Goal: Transaction & Acquisition: Book appointment/travel/reservation

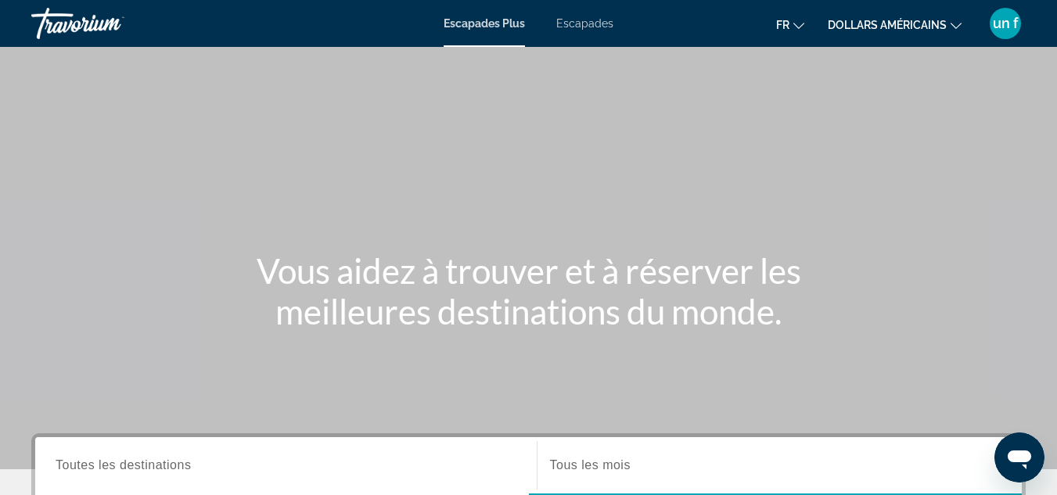
click at [972, 44] on mat-toolbar "Escapades Plus Escapades fr Anglais Espagnol Français italien Portugais russe d…" at bounding box center [528, 23] width 1057 height 47
click at [947, 29] on button "dollars américains USD ($) MXN ([GEOGRAPHIC_DATA]$) CAD ($ CA) GBP (£) EUR (€) …" at bounding box center [895, 24] width 134 height 23
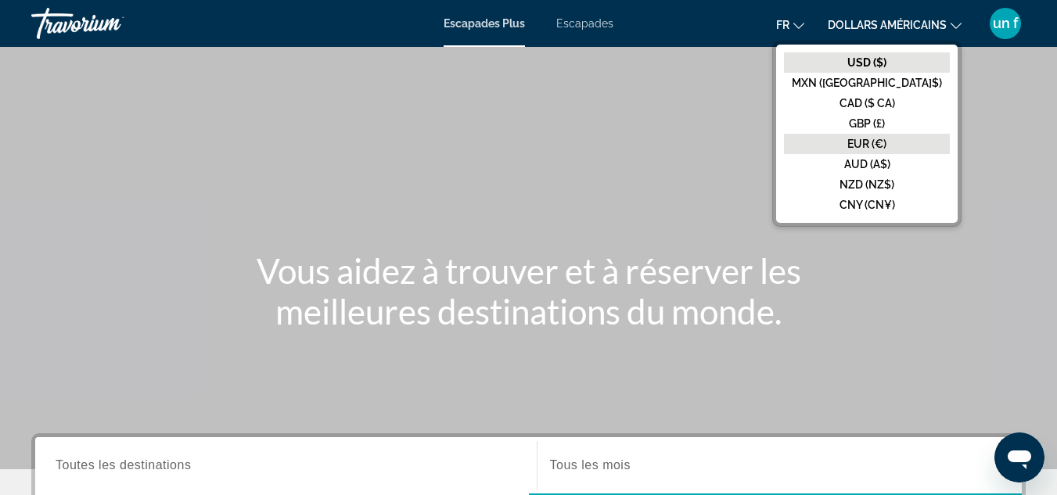
click at [909, 136] on button "EUR (€)" at bounding box center [867, 144] width 166 height 20
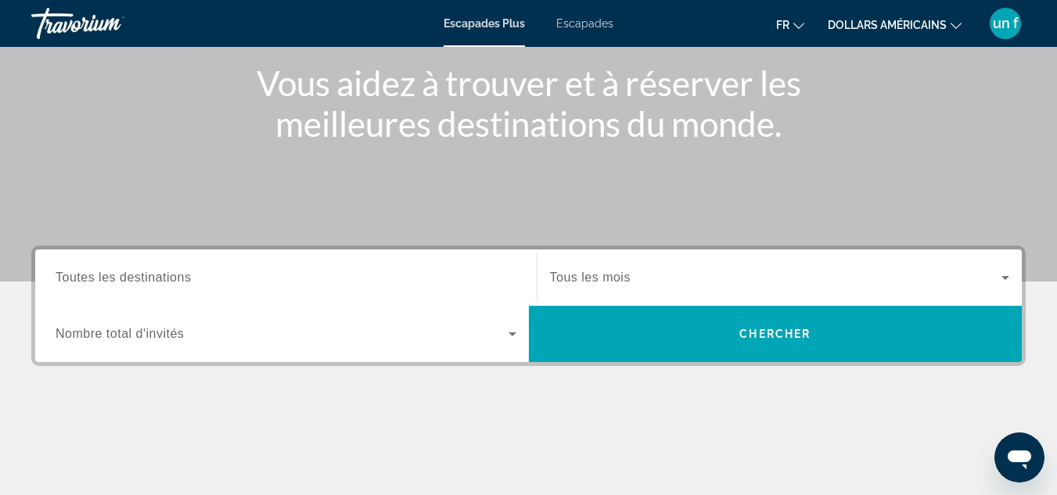
scroll to position [192, 0]
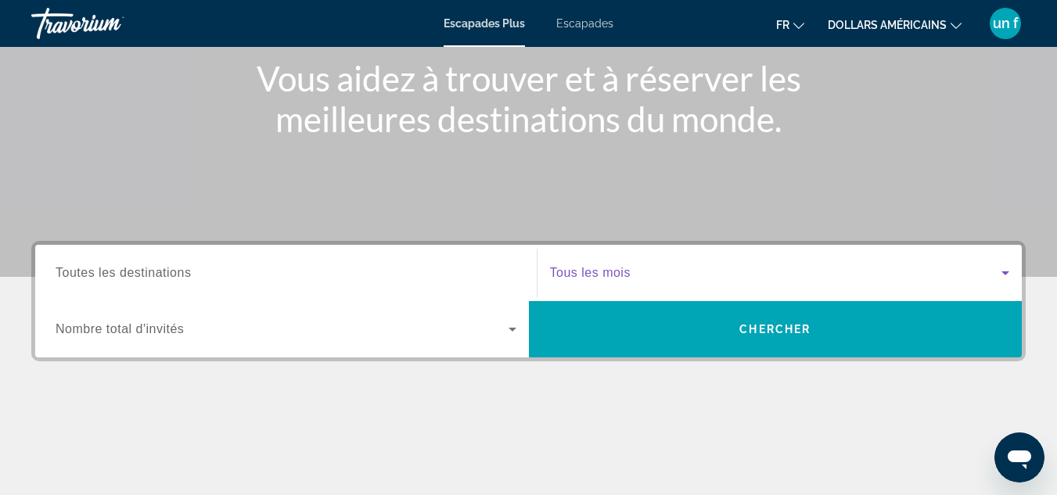
click at [773, 270] on span "Widget de recherche" at bounding box center [776, 273] width 452 height 19
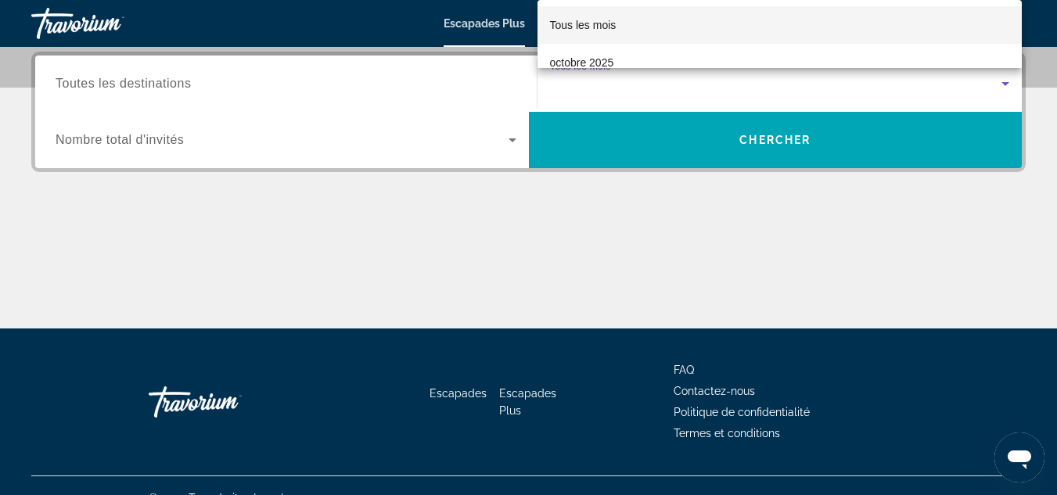
scroll to position [383, 0]
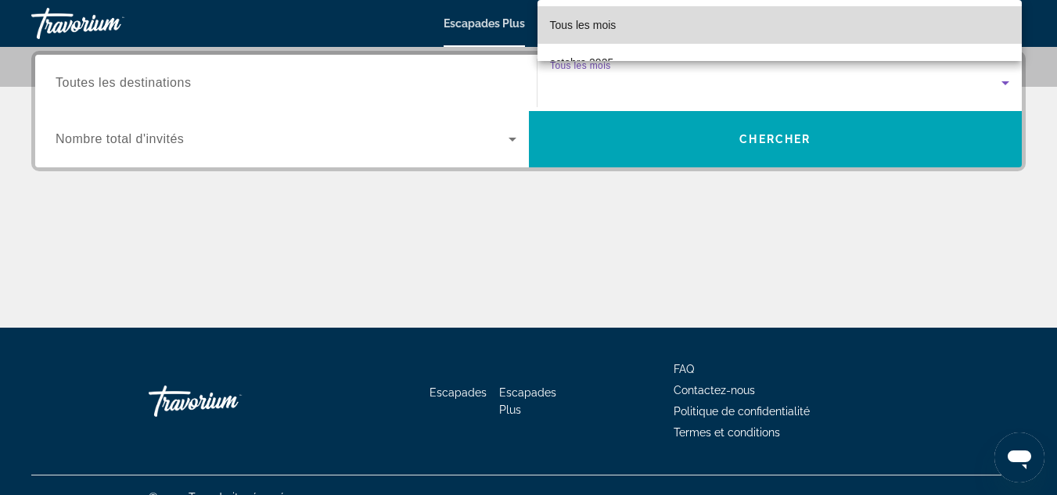
click at [789, 25] on mat-option "Tous les mois" at bounding box center [779, 25] width 485 height 38
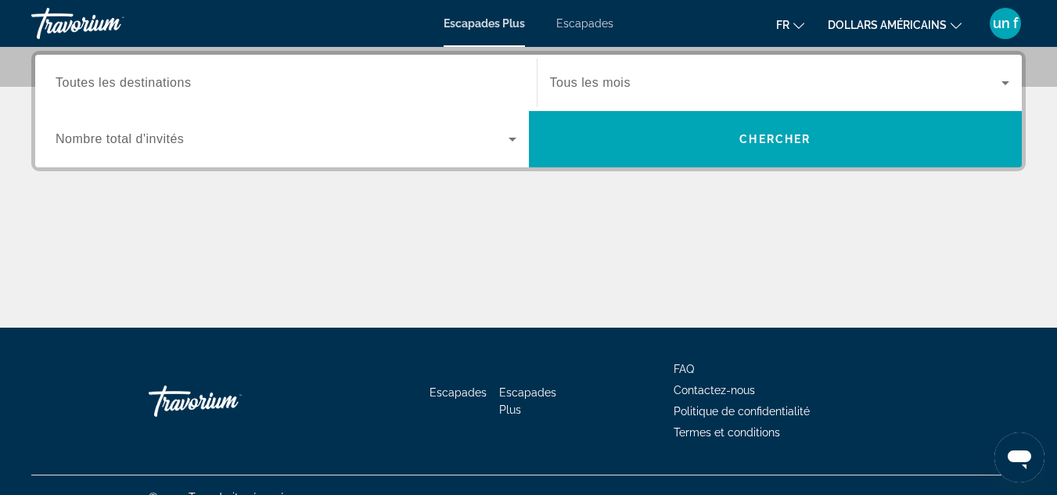
click at [789, 25] on button "fr Anglais Espagnol Français italien Portugais russe" at bounding box center [790, 24] width 28 height 23
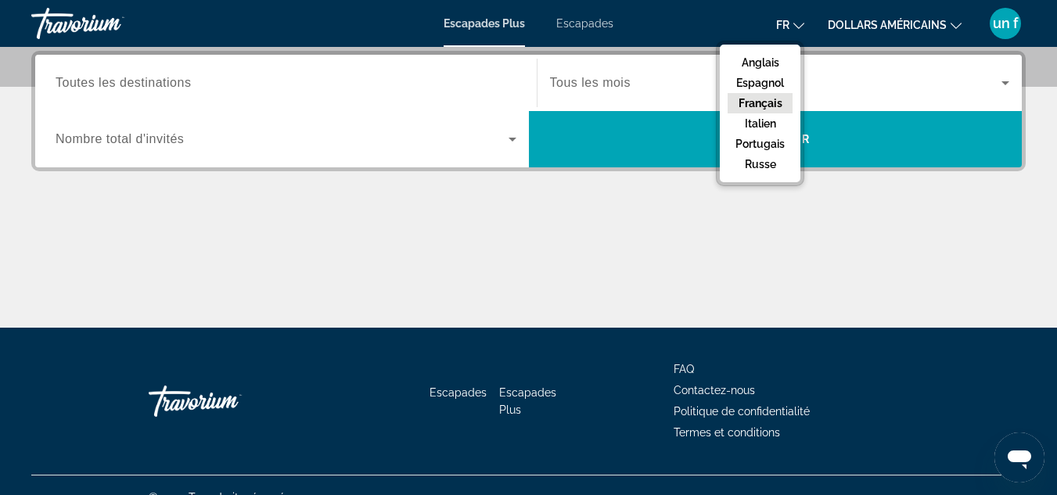
click at [702, 25] on div "fr Anglais Espagnol Français italien Portugais russe dollars américains USD ($)…" at bounding box center [827, 23] width 397 height 33
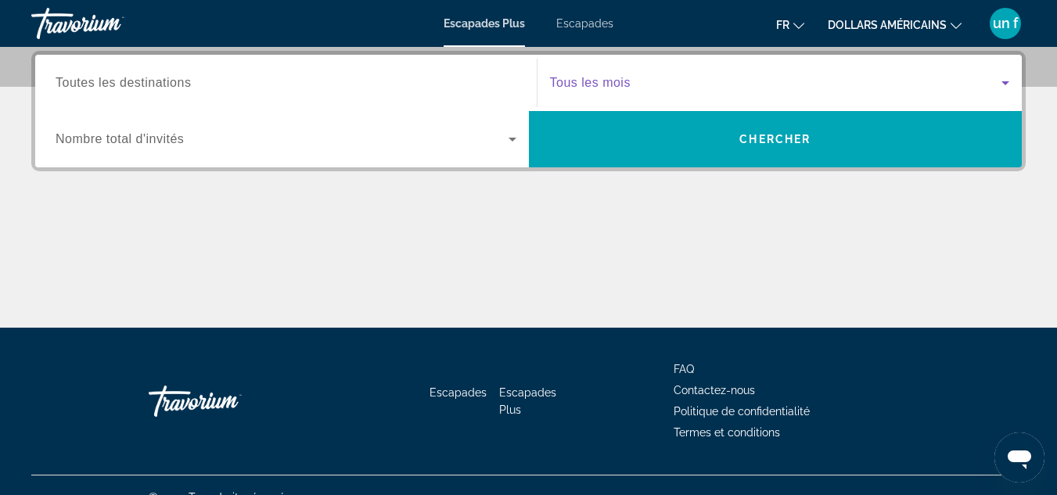
click at [690, 84] on span "Widget de recherche" at bounding box center [776, 83] width 452 height 19
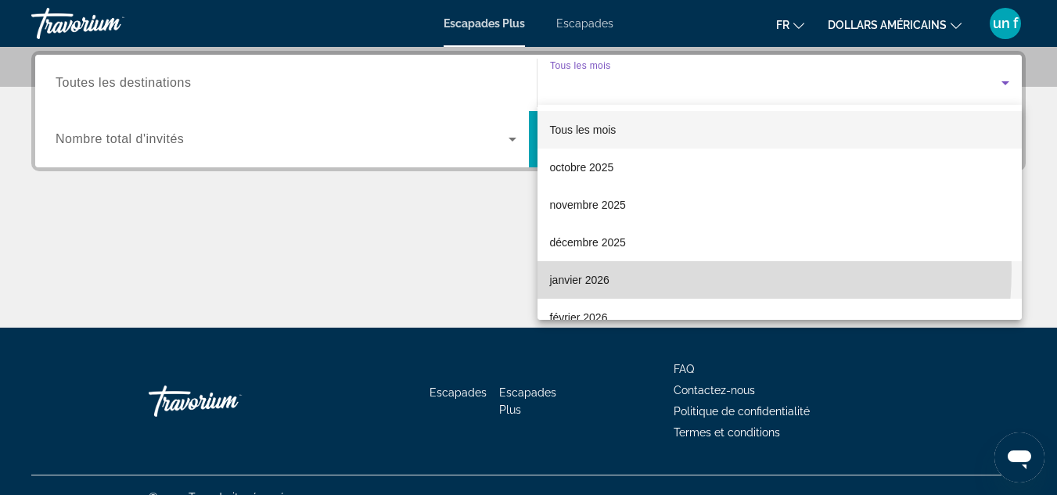
click at [645, 269] on mat-option "janvier 2026" at bounding box center [779, 280] width 485 height 38
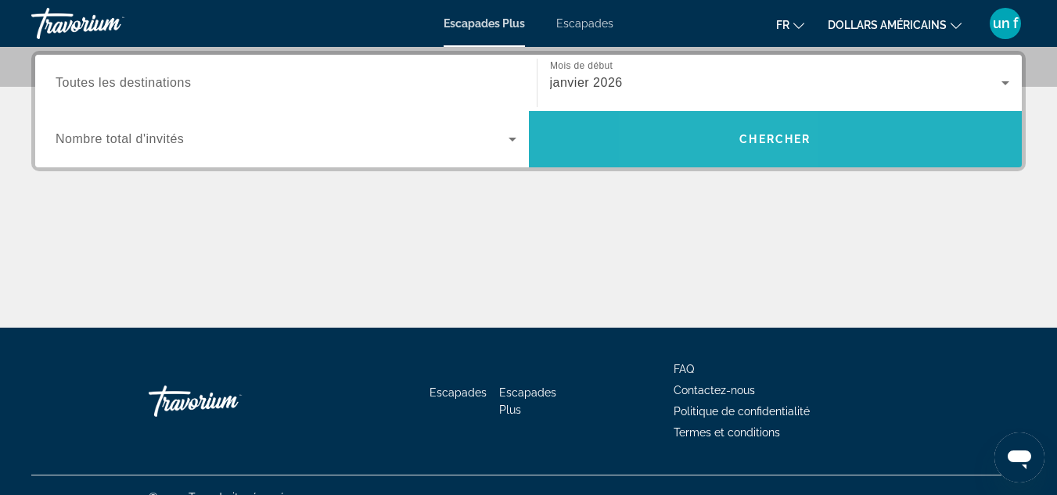
click at [722, 153] on span "Recherche" at bounding box center [776, 139] width 494 height 38
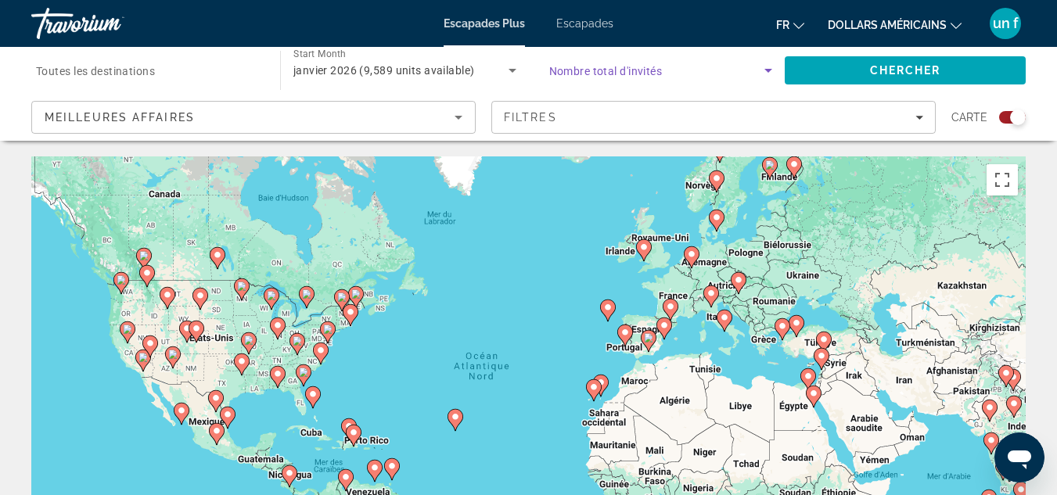
click at [745, 73] on span "Search widget" at bounding box center [657, 70] width 216 height 19
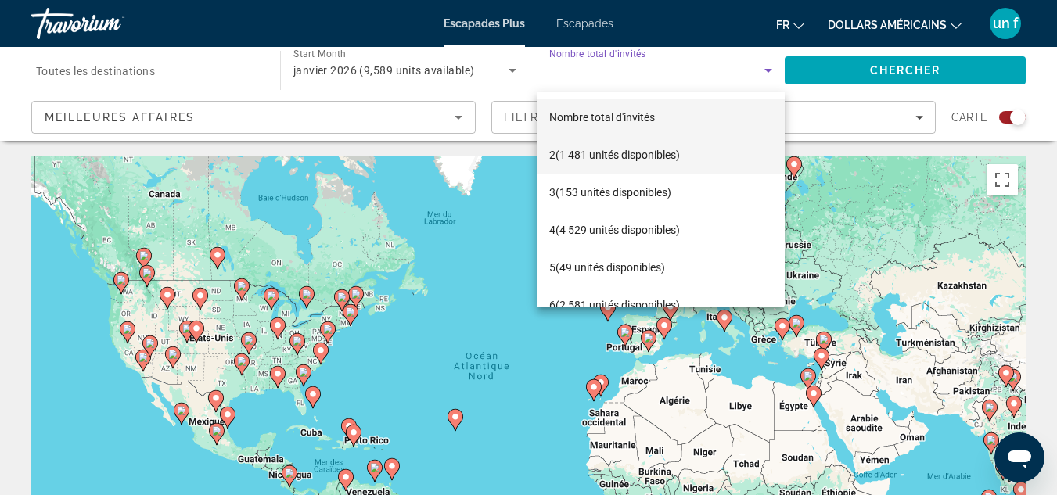
click at [659, 154] on font "(1 481 unités disponibles)" at bounding box center [617, 155] width 124 height 13
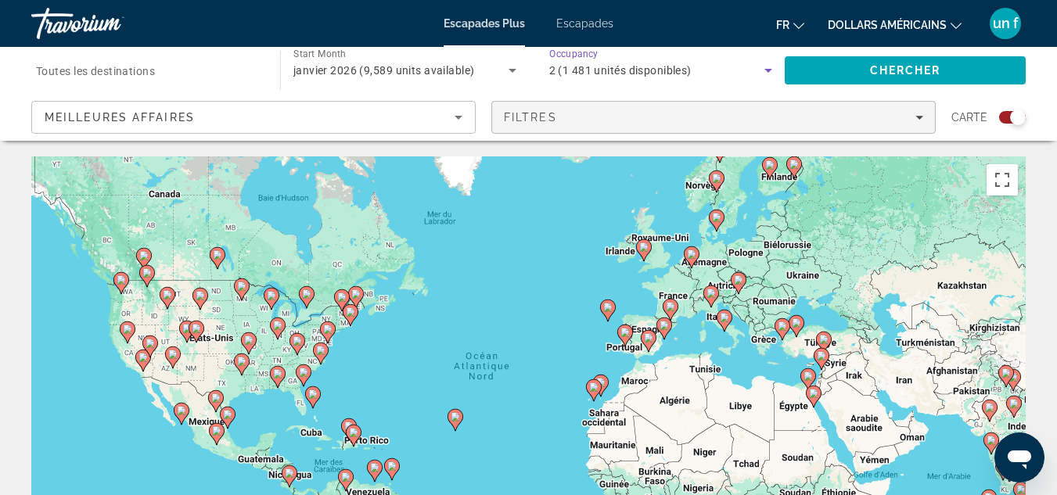
click at [566, 110] on span "Filters" at bounding box center [713, 118] width 443 height 38
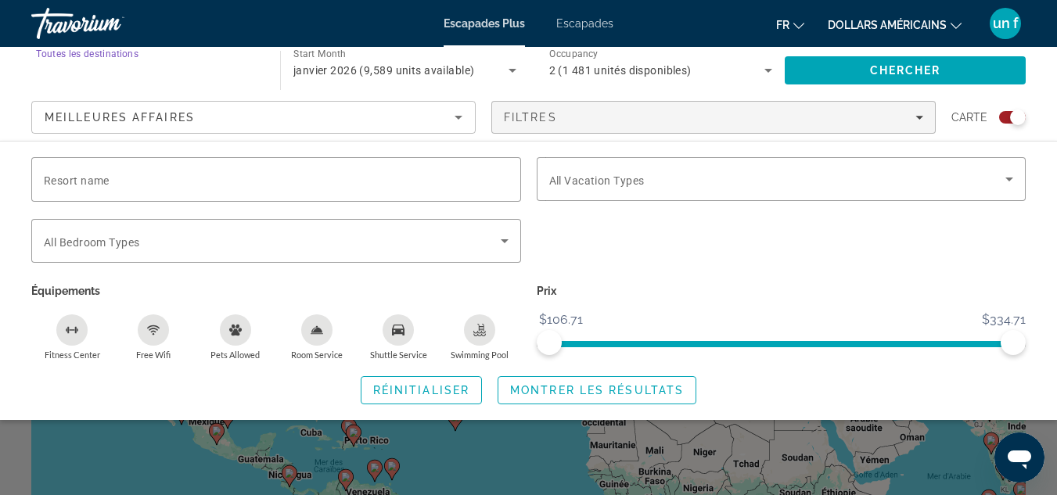
click at [167, 74] on input "Destination Toutes les destinations" at bounding box center [148, 71] width 224 height 19
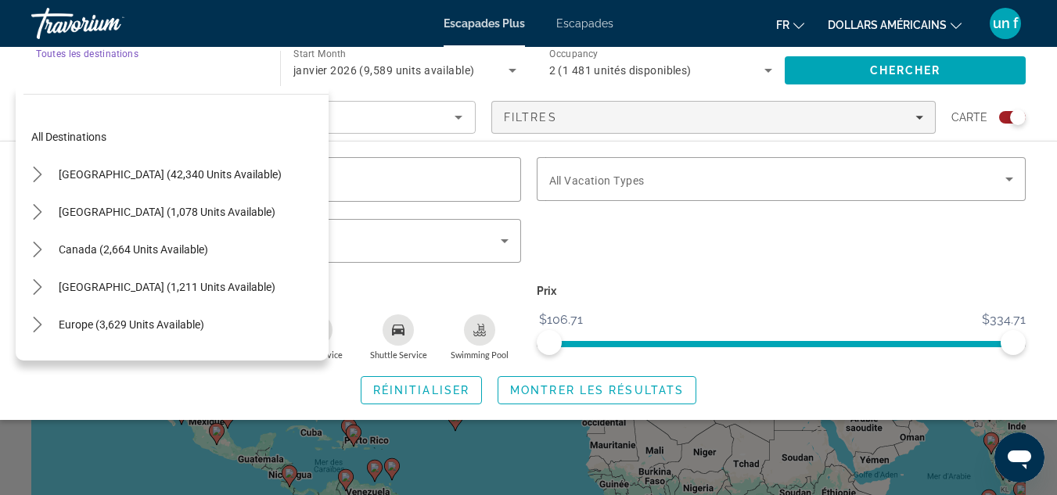
click at [196, 209] on span "[GEOGRAPHIC_DATA] (1,078 units available)" at bounding box center [167, 212] width 217 height 13
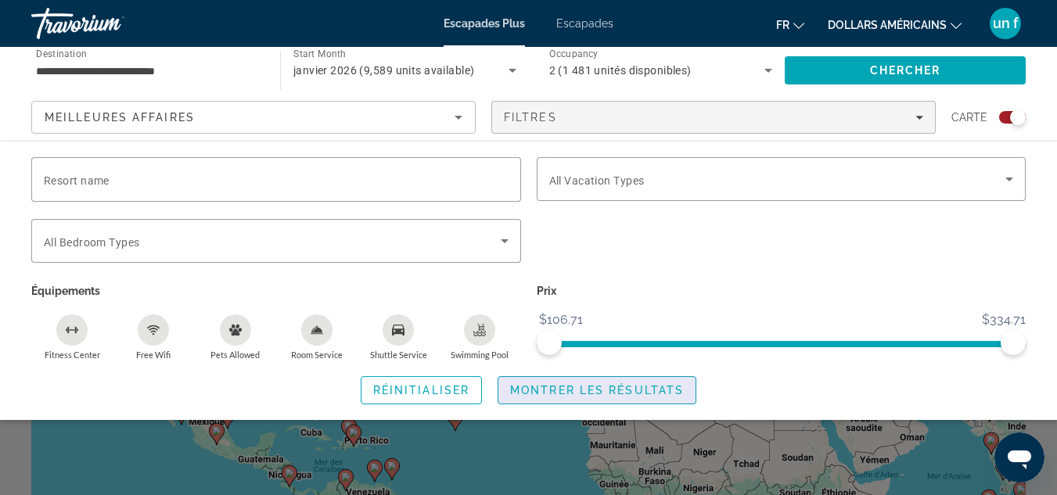
click at [536, 387] on span "Montrer les résultats" at bounding box center [597, 390] width 174 height 13
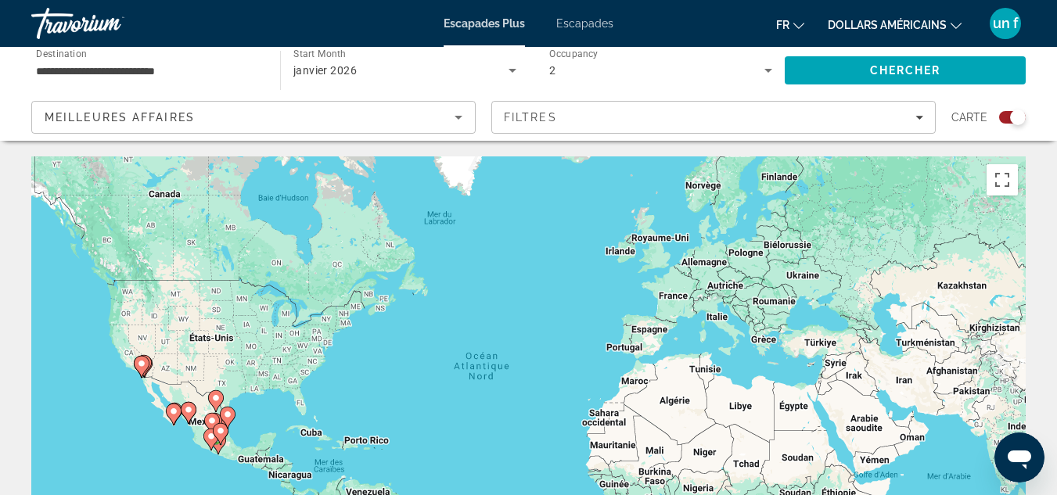
click at [931, 20] on font "dollars américains" at bounding box center [887, 25] width 119 height 13
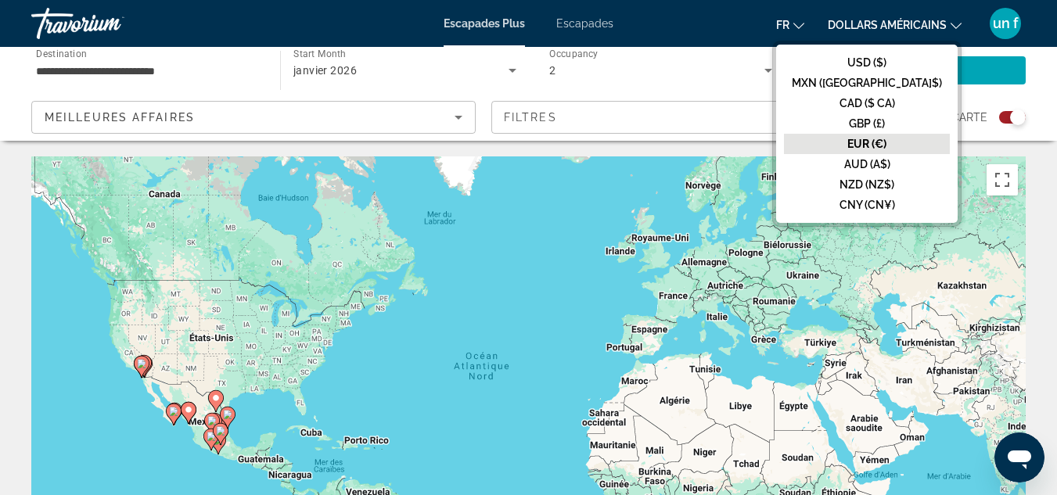
click at [886, 138] on font "EUR (€)" at bounding box center [866, 144] width 39 height 13
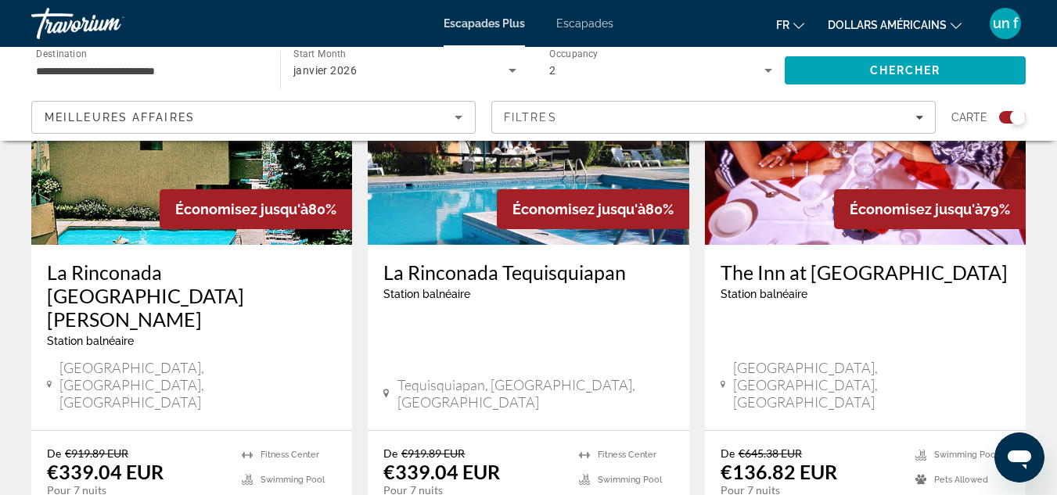
scroll to position [696, 0]
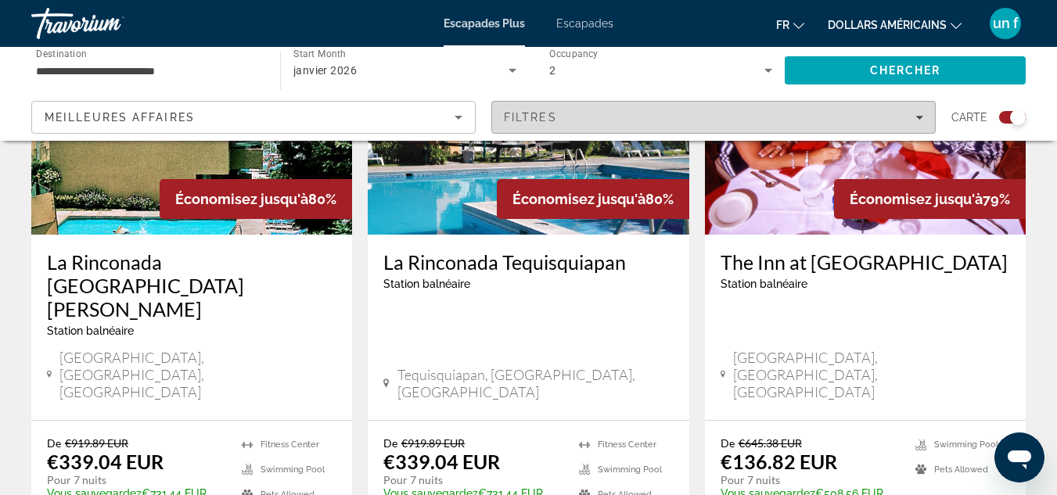
click at [921, 107] on span "Filters" at bounding box center [713, 118] width 443 height 38
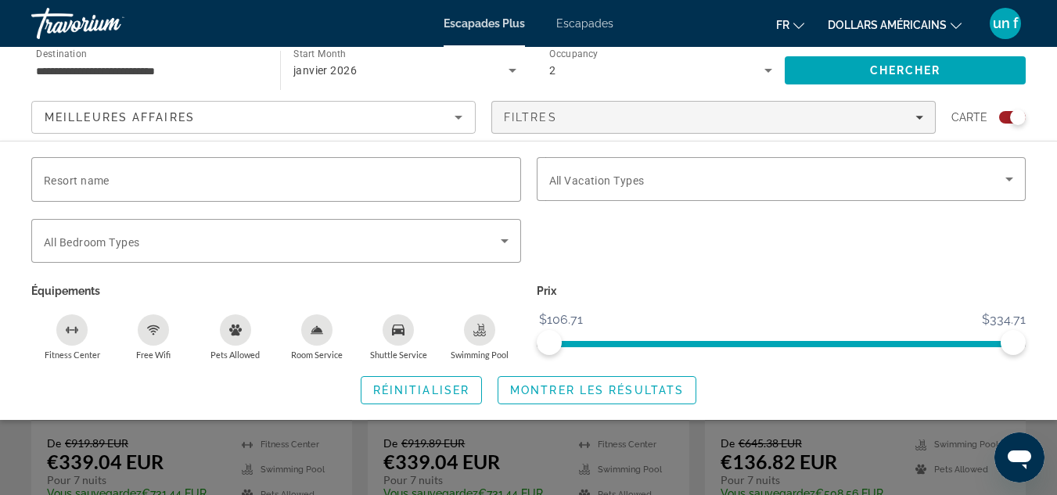
click at [495, 337] on button "Swimming Pool" at bounding box center [479, 337] width 81 height 47
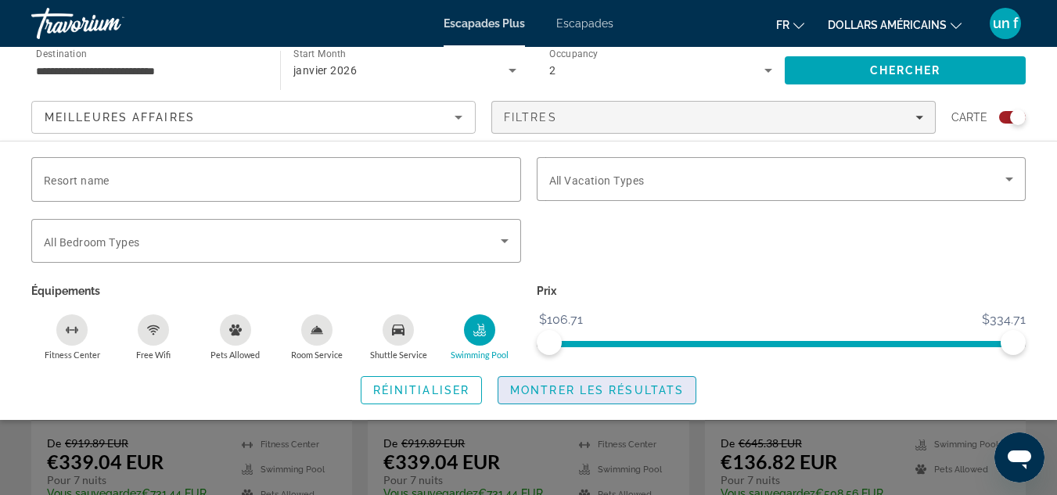
click at [533, 386] on span "Montrer les résultats" at bounding box center [597, 390] width 174 height 13
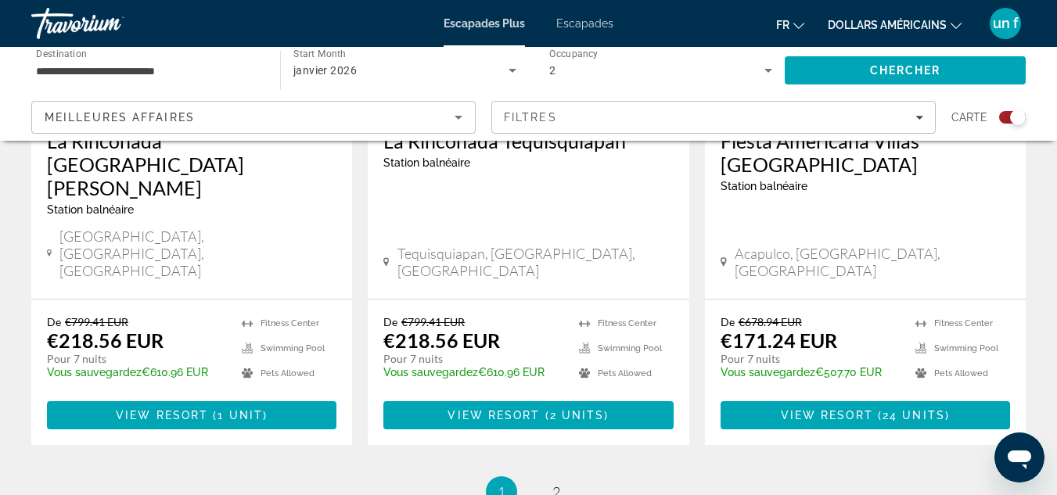
scroll to position [2478, 0]
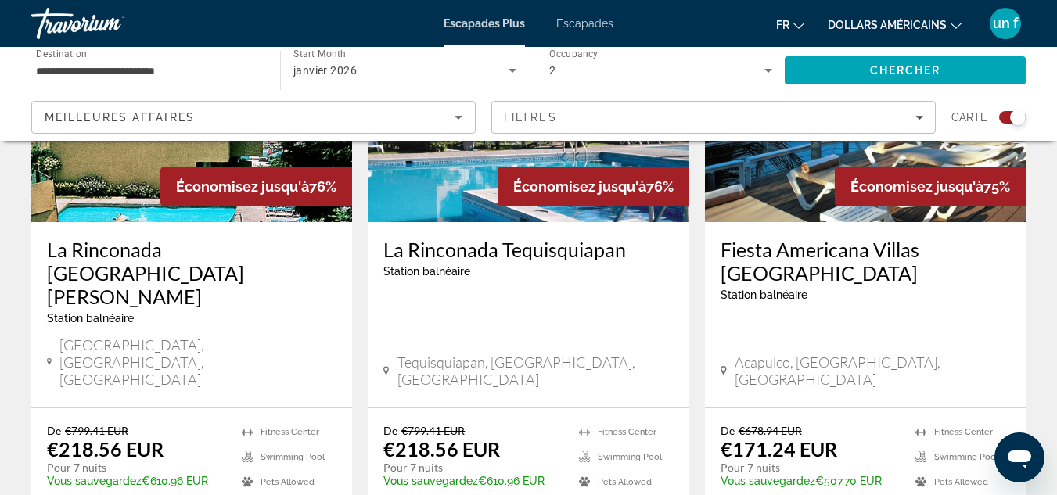
drag, startPoint x: 1062, startPoint y: 84, endPoint x: 38, endPoint y: 24, distance: 1024.9
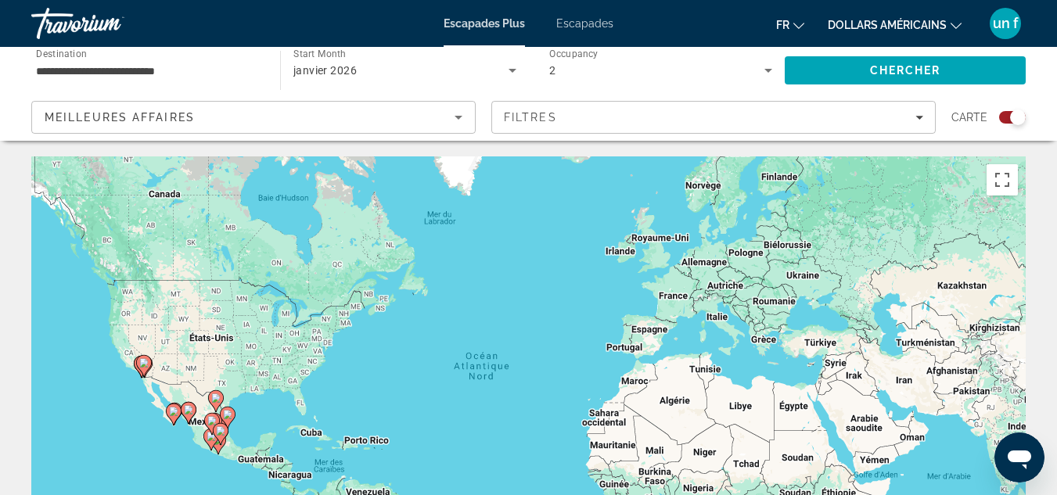
click at [144, 49] on div "**********" at bounding box center [148, 70] width 224 height 45
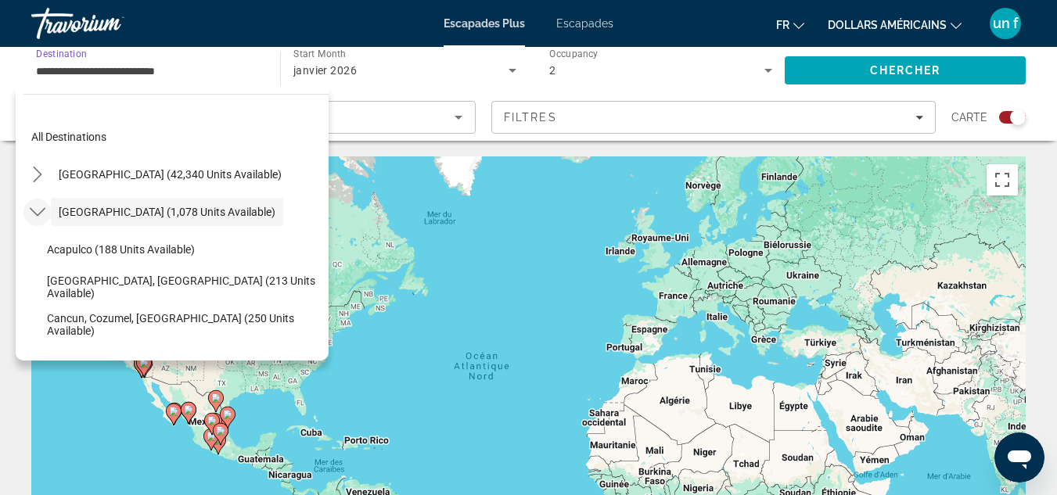
click at [36, 206] on icon "Toggle Mexico (1,078 units available) submenu" at bounding box center [38, 212] width 16 height 16
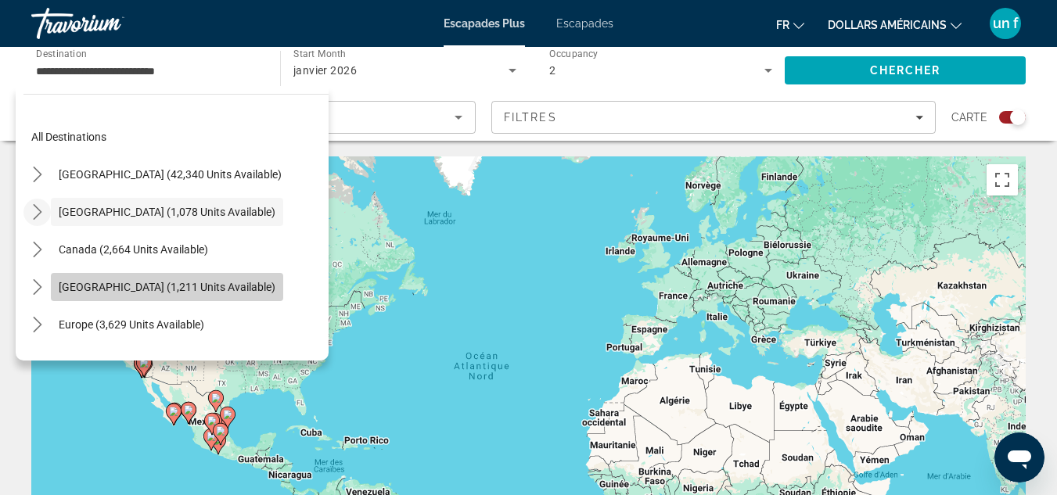
click at [222, 284] on span "[GEOGRAPHIC_DATA] (1,211 units available)" at bounding box center [167, 287] width 217 height 13
type input "**********"
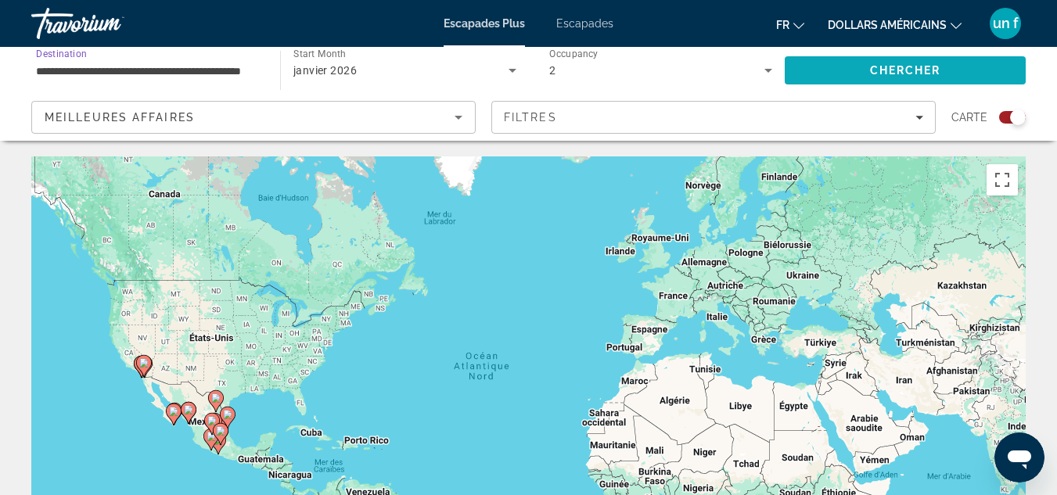
click at [829, 58] on span "Search" at bounding box center [905, 71] width 241 height 38
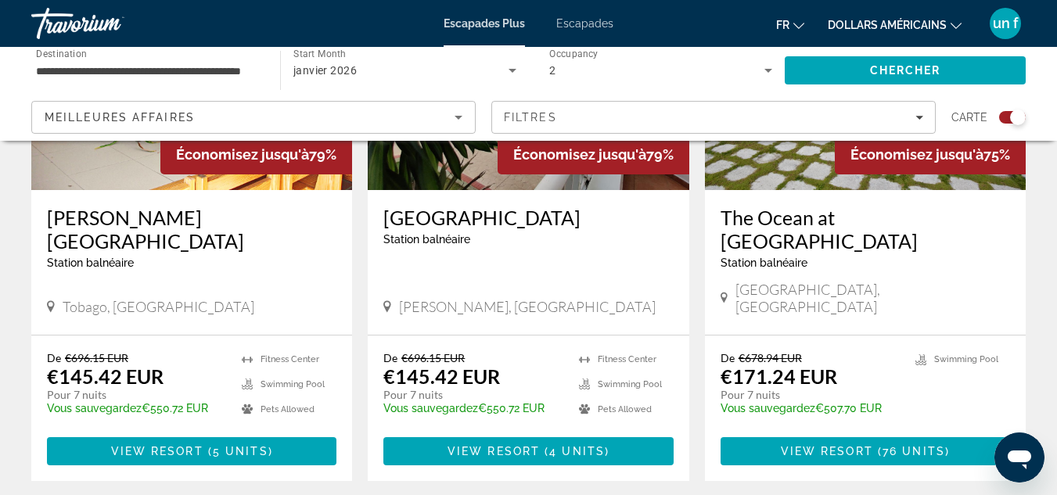
scroll to position [732, 0]
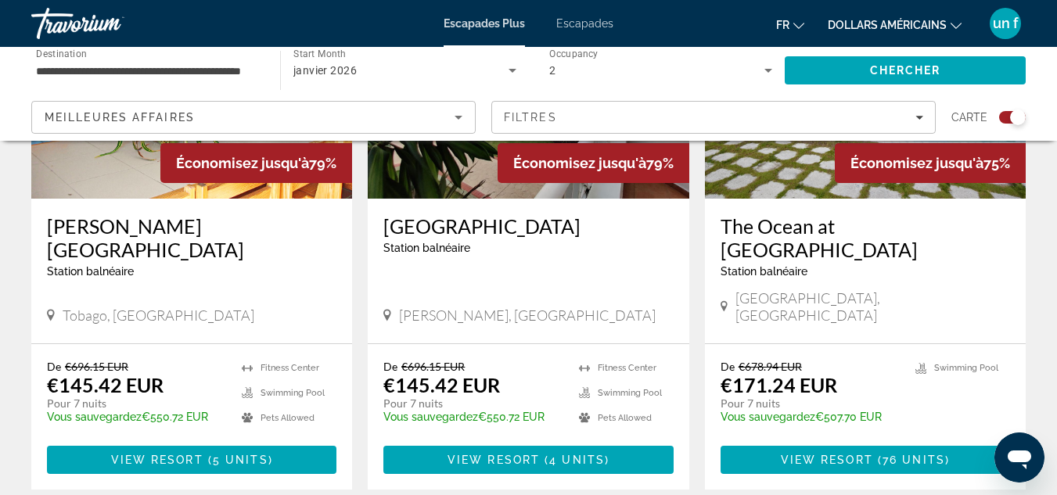
click at [682, 238] on div "[GEOGRAPHIC_DATA] balnéaire - Ceci est une station d'adultes seulement [PERSON_…" at bounding box center [528, 271] width 321 height 145
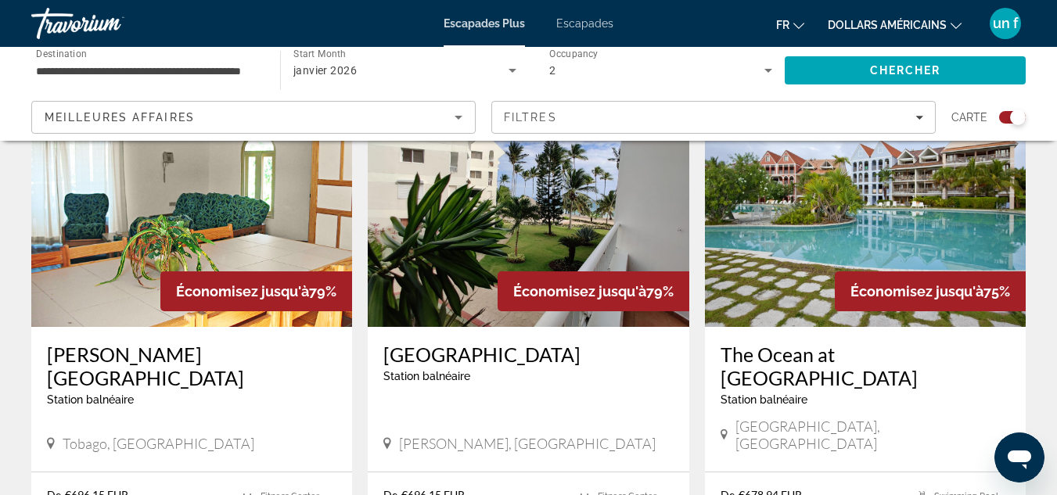
scroll to position [582, 0]
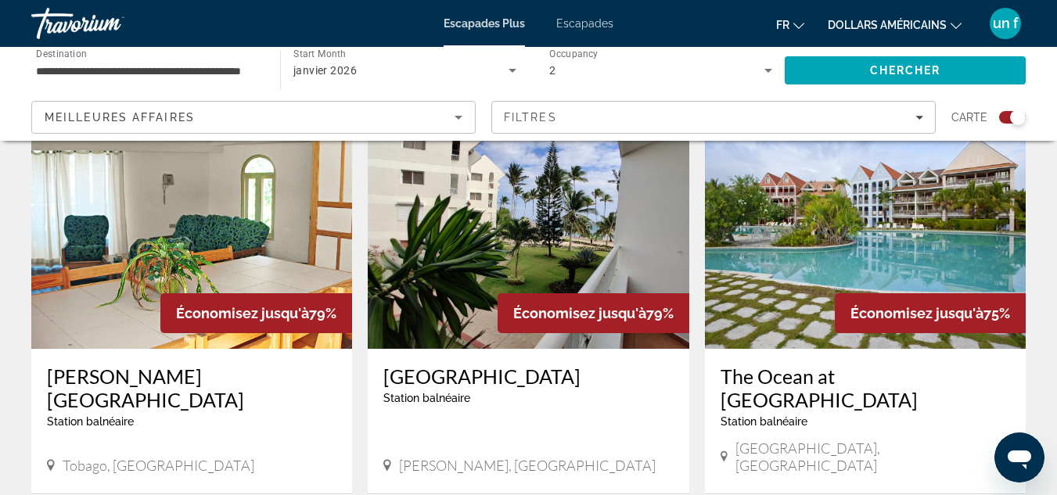
click at [866, 196] on img "Contenu principal" at bounding box center [865, 224] width 321 height 250
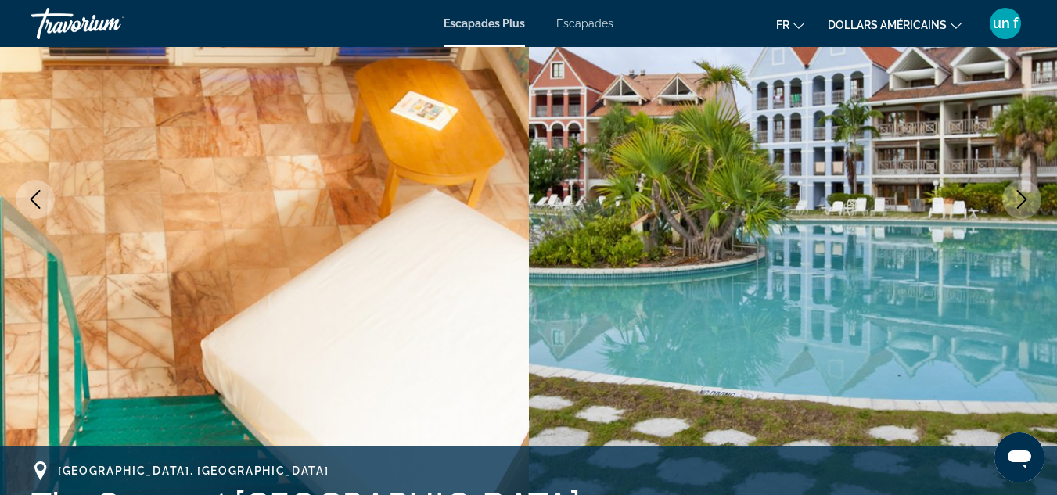
scroll to position [229, 0]
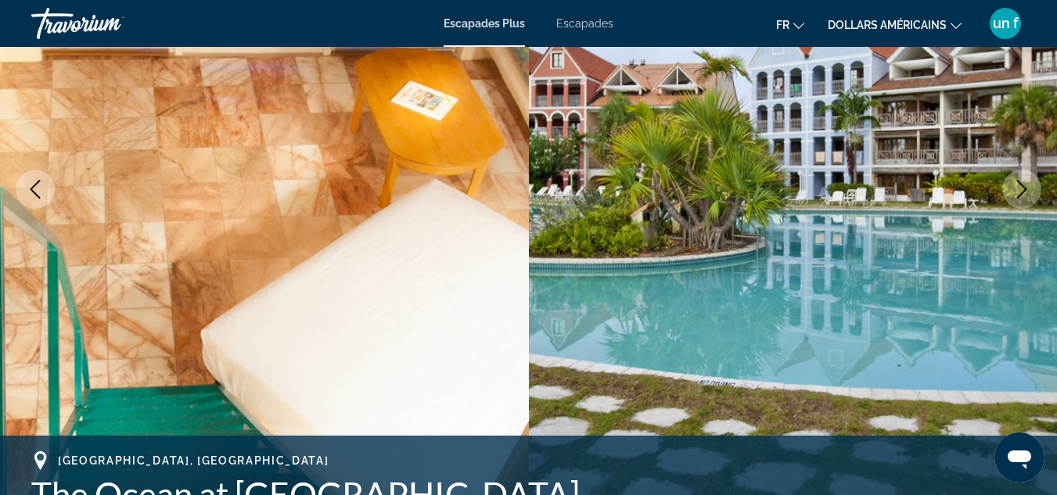
click at [418, 265] on img "Contenu principal" at bounding box center [264, 189] width 529 height 743
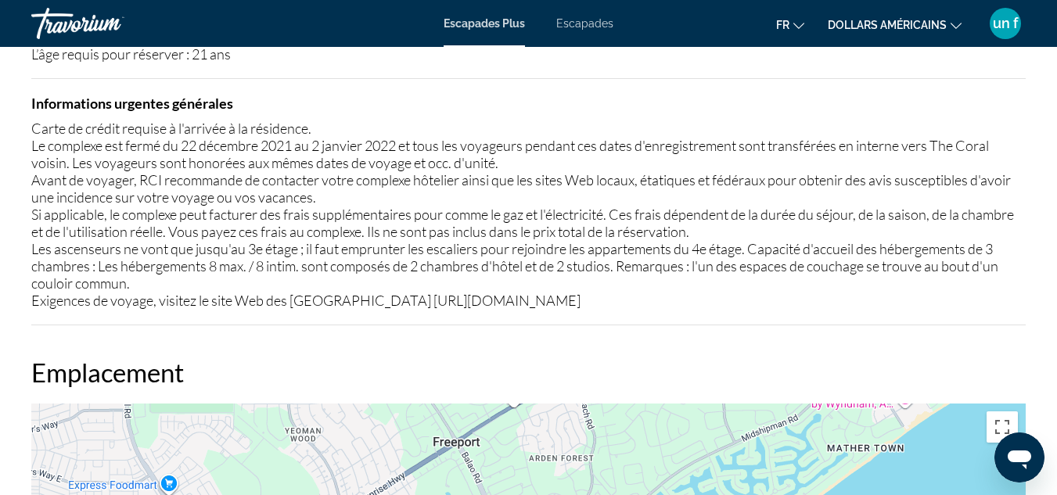
scroll to position [2107, 0]
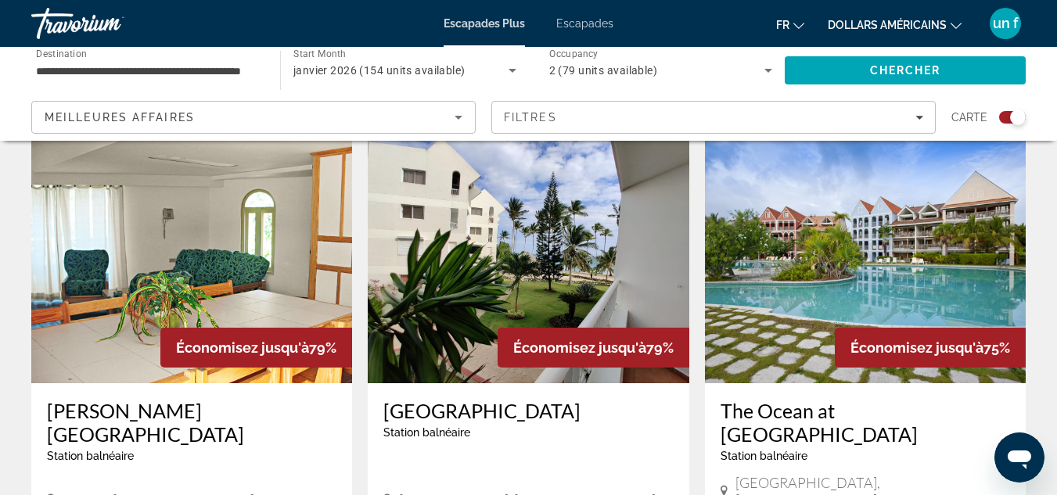
scroll to position [556, 0]
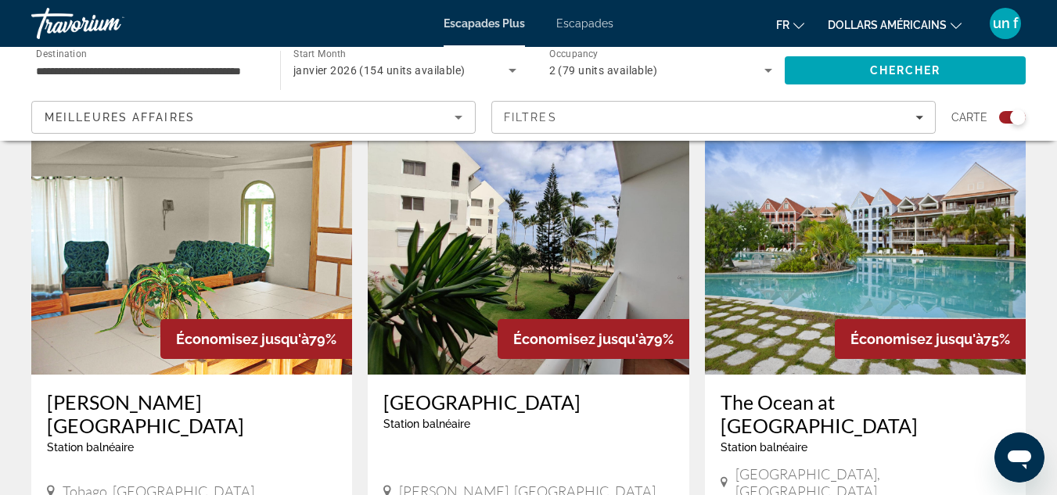
click at [653, 189] on img "Contenu principal" at bounding box center [528, 249] width 321 height 250
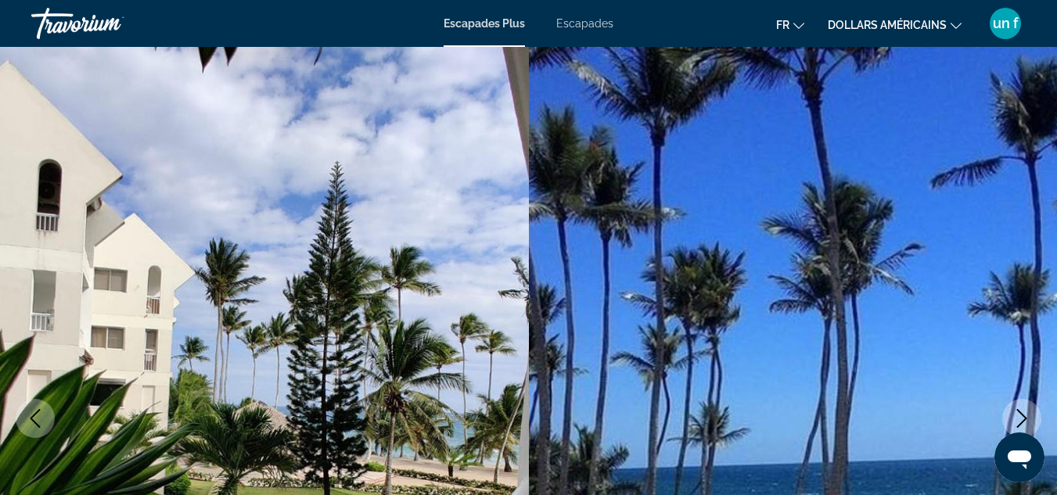
click at [918, 27] on font "dollars américains" at bounding box center [887, 25] width 119 height 13
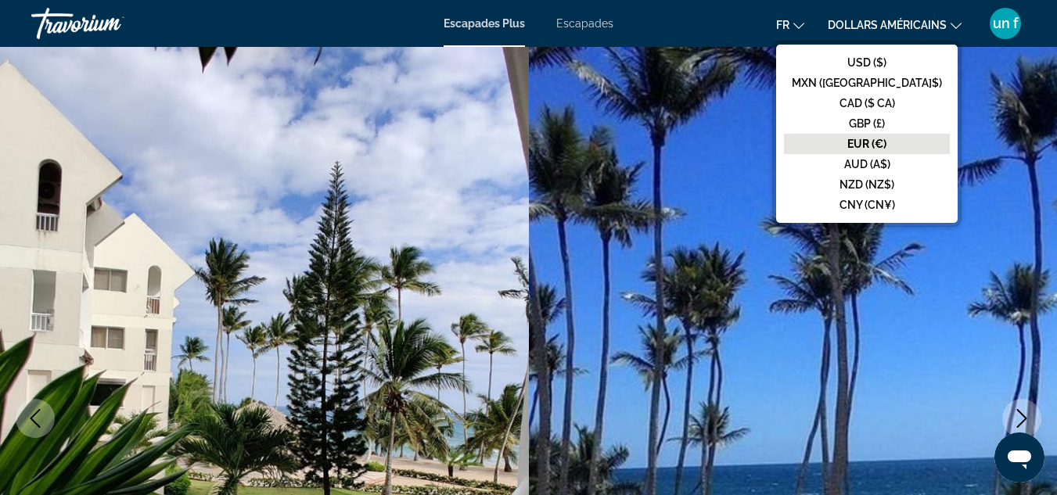
click at [886, 143] on font "EUR (€)" at bounding box center [866, 144] width 39 height 13
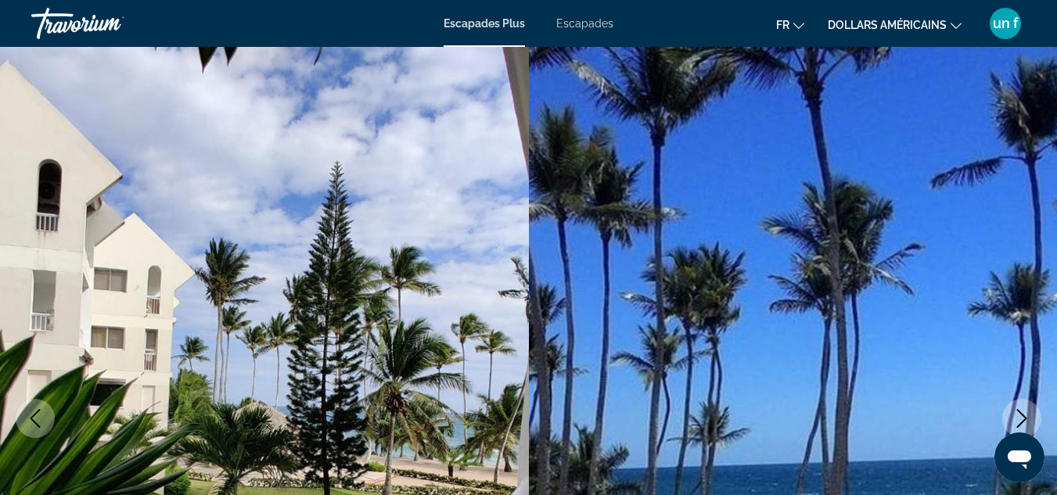
click at [871, 20] on font "dollars américains" at bounding box center [887, 25] width 119 height 13
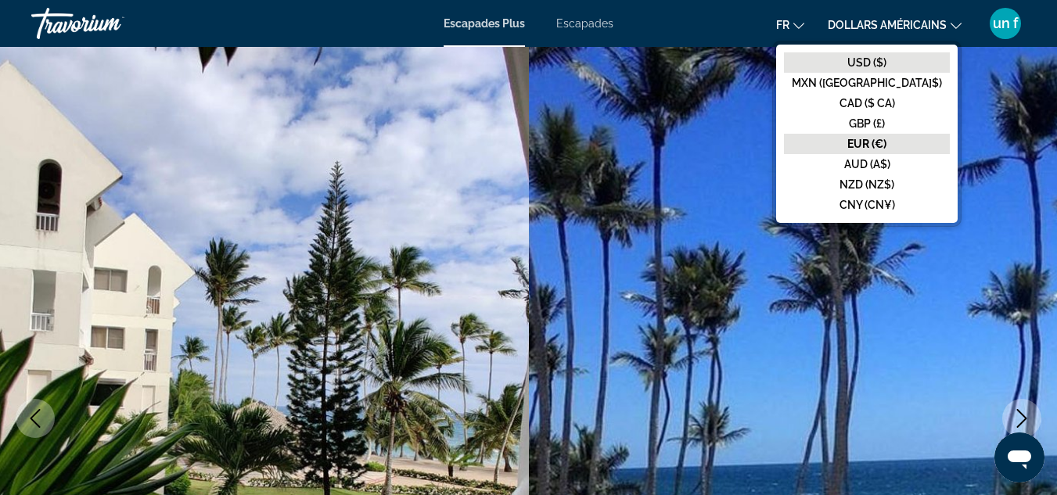
click at [882, 56] on font "USD ($)" at bounding box center [866, 62] width 39 height 13
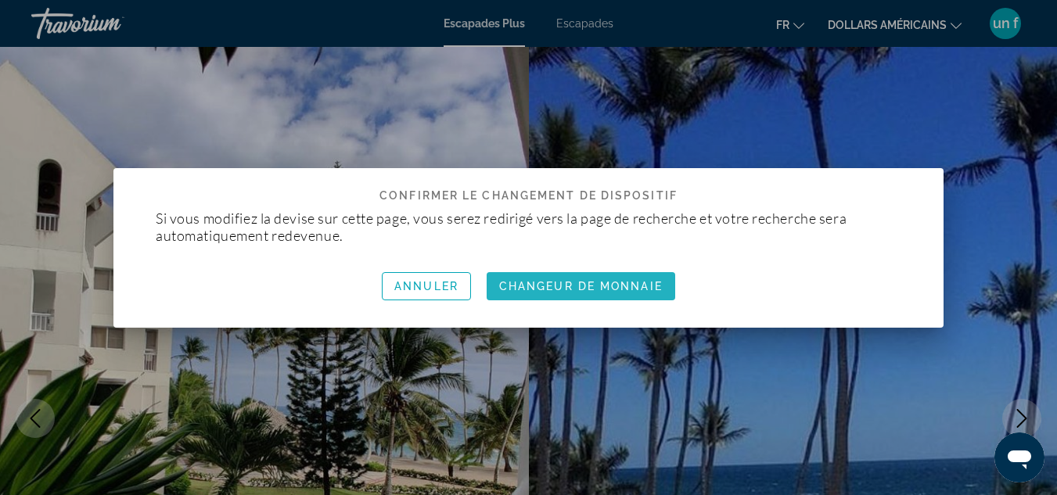
click at [623, 291] on font "Changeur de monnaie" at bounding box center [580, 286] width 163 height 13
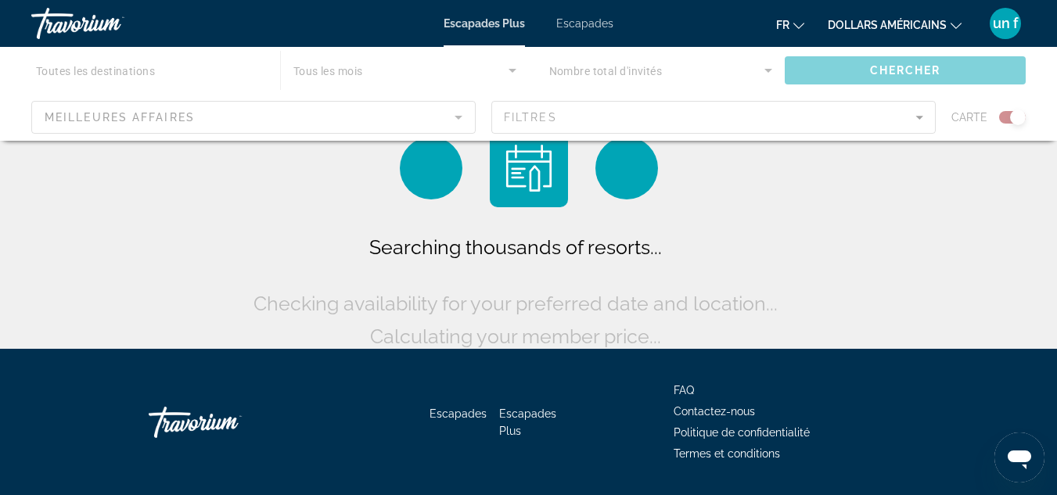
click at [955, 25] on icon "Changer de devise" at bounding box center [955, 25] width 11 height 11
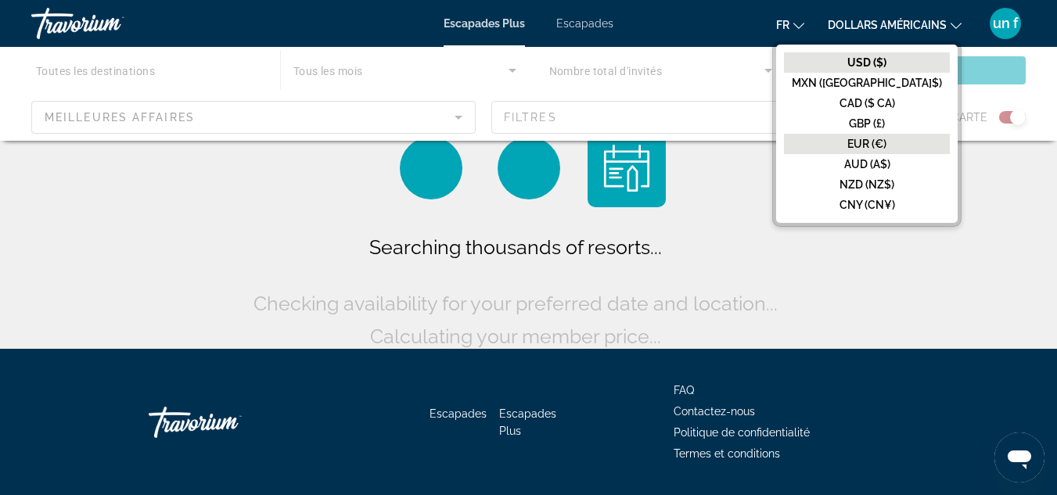
click at [886, 138] on font "EUR (€)" at bounding box center [866, 144] width 39 height 13
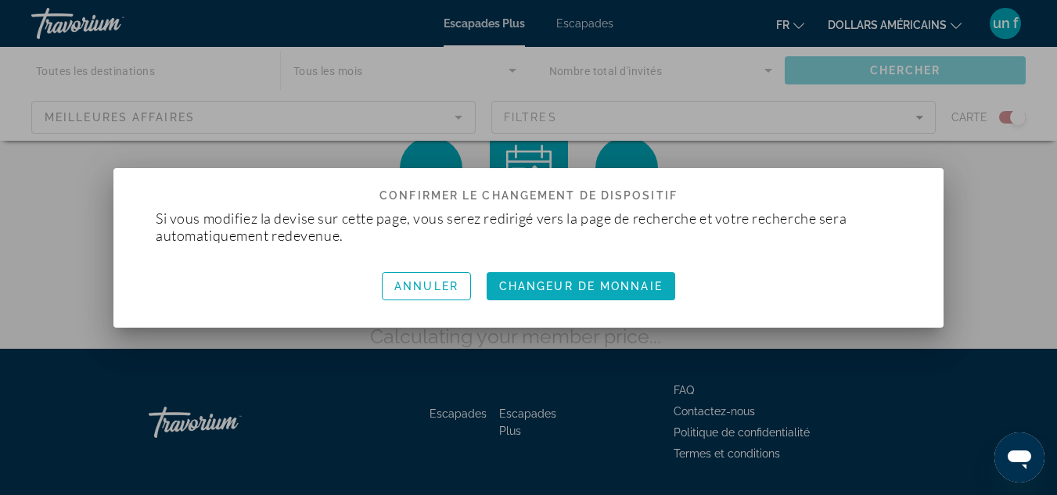
click at [614, 282] on font "Changeur de monnaie" at bounding box center [580, 286] width 163 height 13
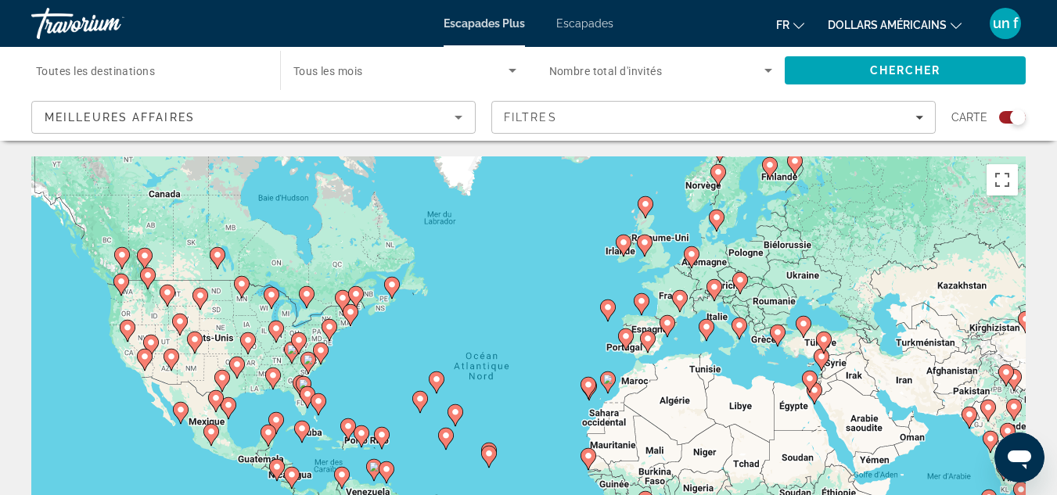
click at [105, 95] on app-map-search-filters "Meilleures affaires Filtres Carte" at bounding box center [529, 117] width 1026 height 47
click at [97, 74] on span "Toutes les destinations" at bounding box center [95, 71] width 119 height 13
click at [97, 74] on input "Destination Toutes les destinations" at bounding box center [148, 71] width 224 height 19
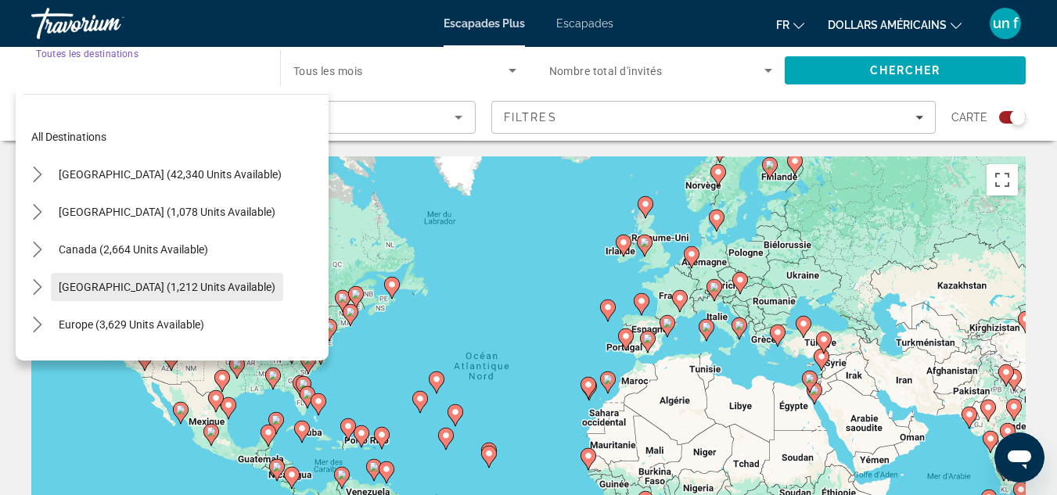
click at [135, 291] on span "[GEOGRAPHIC_DATA] (1,212 units available)" at bounding box center [167, 287] width 217 height 13
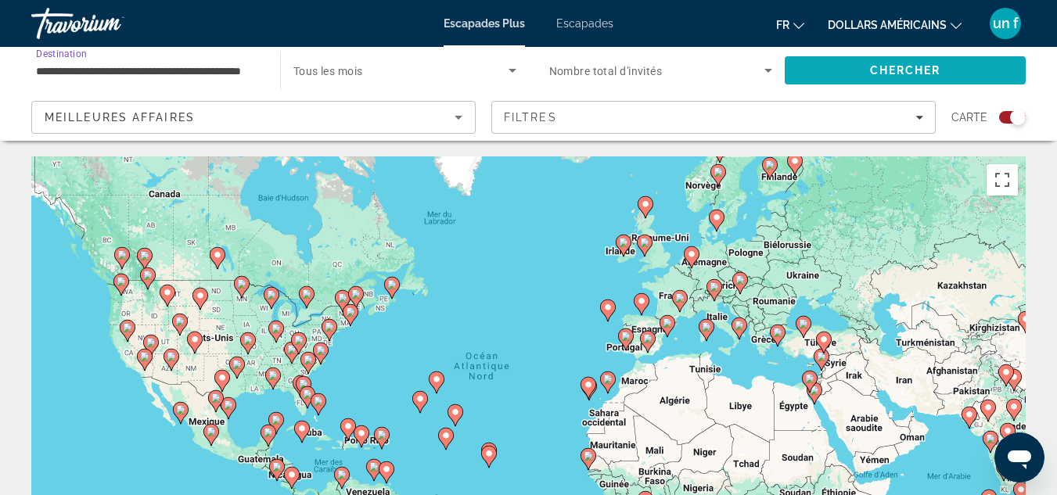
click at [938, 75] on span "Chercher" at bounding box center [905, 70] width 71 height 13
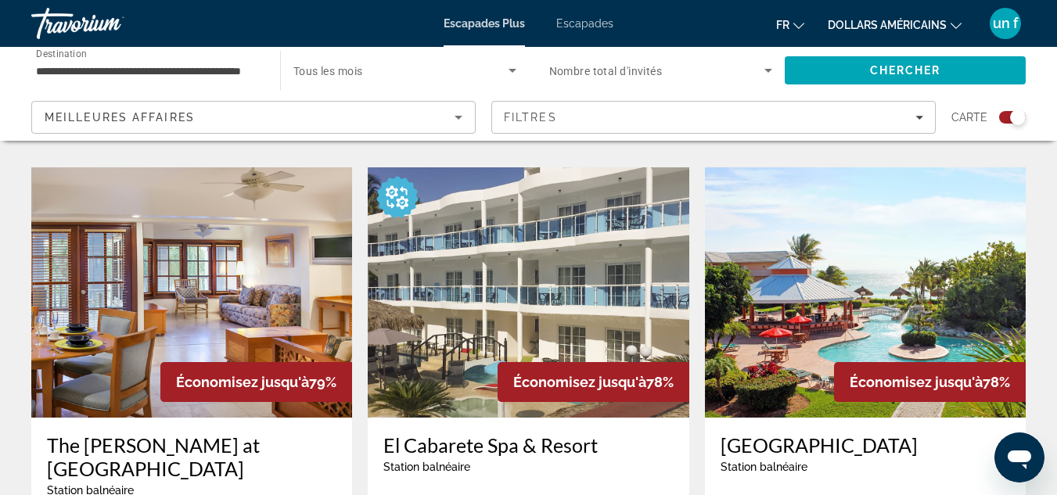
scroll to position [1091, 0]
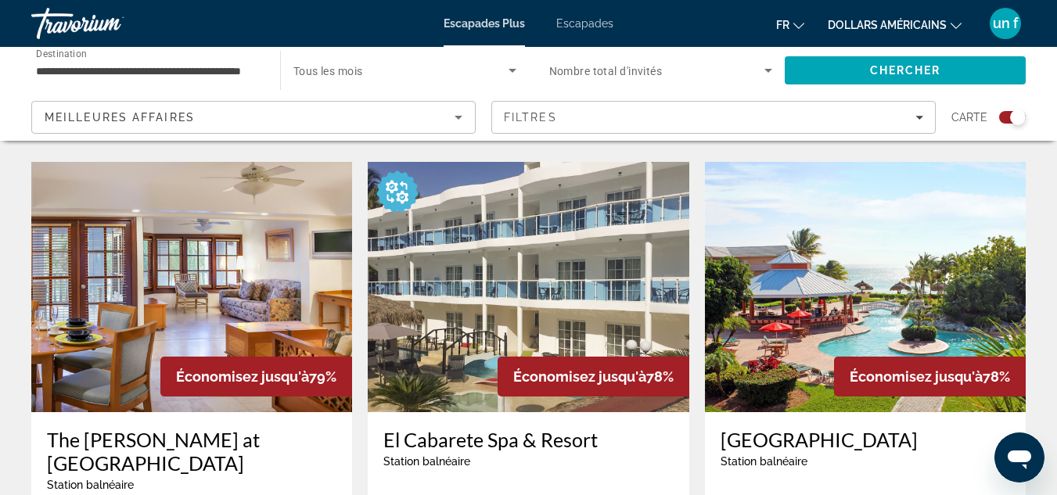
click at [1054, 242] on div "← Déplacement vers la gauche → Déplacement vers la droite ↑ Déplacement vers le…" at bounding box center [528, 485] width 1057 height 2840
click at [1053, 242] on div "← Déplacement vers la gauche → Déplacement vers la droite ↑ Déplacement vers le…" at bounding box center [528, 485] width 1057 height 2840
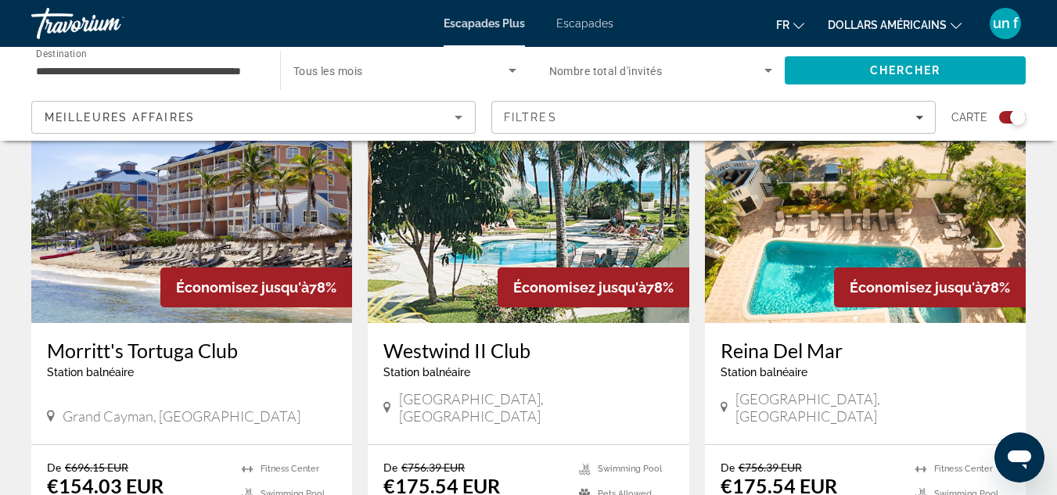
scroll to position [2348, 0]
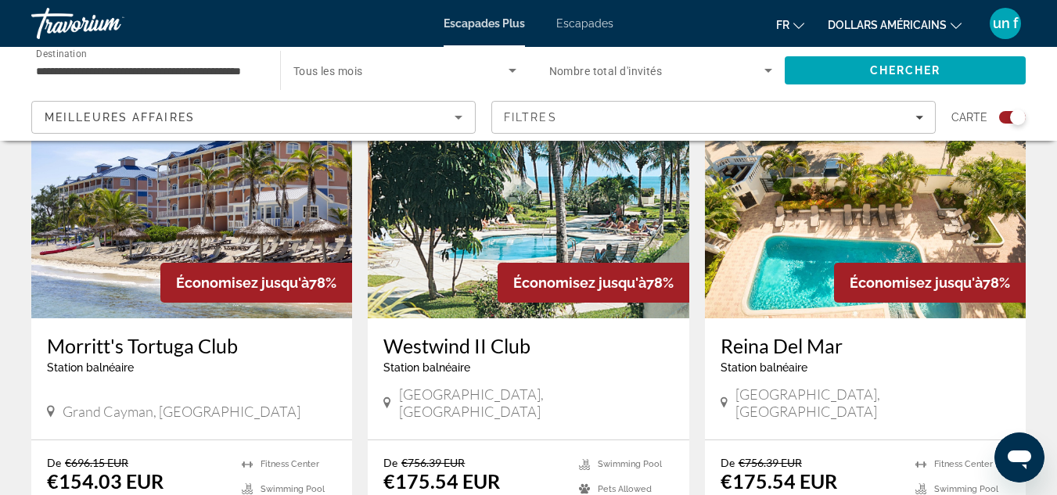
drag, startPoint x: 1050, startPoint y: 424, endPoint x: 1045, endPoint y: 467, distance: 43.3
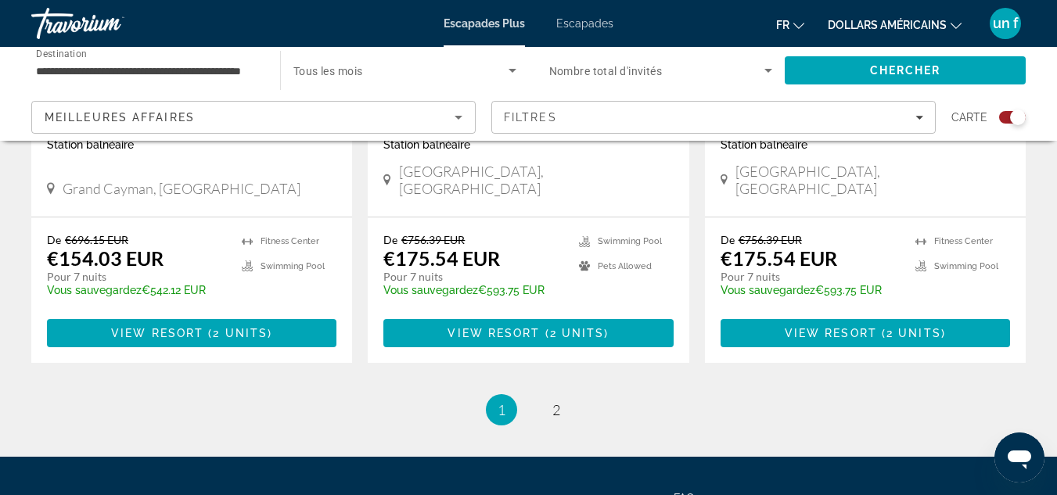
scroll to position [2575, 0]
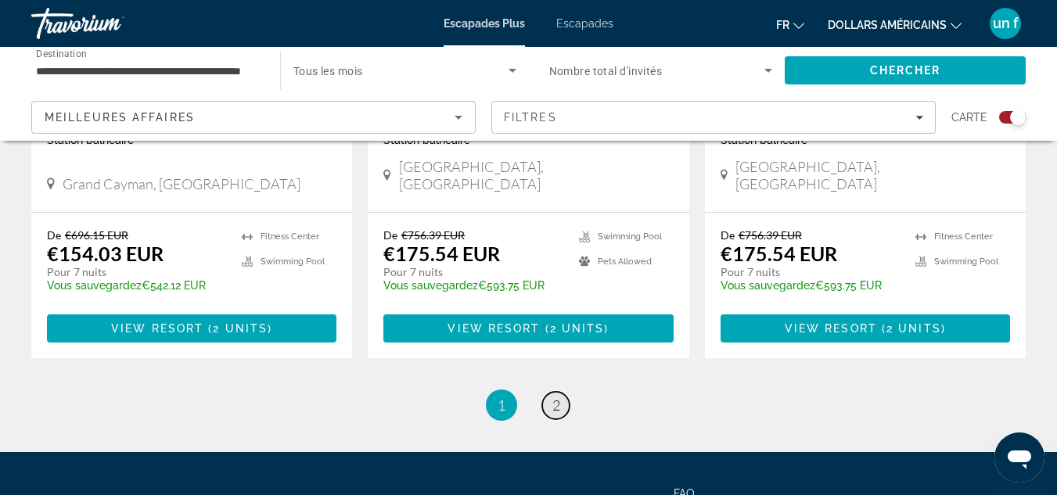
click at [562, 392] on link "page 2" at bounding box center [555, 405] width 27 height 27
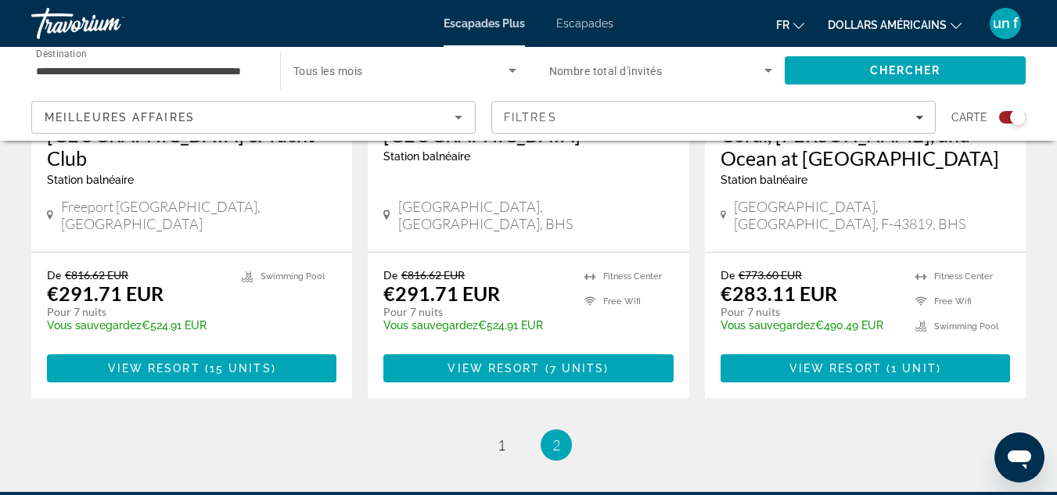
scroll to position [2049, 0]
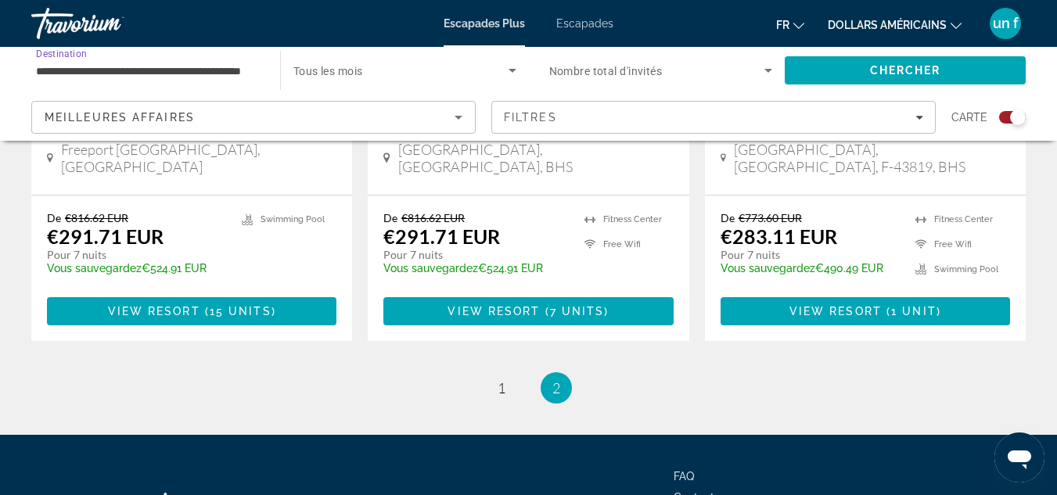
click at [122, 67] on input "**********" at bounding box center [148, 71] width 224 height 19
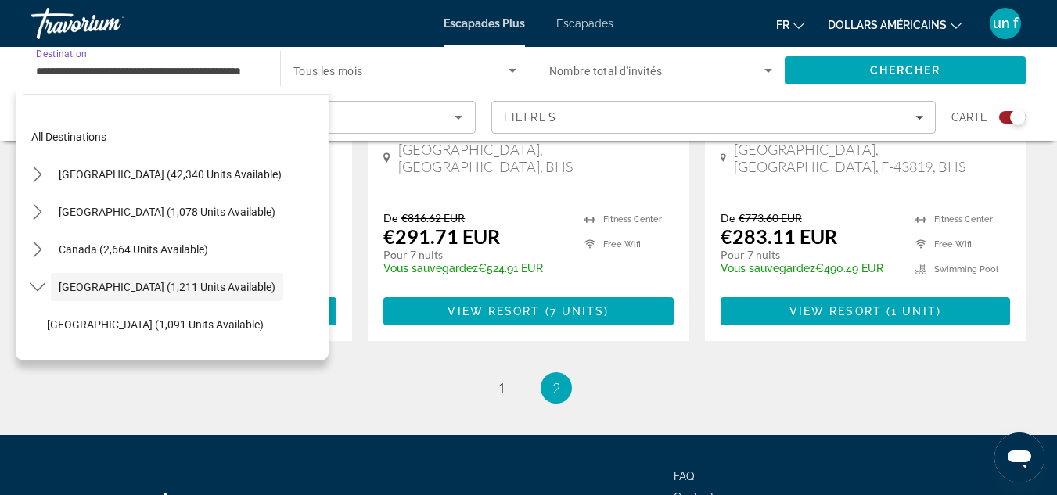
scroll to position [56, 0]
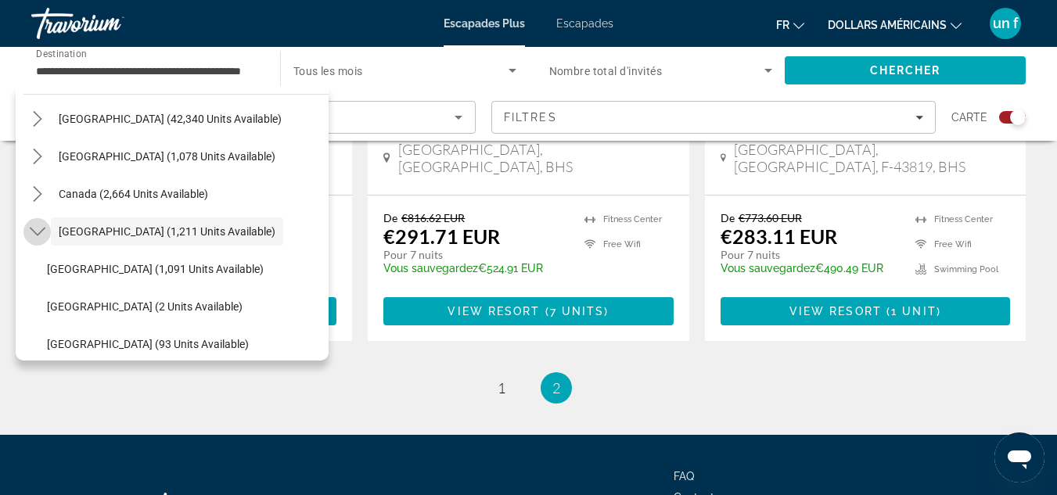
click at [36, 236] on icon "Toggle Caribbean & Atlantic Islands (1,211 units available) submenu" at bounding box center [38, 232] width 16 height 16
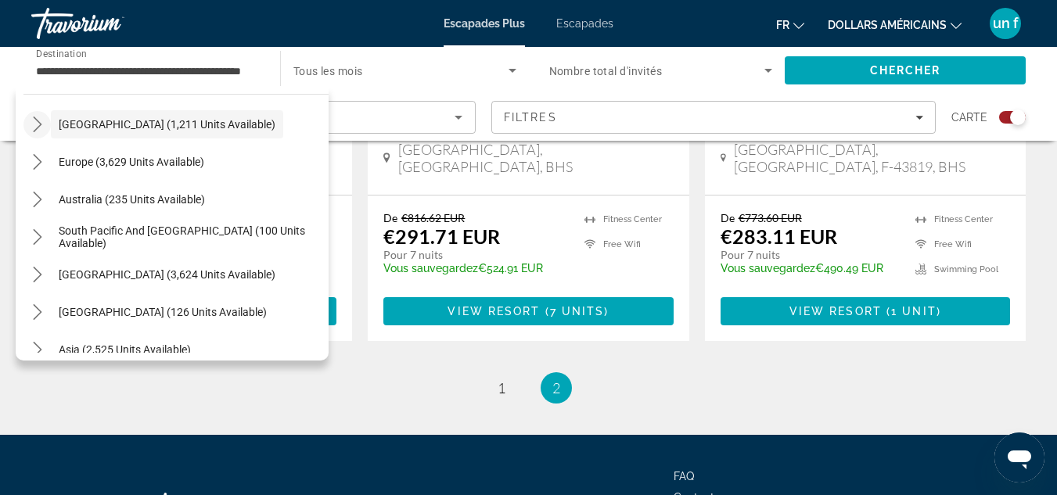
scroll to position [166, 0]
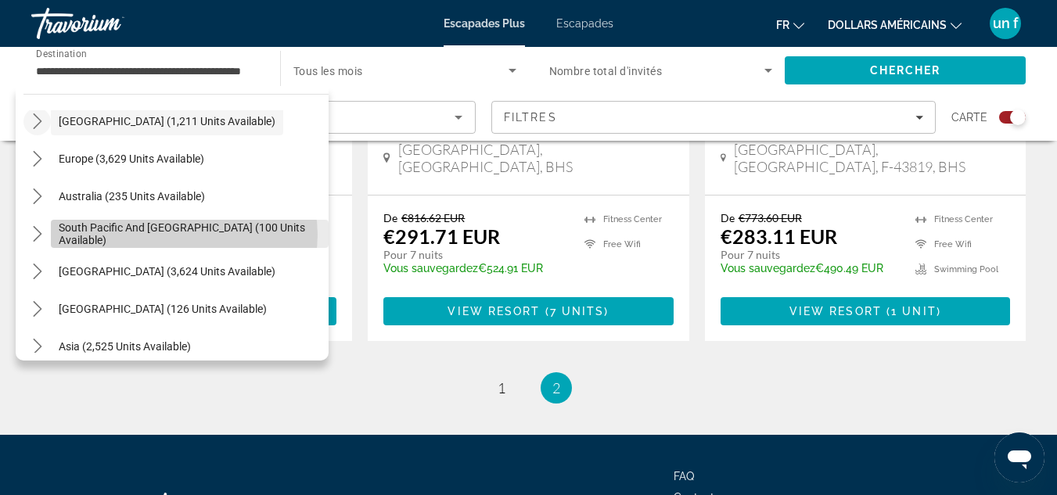
click at [184, 235] on span "South Pacific and [GEOGRAPHIC_DATA] (100 units available)" at bounding box center [190, 233] width 262 height 25
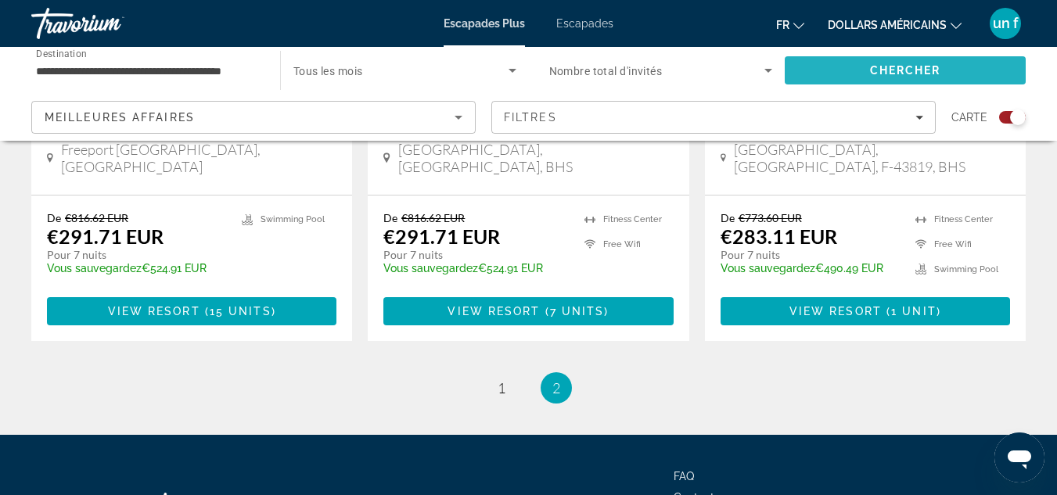
click at [888, 60] on span "Search" at bounding box center [905, 71] width 241 height 38
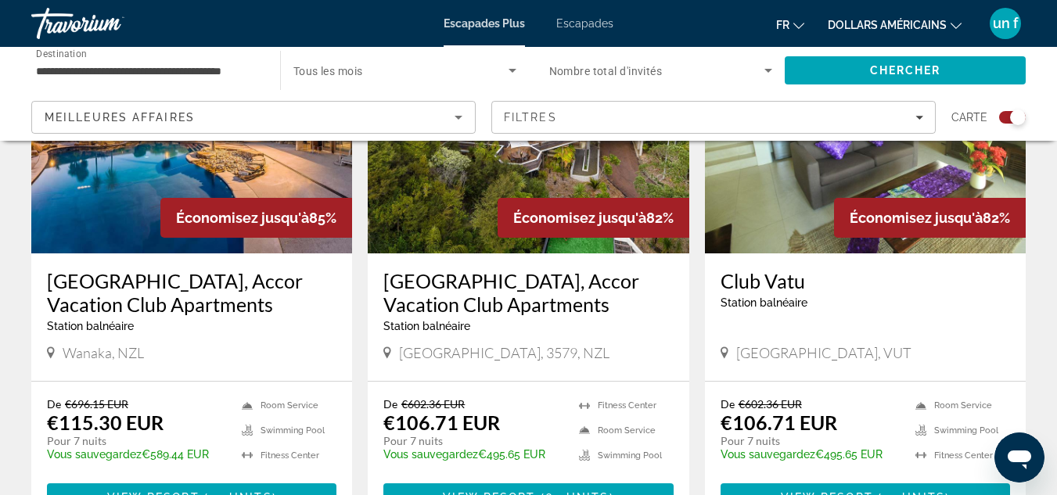
scroll to position [375, 0]
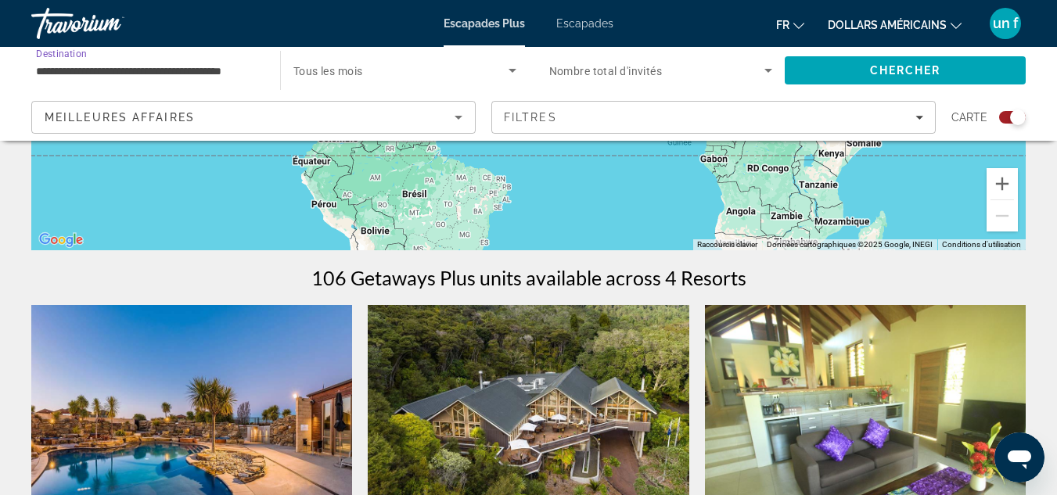
click at [174, 75] on input "**********" at bounding box center [148, 71] width 224 height 19
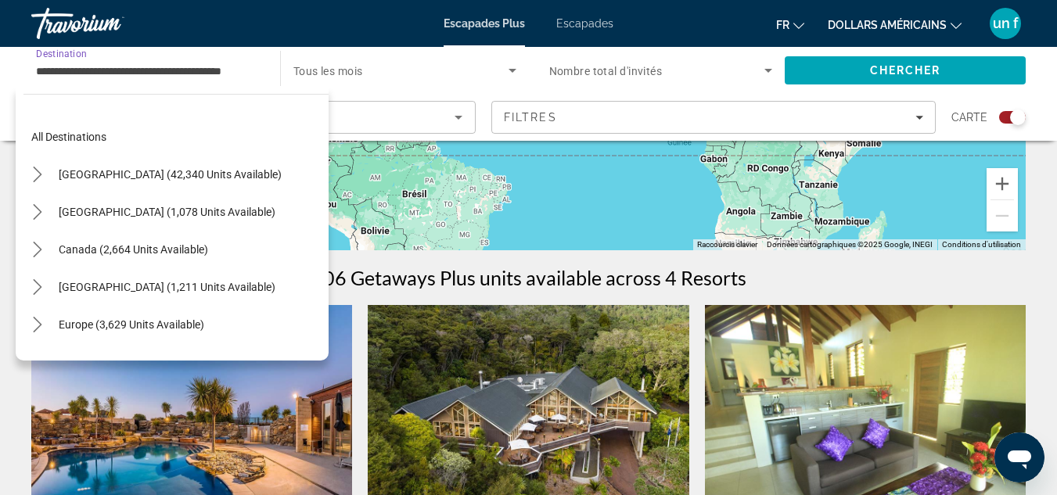
scroll to position [168, 0]
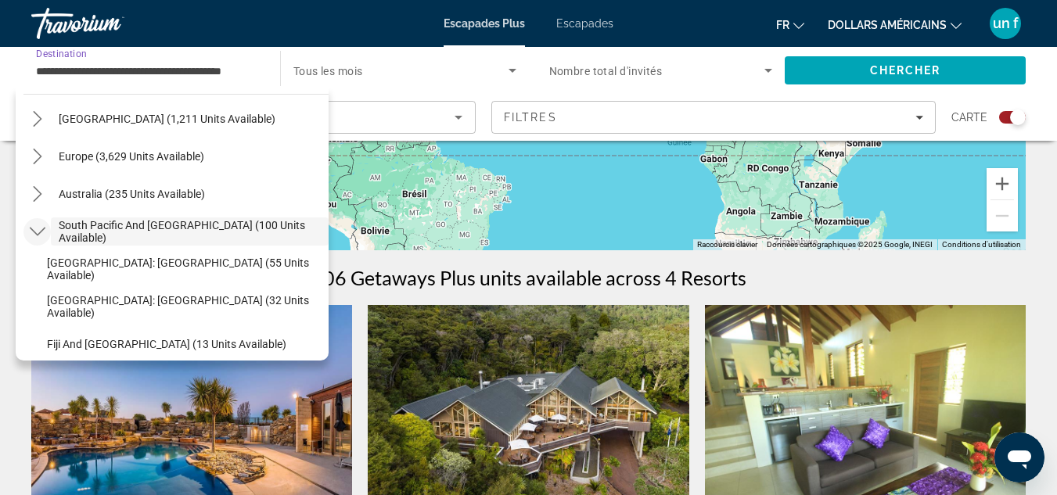
click at [34, 225] on icon "Toggle South Pacific and Oceania (100 units available) submenu" at bounding box center [38, 232] width 16 height 16
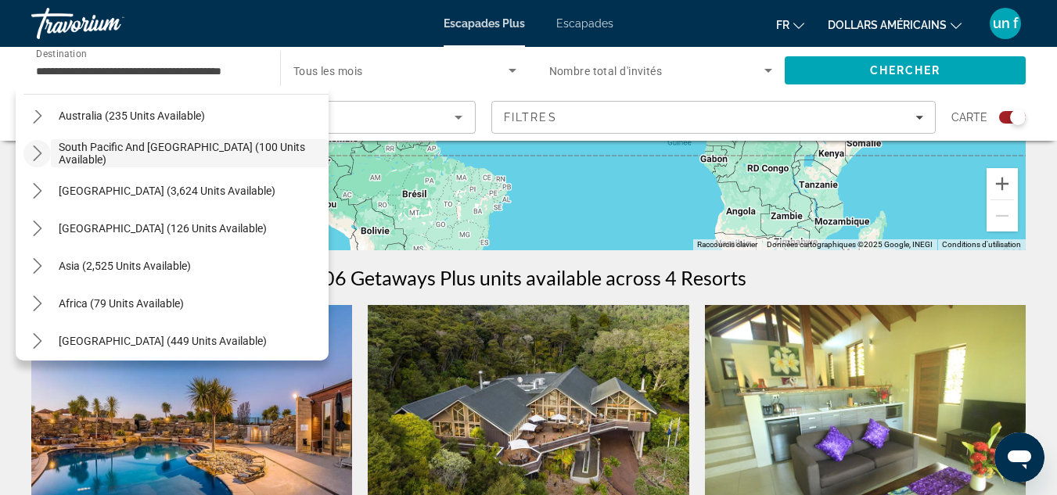
scroll to position [253, 0]
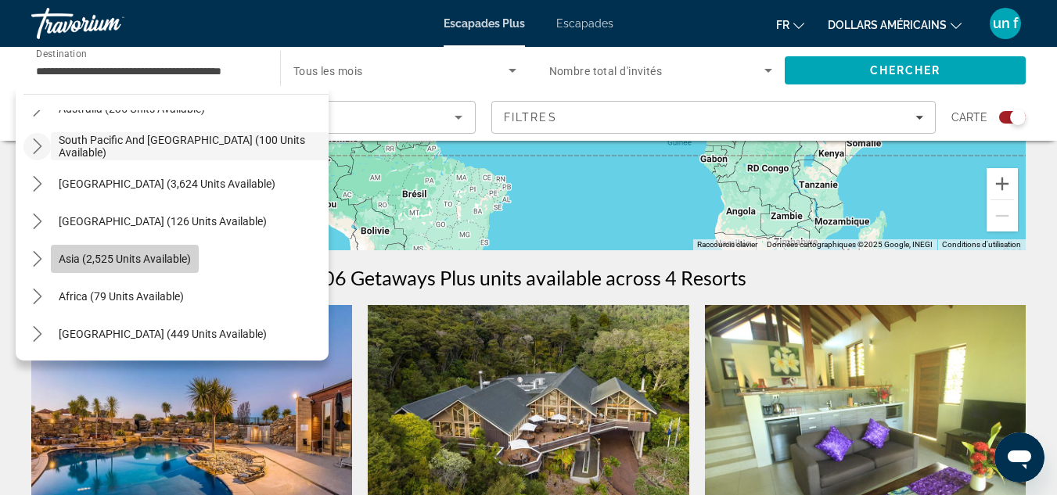
click at [133, 246] on span "Select destination: Asia (2,525 units available)" at bounding box center [125, 259] width 148 height 38
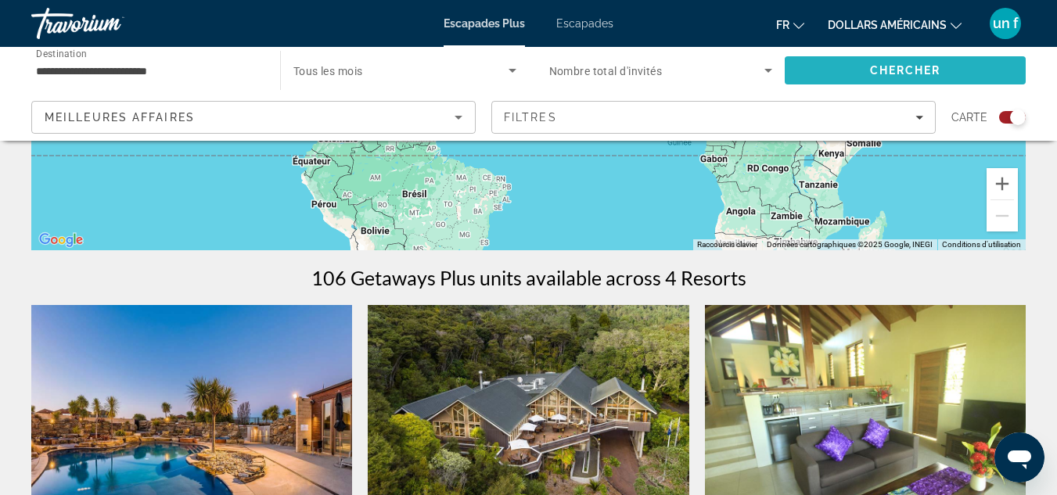
click at [949, 77] on span "Search" at bounding box center [905, 71] width 241 height 38
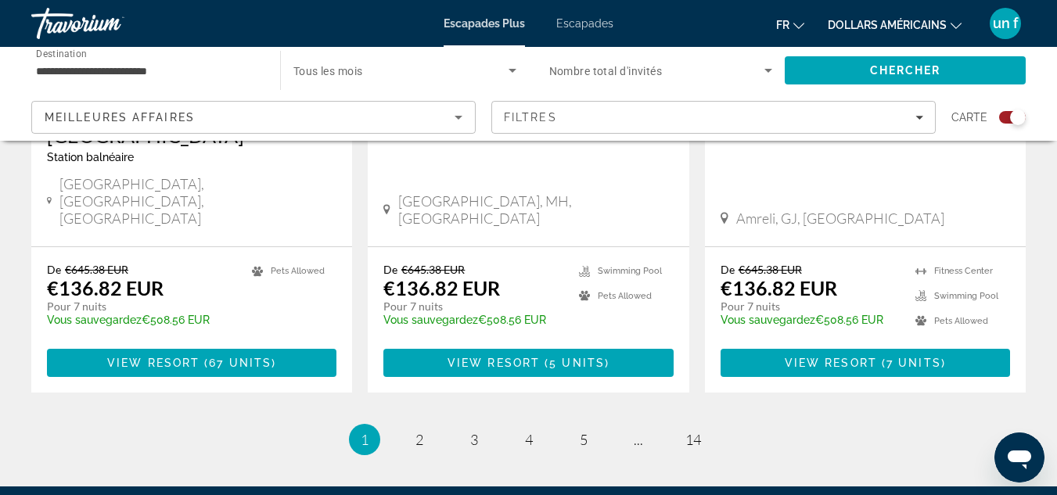
scroll to position [2646, 0]
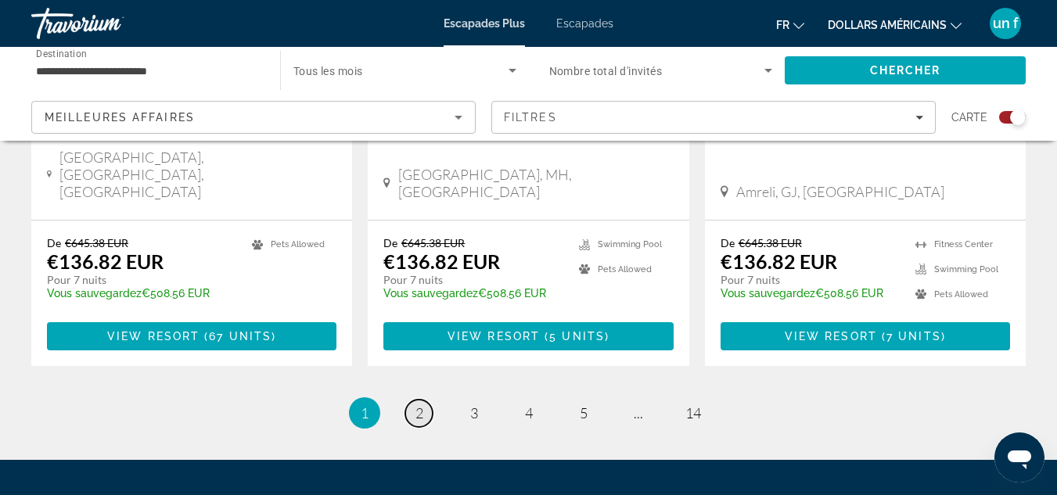
click at [425, 400] on link "page 2" at bounding box center [418, 413] width 27 height 27
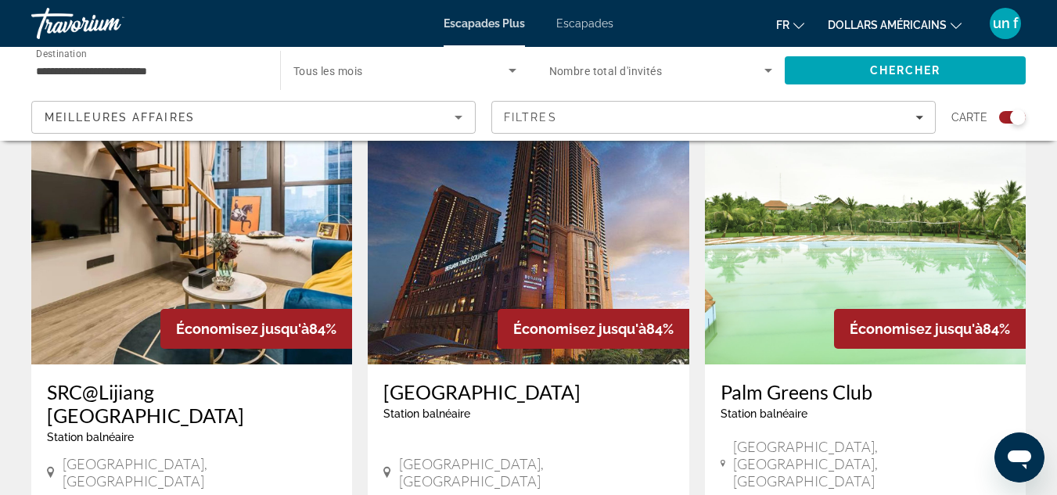
scroll to position [583, 0]
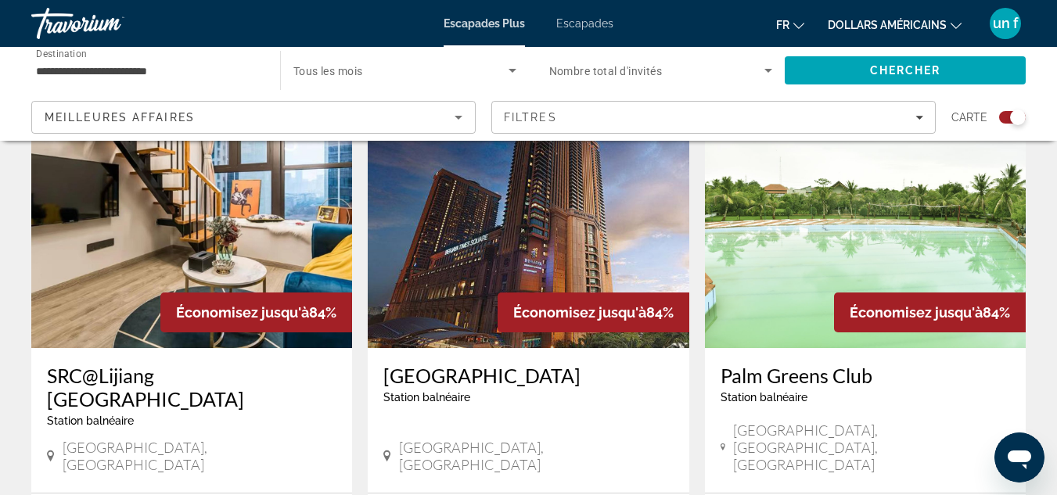
drag, startPoint x: 1054, startPoint y: 156, endPoint x: 1054, endPoint y: 167, distance: 11.0
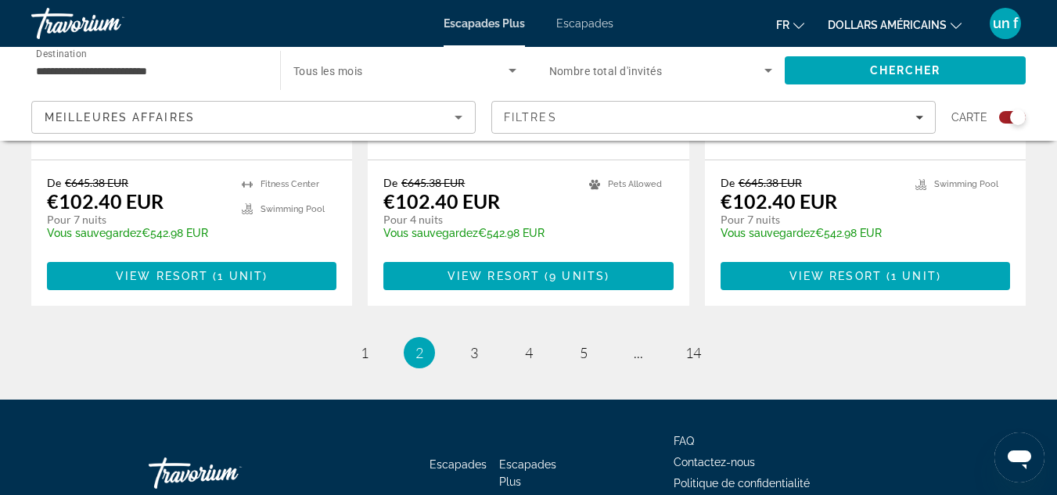
scroll to position [2638, 0]
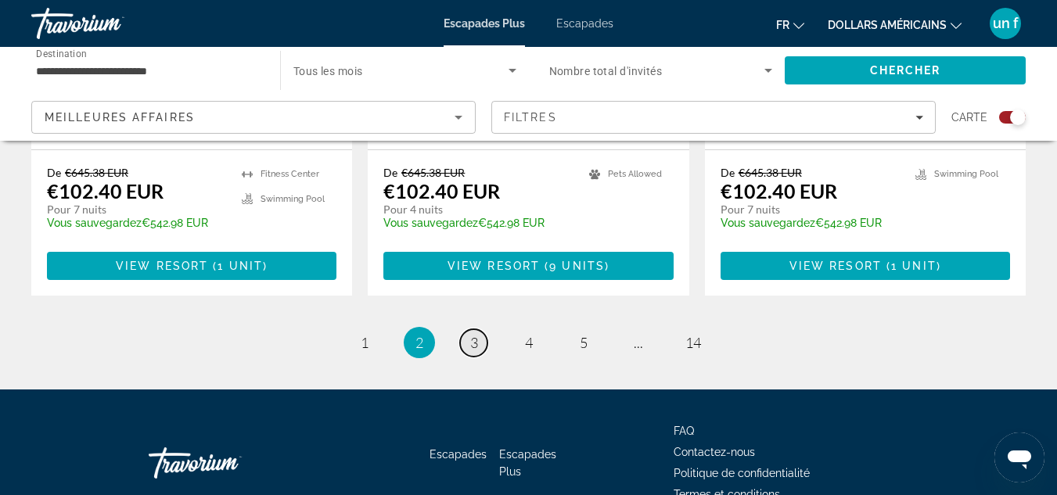
click at [478, 329] on link "page 3" at bounding box center [473, 342] width 27 height 27
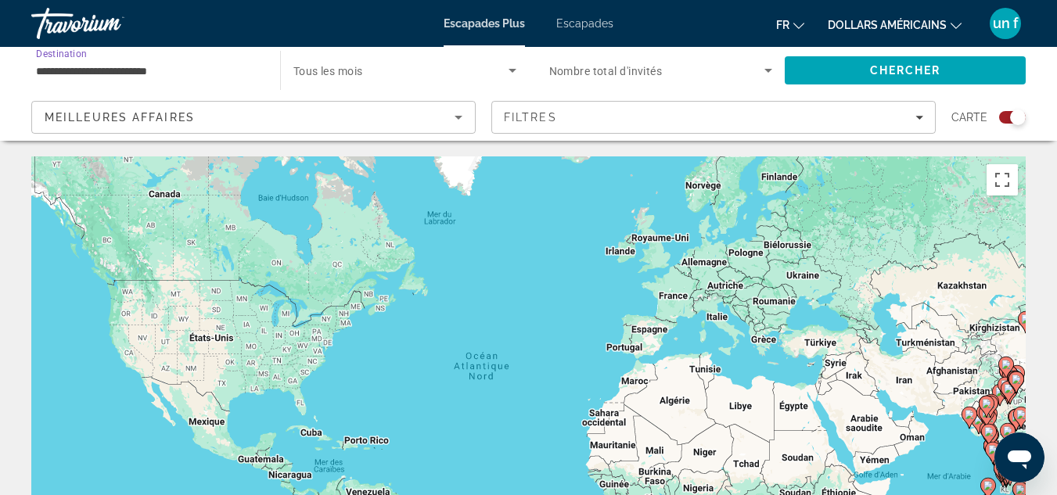
click at [66, 64] on input "**********" at bounding box center [148, 71] width 224 height 19
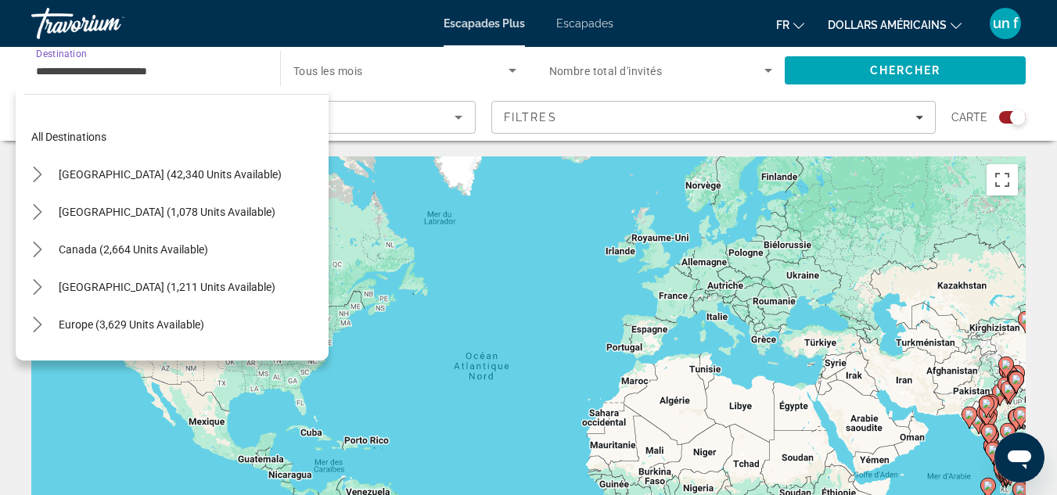
scroll to position [281, 0]
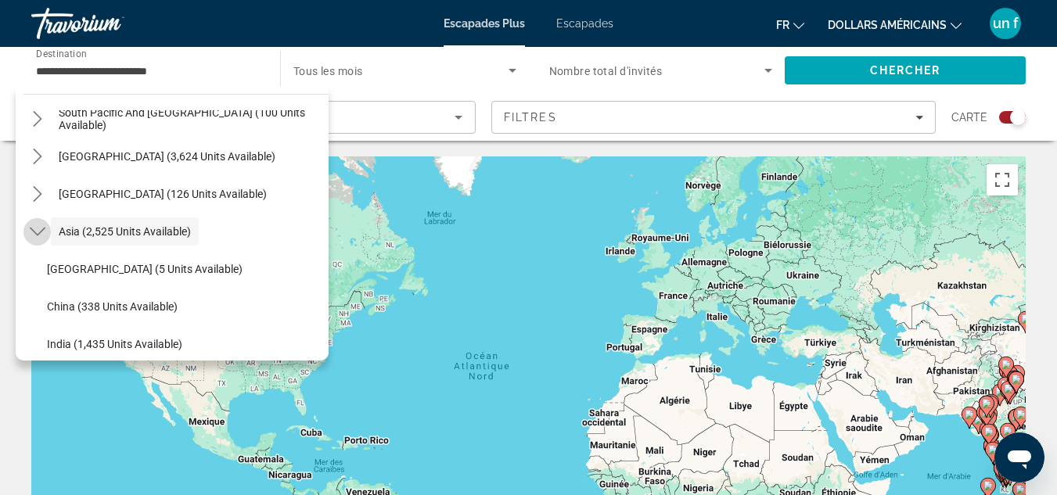
click at [37, 235] on icon "Toggle Asia (2,525 units available) submenu" at bounding box center [38, 232] width 16 height 16
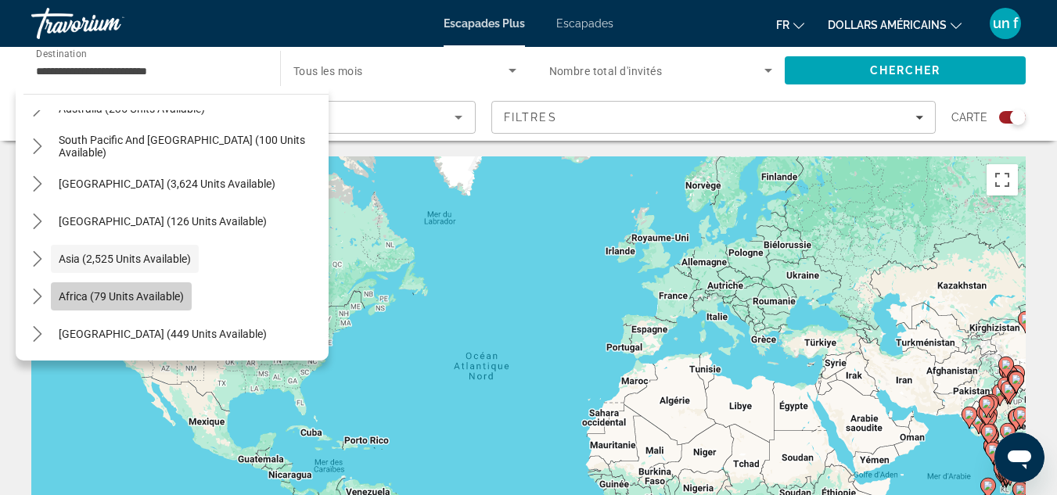
click at [191, 296] on span "Select destination: Africa (79 units available)" at bounding box center [121, 297] width 141 height 38
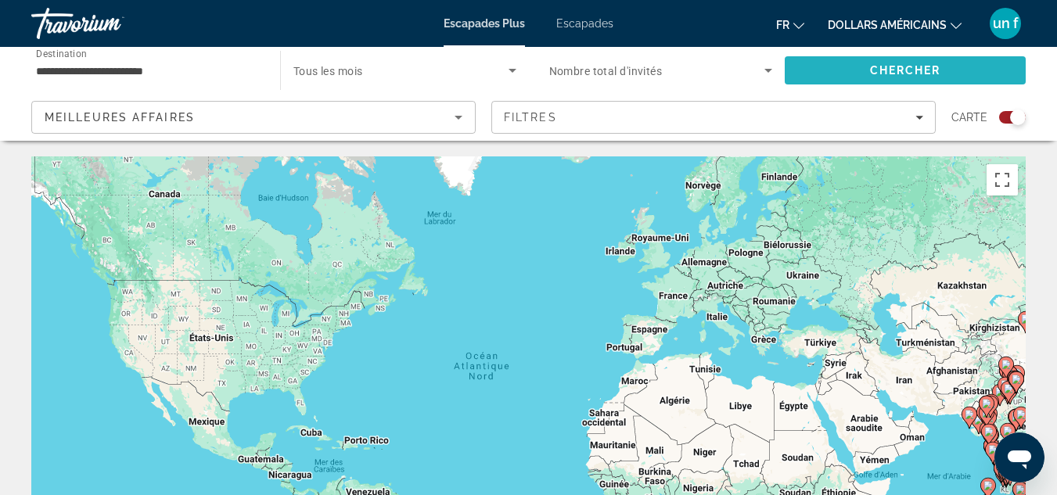
click at [878, 69] on span "Chercher" at bounding box center [905, 70] width 71 height 13
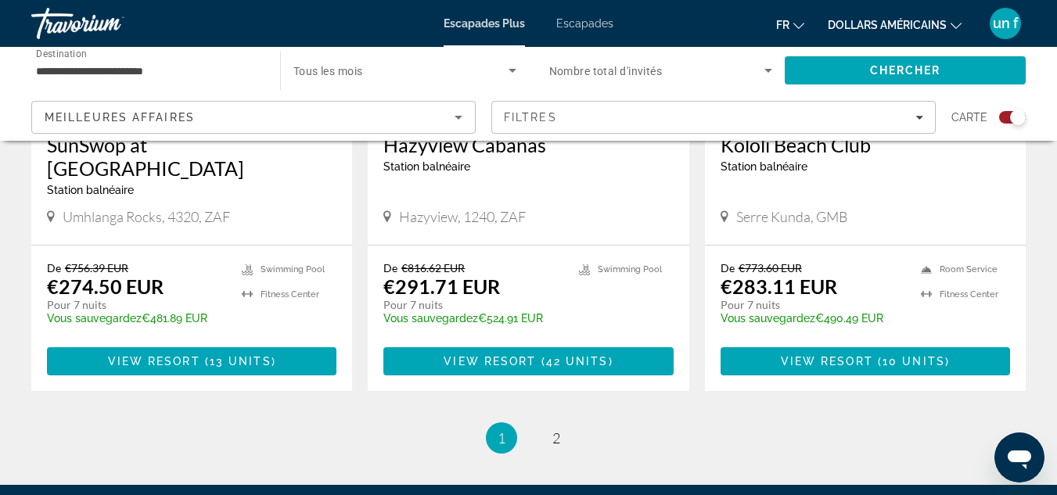
scroll to position [2495, 0]
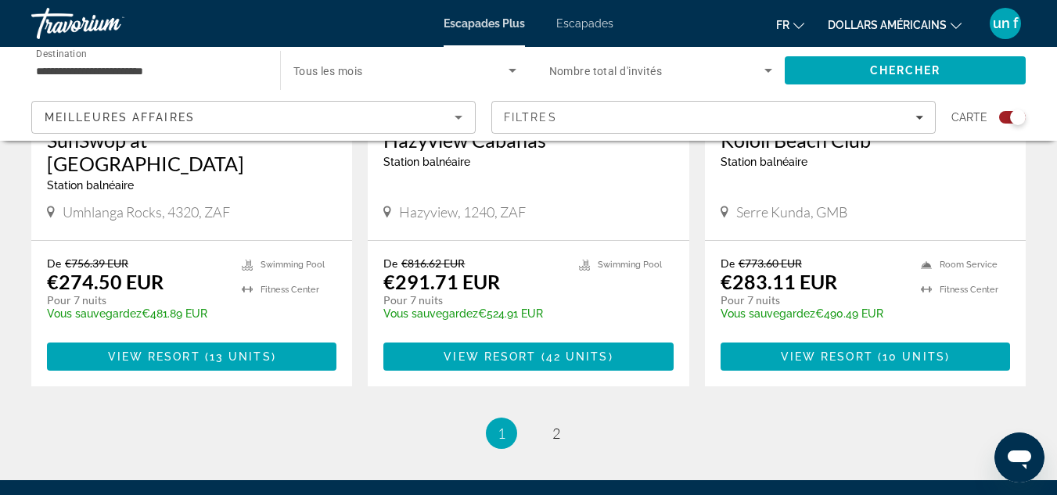
drag, startPoint x: 1062, startPoint y: 323, endPoint x: 36, endPoint y: 14, distance: 1071.1
click at [563, 420] on link "page 2" at bounding box center [555, 433] width 27 height 27
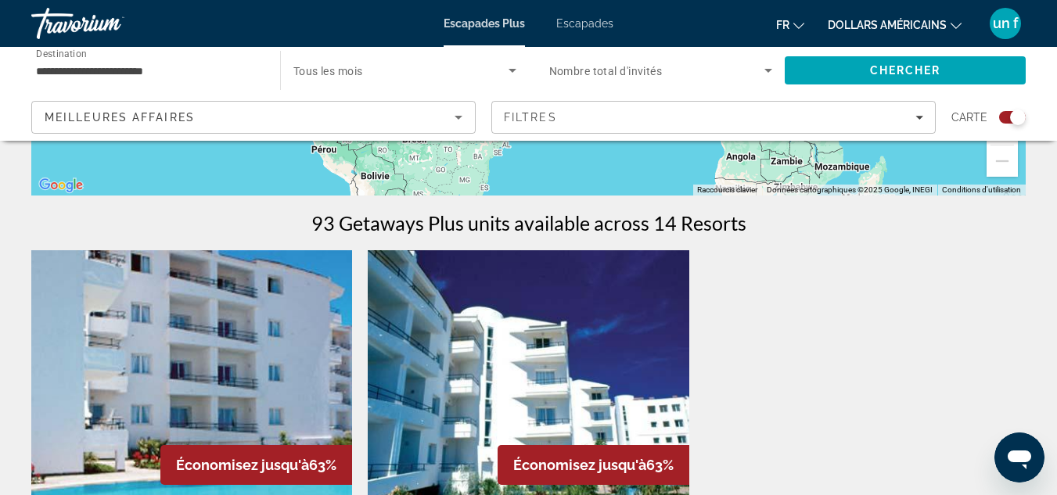
scroll to position [413, 0]
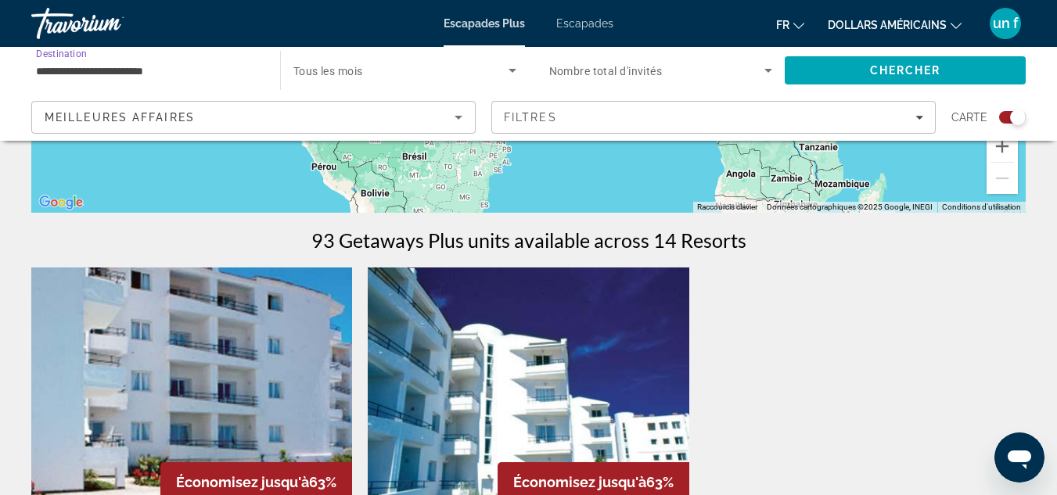
click at [182, 66] on input "**********" at bounding box center [148, 71] width 224 height 19
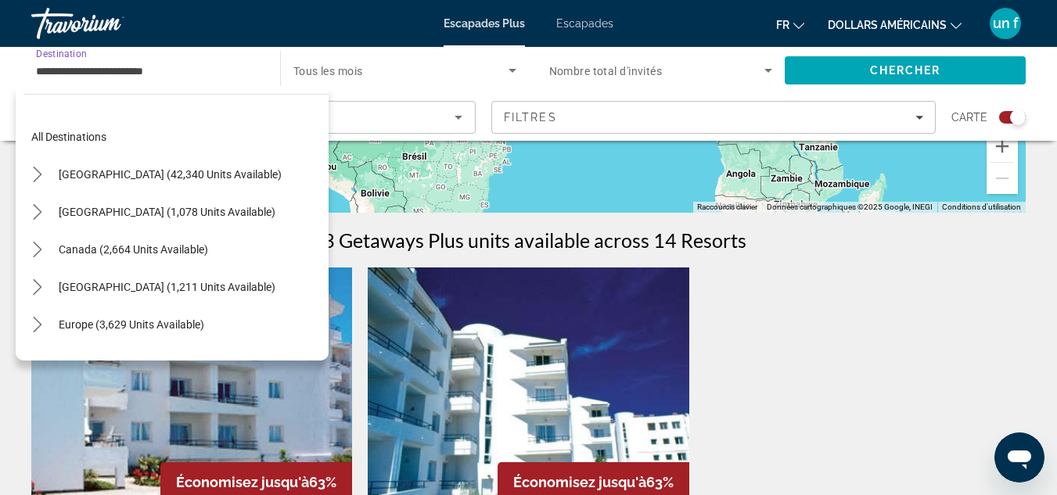
scroll to position [318, 0]
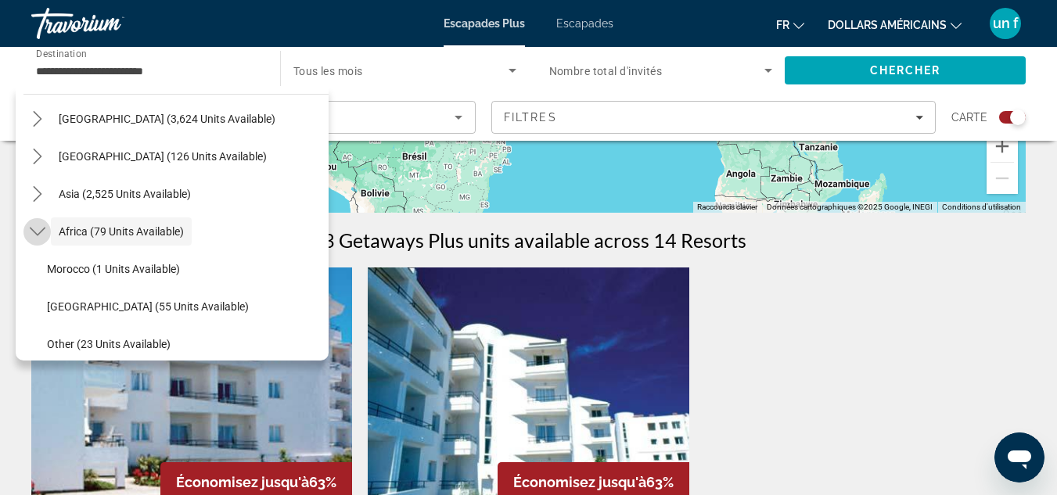
click at [41, 234] on mat-icon "Toggle Africa (79 units available) submenu" at bounding box center [36, 231] width 27 height 27
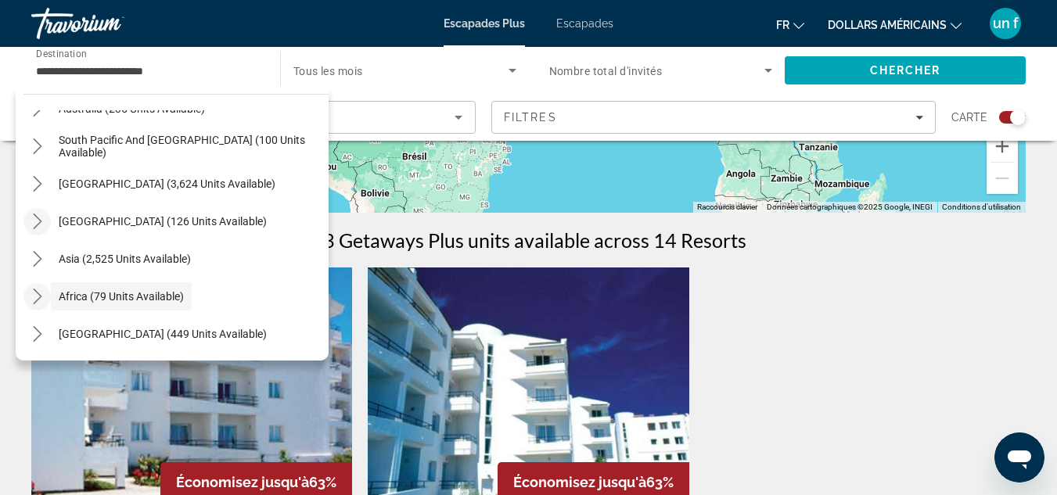
scroll to position [253, 0]
click at [94, 337] on span "[GEOGRAPHIC_DATA] (449 units available)" at bounding box center [163, 334] width 208 height 13
type input "**********"
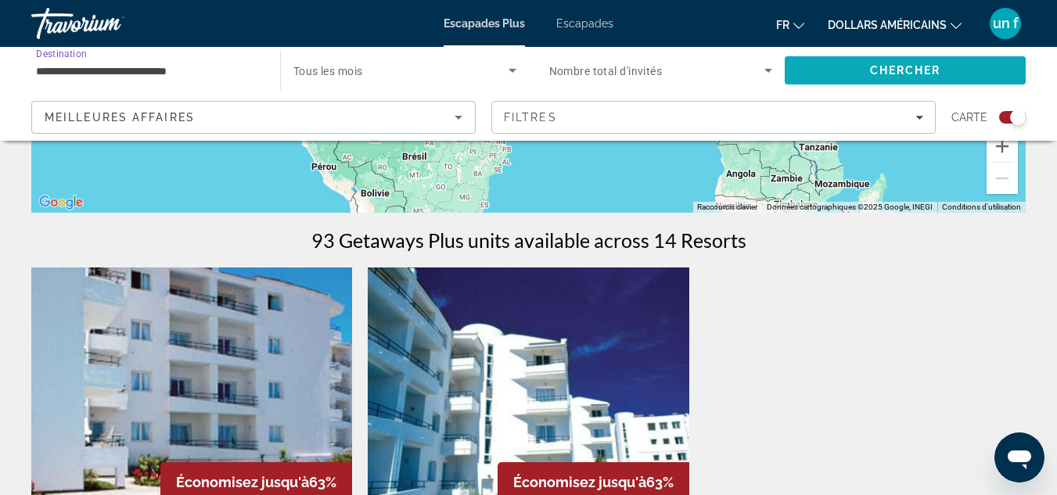
click at [983, 69] on span "Search" at bounding box center [905, 71] width 241 height 38
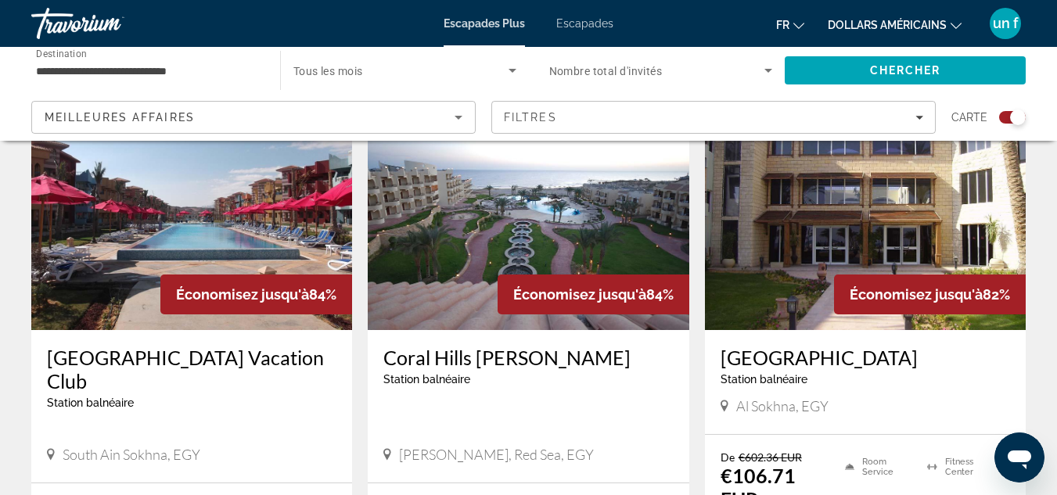
scroll to position [1709, 0]
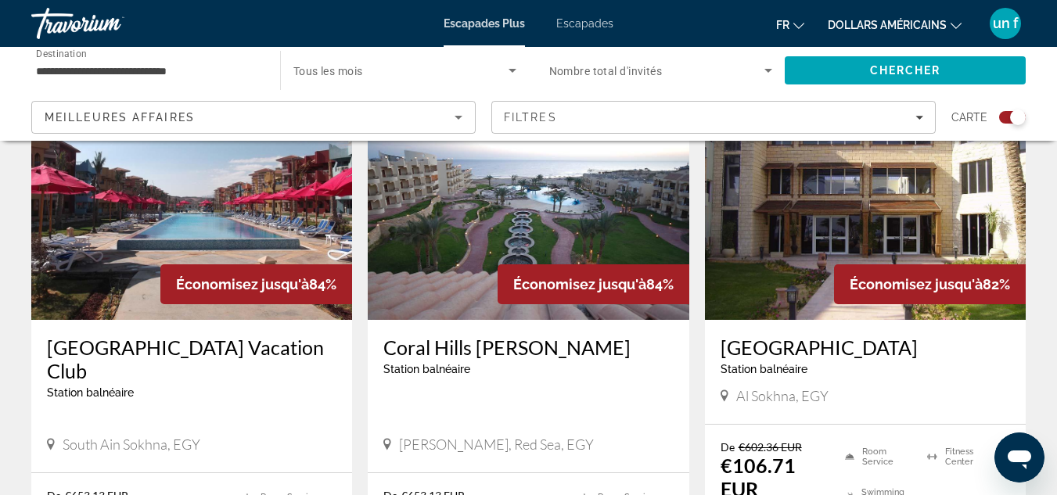
click at [436, 233] on img "Contenu principal" at bounding box center [528, 195] width 321 height 250
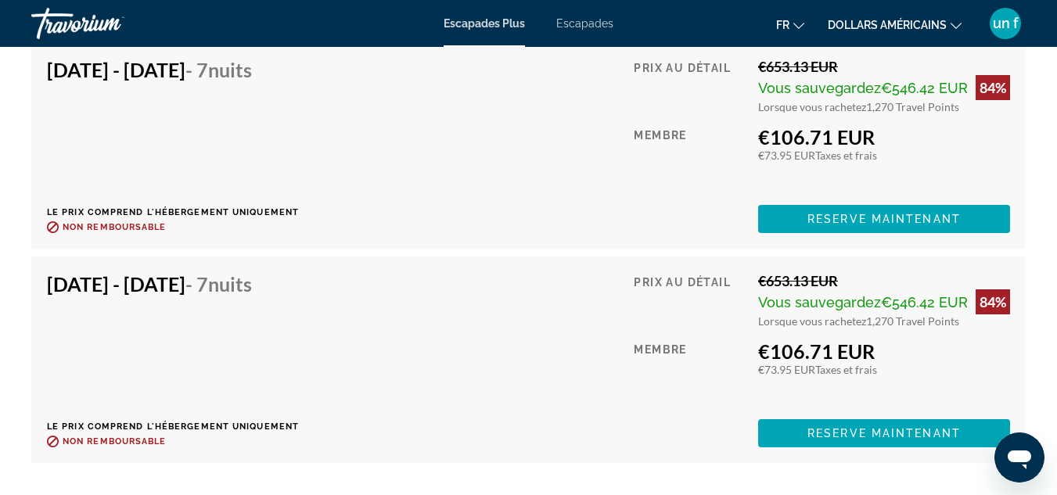
scroll to position [3172, 0]
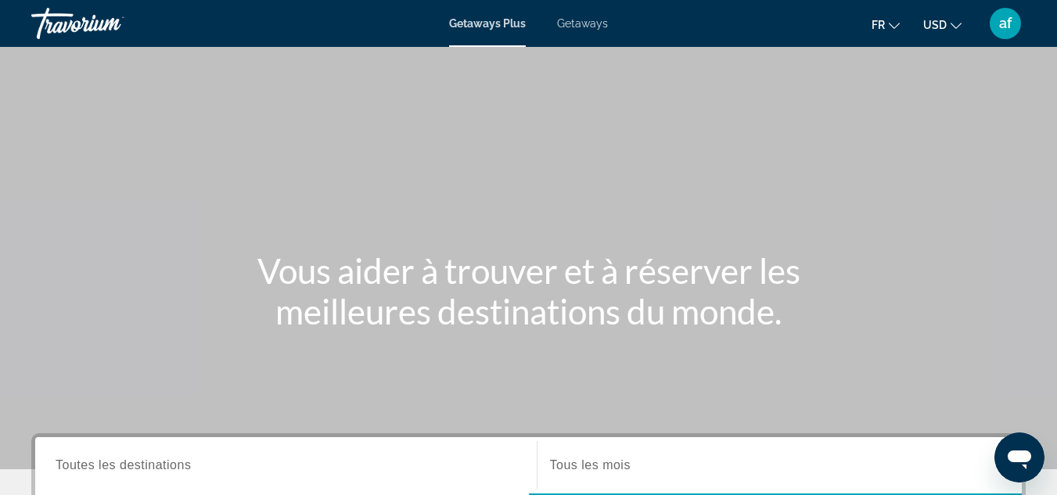
click at [950, 30] on button "USD USD ($) MXN (Mex$) CAD (Can$) GBP (£) EUR (€) AUD (A$) NZD (NZ$) CNY (CN¥)" at bounding box center [942, 24] width 38 height 23
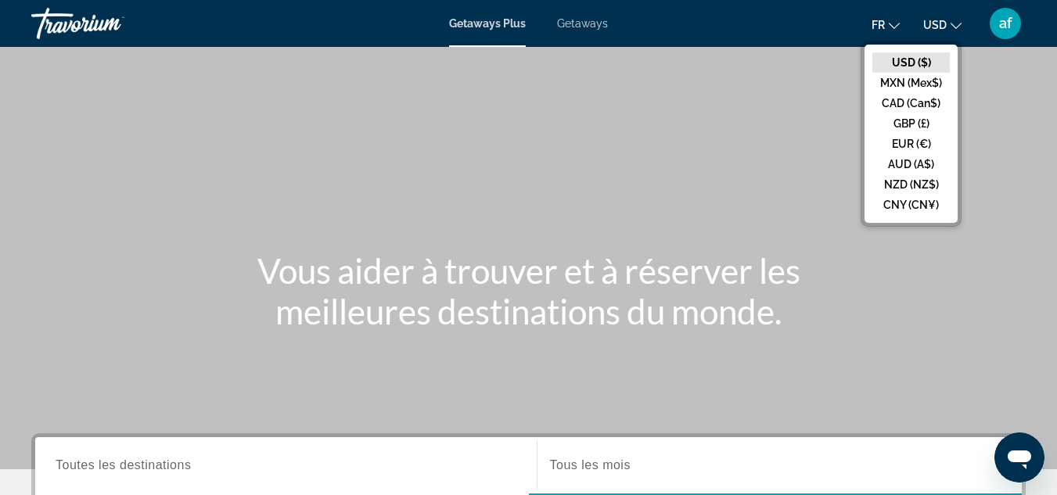
click at [910, 139] on button "EUR (€)" at bounding box center [910, 144] width 77 height 20
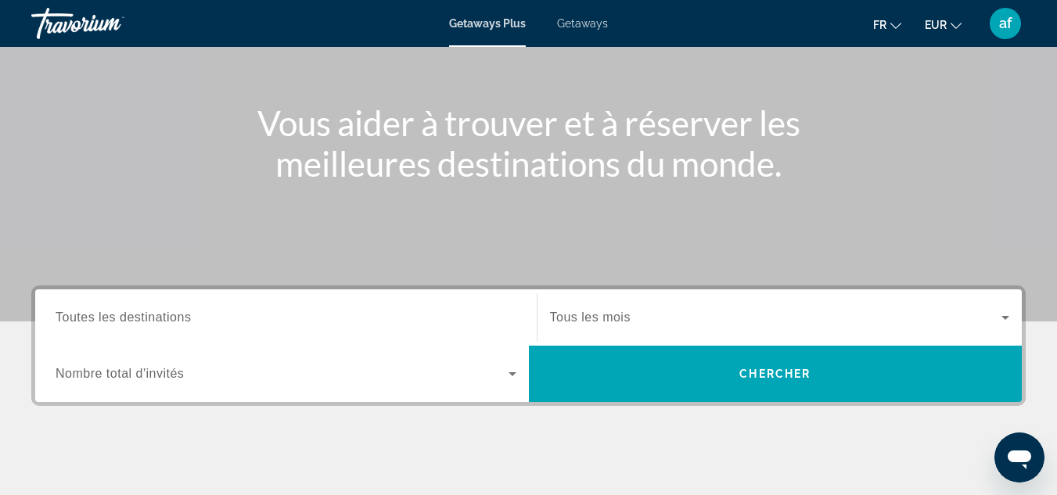
scroll to position [151, 0]
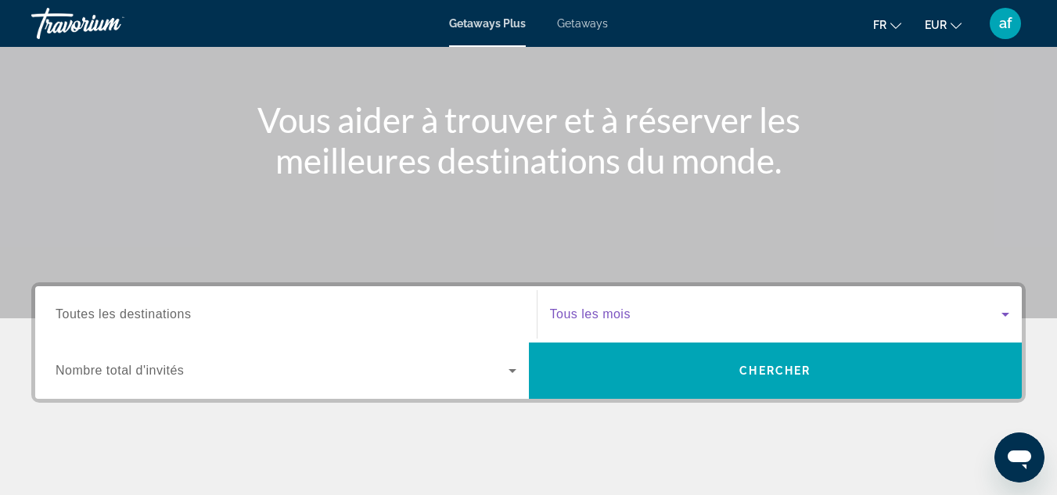
click at [708, 322] on span "Search widget" at bounding box center [776, 314] width 452 height 19
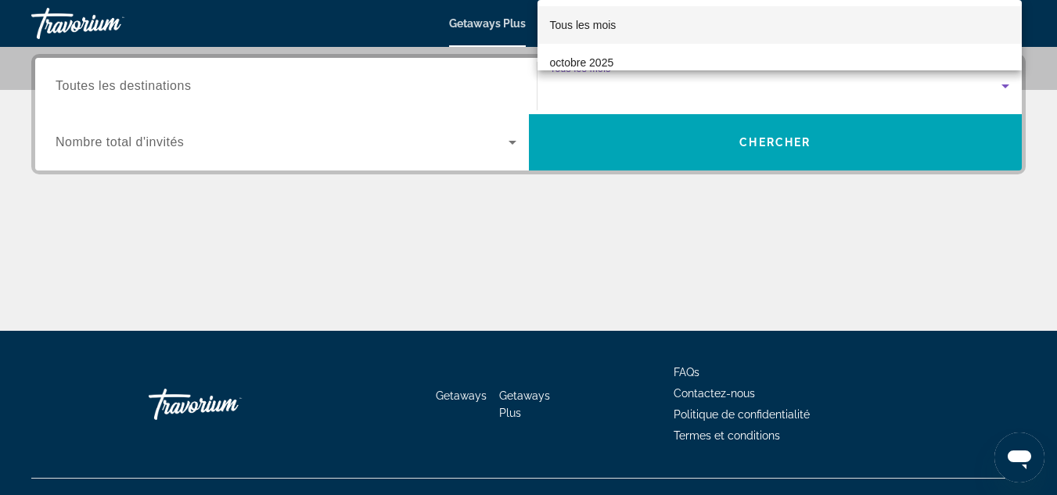
scroll to position [383, 0]
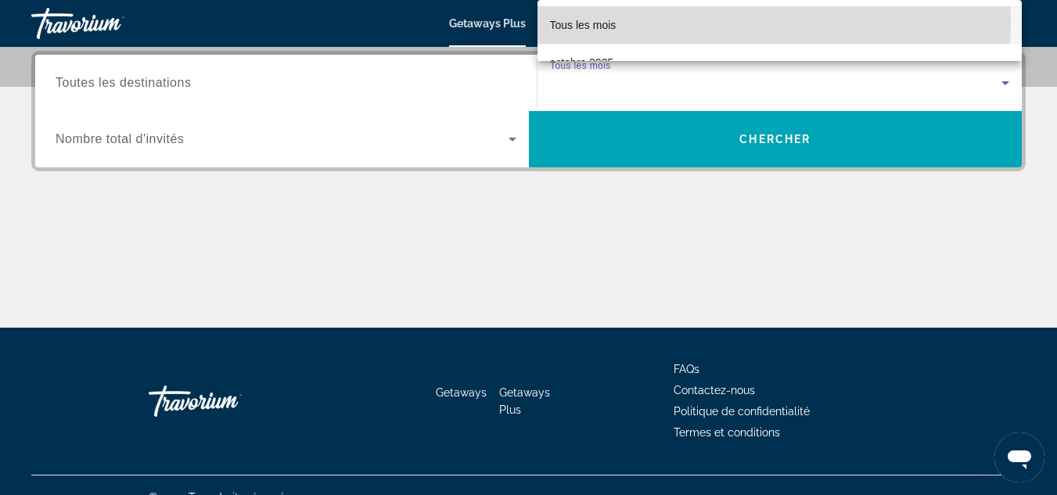
click at [706, 21] on mat-option "Tous les mois" at bounding box center [779, 25] width 485 height 38
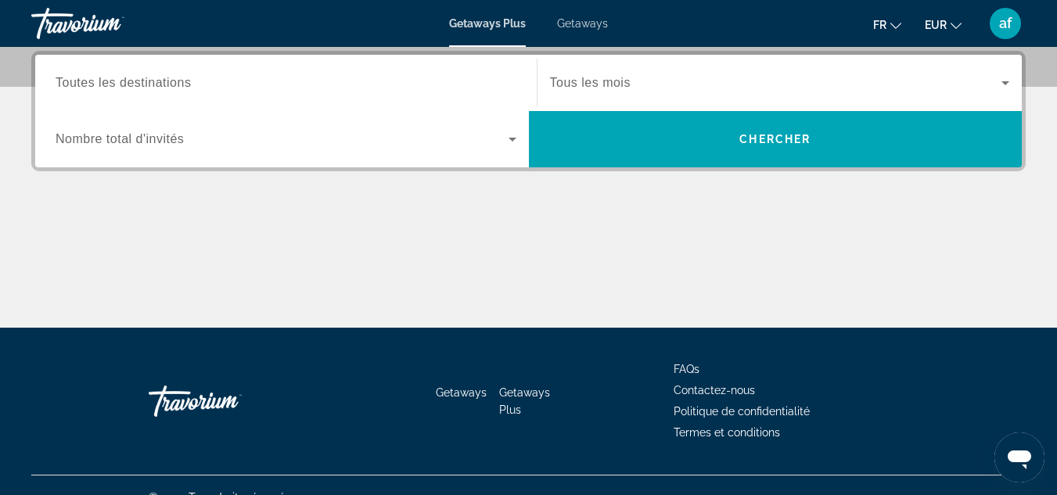
click at [705, 37] on div "Getaways Plus Getaways fr English Español Français Italiano Português русский E…" at bounding box center [528, 23] width 1057 height 41
click at [695, 93] on div "Search widget" at bounding box center [780, 83] width 460 height 44
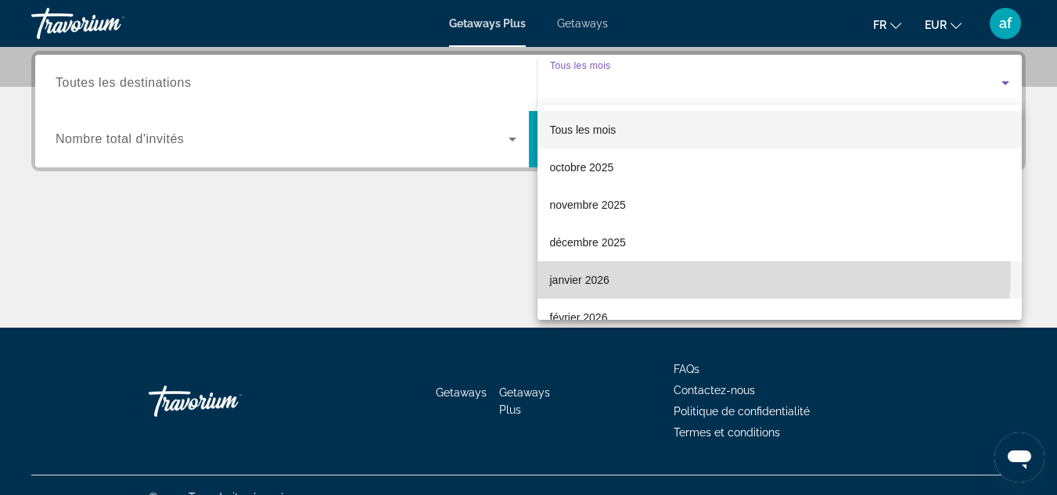
click at [661, 271] on mat-option "janvier 2026" at bounding box center [779, 280] width 485 height 38
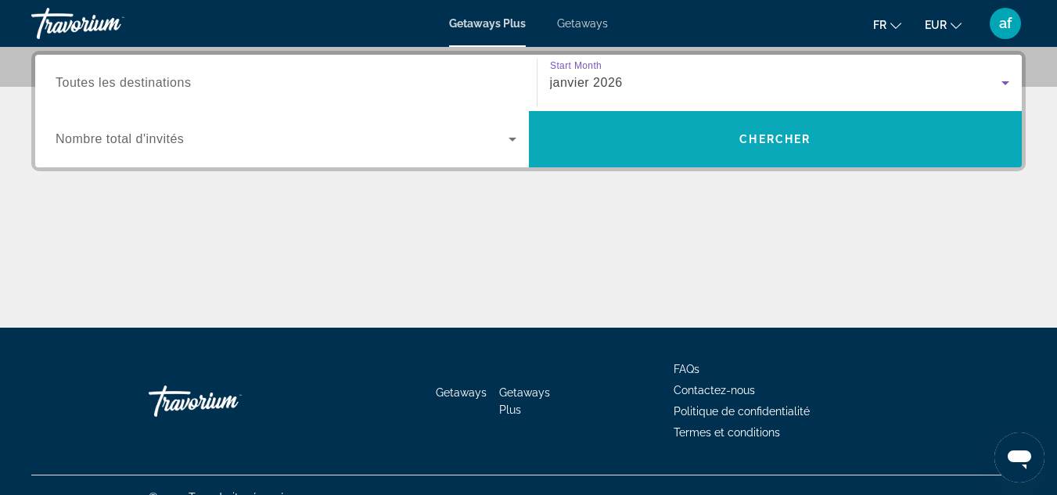
click at [768, 135] on span "Chercher" at bounding box center [774, 139] width 71 height 13
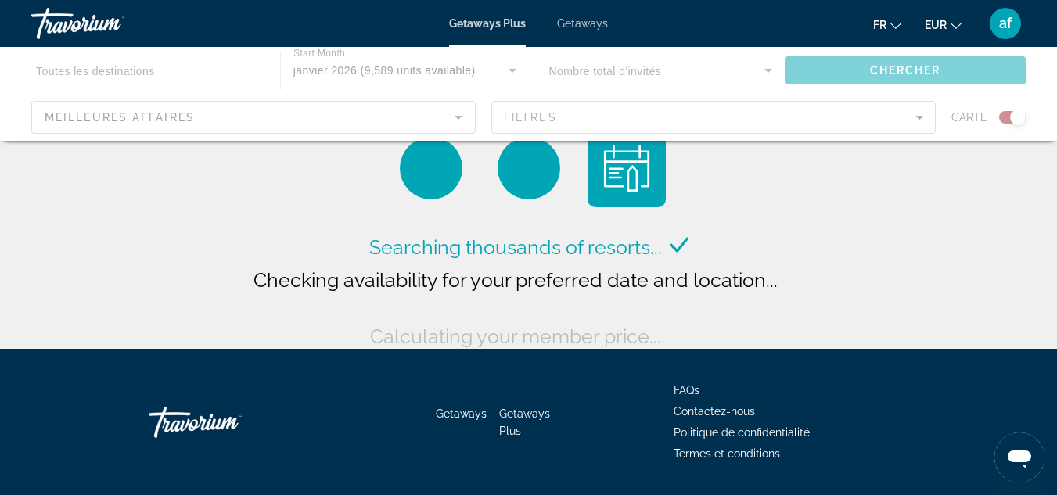
click at [167, 74] on div "Main content" at bounding box center [528, 94] width 1057 height 94
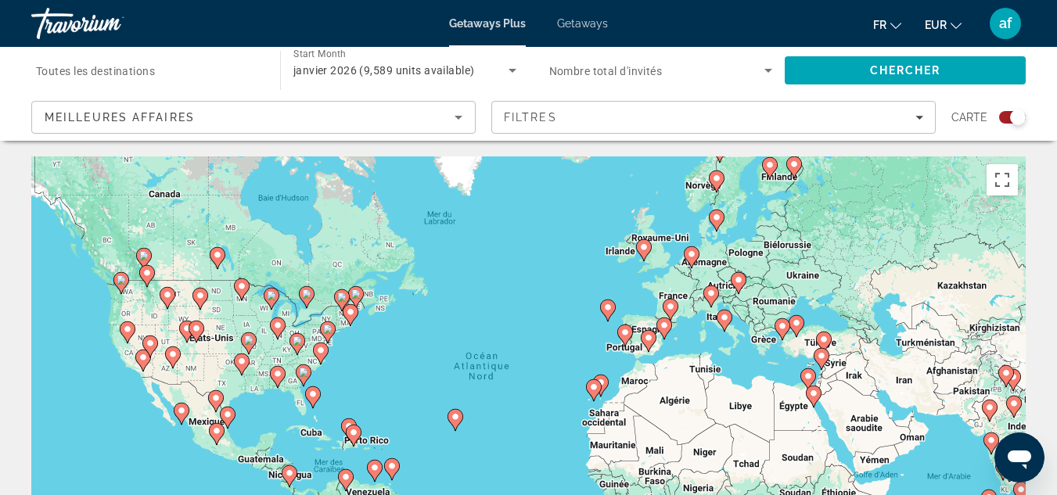
click at [598, 388] on image "Main content" at bounding box center [593, 387] width 9 height 9
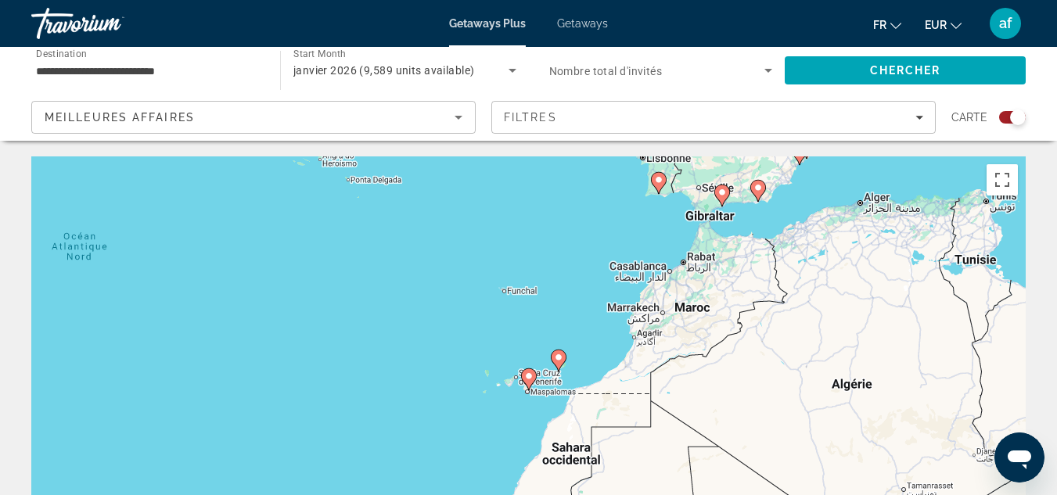
click at [582, 386] on div "Pour activer le glissement avec le clavier, appuyez sur Alt+Entrée. Une fois ce…" at bounding box center [528, 390] width 994 height 469
click at [523, 378] on icon "Main content" at bounding box center [528, 379] width 14 height 20
type input "**********"
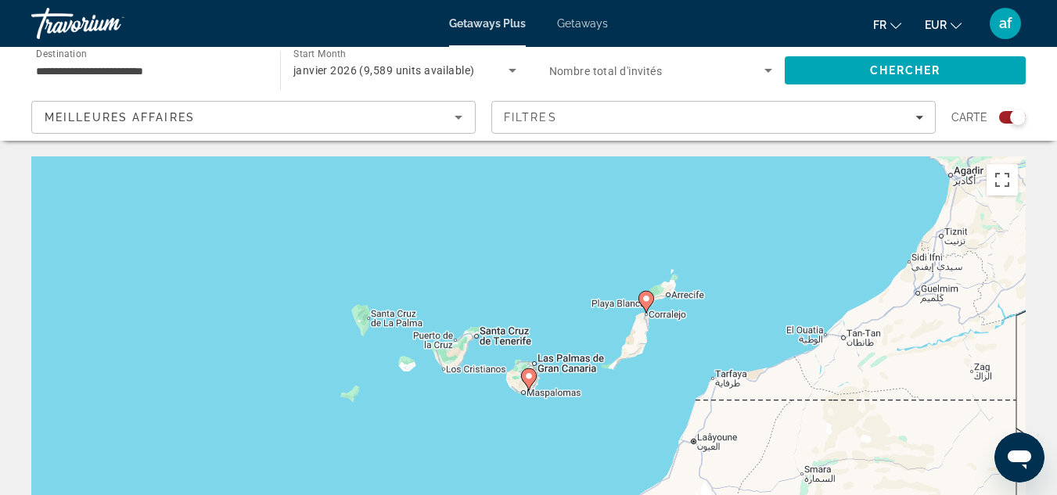
click at [530, 379] on image "Main content" at bounding box center [528, 376] width 9 height 9
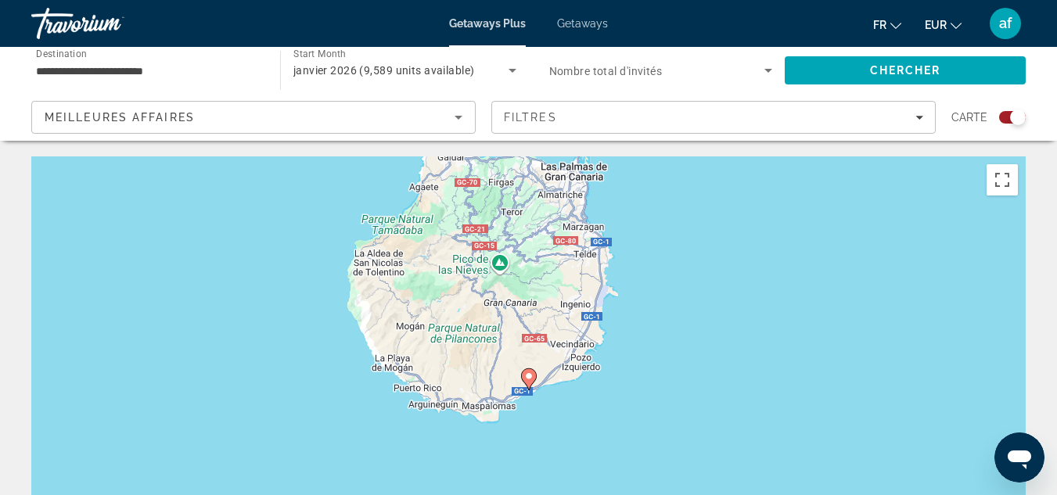
click at [530, 379] on image "Main content" at bounding box center [528, 376] width 9 height 9
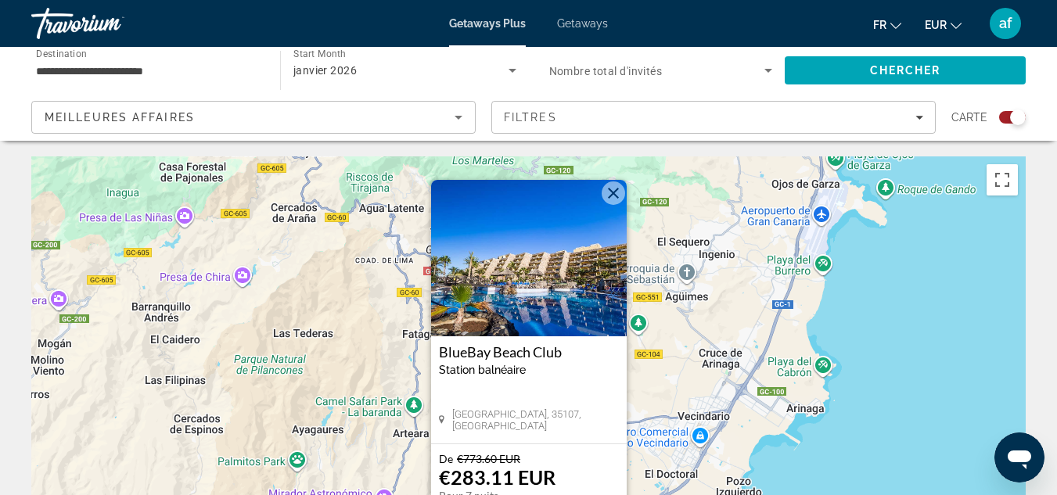
click at [555, 289] on img "Main content" at bounding box center [529, 258] width 196 height 156
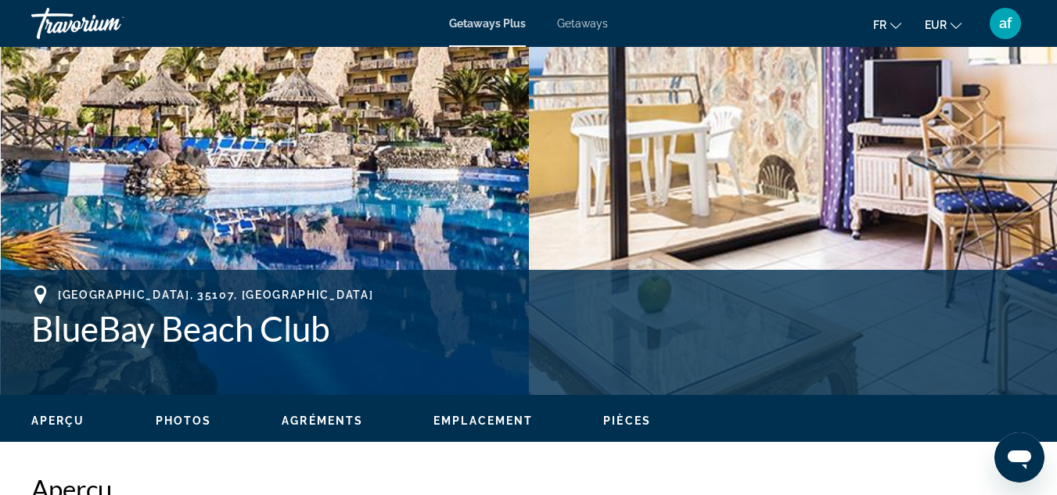
scroll to position [401, 0]
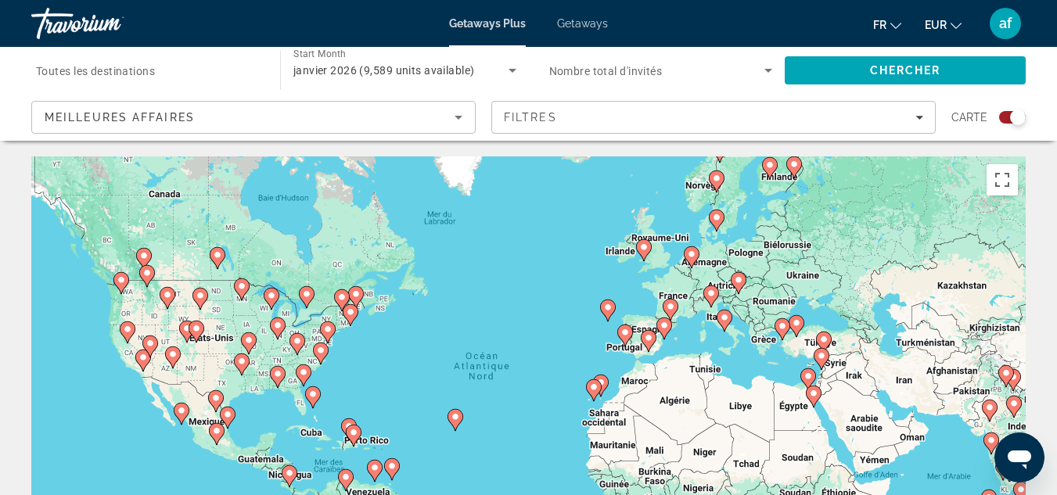
click at [410, 339] on div "Pour activer le glissement avec le clavier, appuyez sur Alt+Entrée. Une fois ce…" at bounding box center [528, 390] width 994 height 469
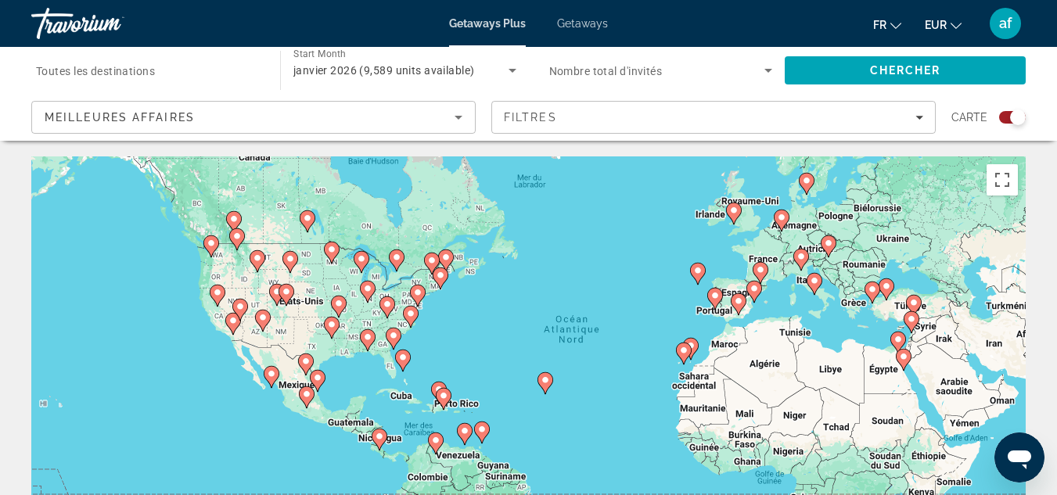
drag, startPoint x: 404, startPoint y: 361, endPoint x: 499, endPoint y: 320, distance: 103.7
click at [499, 320] on div "Pour activer le glissement avec le clavier, appuyez sur Alt+Entrée. Une fois ce…" at bounding box center [528, 390] width 994 height 469
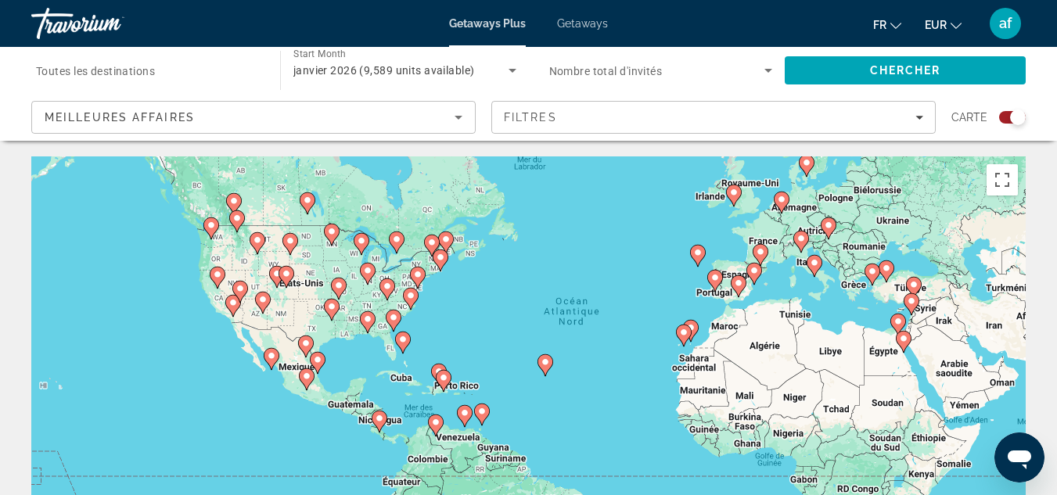
drag, startPoint x: 506, startPoint y: 361, endPoint x: 505, endPoint y: 337, distance: 23.5
click at [505, 337] on div "Pour activer le glissement avec le clavier, appuyez sur Alt+Entrée. Une fois ce…" at bounding box center [528, 390] width 994 height 469
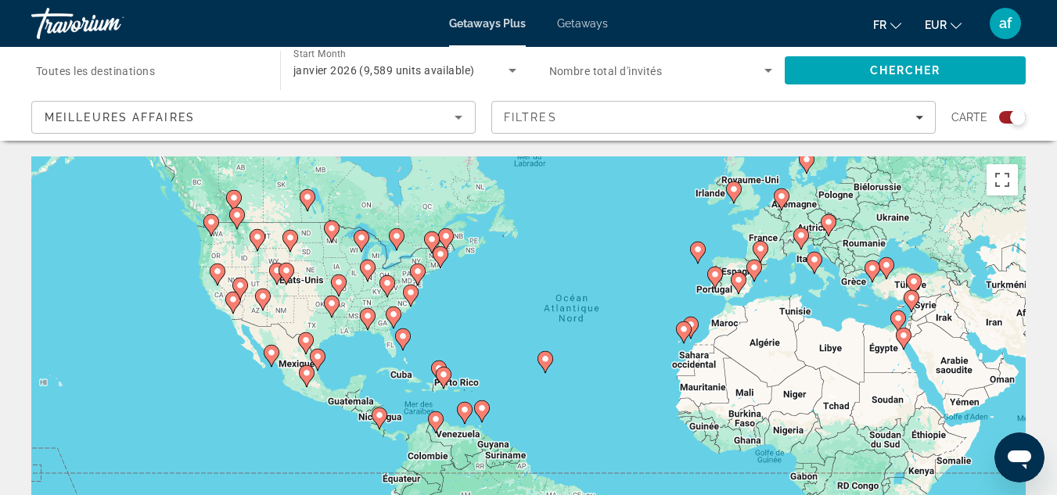
click at [440, 335] on div "Pour activer le glissement avec le clavier, appuyez sur Alt+Entrée. Une fois ce…" at bounding box center [528, 390] width 994 height 469
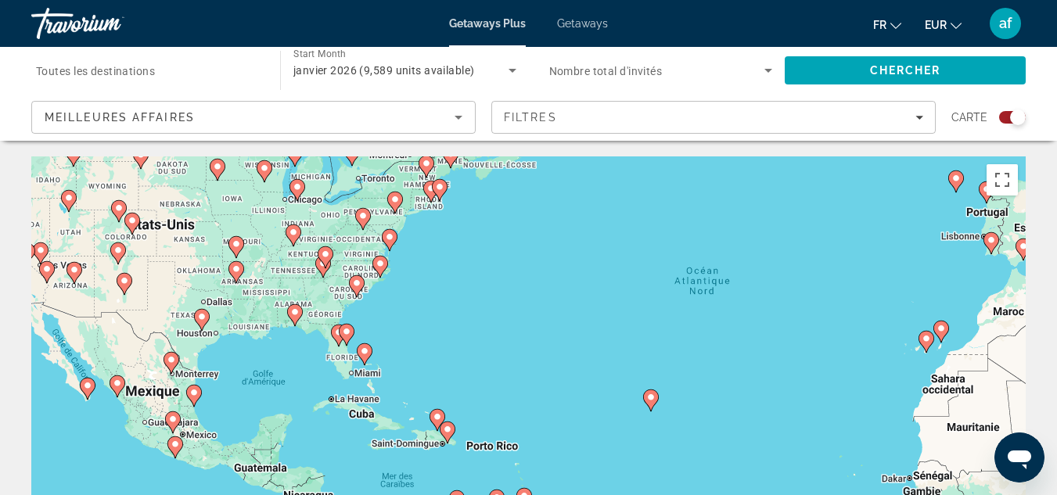
click at [440, 335] on div "Pour activer le glissement avec le clavier, appuyez sur Alt+Entrée. Une fois ce…" at bounding box center [528, 390] width 994 height 469
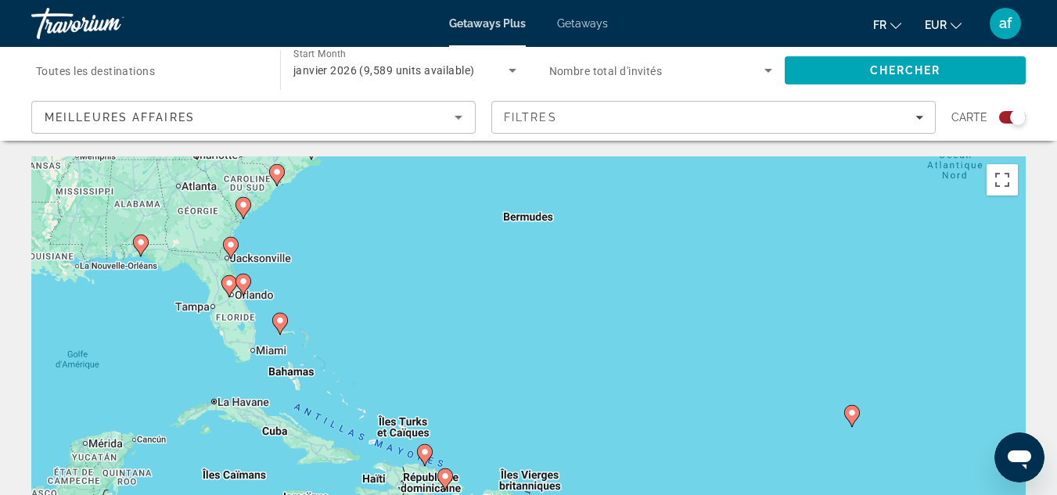
drag, startPoint x: 443, startPoint y: 326, endPoint x: 433, endPoint y: 261, distance: 65.6
click at [433, 261] on div "Pour activer le glissement avec le clavier, appuyez sur Alt+Entrée. Une fois ce…" at bounding box center [528, 390] width 994 height 469
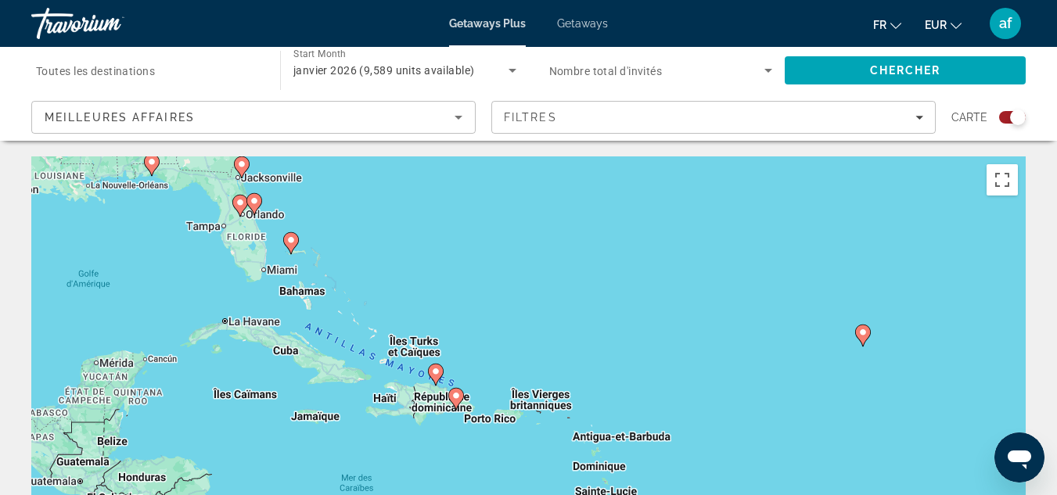
drag, startPoint x: 447, startPoint y: 334, endPoint x: 459, endPoint y: 250, distance: 84.5
click at [459, 250] on div "Pour activer le glissement avec le clavier, appuyez sur Alt+Entrée. Une fois ce…" at bounding box center [528, 390] width 994 height 469
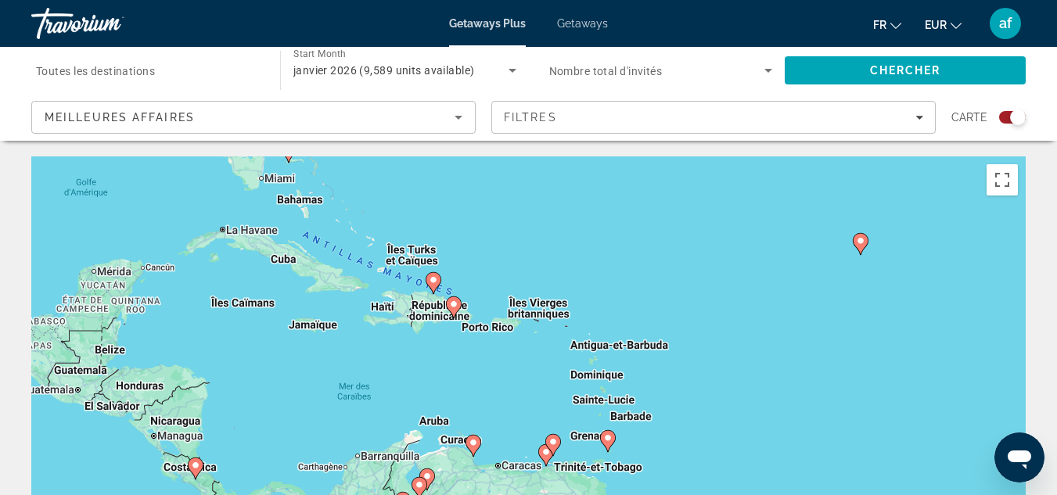
drag, startPoint x: 509, startPoint y: 352, endPoint x: 505, endPoint y: 257, distance: 95.5
click at [505, 257] on div "Pour activer le glissement avec le clavier, appuyez sur Alt+Entrée. Une fois ce…" at bounding box center [528, 390] width 994 height 469
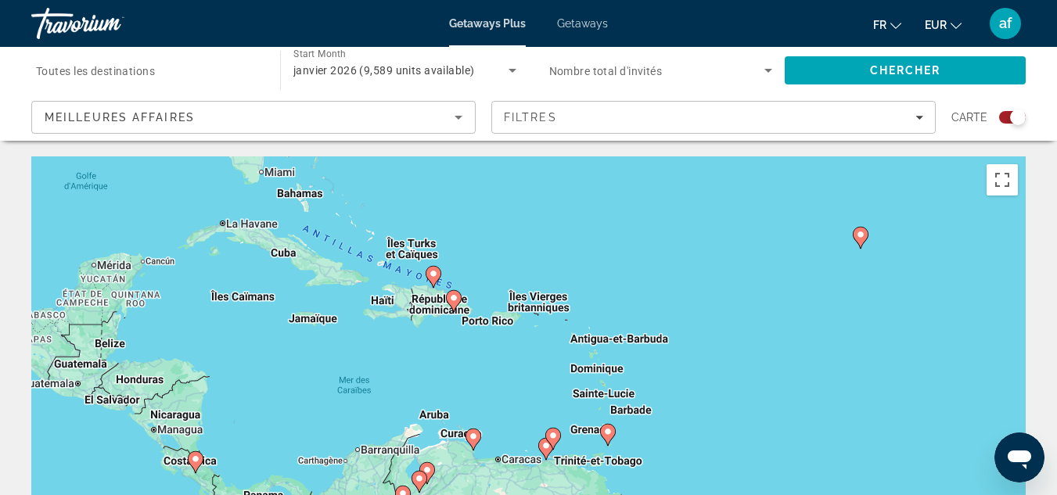
click at [480, 270] on div "Pour activer le glissement avec le clavier, appuyez sur Alt+Entrée. Une fois ce…" at bounding box center [528, 390] width 994 height 469
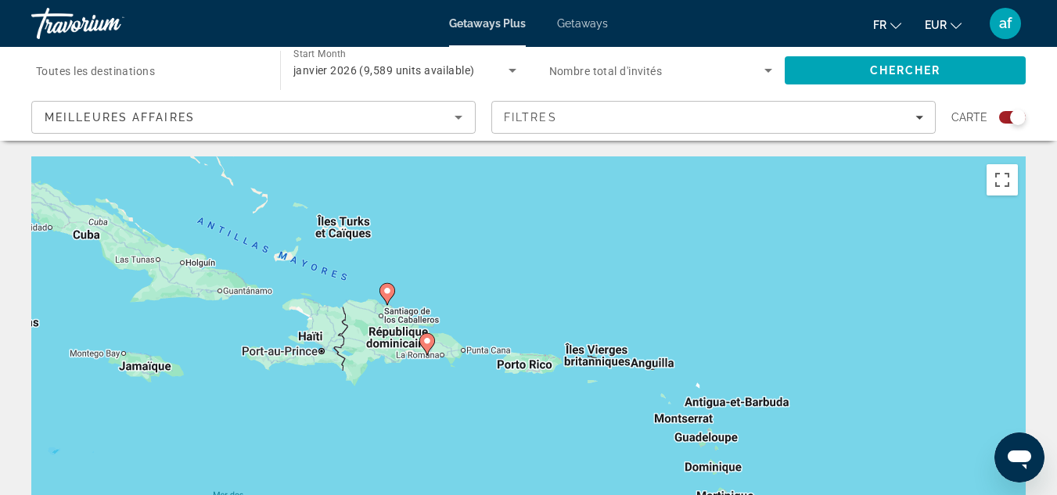
click at [480, 270] on div "Pour activer le glissement avec le clavier, appuyez sur Alt+Entrée. Une fois ce…" at bounding box center [528, 390] width 994 height 469
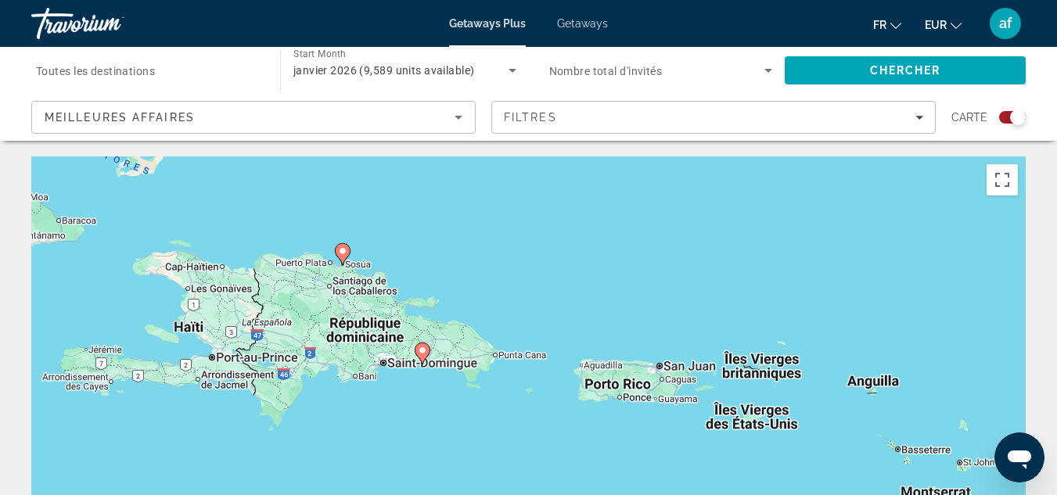
drag, startPoint x: 415, startPoint y: 350, endPoint x: 466, endPoint y: 271, distance: 93.3
click at [466, 268] on div "Pour activer le glissement avec le clavier, appuyez sur Alt+Entrée. Une fois ce…" at bounding box center [528, 390] width 994 height 469
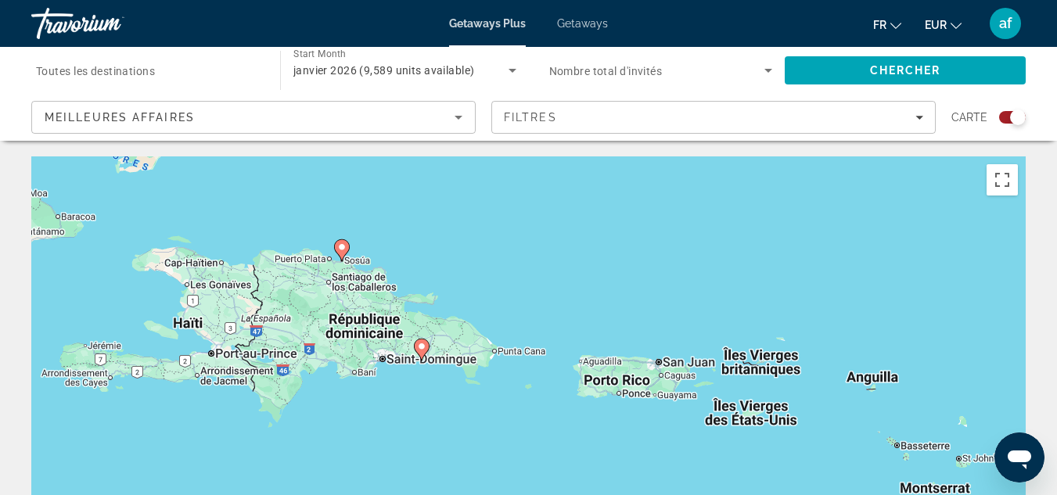
click at [462, 325] on div "Pour activer le glissement avec le clavier, appuyez sur Alt+Entrée. Une fois ce…" at bounding box center [528, 390] width 994 height 469
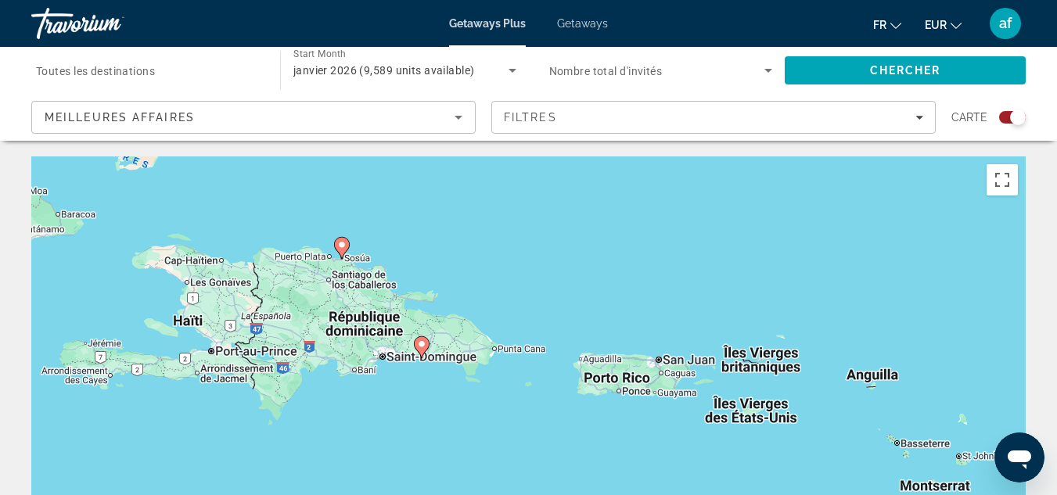
click at [463, 323] on div "Pour activer le glissement avec le clavier, appuyez sur Alt+Entrée. Une fois ce…" at bounding box center [528, 390] width 994 height 469
click at [470, 304] on div "Pour activer le glissement avec le clavier, appuyez sur Alt+Entrée. Une fois ce…" at bounding box center [528, 390] width 994 height 469
click at [470, 307] on div "Pour activer le glissement avec le clavier, appuyez sur Alt+Entrée. Une fois ce…" at bounding box center [528, 390] width 994 height 469
click at [422, 348] on icon "Main content" at bounding box center [421, 346] width 14 height 20
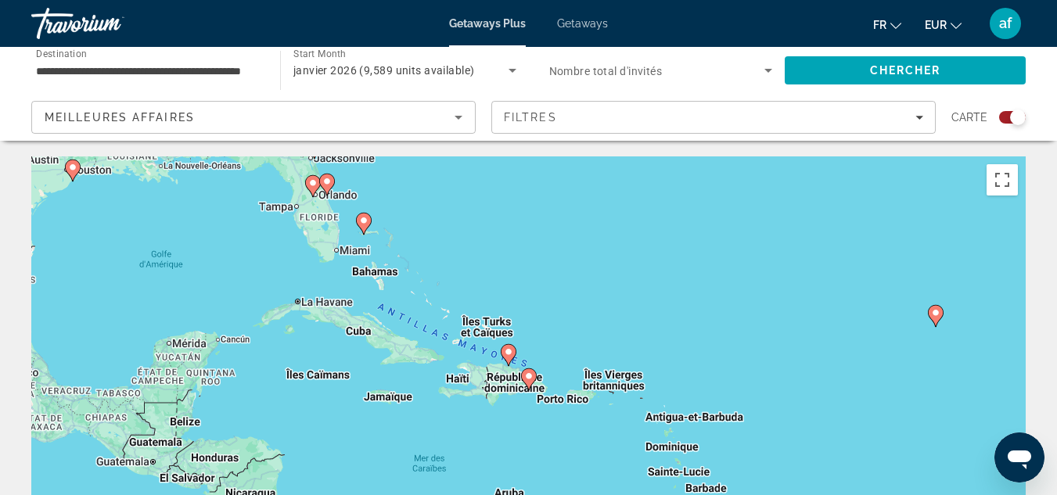
click at [523, 376] on icon "Main content" at bounding box center [528, 379] width 14 height 20
type input "**********"
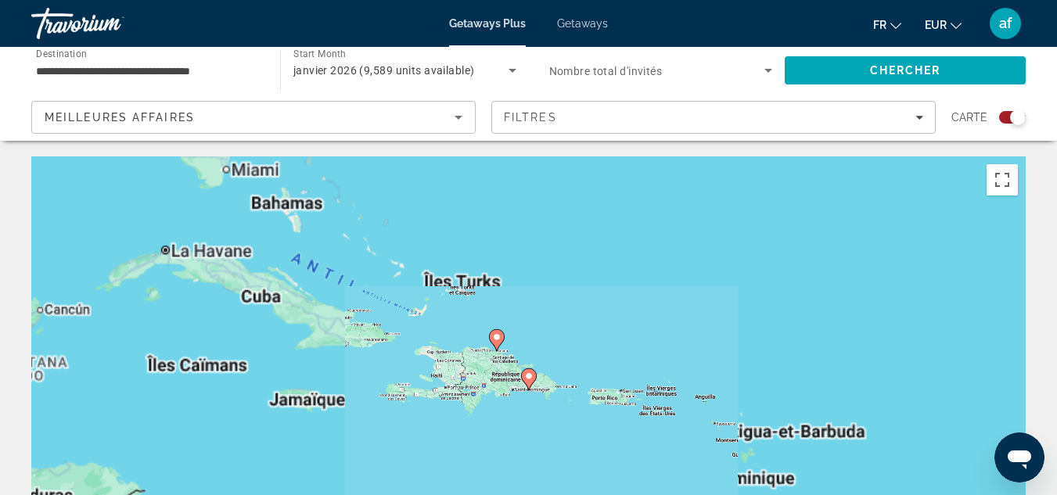
click at [523, 376] on icon "Main content" at bounding box center [528, 379] width 14 height 20
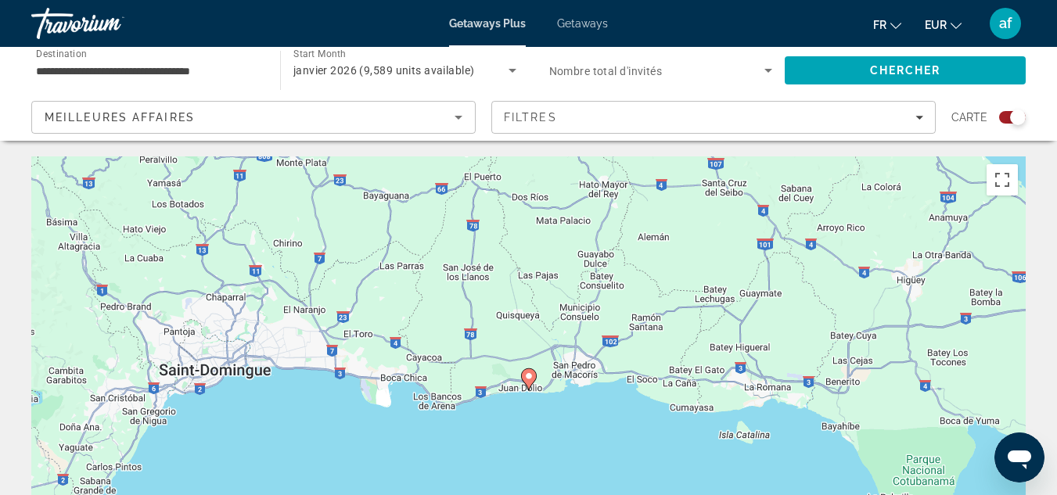
click at [533, 379] on image "Main content" at bounding box center [528, 376] width 9 height 9
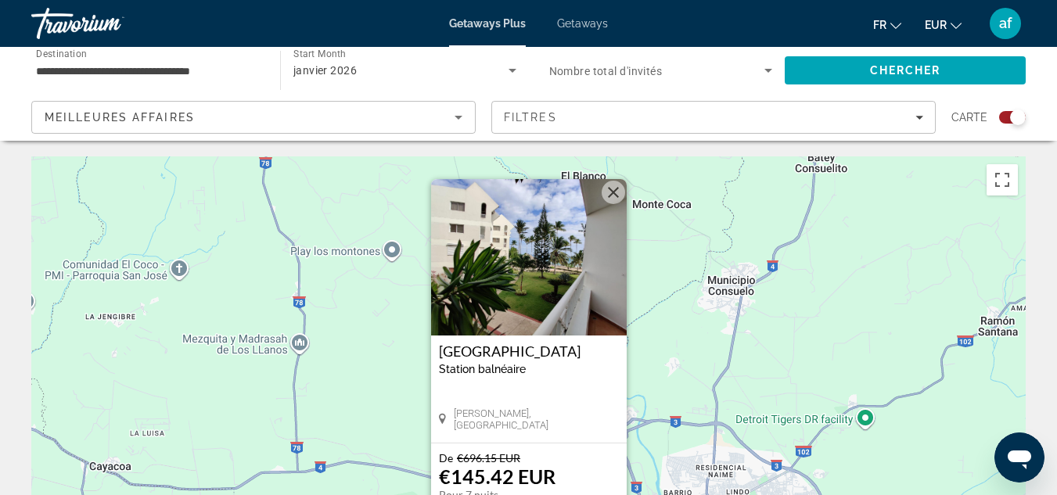
click at [533, 313] on img "Main content" at bounding box center [529, 257] width 196 height 156
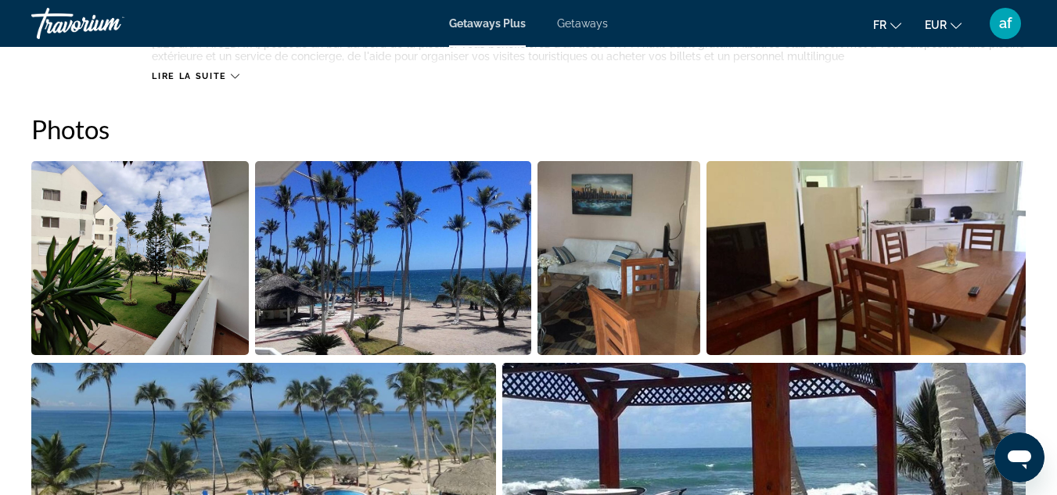
scroll to position [876, 0]
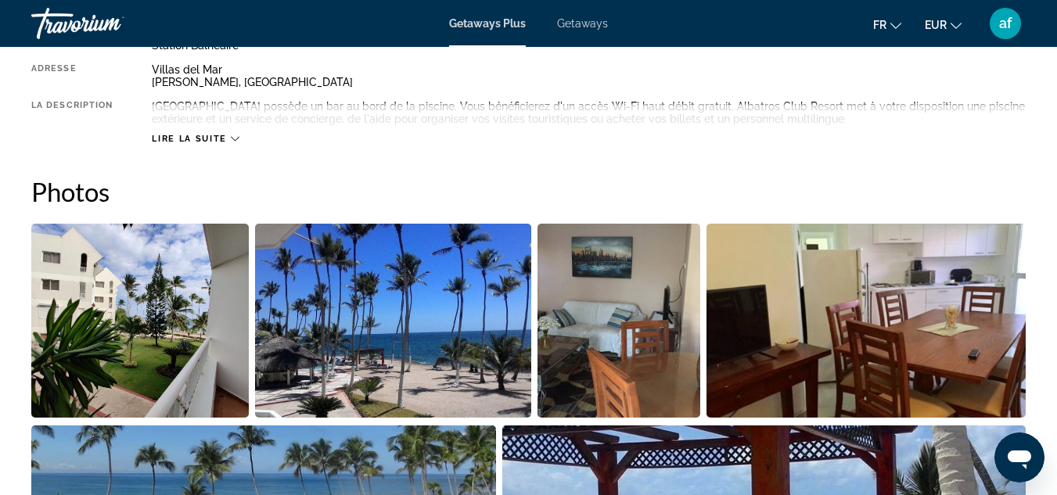
click at [158, 300] on img "Open full-screen image slider" at bounding box center [139, 321] width 217 height 194
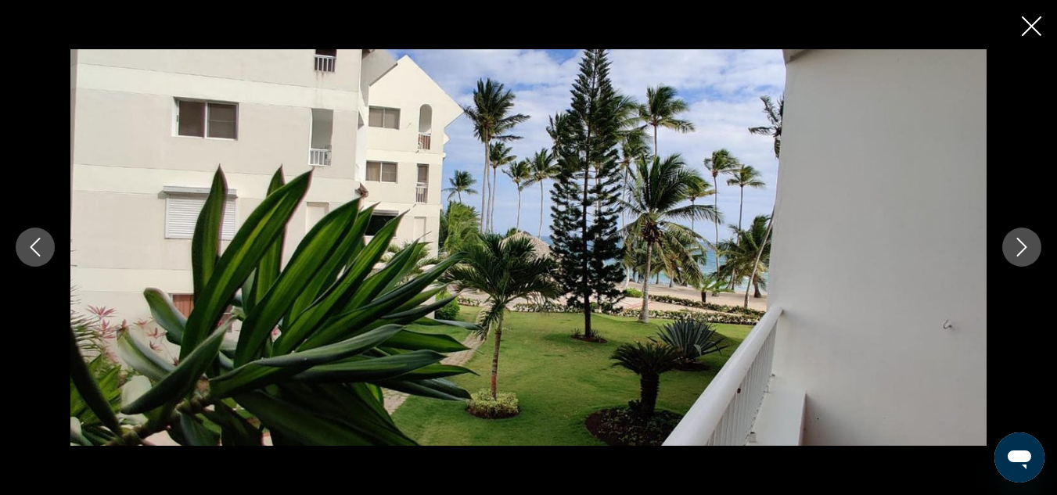
click at [1028, 239] on icon "Next image" at bounding box center [1021, 247] width 19 height 19
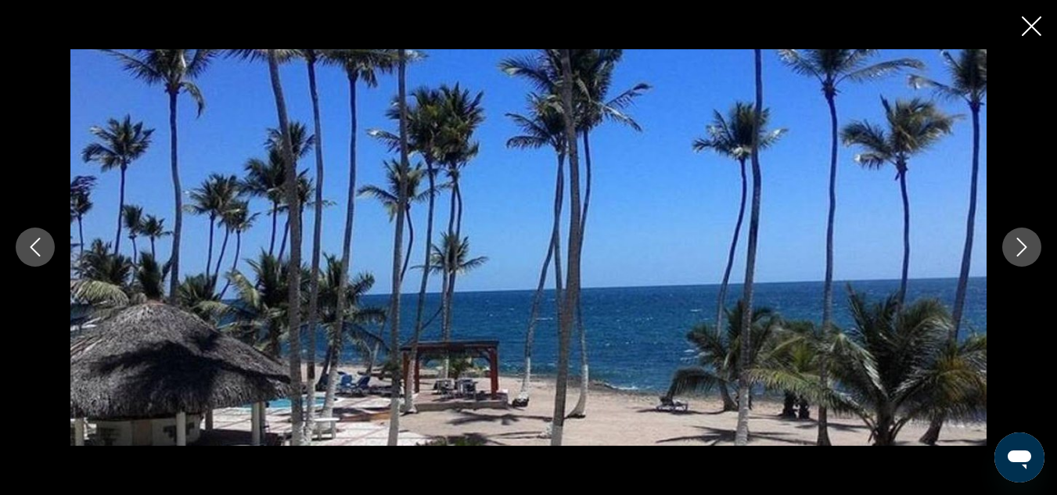
click at [1027, 243] on icon "Next image" at bounding box center [1021, 247] width 19 height 19
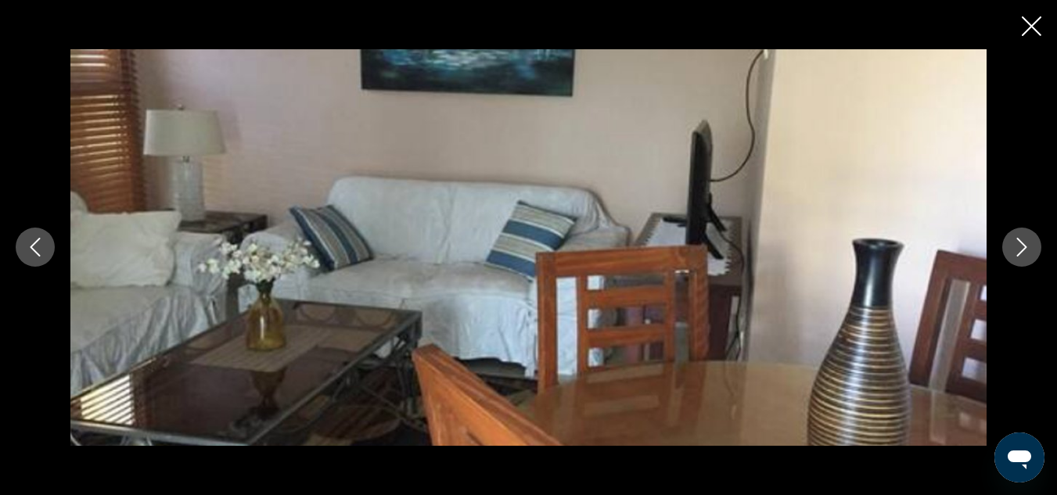
click at [1027, 243] on icon "Next image" at bounding box center [1021, 247] width 19 height 19
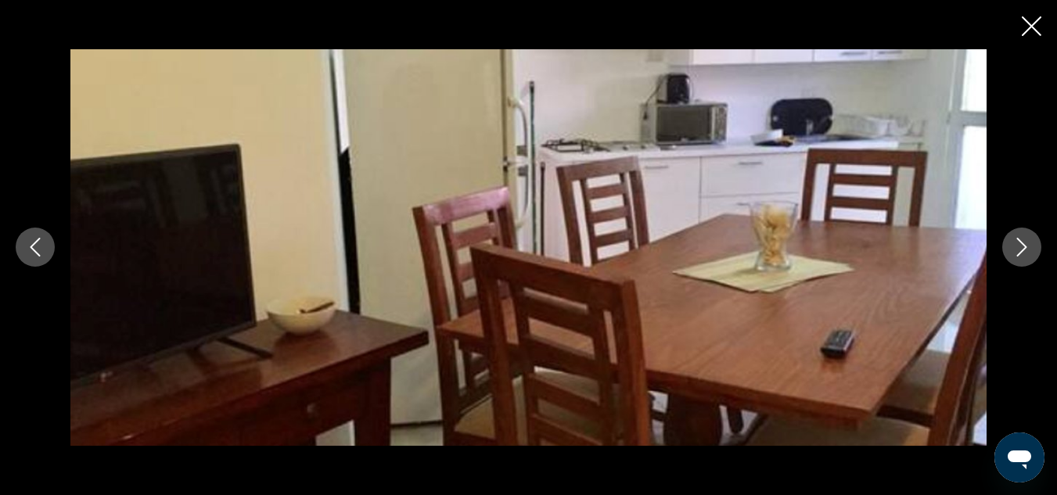
click at [1027, 243] on icon "Next image" at bounding box center [1021, 247] width 19 height 19
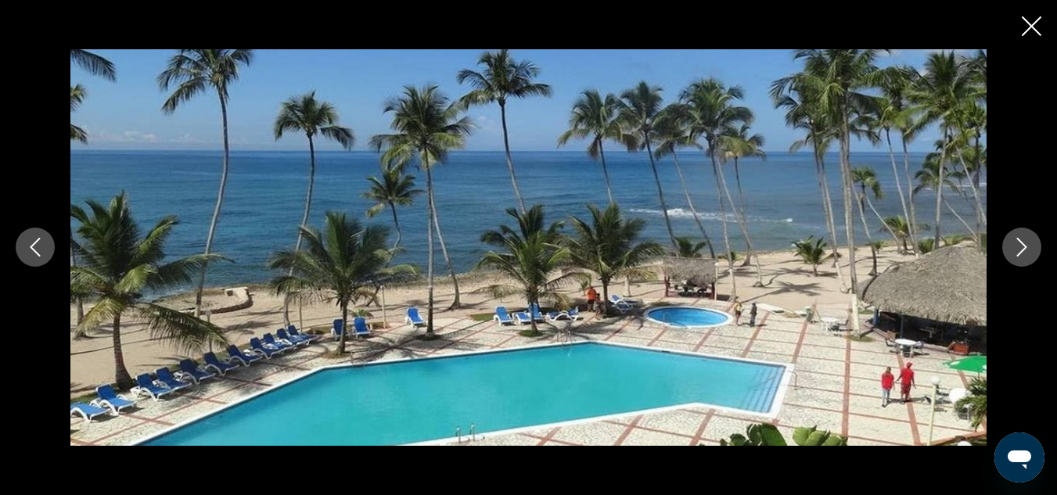
click at [1027, 243] on icon "Next image" at bounding box center [1021, 247] width 19 height 19
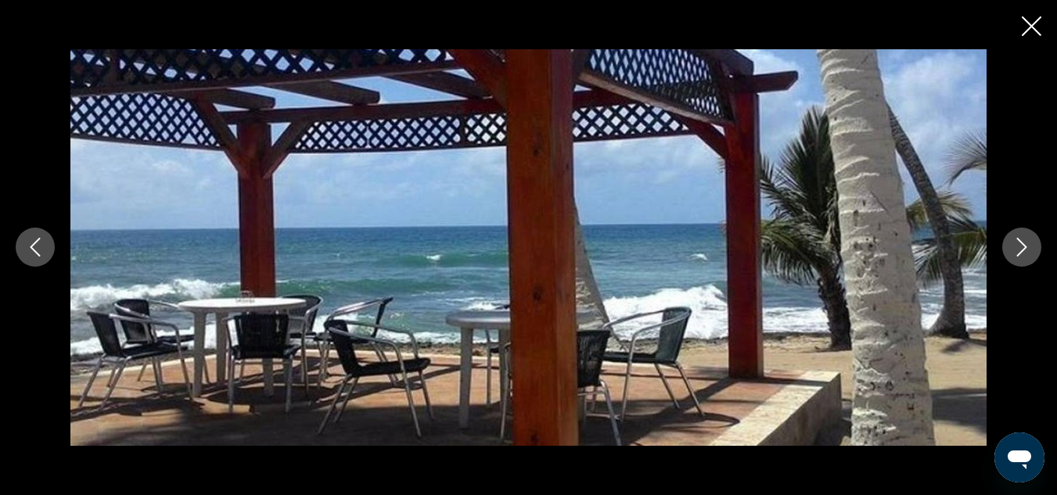
click at [1027, 243] on icon "Next image" at bounding box center [1021, 247] width 19 height 19
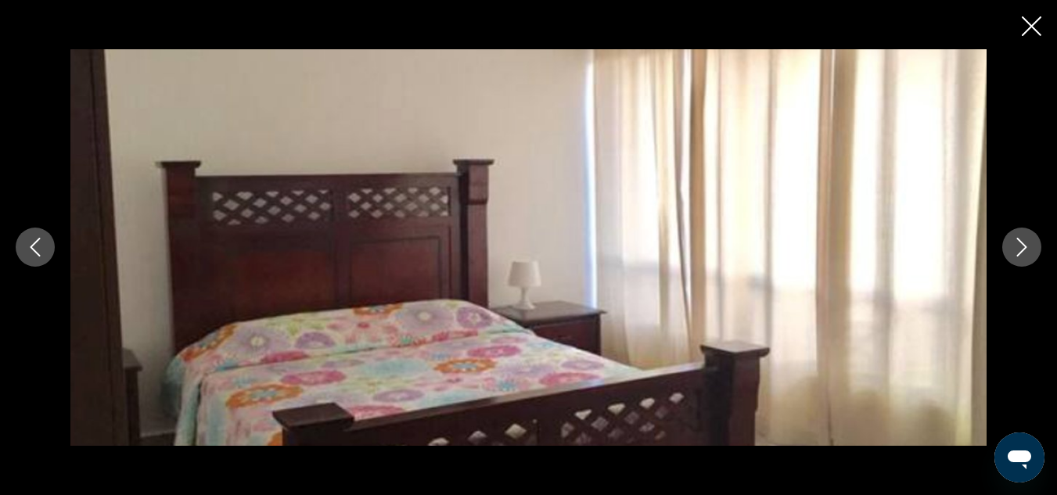
click at [1033, 20] on icon "Close slideshow" at bounding box center [1032, 26] width 20 height 20
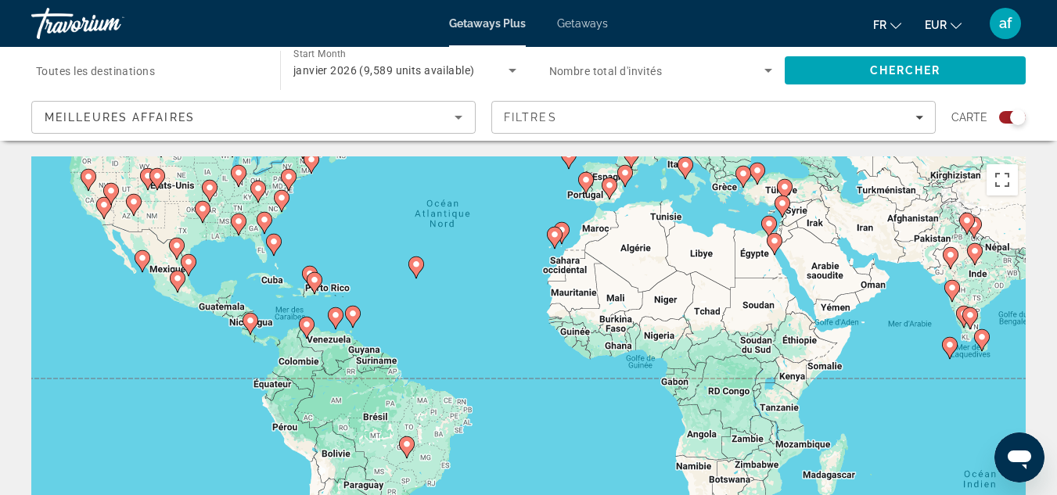
drag, startPoint x: 398, startPoint y: 421, endPoint x: 356, endPoint y: 260, distance: 166.6
click at [356, 260] on div "Pour activer le glissement avec le clavier, appuyez sur Alt+Entrée. Une fois ce…" at bounding box center [528, 390] width 994 height 469
click at [364, 349] on div "Pour activer le glissement avec le clavier, appuyez sur Alt+Entrée. Une fois ce…" at bounding box center [528, 390] width 994 height 469
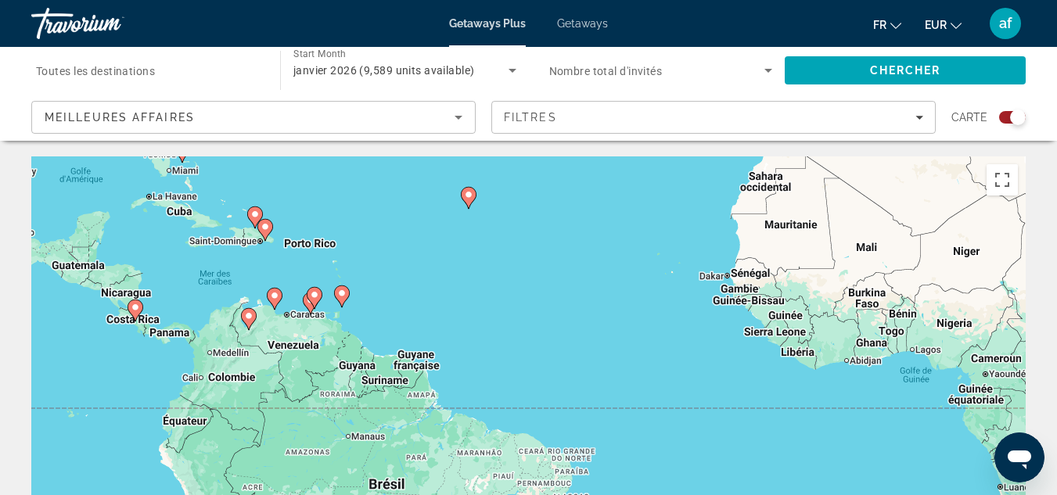
click at [376, 308] on div "Pour activer le glissement avec le clavier, appuyez sur Alt+Entrée. Une fois ce…" at bounding box center [528, 390] width 994 height 469
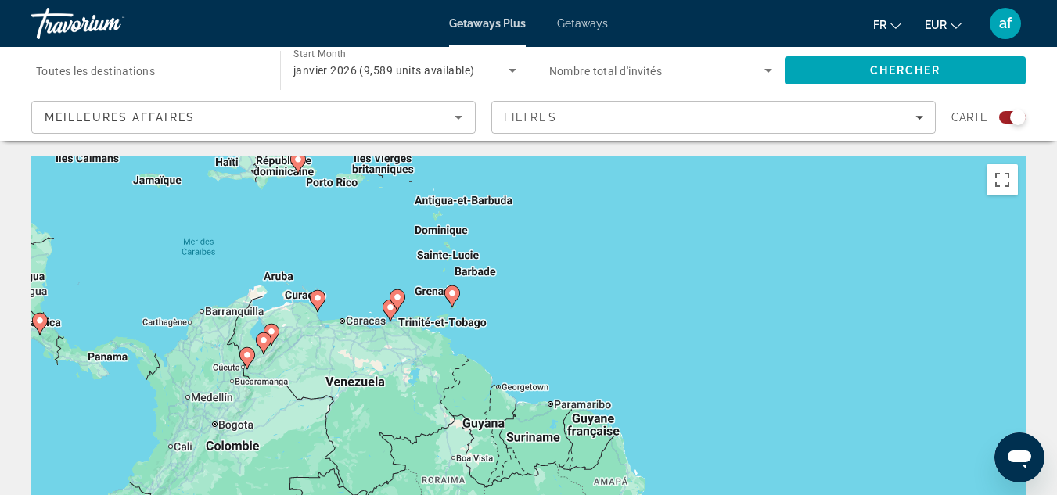
drag, startPoint x: 375, startPoint y: 314, endPoint x: 524, endPoint y: 314, distance: 148.6
click at [524, 314] on div "Pour activer le glissement avec le clavier, appuyez sur Alt+Entrée. Une fois ce…" at bounding box center [528, 390] width 994 height 469
click at [363, 259] on div "Pour activer le glissement avec le clavier, appuyez sur Alt+Entrée. Une fois ce…" at bounding box center [528, 390] width 994 height 469
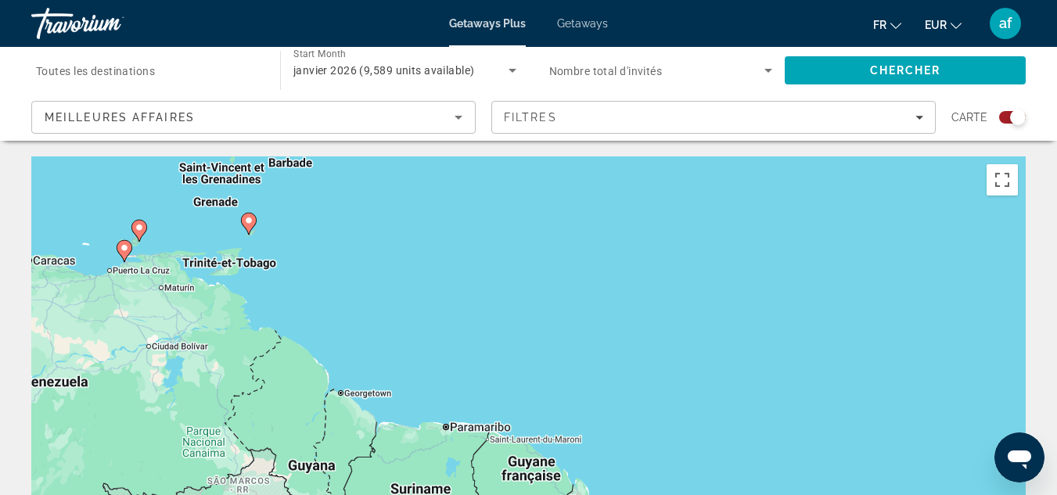
drag, startPoint x: 725, startPoint y: 358, endPoint x: 430, endPoint y: 236, distance: 319.2
click at [430, 236] on div "Pour activer le glissement avec le clavier, appuyez sur Alt+Entrée. Une fois ce…" at bounding box center [528, 390] width 994 height 469
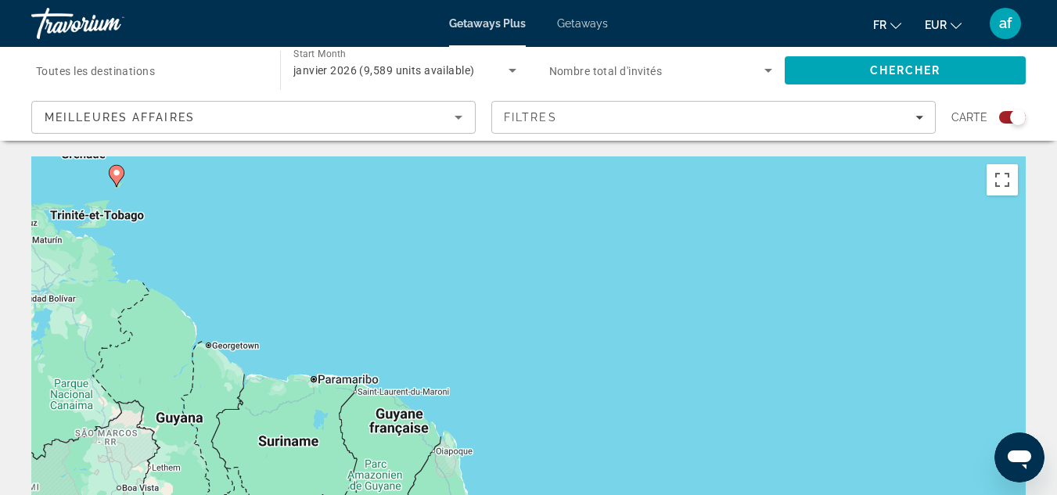
drag, startPoint x: 400, startPoint y: 304, endPoint x: 266, endPoint y: 275, distance: 136.9
click at [266, 275] on div "Pour activer le glissement avec le clavier, appuyez sur Alt+Entrée. Une fois ce…" at bounding box center [528, 390] width 994 height 469
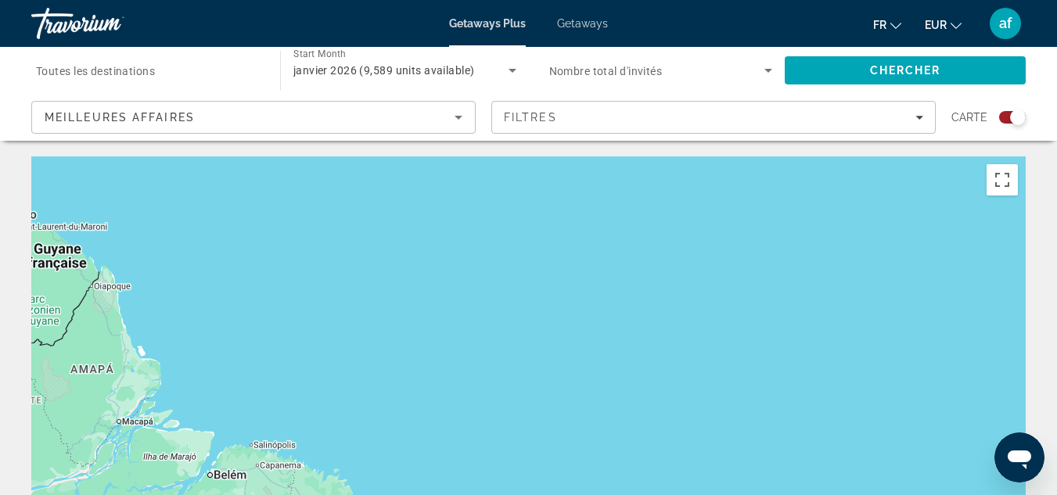
drag, startPoint x: 671, startPoint y: 407, endPoint x: 321, endPoint y: 225, distance: 395.0
click at [321, 225] on div "Pour activer le glissement avec le clavier, appuyez sur Alt+Entrée. Une fois ce…" at bounding box center [528, 390] width 994 height 469
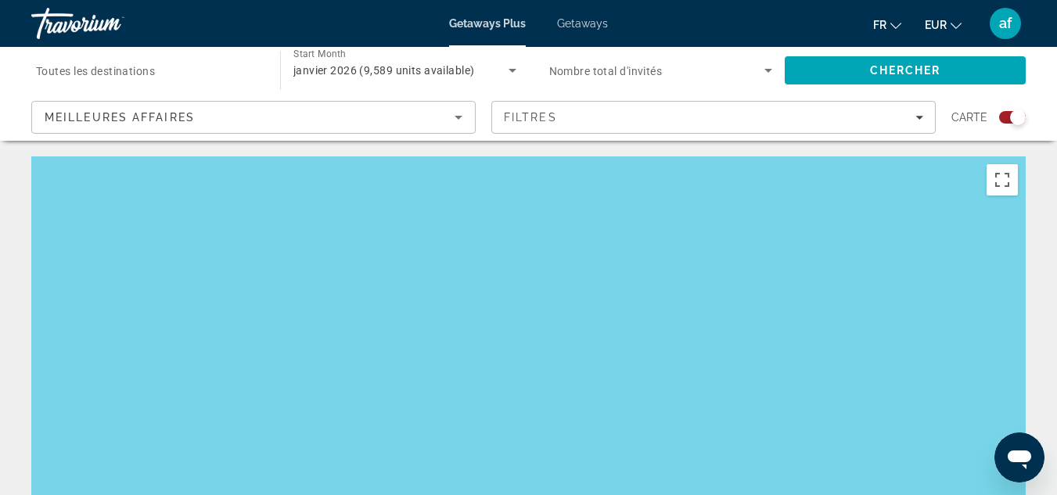
drag, startPoint x: 686, startPoint y: 393, endPoint x: 3, endPoint y: 280, distance: 692.3
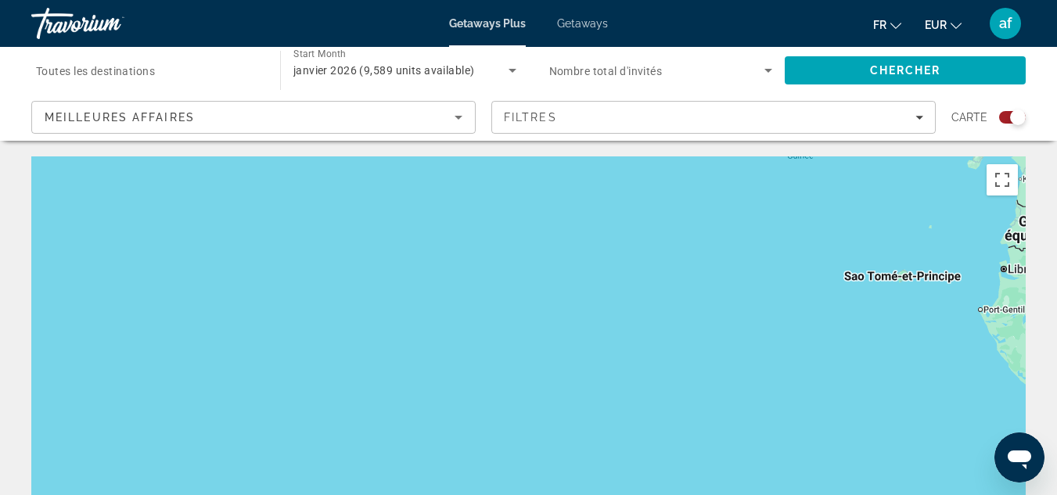
drag, startPoint x: 794, startPoint y: 336, endPoint x: 100, endPoint y: 307, distance: 694.4
click at [100, 307] on div "Main content" at bounding box center [528, 390] width 994 height 469
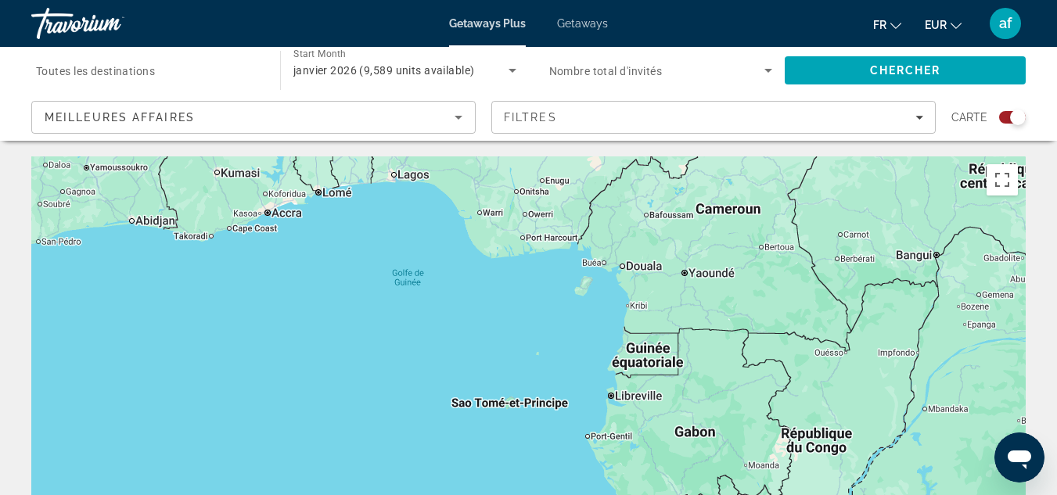
drag, startPoint x: 725, startPoint y: 355, endPoint x: 430, endPoint y: 483, distance: 321.3
click at [430, 483] on div "Main content" at bounding box center [528, 390] width 994 height 469
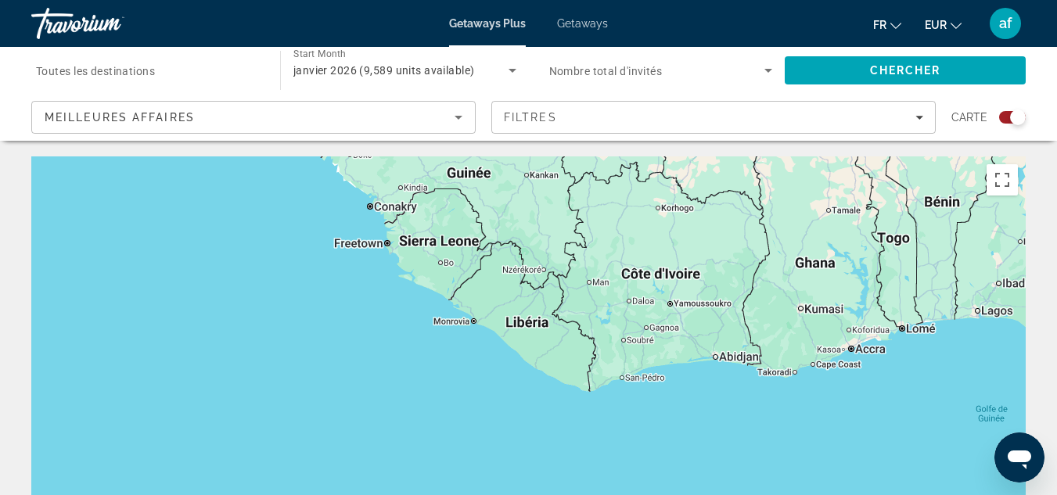
drag, startPoint x: 250, startPoint y: 349, endPoint x: 835, endPoint y: 485, distance: 601.5
click at [835, 485] on div "Main content" at bounding box center [528, 390] width 994 height 469
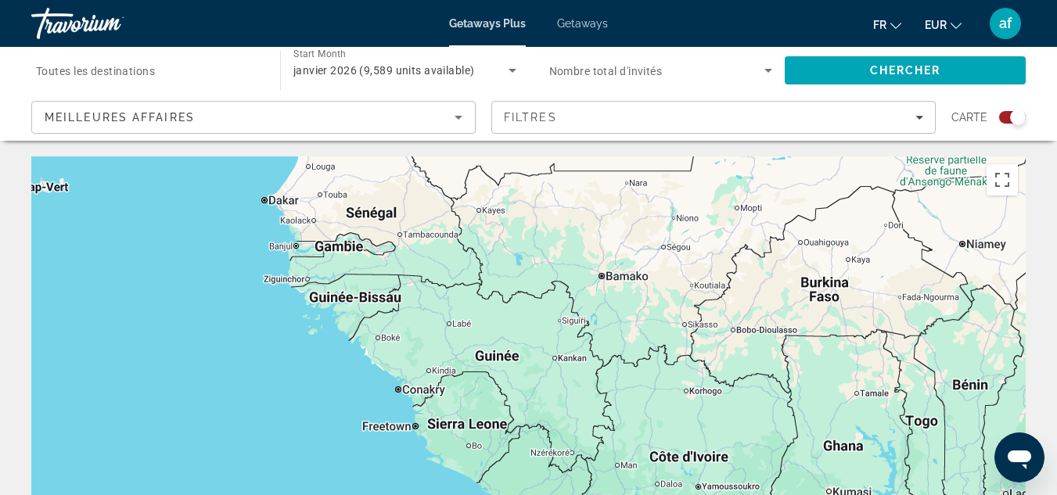
drag, startPoint x: 695, startPoint y: 344, endPoint x: 724, endPoint y: 530, distance: 187.5
click at [724, 494] on html "Passer au contenu principal Getaways Plus Getaways fr English Español Français …" at bounding box center [528, 247] width 1057 height 495
drag, startPoint x: 226, startPoint y: 372, endPoint x: 200, endPoint y: 347, distance: 36.5
click at [212, 357] on div "Main content" at bounding box center [528, 390] width 994 height 469
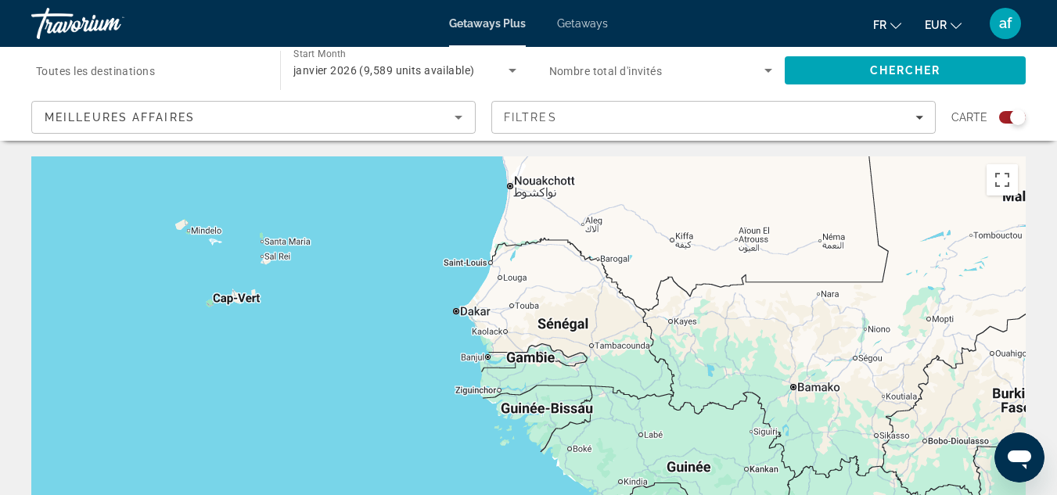
drag, startPoint x: 315, startPoint y: 378, endPoint x: 422, endPoint y: 479, distance: 146.6
click at [422, 479] on div "Main content" at bounding box center [528, 390] width 994 height 469
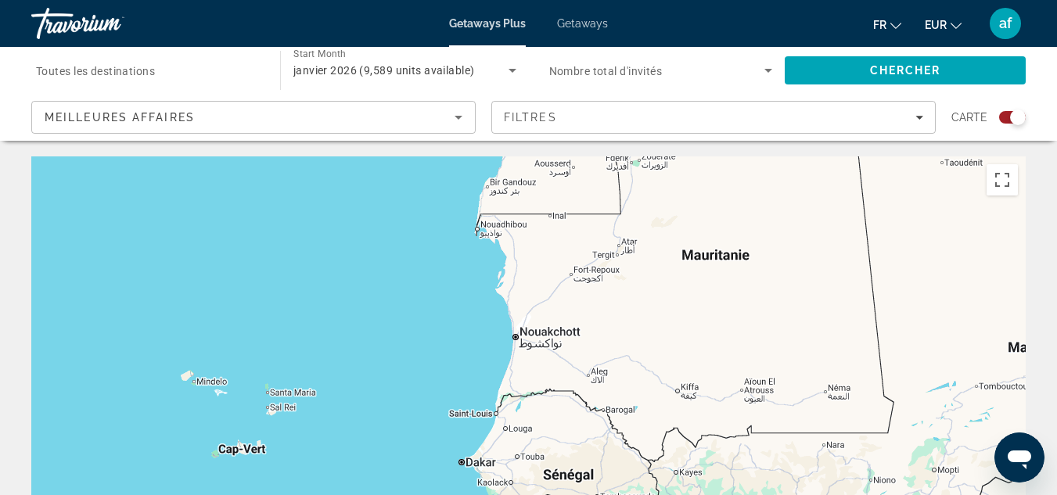
drag, startPoint x: 544, startPoint y: 359, endPoint x: 548, endPoint y: 509, distance: 150.2
click at [548, 494] on html "Passer au contenu principal Getaways Plus Getaways fr English Español Français …" at bounding box center [528, 247] width 1057 height 495
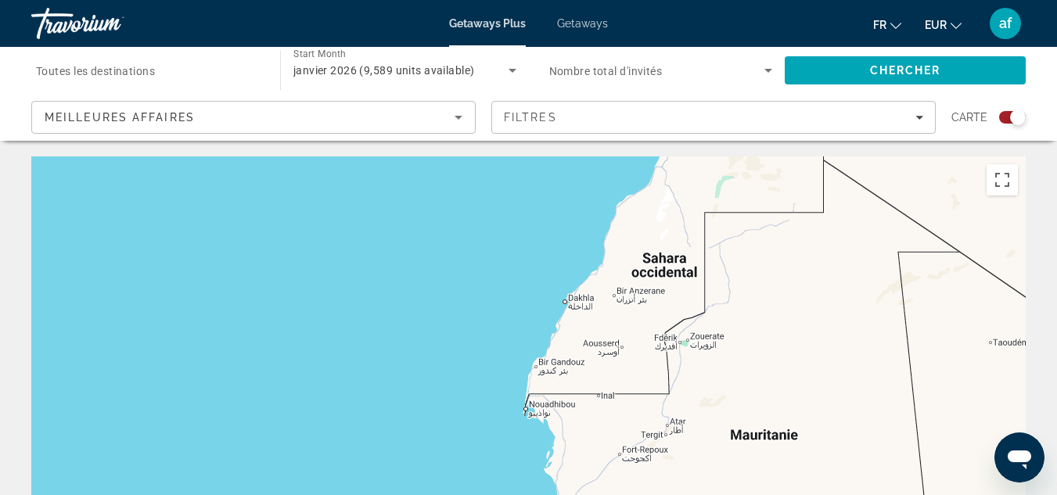
drag, startPoint x: 362, startPoint y: 347, endPoint x: 411, endPoint y: 532, distance: 190.9
click at [411, 494] on html "Passer au contenu principal Getaways Plus Getaways fr English Español Français …" at bounding box center [528, 247] width 1057 height 495
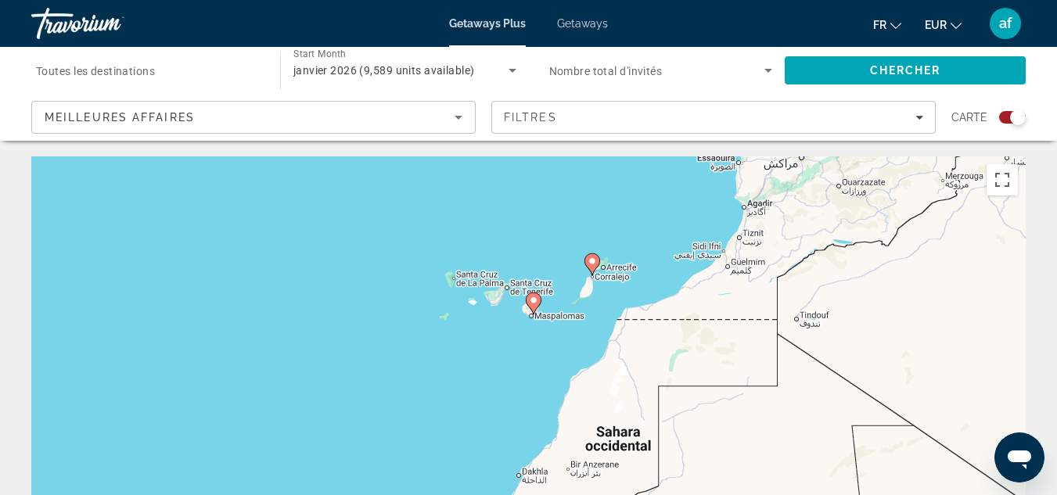
drag, startPoint x: 652, startPoint y: 336, endPoint x: 603, endPoint y: 513, distance: 184.3
click at [603, 494] on html "Passer au contenu principal Getaways Plus Getaways fr English Español Français …" at bounding box center [528, 247] width 1057 height 495
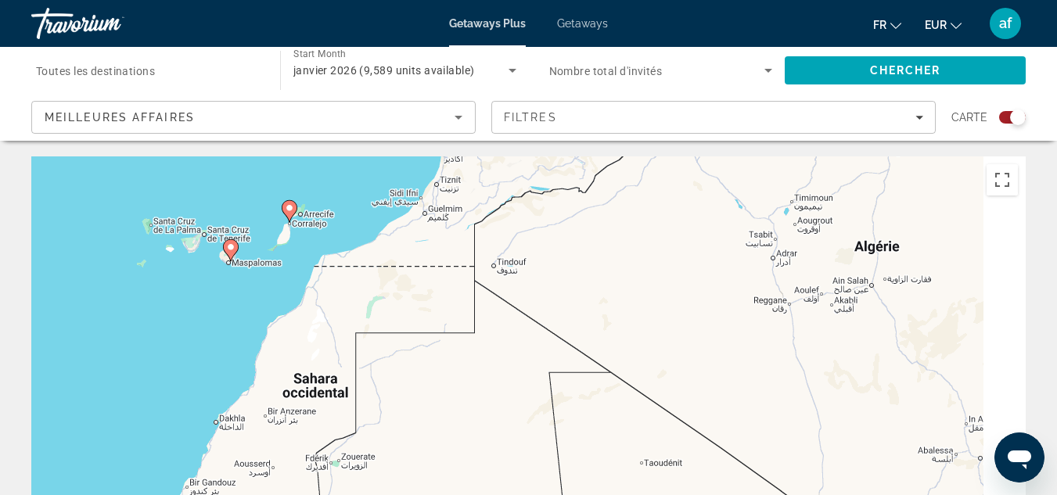
drag, startPoint x: 769, startPoint y: 409, endPoint x: 408, endPoint y: 347, distance: 366.0
click at [408, 347] on div "Pour activer le glissement avec le clavier, appuyez sur Alt+Entrée. Une fois ce…" at bounding box center [528, 390] width 994 height 469
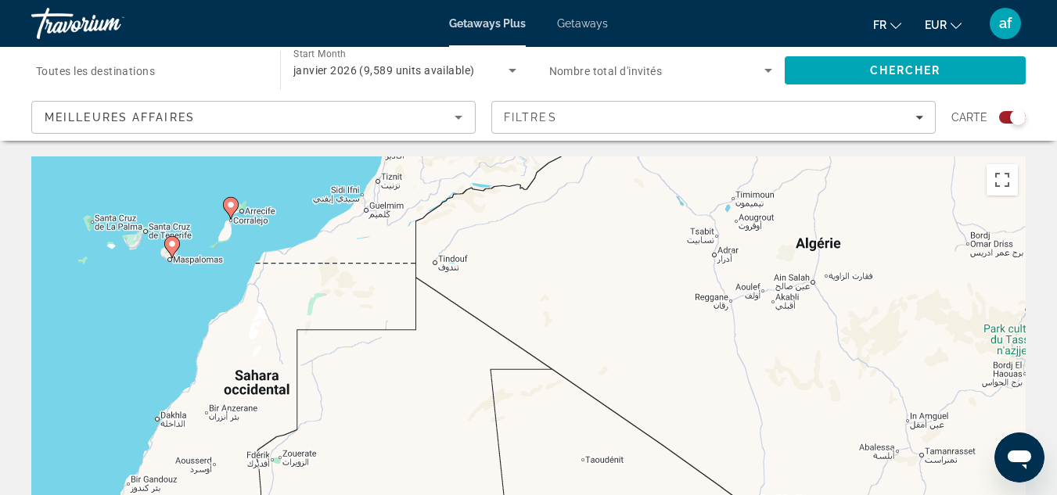
click at [408, 347] on div "Pour activer le glissement avec le clavier, appuyez sur Alt+Entrée. Une fois ce…" at bounding box center [528, 390] width 994 height 469
click at [704, 347] on div "Pour activer le glissement avec le clavier, appuyez sur Alt+Entrée. Une fois ce…" at bounding box center [528, 390] width 994 height 469
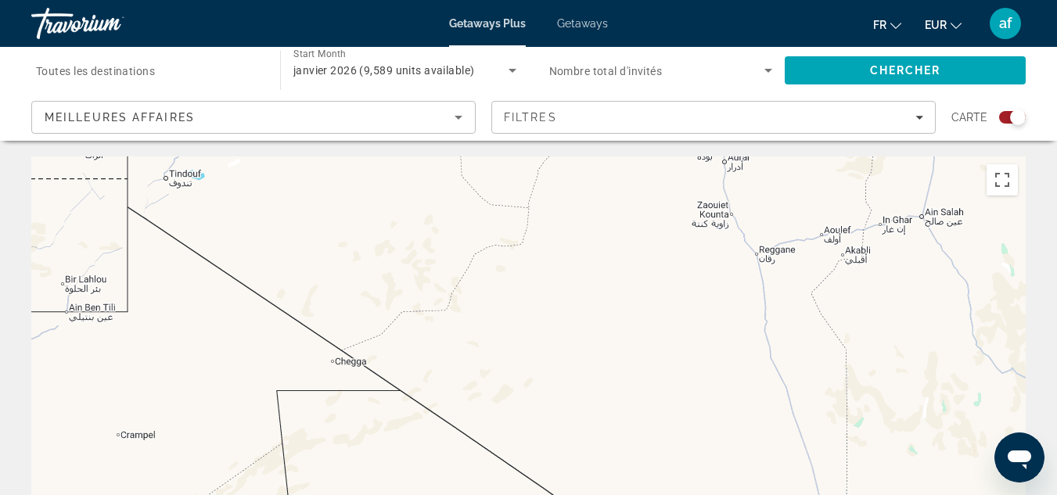
click at [704, 347] on div "Main content" at bounding box center [528, 390] width 994 height 469
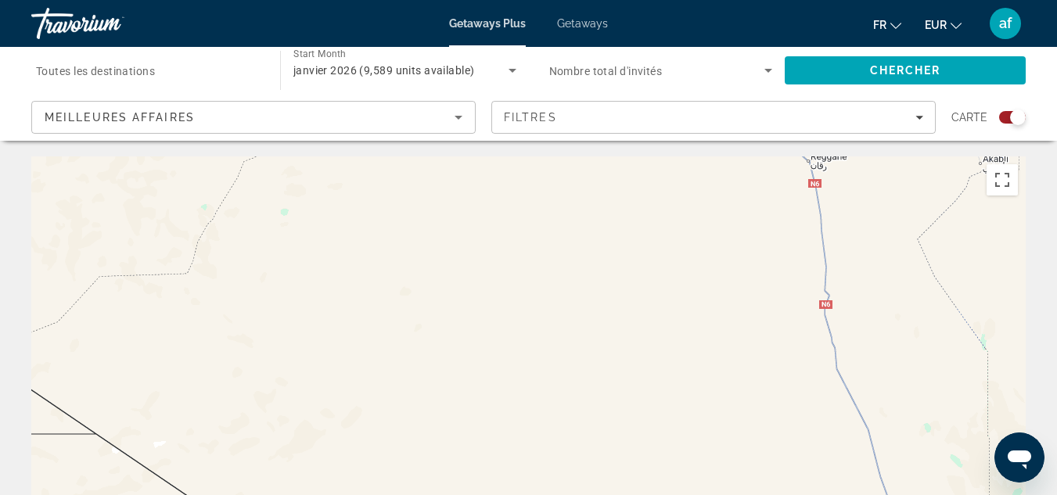
click at [704, 347] on div "Main content" at bounding box center [528, 390] width 994 height 469
drag, startPoint x: 626, startPoint y: 309, endPoint x: 618, endPoint y: 295, distance: 16.1
click at [618, 295] on div "Main content" at bounding box center [528, 390] width 994 height 469
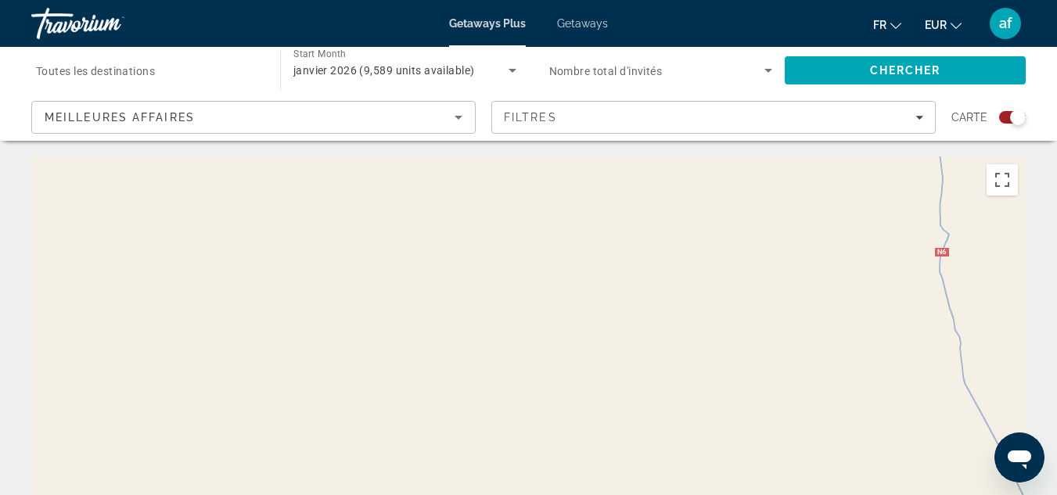
click at [901, 415] on div "Main content" at bounding box center [528, 390] width 994 height 469
drag, startPoint x: 1009, startPoint y: 339, endPoint x: 120, endPoint y: 532, distance: 909.4
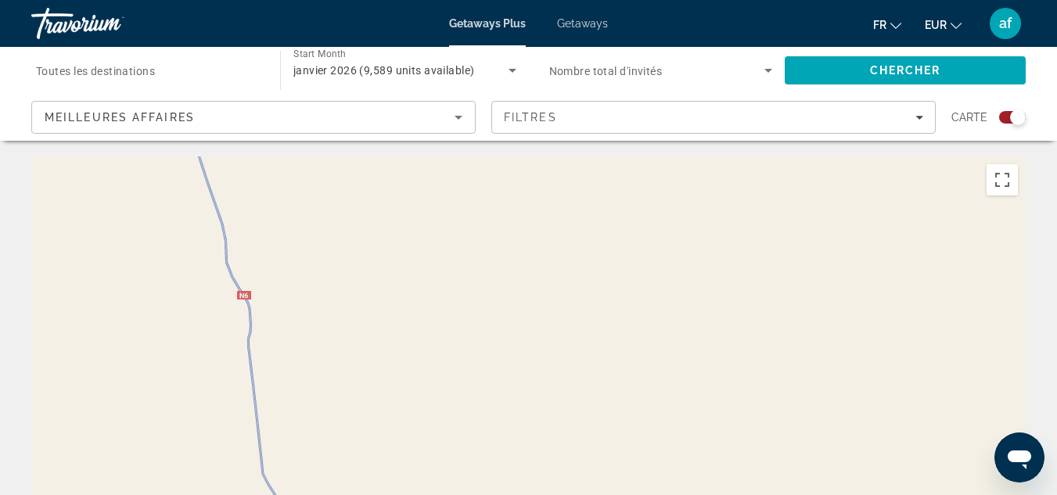
click at [120, 494] on html "Passer au contenu principal Getaways Plus Getaways fr English Español Français …" at bounding box center [528, 247] width 1057 height 495
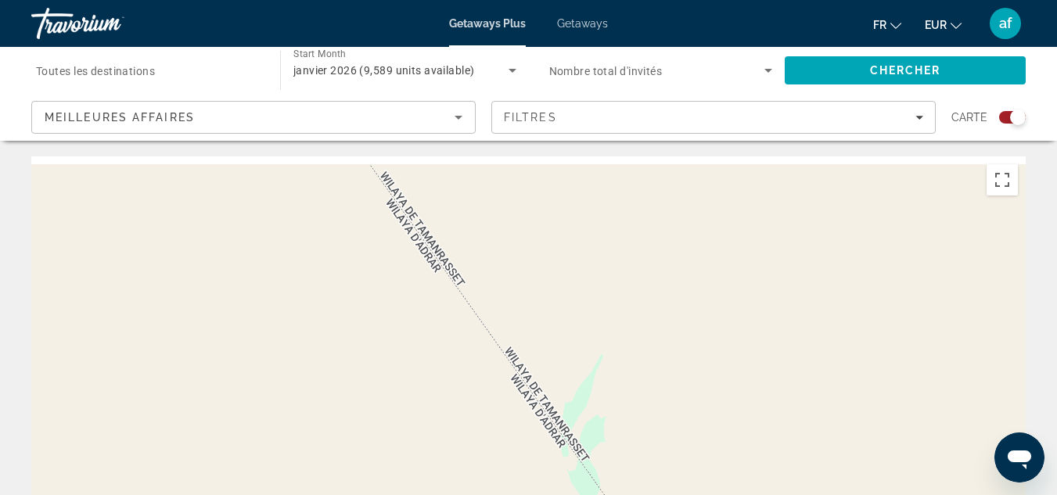
drag, startPoint x: 861, startPoint y: 294, endPoint x: 0, endPoint y: 468, distance: 878.6
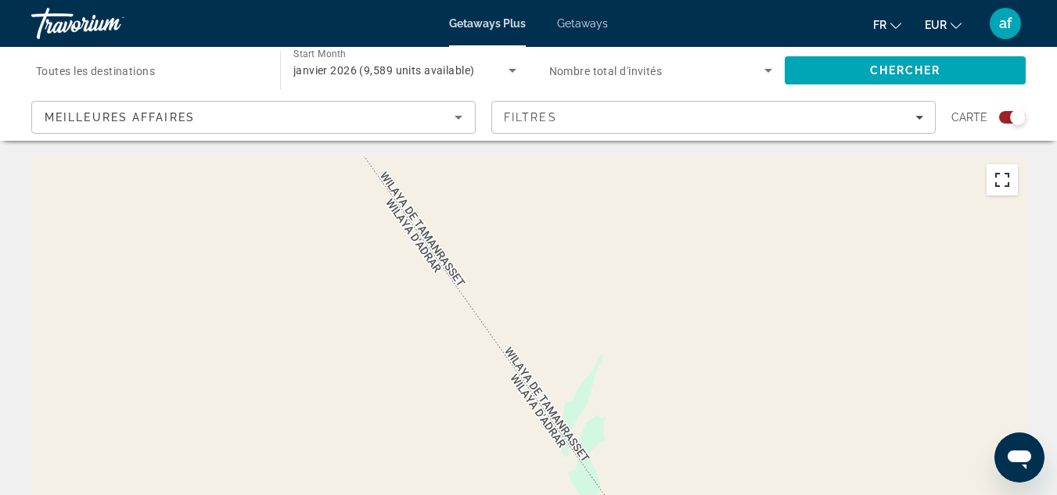
click at [999, 178] on button "Passer en plein écran" at bounding box center [1001, 179] width 31 height 31
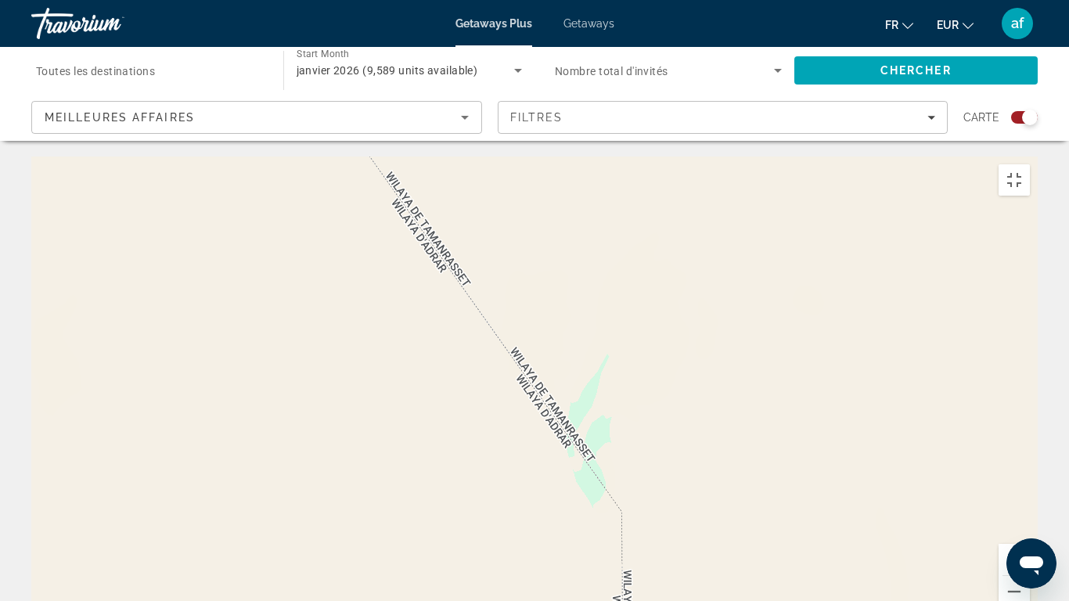
click at [999, 246] on div "Main content" at bounding box center [534, 390] width 1006 height 469
click at [1029, 164] on button "Passer en plein écran" at bounding box center [1013, 179] width 31 height 31
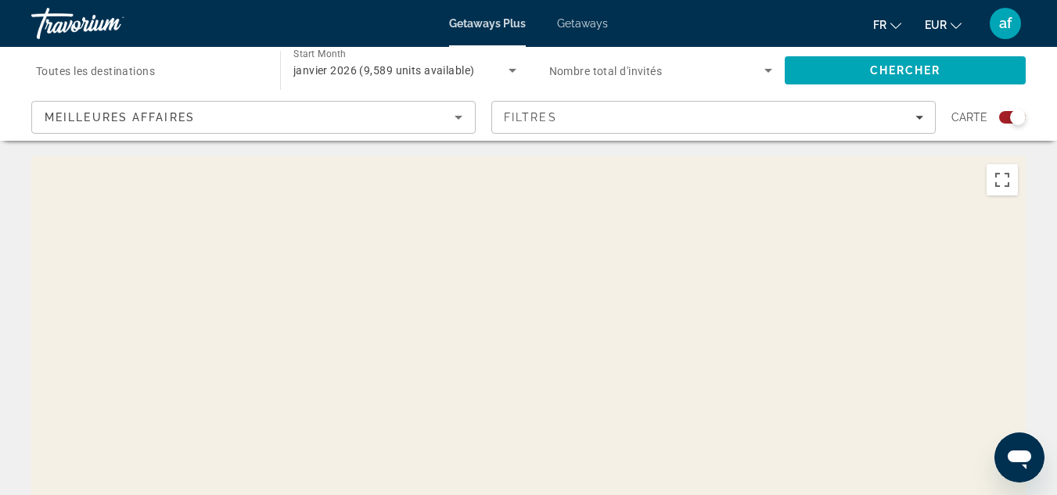
drag, startPoint x: 1024, startPoint y: 429, endPoint x: 1, endPoint y: 490, distance: 1025.0
drag, startPoint x: 981, startPoint y: 297, endPoint x: 0, endPoint y: 372, distance: 983.7
drag, startPoint x: 882, startPoint y: 350, endPoint x: 0, endPoint y: 390, distance: 883.2
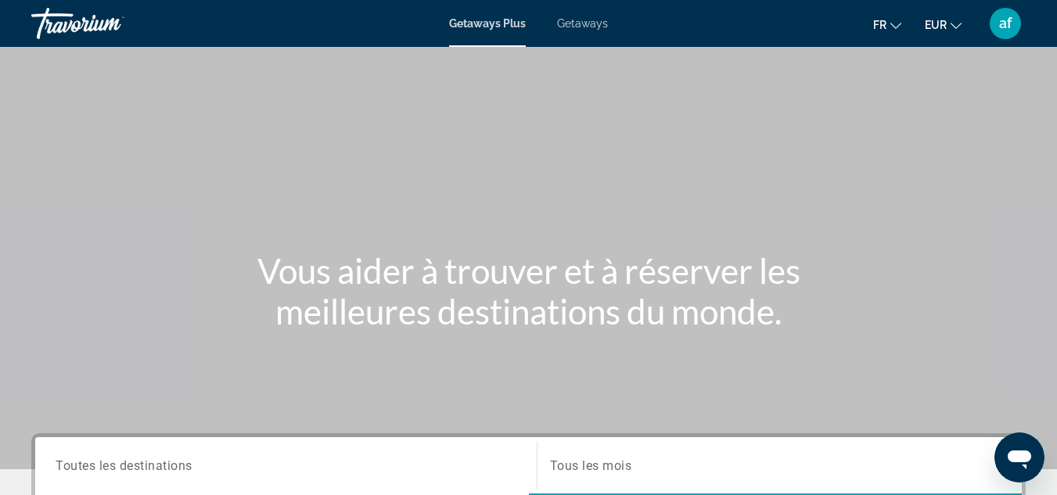
click at [584, 21] on span "Getaways" at bounding box center [582, 23] width 51 height 13
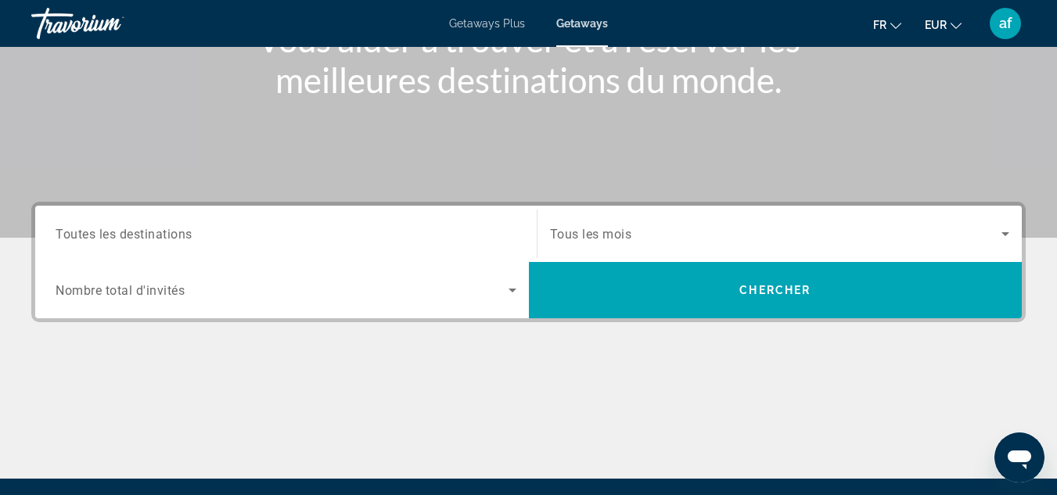
scroll to position [245, 0]
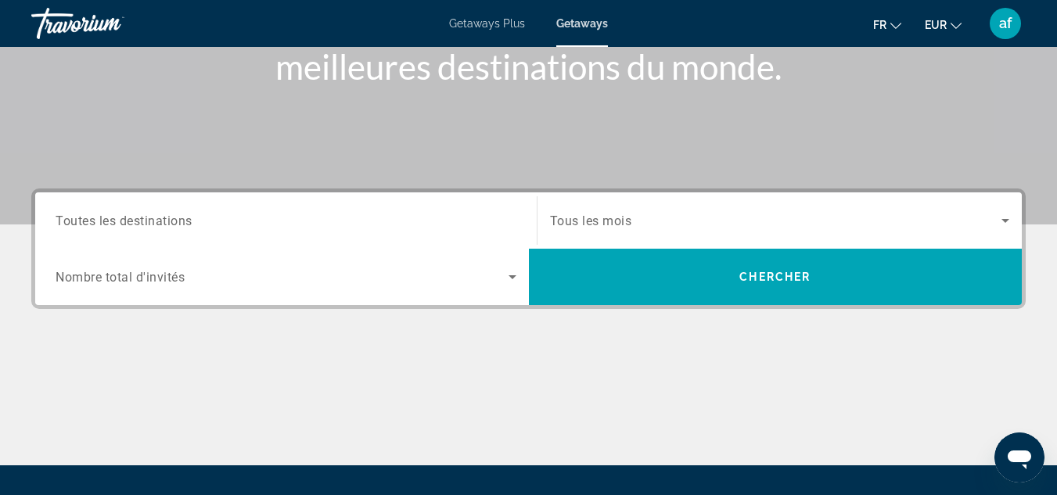
click at [481, 12] on div "Getaways Plus Getaways fr English Español Français Italiano Português русский E…" at bounding box center [528, 23] width 1057 height 41
click at [484, 24] on span "Getaways Plus" at bounding box center [487, 23] width 76 height 13
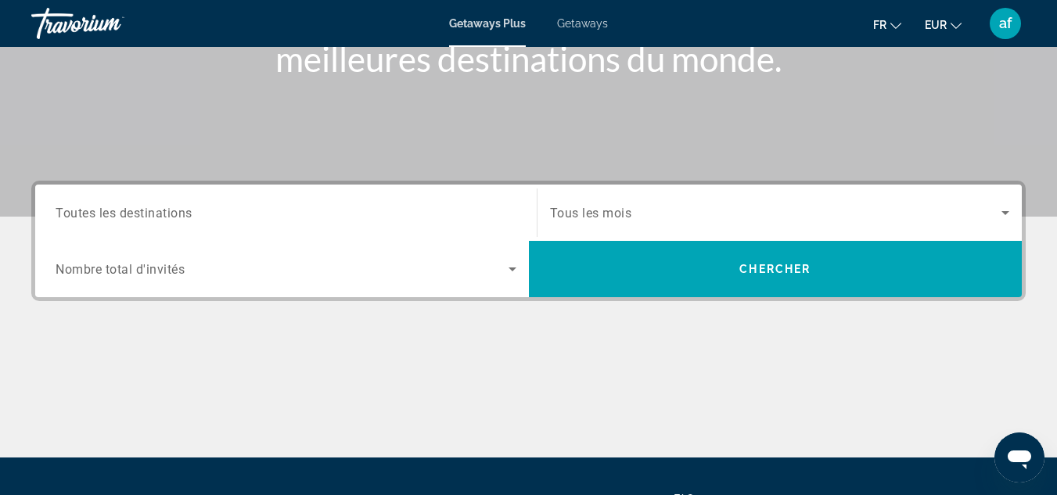
scroll to position [254, 0]
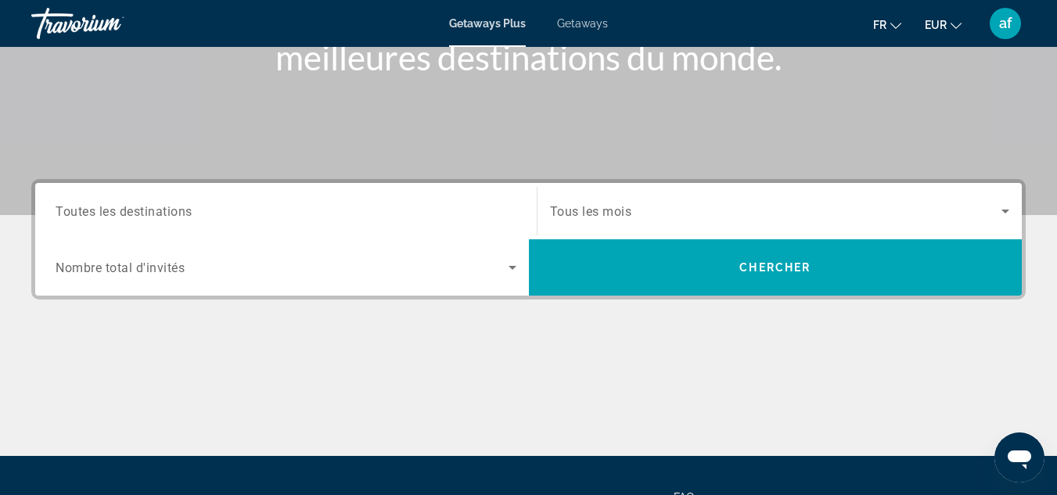
click at [600, 207] on span "Tous les mois" at bounding box center [591, 211] width 82 height 15
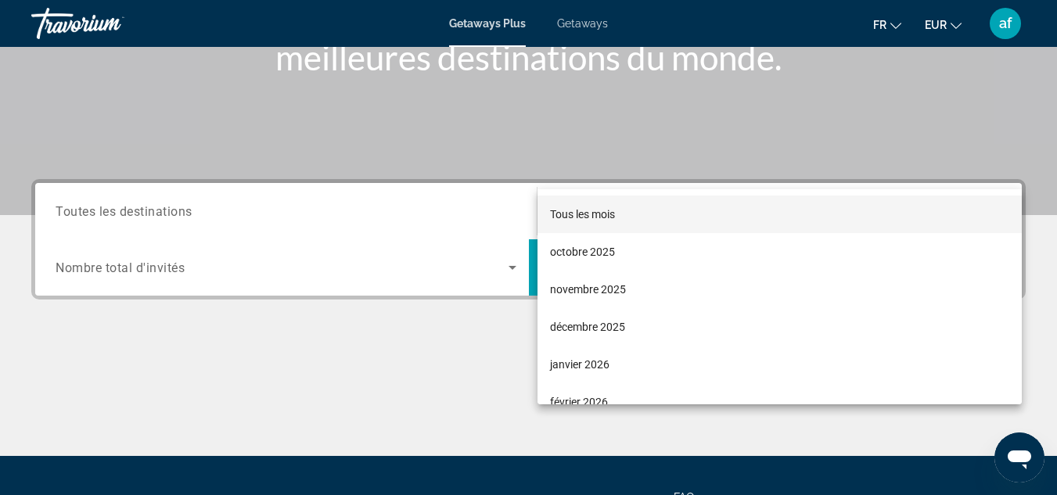
scroll to position [383, 0]
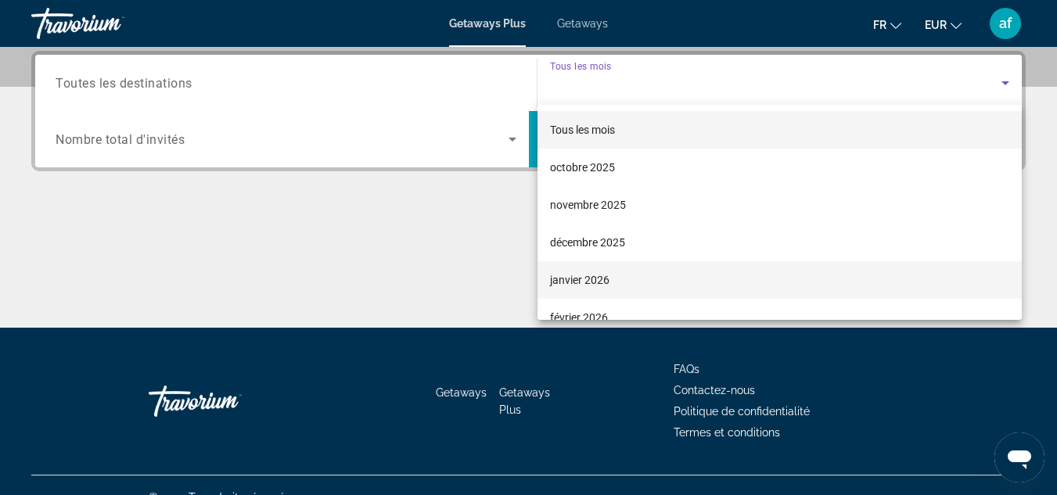
click at [590, 280] on span "janvier 2026" at bounding box center [579, 280] width 59 height 19
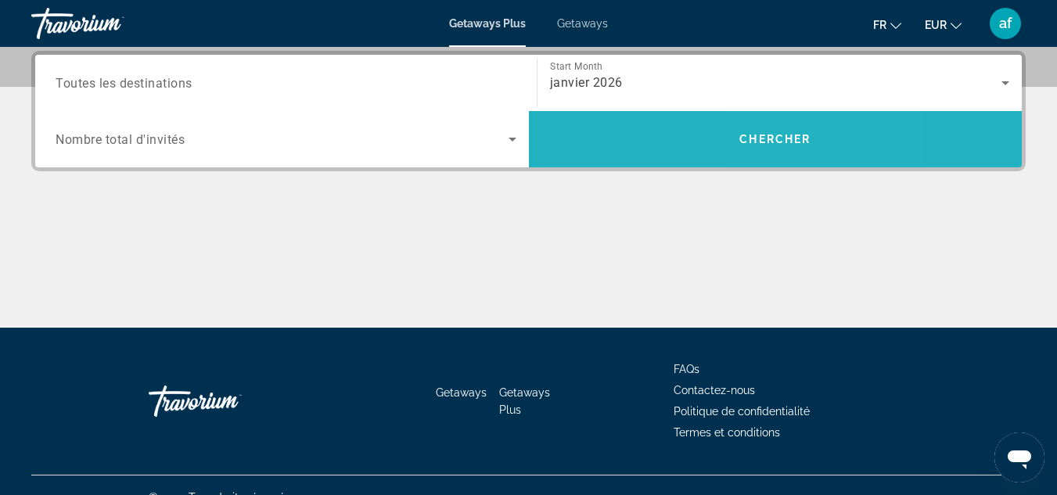
click at [816, 135] on span "Search" at bounding box center [776, 139] width 494 height 38
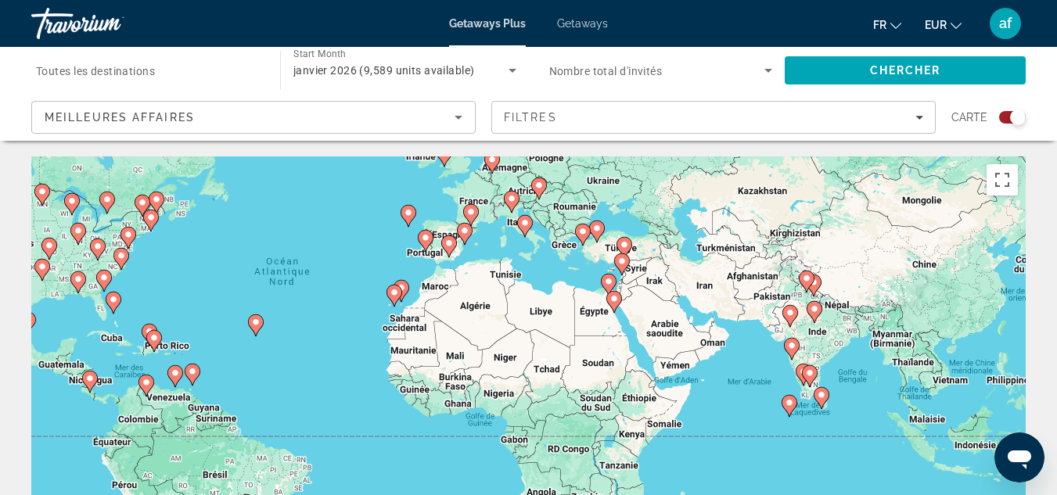
drag, startPoint x: 915, startPoint y: 430, endPoint x: 710, endPoint y: 335, distance: 226.1
click at [710, 335] on div "Pour activer le glissement avec le clavier, appuyez sur Alt+Entrée. Une fois ce…" at bounding box center [528, 390] width 994 height 469
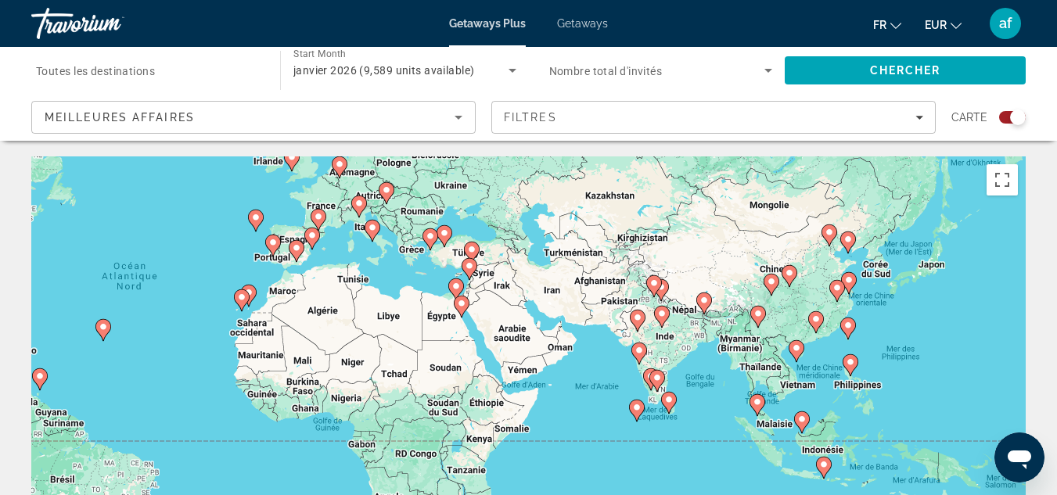
drag, startPoint x: 865, startPoint y: 373, endPoint x: 713, endPoint y: 377, distance: 152.6
click at [713, 377] on div "Pour activer le glissement avec le clavier, appuyez sur Alt+Entrée. Une fois ce…" at bounding box center [528, 390] width 994 height 469
click at [738, 375] on div "Pour activer le glissement avec le clavier, appuyez sur Alt+Entrée. Une fois ce…" at bounding box center [528, 390] width 994 height 469
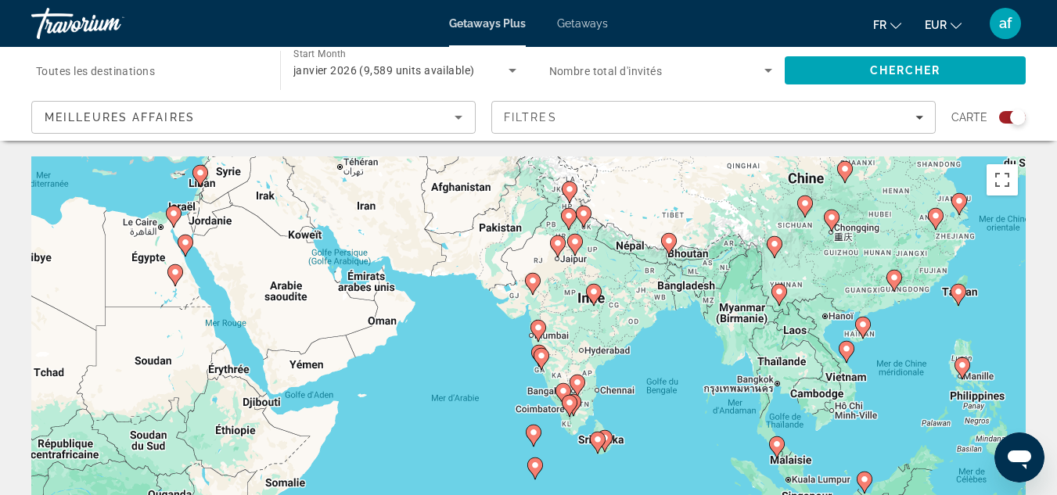
click at [648, 390] on div "Pour activer le glissement avec le clavier, appuyez sur Alt+Entrée. Une fois ce…" at bounding box center [528, 390] width 994 height 469
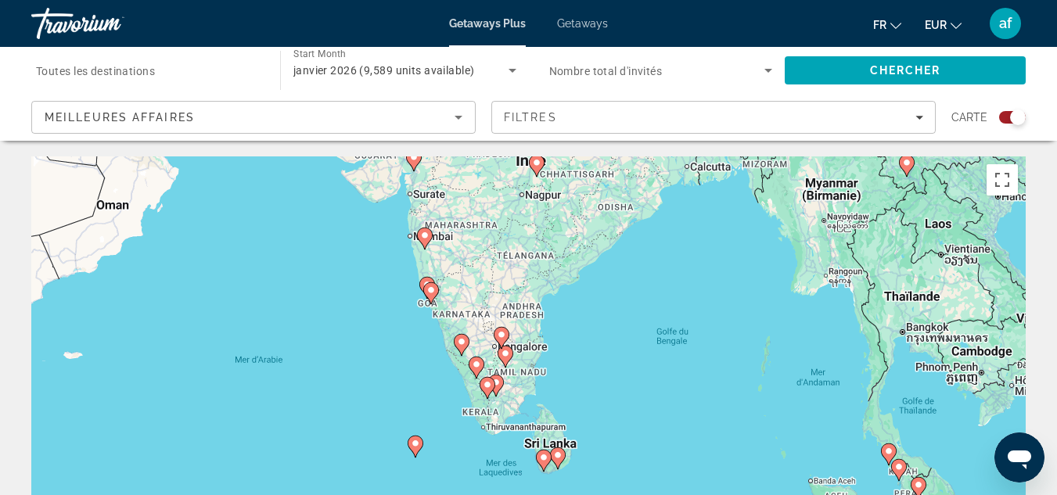
drag, startPoint x: 656, startPoint y: 365, endPoint x: 652, endPoint y: 318, distance: 47.0
click at [652, 318] on div "Pour activer le glissement avec le clavier, appuyez sur Alt+Entrée. Une fois ce…" at bounding box center [528, 390] width 994 height 469
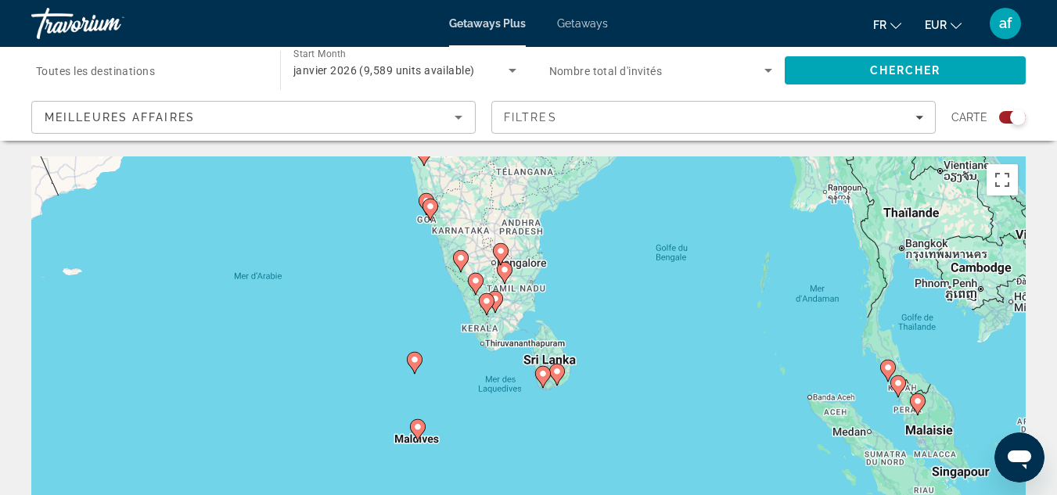
drag, startPoint x: 630, startPoint y: 434, endPoint x: 629, endPoint y: 343, distance: 91.5
click at [629, 343] on div "Pour activer le glissement avec le clavier, appuyez sur Alt+Entrée. Une fois ce…" at bounding box center [528, 390] width 994 height 469
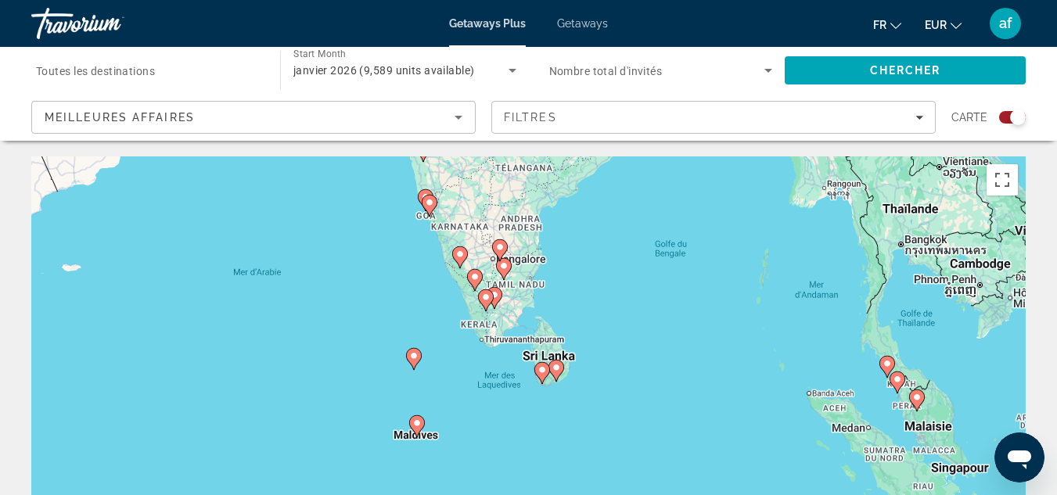
click at [629, 343] on div "Pour activer le glissement avec le clavier, appuyez sur Alt+Entrée. Une fois ce…" at bounding box center [528, 390] width 994 height 469
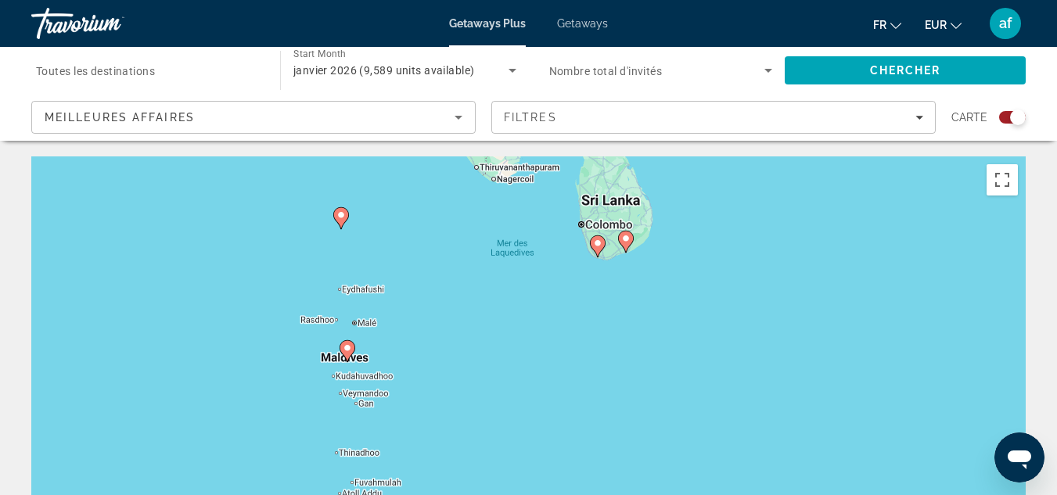
drag, startPoint x: 492, startPoint y: 416, endPoint x: 634, endPoint y: 246, distance: 221.6
click at [634, 246] on gmp-advanced-marker "Main content" at bounding box center [626, 241] width 16 height 23
click at [352, 353] on icon "Main content" at bounding box center [347, 351] width 14 height 20
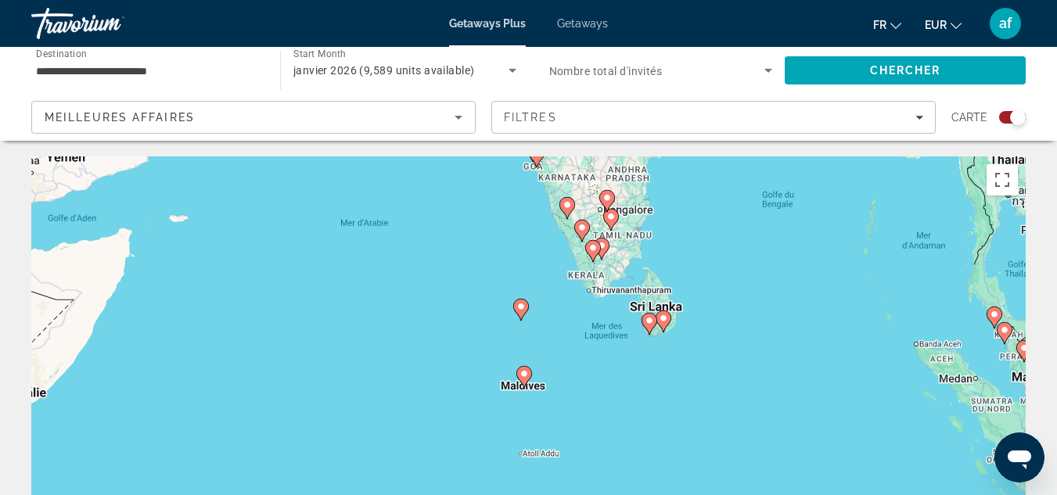
click at [524, 375] on image "Main content" at bounding box center [523, 373] width 9 height 9
type input "**********"
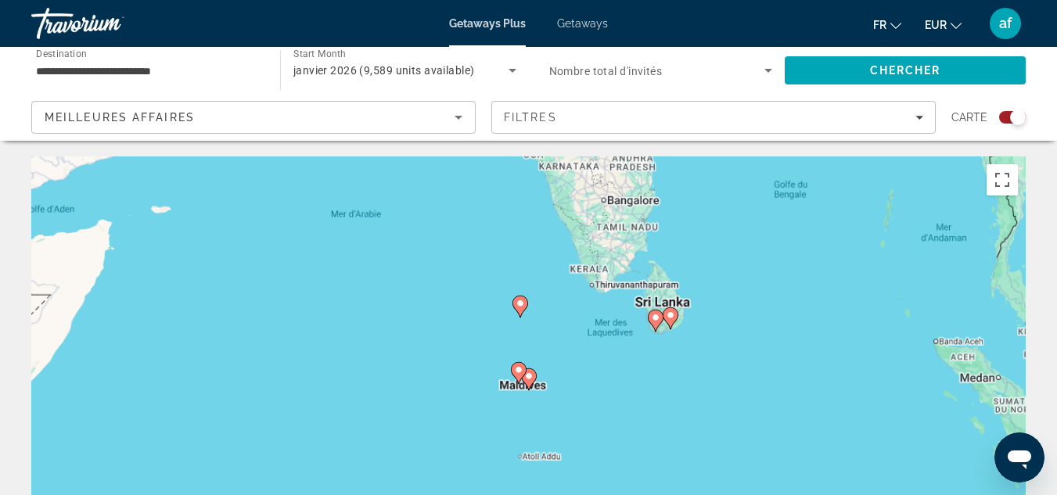
click at [529, 391] on div "Main content" at bounding box center [1026, 391] width 994 height 0
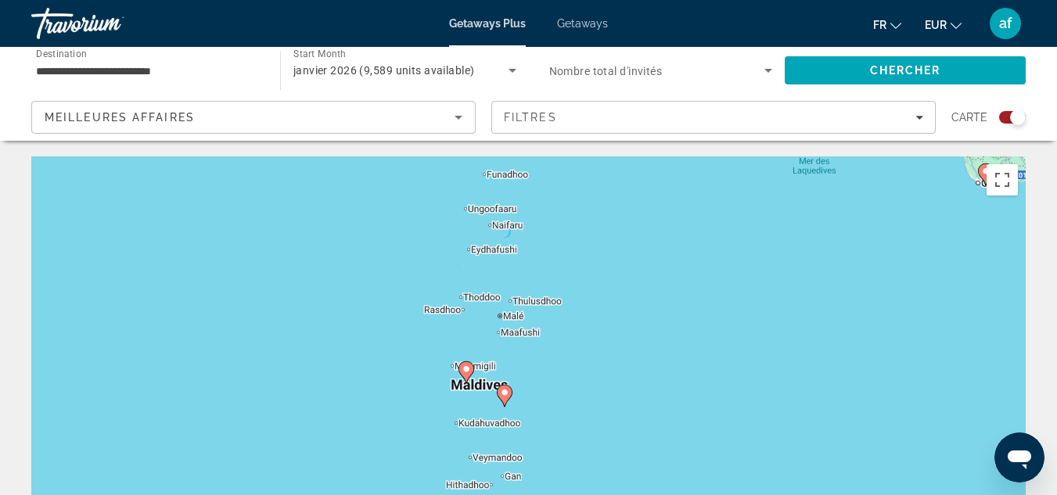
drag, startPoint x: 614, startPoint y: 354, endPoint x: 581, endPoint y: 351, distance: 32.9
click at [581, 351] on div "Pour activer le glissement avec le clavier, appuyez sur Alt+Entrée. Une fois ce…" at bounding box center [528, 390] width 994 height 469
click at [465, 377] on icon "Main content" at bounding box center [464, 372] width 14 height 20
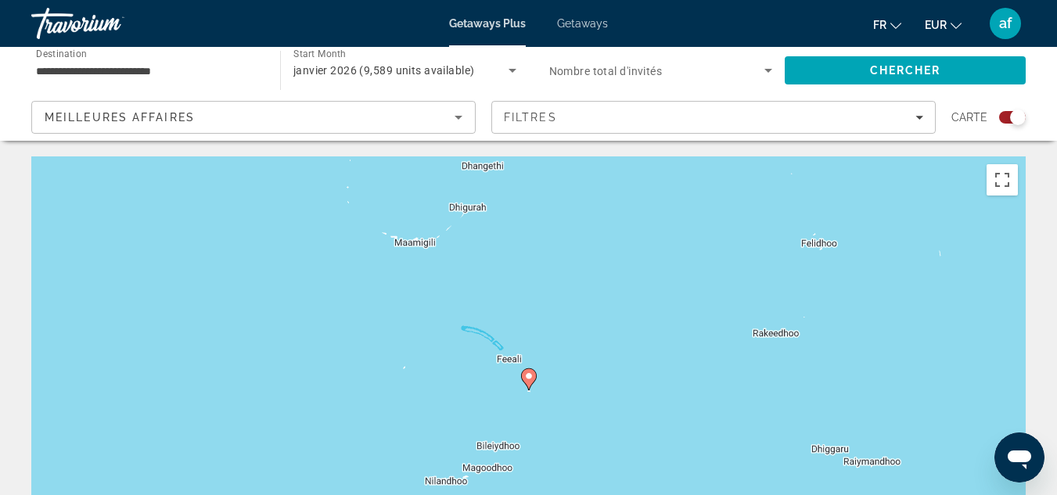
click at [529, 378] on image "Main content" at bounding box center [528, 376] width 9 height 9
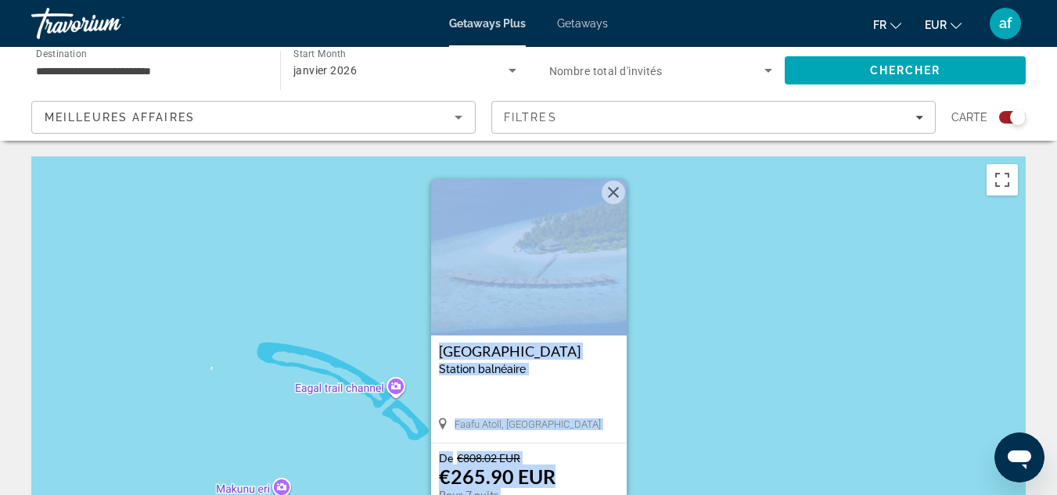
click at [616, 190] on button "Fermer" at bounding box center [613, 192] width 23 height 23
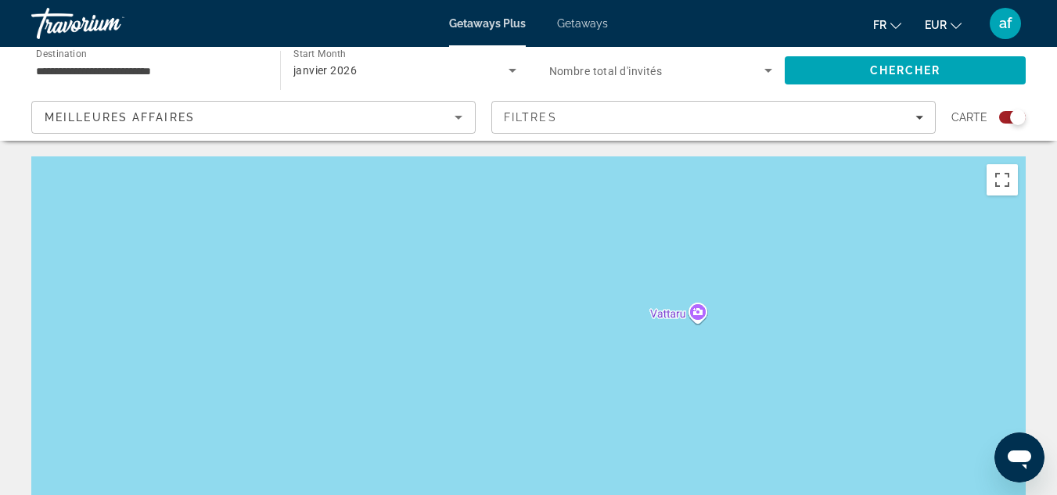
drag, startPoint x: 886, startPoint y: 406, endPoint x: 167, endPoint y: 145, distance: 765.6
drag, startPoint x: 902, startPoint y: 357, endPoint x: 0, endPoint y: 250, distance: 908.4
drag, startPoint x: 1003, startPoint y: 277, endPoint x: 508, endPoint y: 230, distance: 497.4
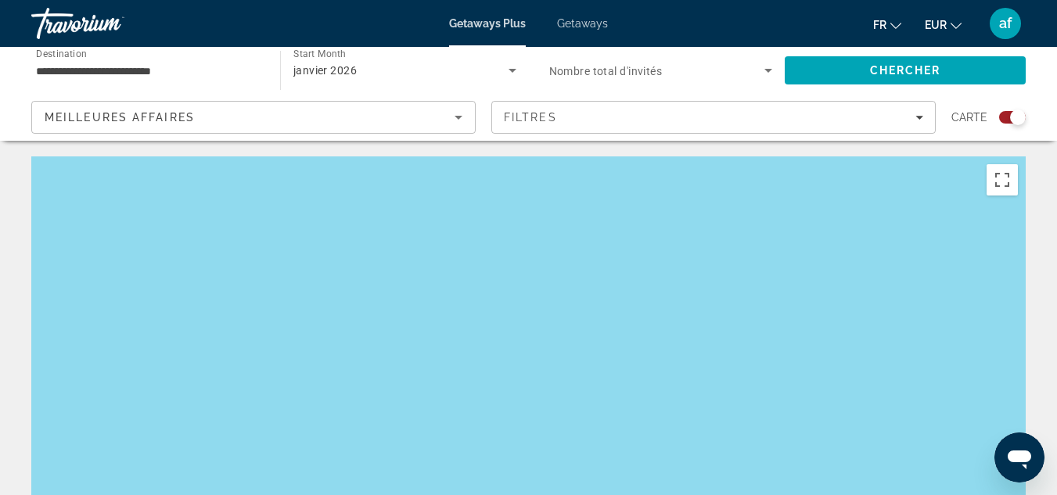
click at [508, 230] on div "Main content" at bounding box center [528, 390] width 994 height 469
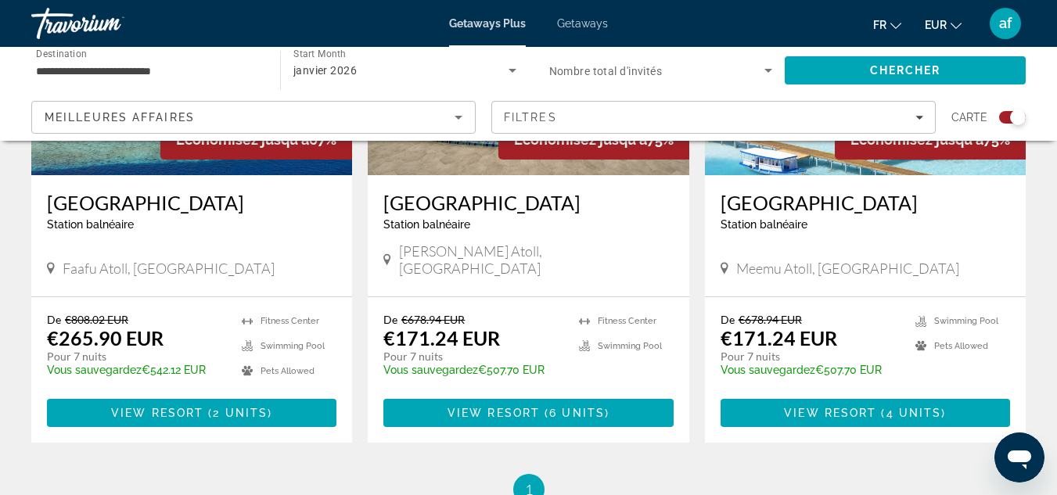
scroll to position [972, 0]
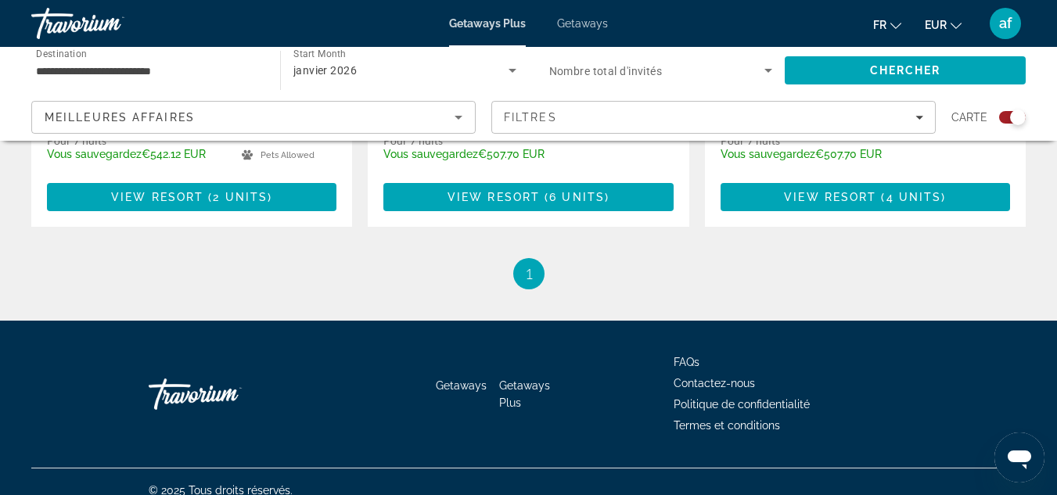
drag, startPoint x: 508, startPoint y: 230, endPoint x: 513, endPoint y: 530, distance: 300.4
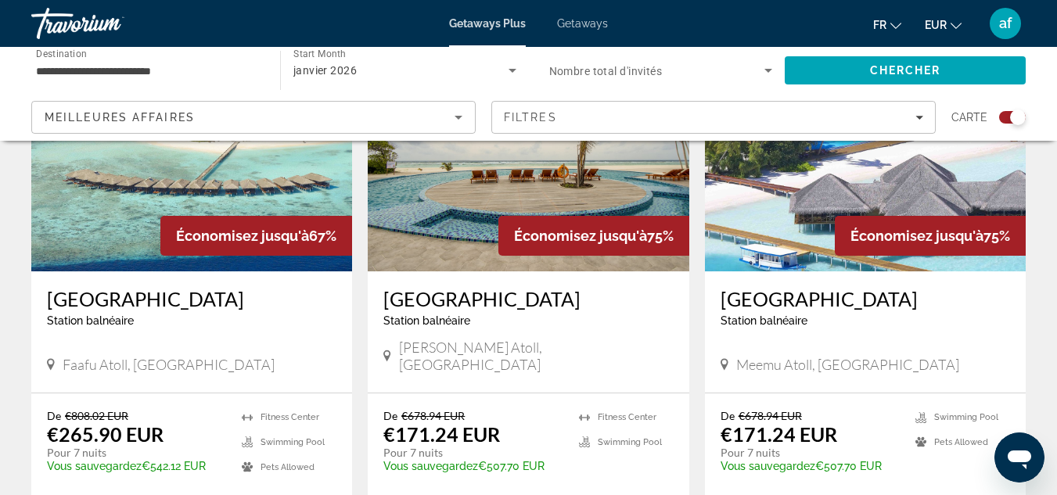
scroll to position [654, 0]
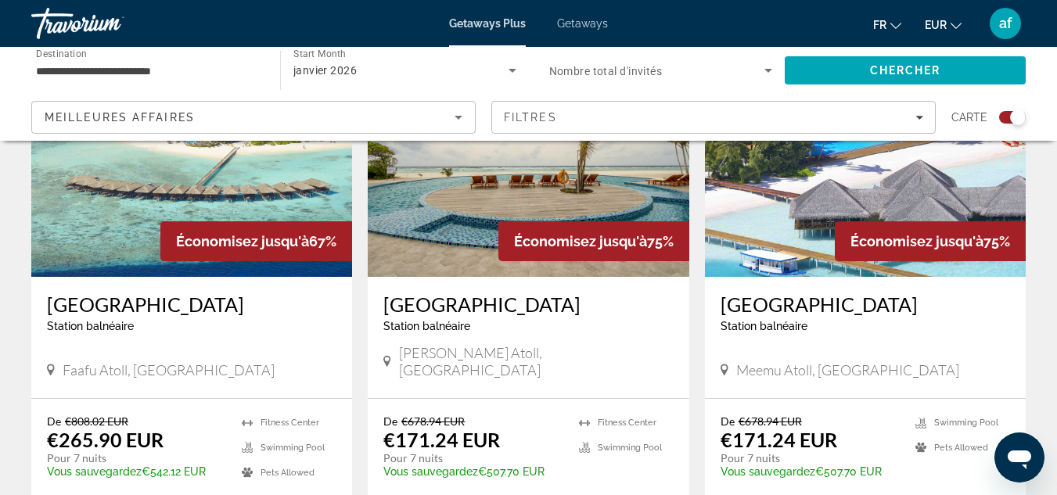
click at [804, 253] on img "Main content" at bounding box center [865, 152] width 321 height 250
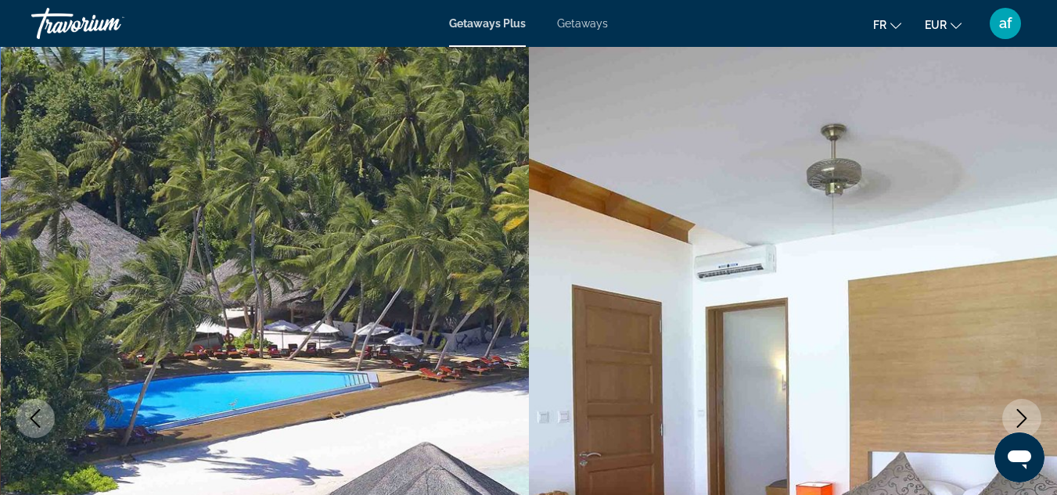
click at [414, 277] on img "Main content" at bounding box center [265, 418] width 529 height 743
click at [1027, 420] on icon "Next image" at bounding box center [1021, 418] width 19 height 19
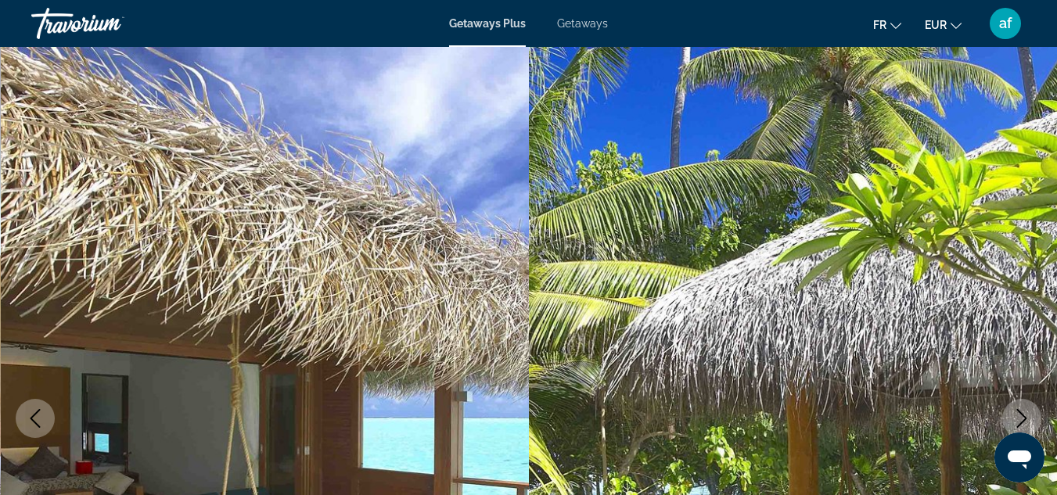
click at [1027, 420] on icon "Next image" at bounding box center [1021, 418] width 19 height 19
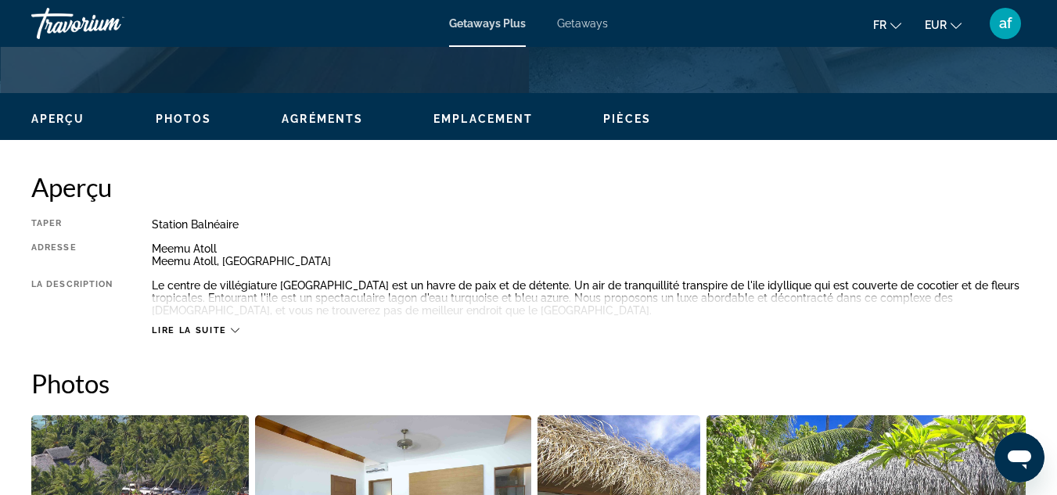
scroll to position [704, 0]
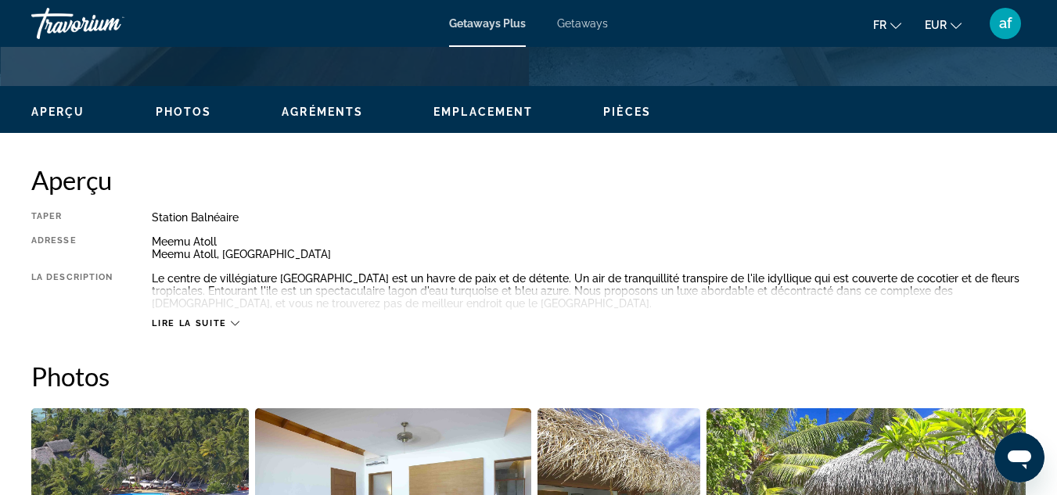
click at [225, 329] on button "Lire la suite" at bounding box center [195, 324] width 87 height 12
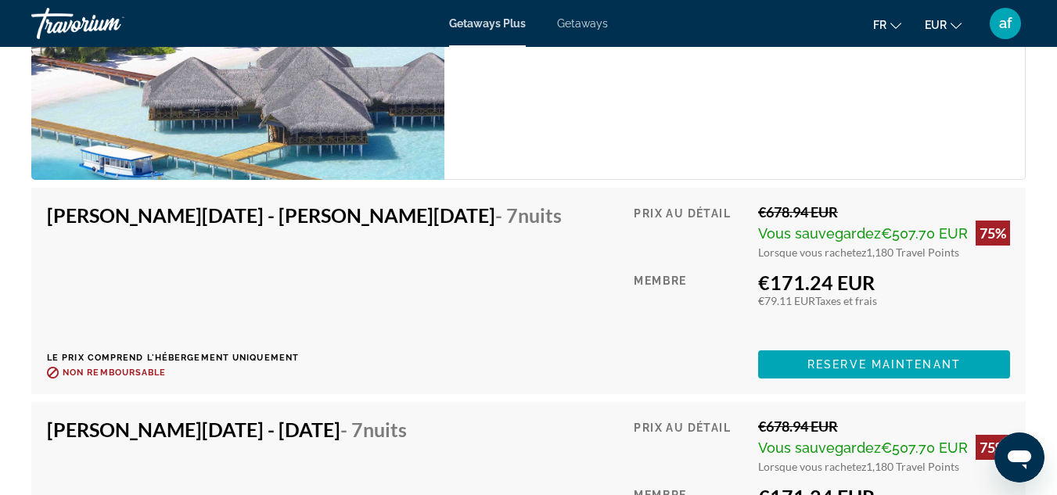
scroll to position [3440, 0]
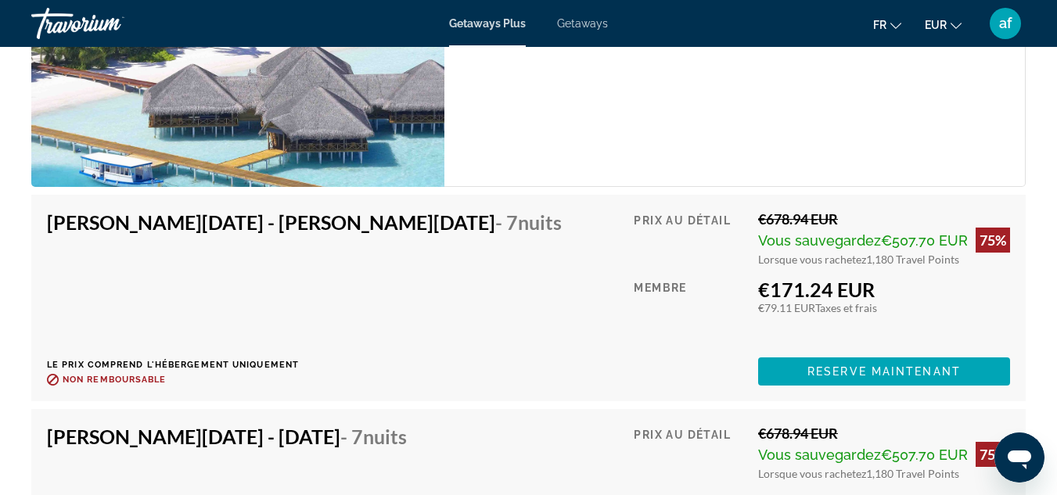
click at [486, 27] on span "Getaways Plus" at bounding box center [487, 23] width 77 height 13
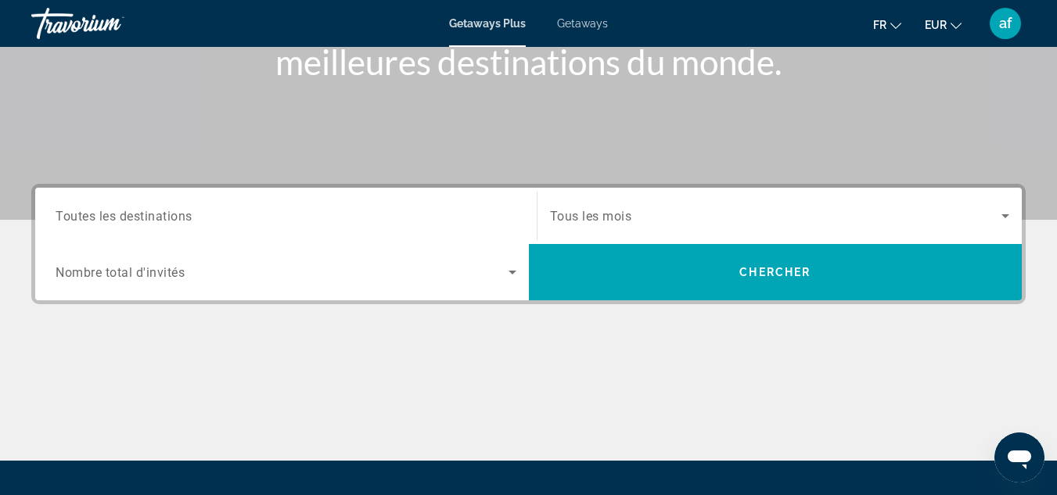
scroll to position [245, 0]
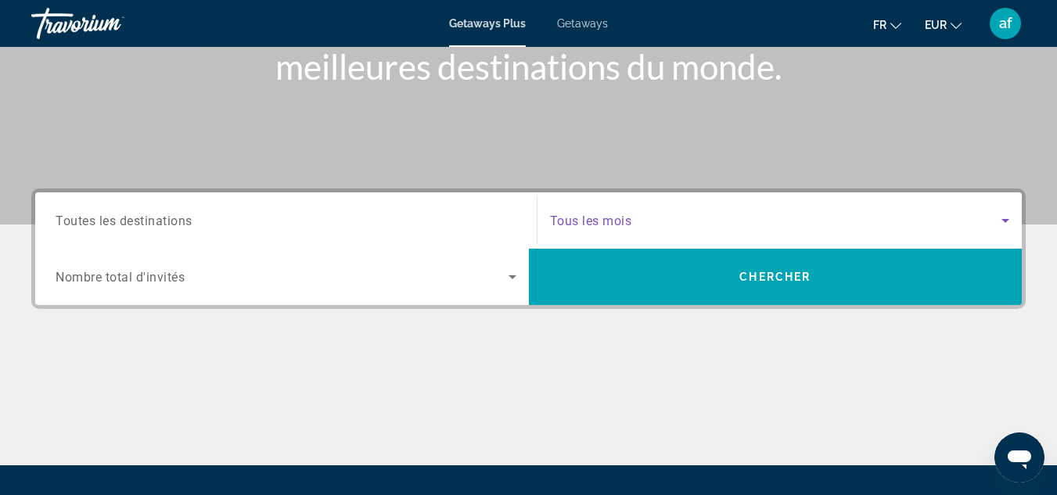
click at [665, 217] on span "Search widget" at bounding box center [776, 220] width 452 height 19
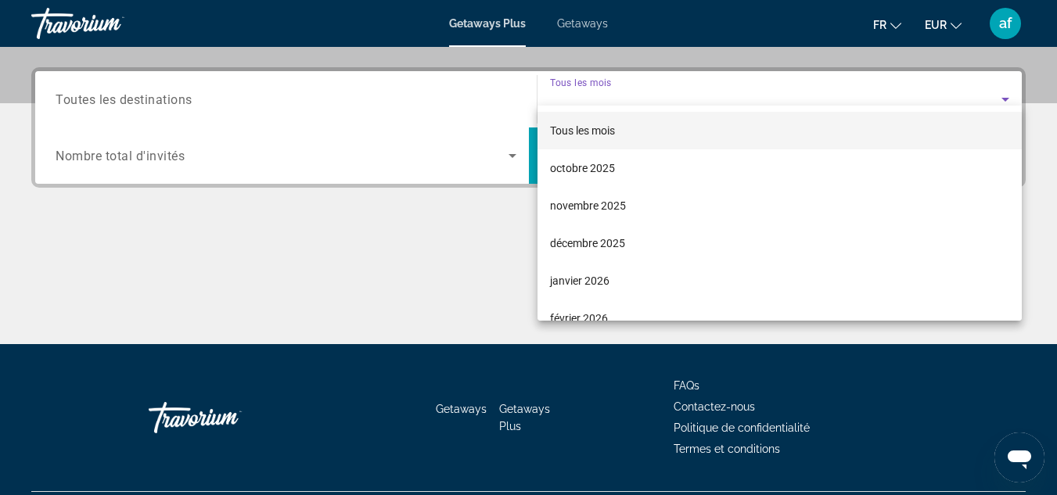
scroll to position [383, 0]
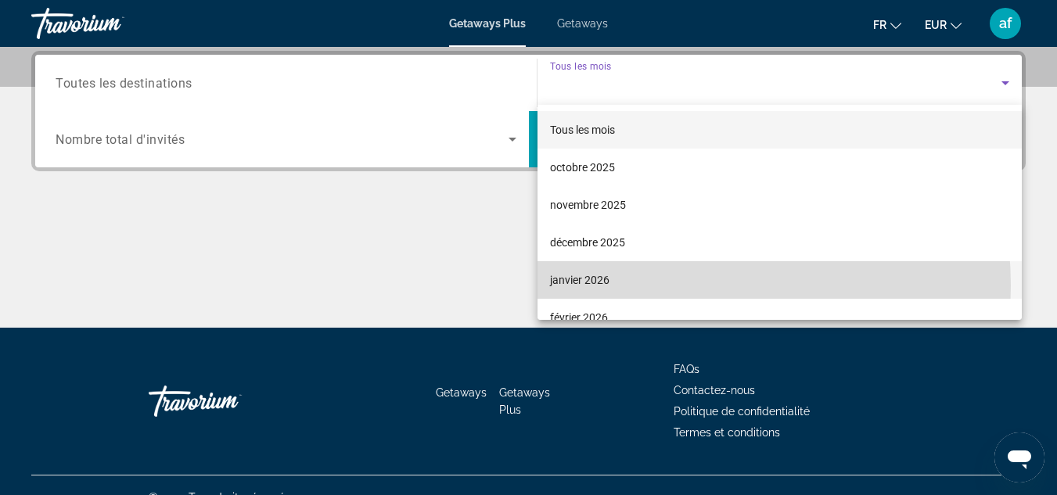
click at [649, 286] on mat-option "janvier 2026" at bounding box center [779, 280] width 485 height 38
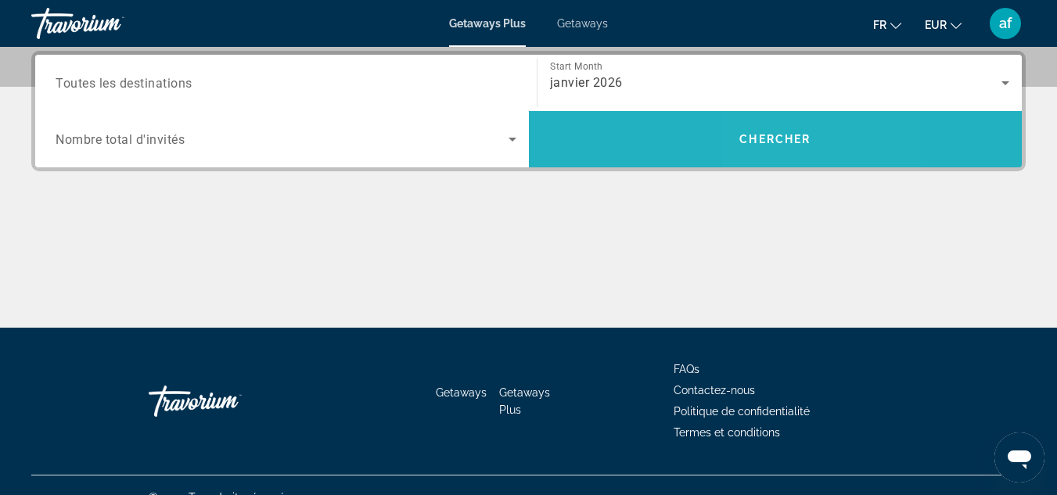
click at [779, 114] on span "Search" at bounding box center [776, 139] width 494 height 56
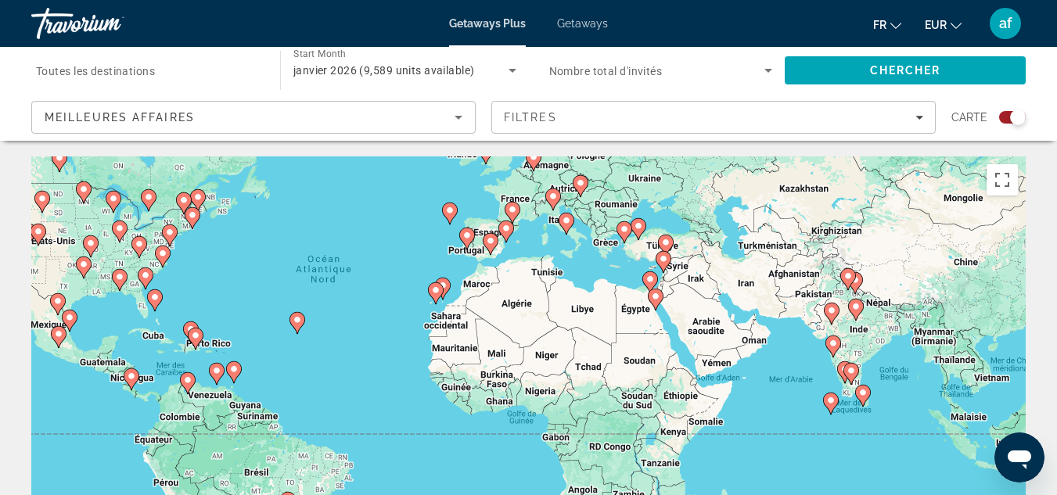
drag, startPoint x: 951, startPoint y: 362, endPoint x: 792, endPoint y: 264, distance: 187.2
click at [792, 264] on div "Pour activer le glissement avec le clavier, appuyez sur Alt+Entrée. Une fois ce…" at bounding box center [528, 390] width 994 height 469
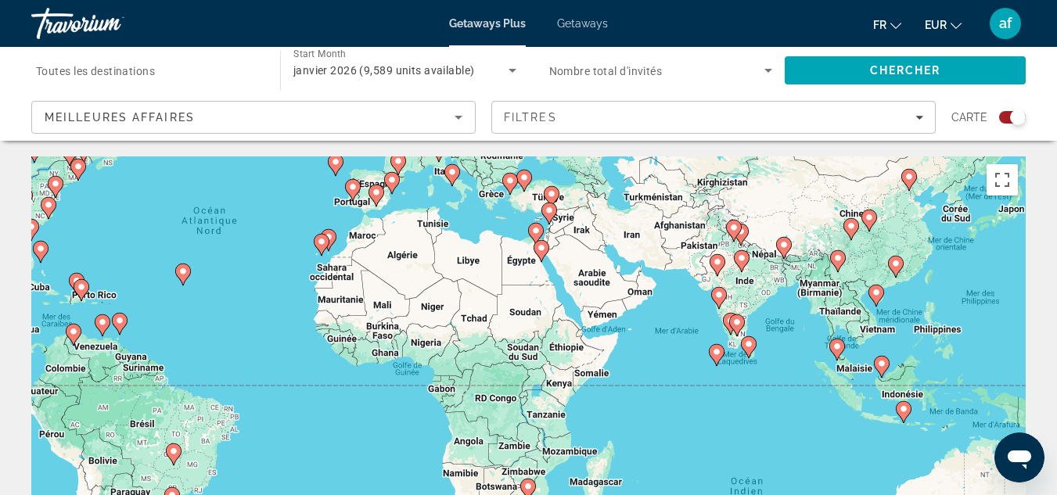
drag, startPoint x: 899, startPoint y: 375, endPoint x: 781, endPoint y: 326, distance: 127.3
click at [781, 326] on div "Pour activer le glissement avec le clavier, appuyez sur Alt+Entrée. Une fois ce…" at bounding box center [528, 390] width 994 height 469
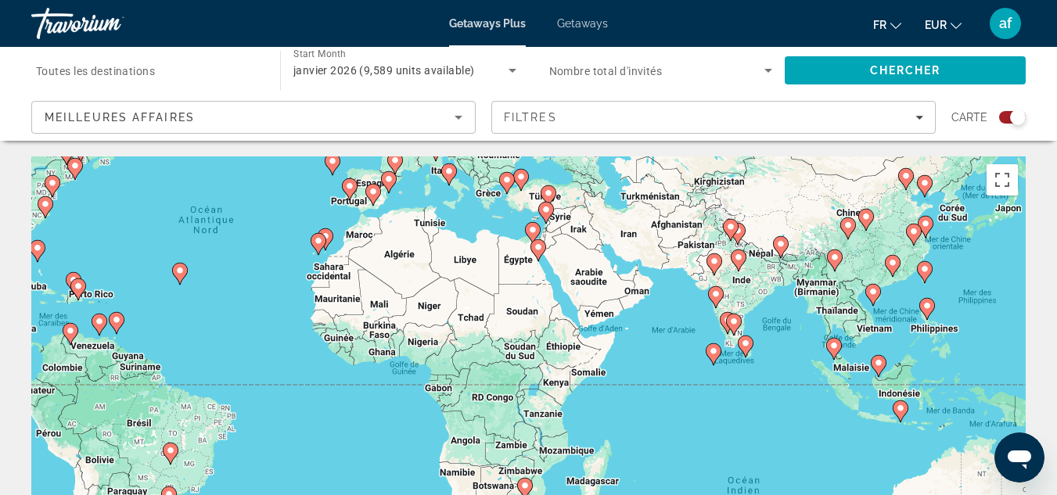
click at [742, 366] on div "Pour activer le glissement avec le clavier, appuyez sur Alt+Entrée. Une fois ce…" at bounding box center [528, 390] width 994 height 469
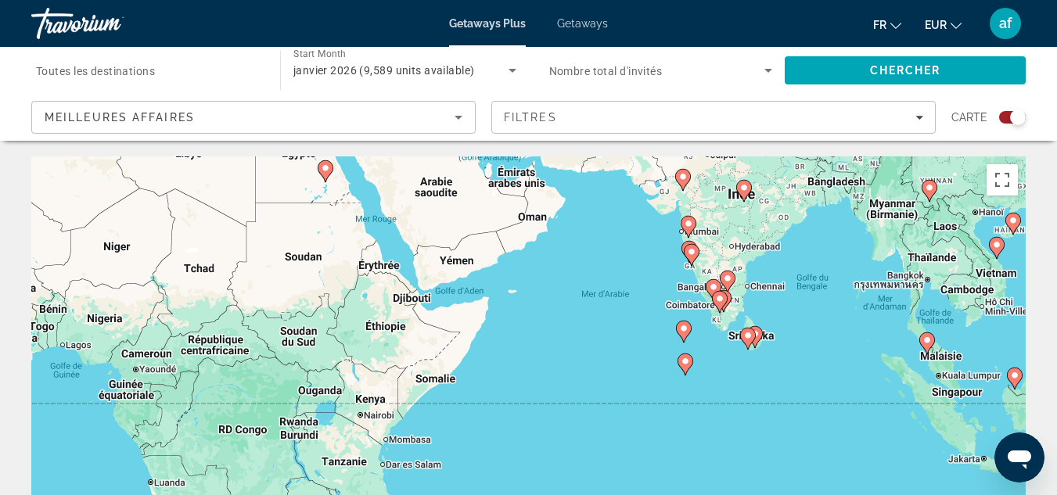
click at [756, 333] on image "Main content" at bounding box center [754, 333] width 9 height 9
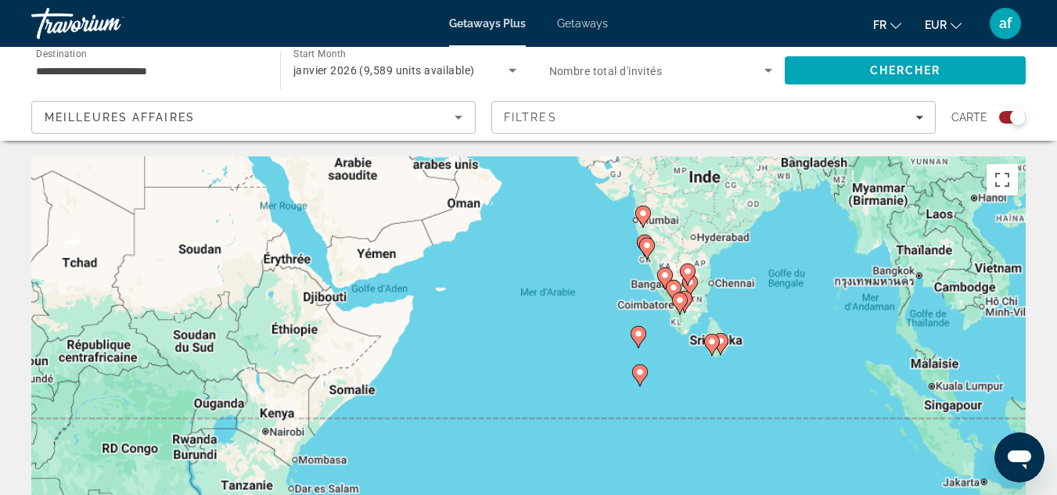
click at [756, 333] on div "Pour activer le glissement avec le clavier, appuyez sur Alt+Entrée. Une fois ce…" at bounding box center [528, 390] width 994 height 469
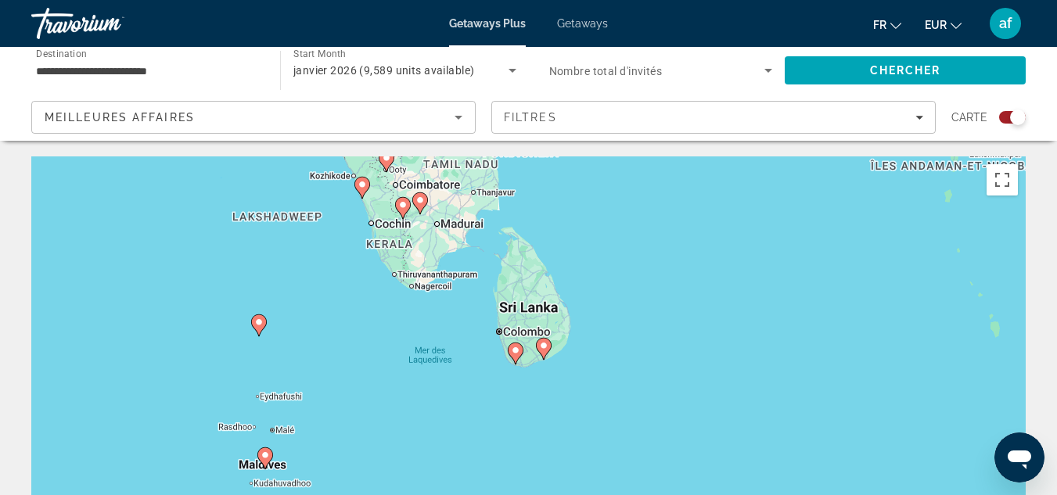
drag, startPoint x: 545, startPoint y: 407, endPoint x: 651, endPoint y: 332, distance: 129.1
click at [651, 332] on div "Pour activer le glissement avec le clavier, appuyez sur Alt+Entrée. Une fois ce…" at bounding box center [528, 390] width 994 height 469
click at [519, 349] on image "Main content" at bounding box center [515, 347] width 9 height 9
type input "**********"
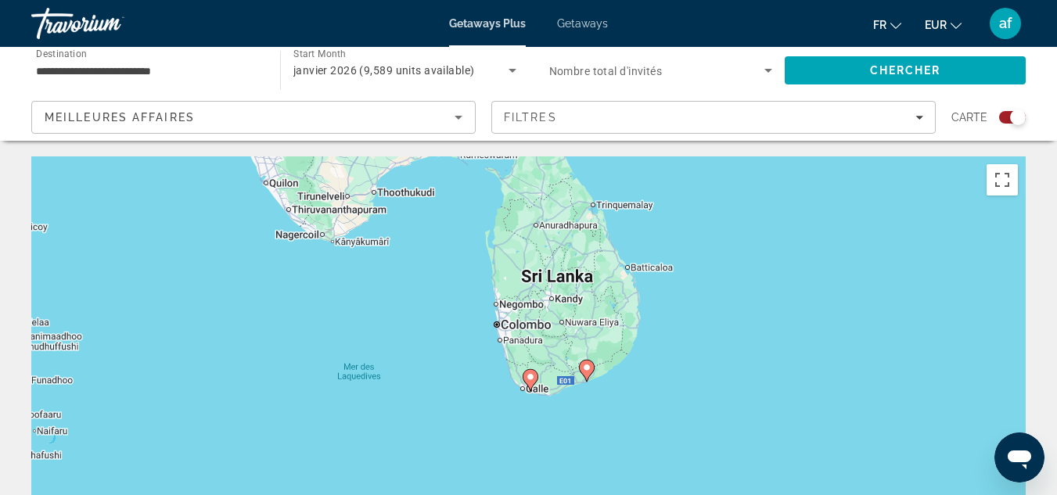
click at [584, 368] on image "Main content" at bounding box center [586, 367] width 9 height 9
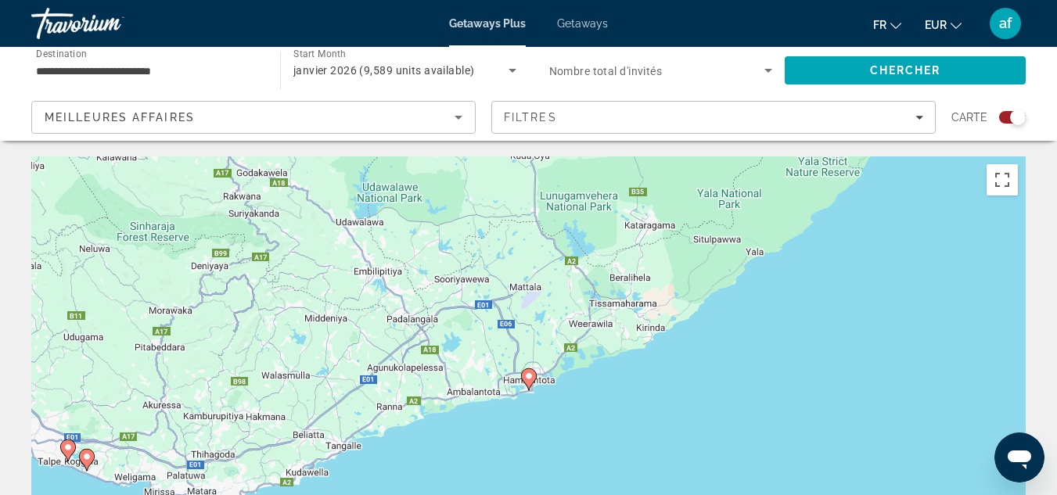
click at [526, 381] on icon "Main content" at bounding box center [528, 379] width 14 height 20
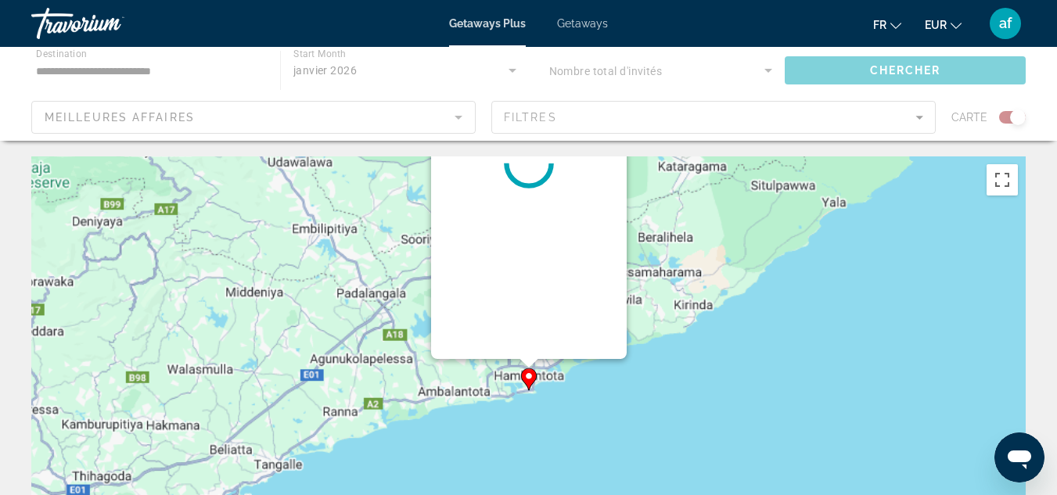
click at [526, 381] on g "Main content" at bounding box center [529, 379] width 16 height 22
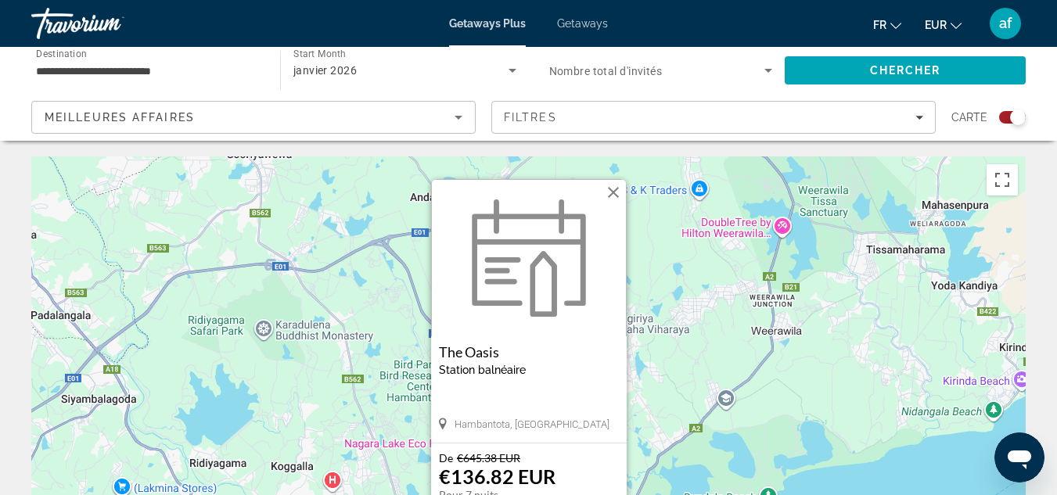
click at [621, 192] on button "Fermer" at bounding box center [613, 192] width 23 height 23
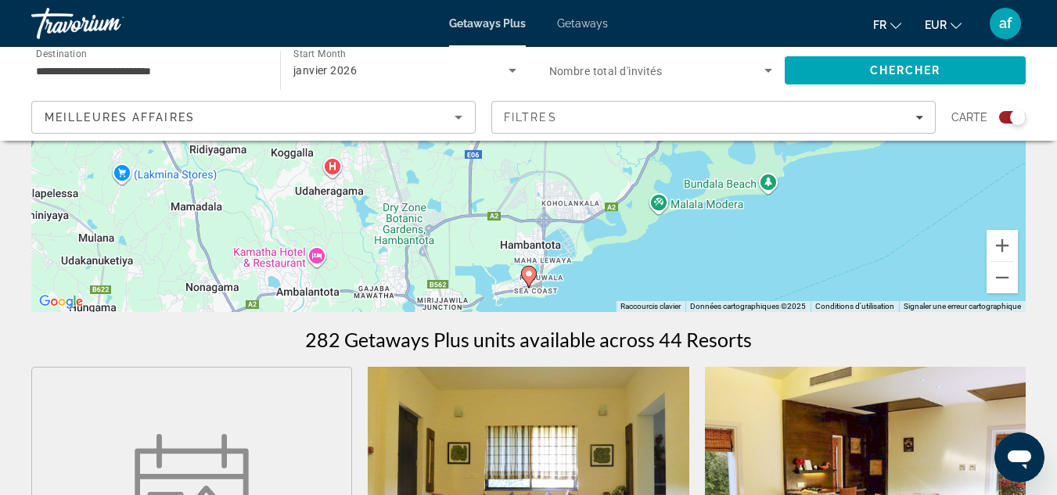
scroll to position [318, 0]
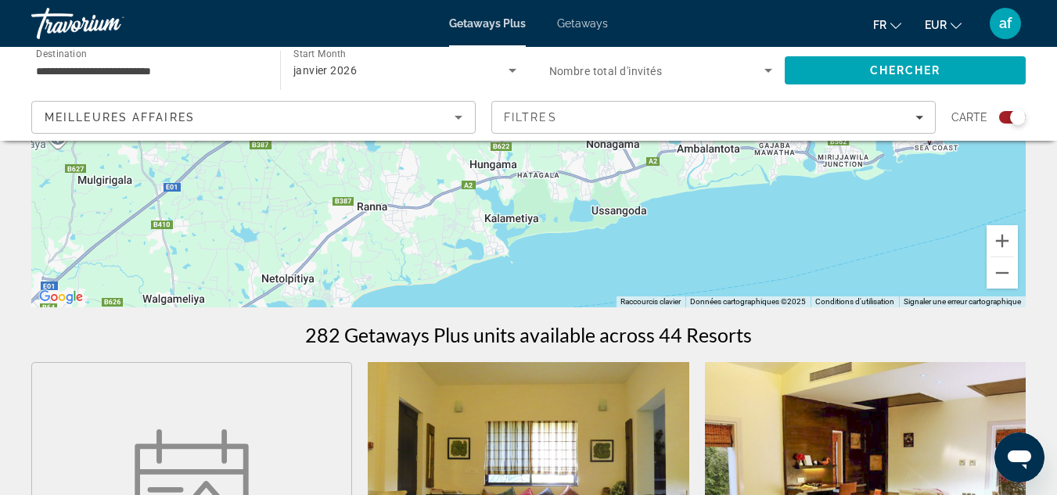
drag, startPoint x: 651, startPoint y: 242, endPoint x: 1047, endPoint y: 109, distance: 418.3
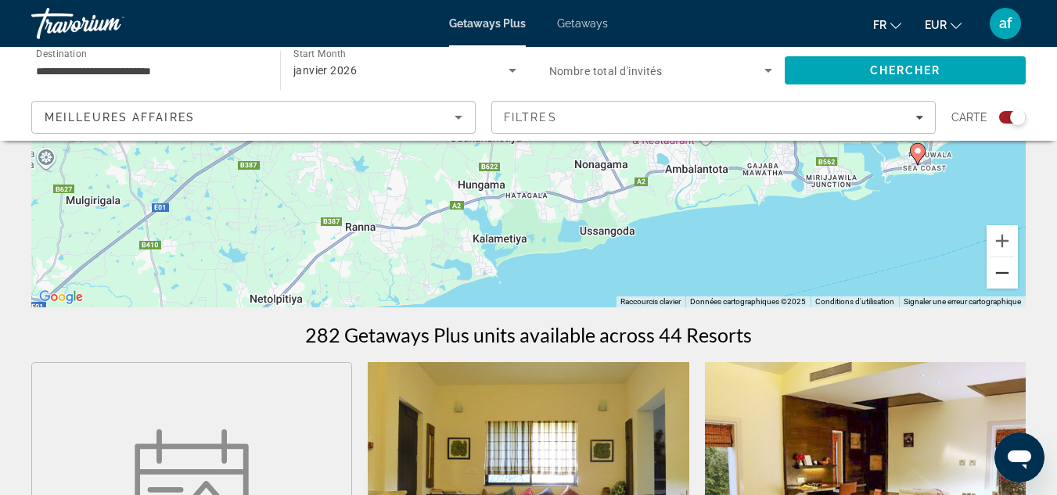
click at [1011, 274] on button "Zoom arrière" at bounding box center [1001, 272] width 31 height 31
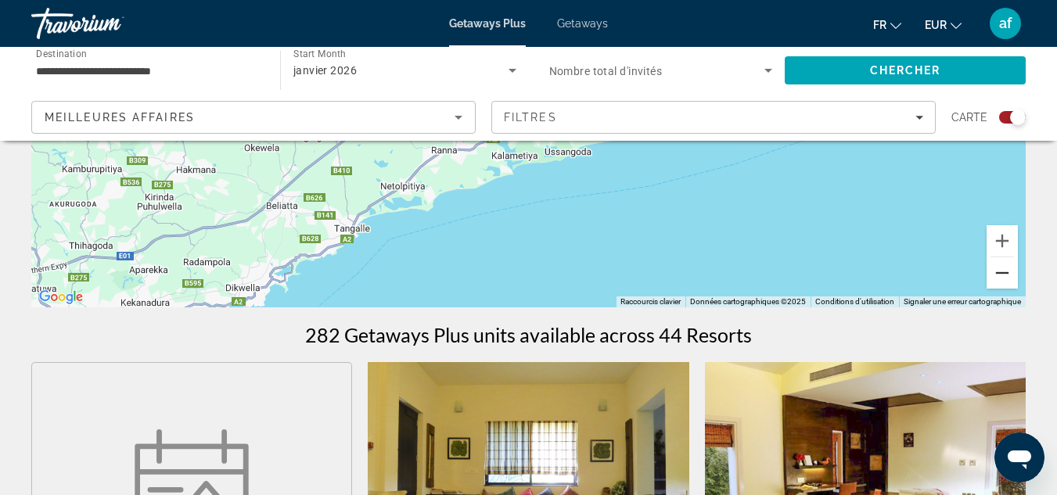
click at [1011, 274] on button "Zoom arrière" at bounding box center [1001, 272] width 31 height 31
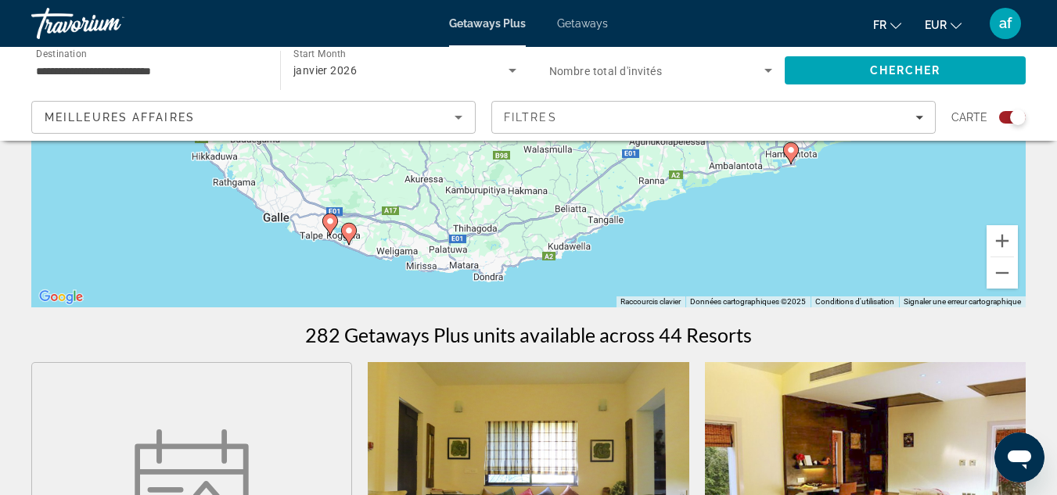
drag, startPoint x: 412, startPoint y: 256, endPoint x: 579, endPoint y: 325, distance: 180.6
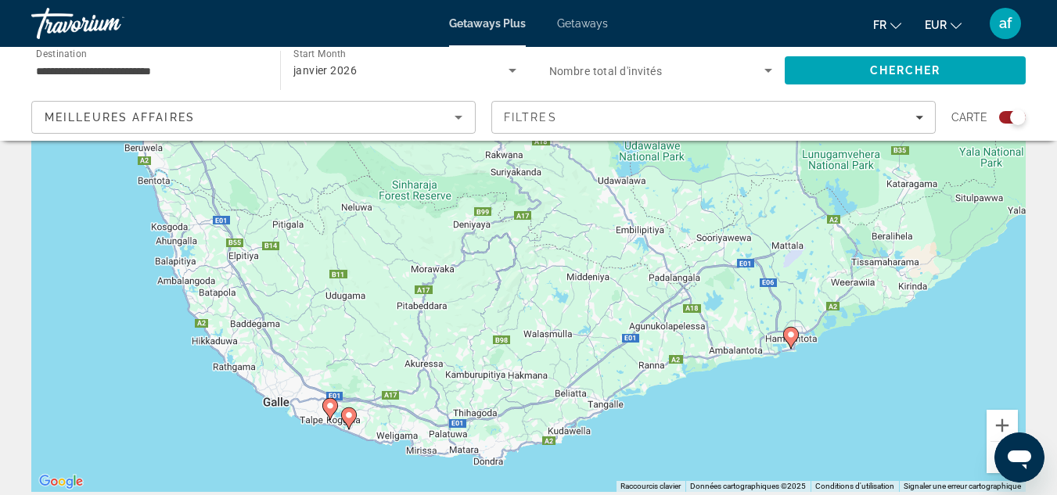
scroll to position [128, 0]
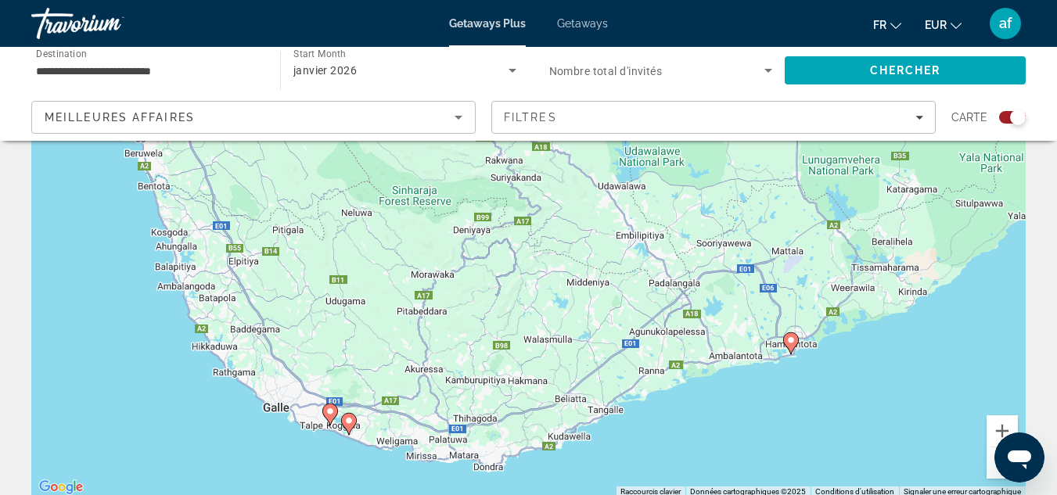
click at [350, 425] on image "Main content" at bounding box center [348, 420] width 9 height 9
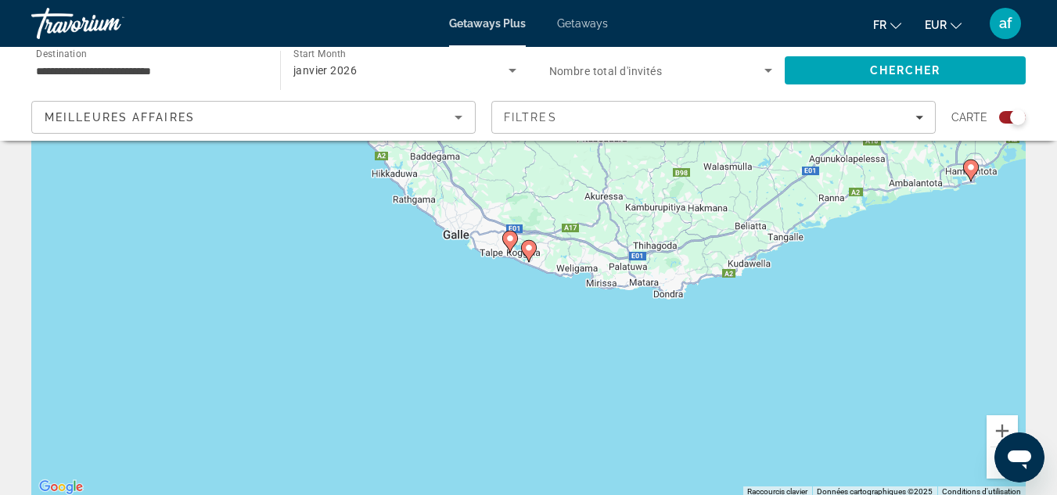
click at [530, 254] on icon "Main content" at bounding box center [528, 251] width 14 height 20
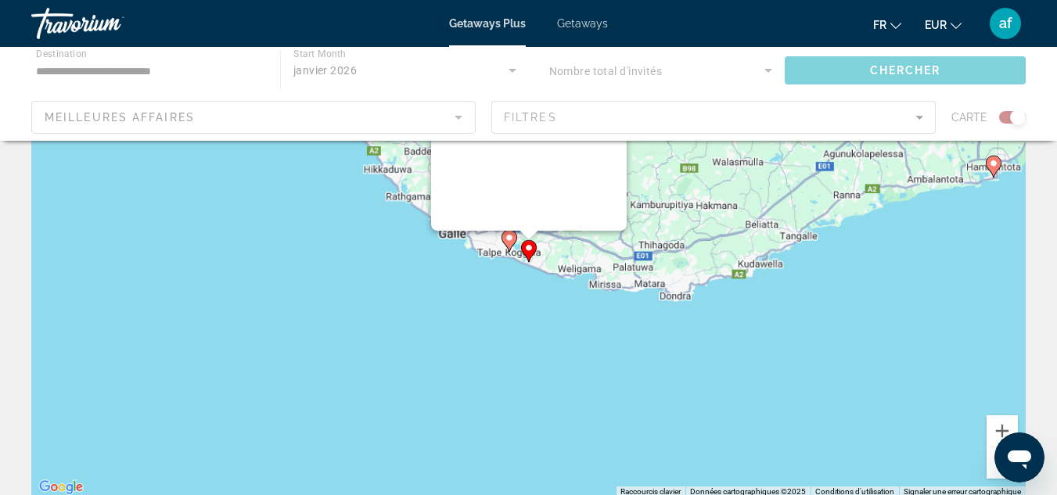
scroll to position [9, 0]
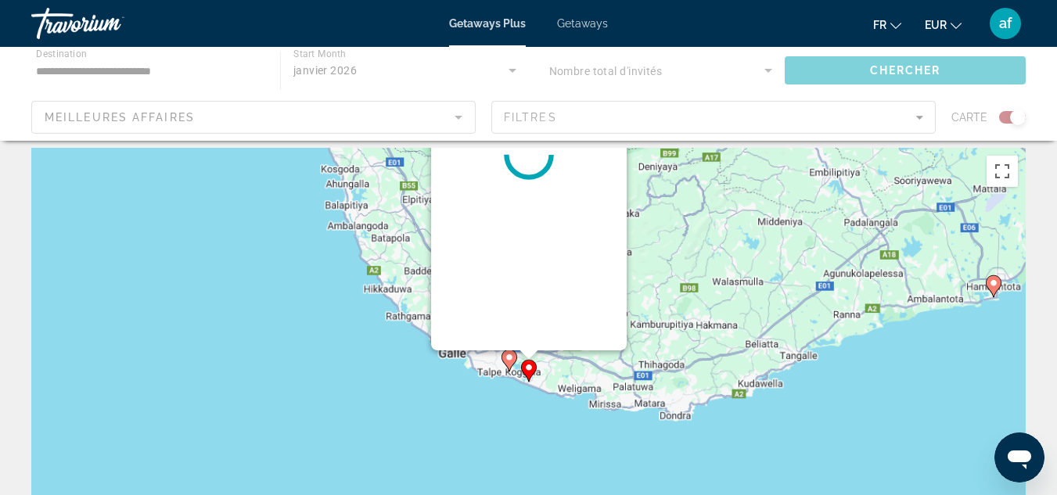
click at [530, 254] on div "Main content" at bounding box center [529, 154] width 196 height 391
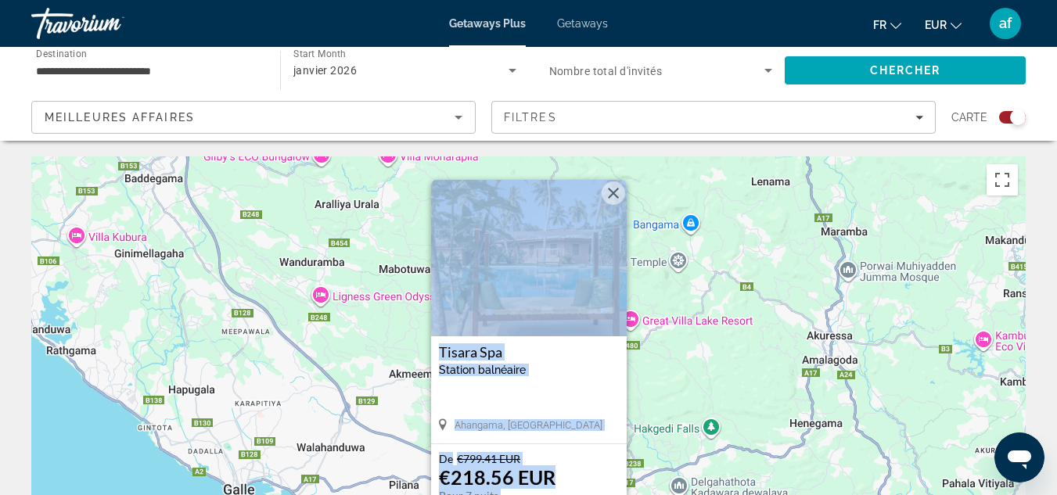
click at [613, 196] on button "Fermer" at bounding box center [613, 192] width 23 height 23
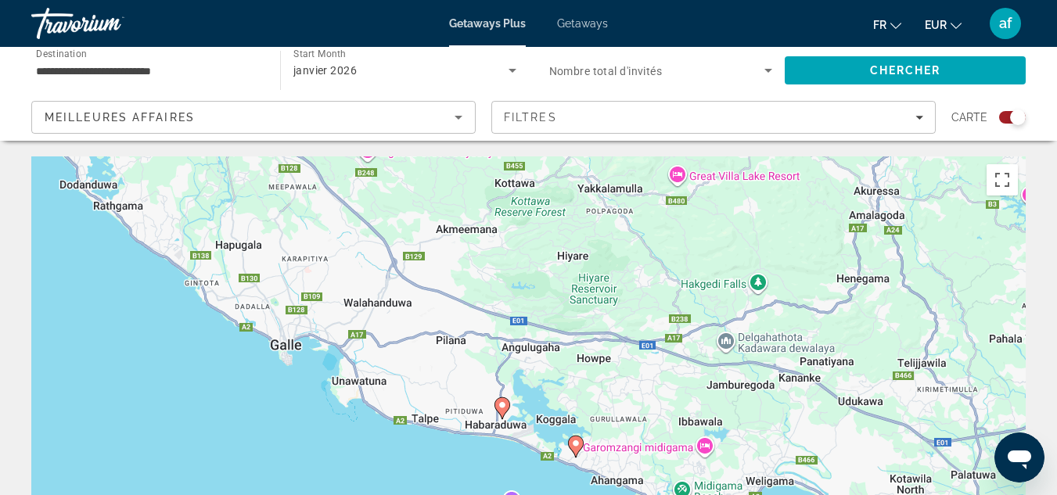
drag, startPoint x: 501, startPoint y: 376, endPoint x: 548, endPoint y: 229, distance: 154.6
click at [548, 229] on div "Pour activer le glissement avec le clavier, appuyez sur Alt+Entrée. Une fois ce…" at bounding box center [528, 390] width 994 height 469
click at [507, 404] on icon "Main content" at bounding box center [501, 408] width 14 height 20
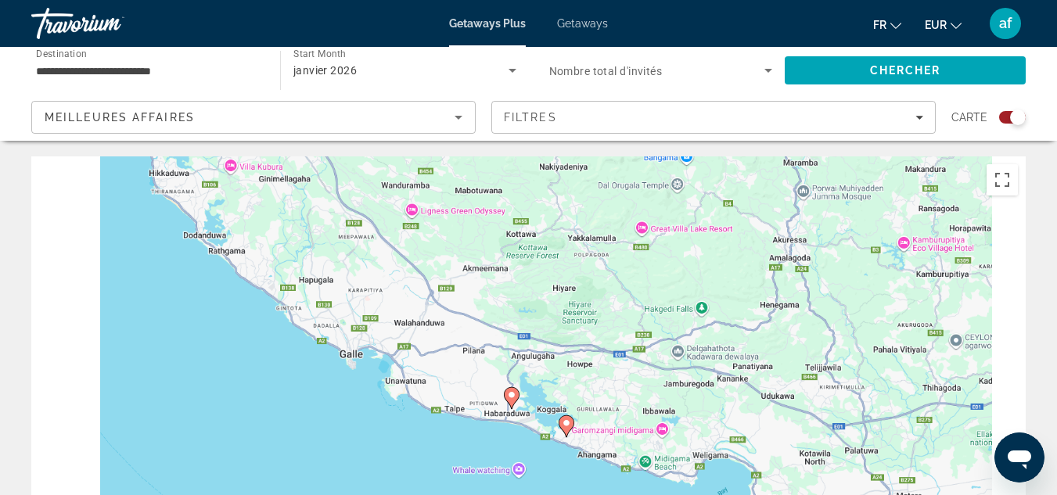
click at [507, 404] on div "Pour activer le glissement avec le clavier, appuyez sur Alt+Entrée. Une fois ce…" at bounding box center [528, 390] width 994 height 469
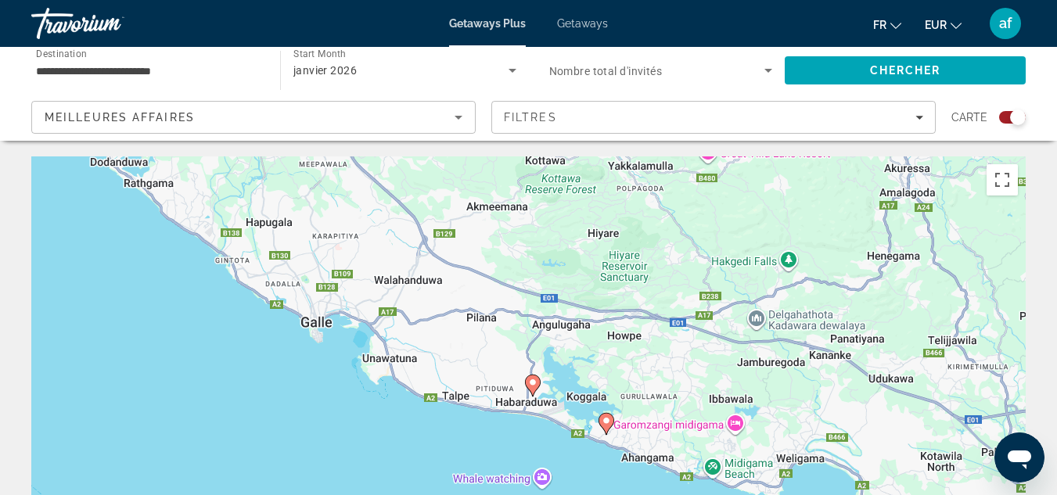
click at [529, 387] on icon "Main content" at bounding box center [532, 385] width 14 height 20
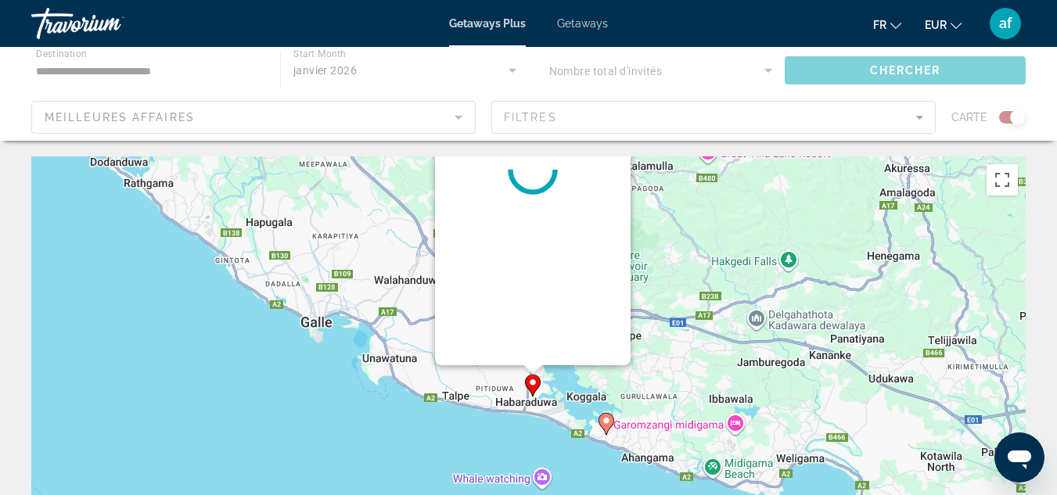
click at [529, 385] on image "Main content" at bounding box center [532, 382] width 9 height 9
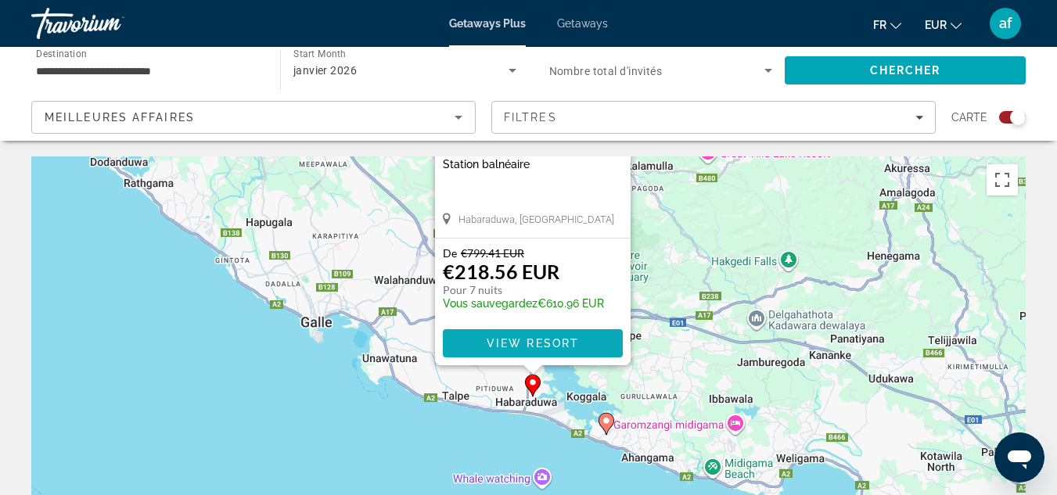
click at [580, 342] on span "Main content" at bounding box center [533, 344] width 180 height 38
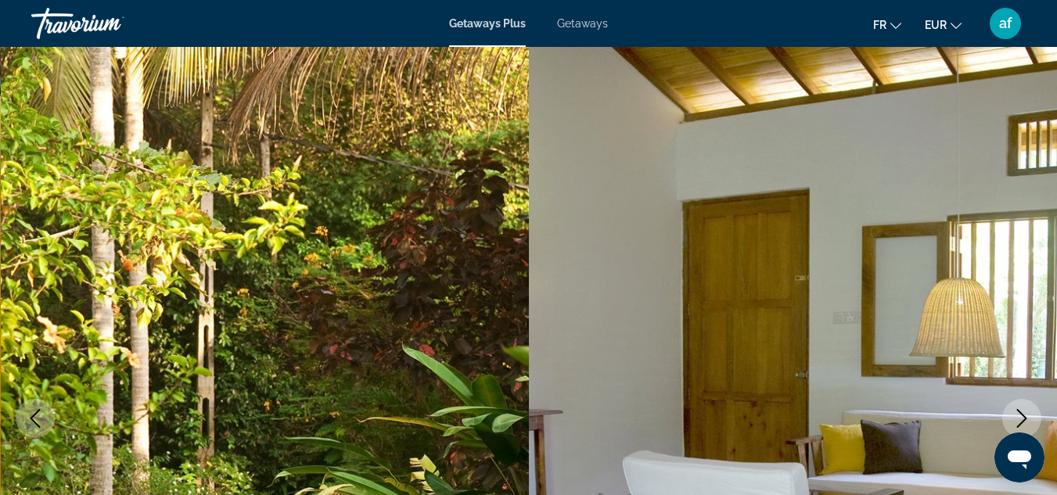
click at [1017, 412] on icon "Next image" at bounding box center [1021, 418] width 19 height 19
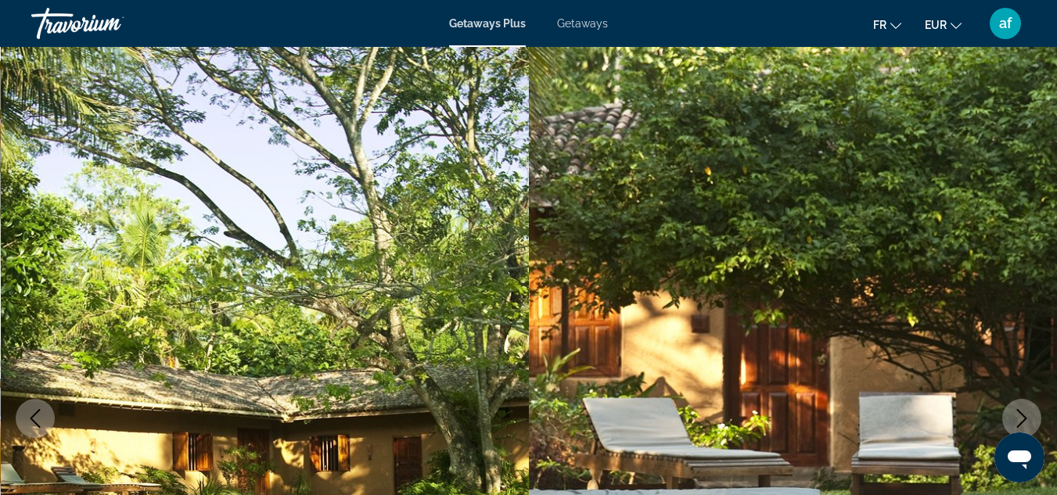
click at [1016, 411] on icon "Next image" at bounding box center [1021, 418] width 19 height 19
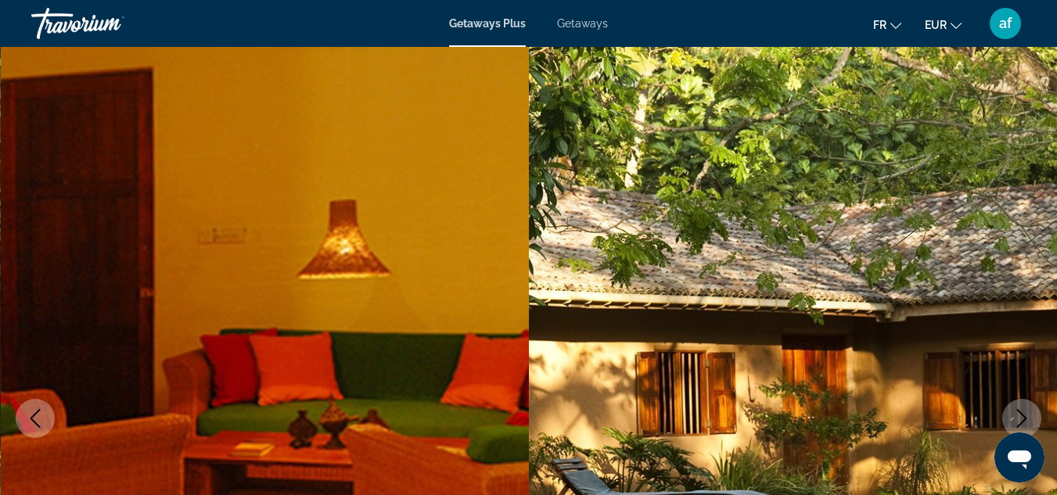
click at [1016, 411] on icon "Next image" at bounding box center [1021, 418] width 19 height 19
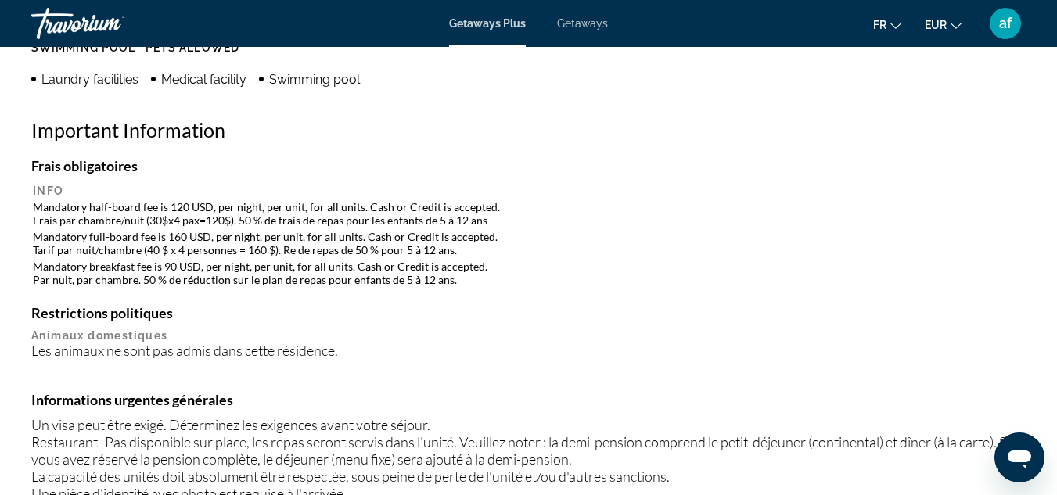
scroll to position [1658, 0]
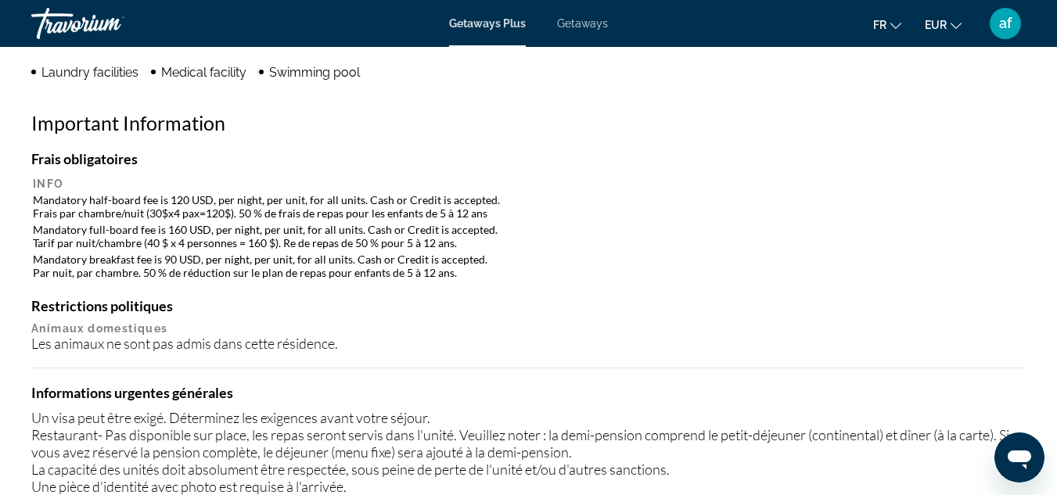
drag, startPoint x: 1055, startPoint y: 224, endPoint x: 1052, endPoint y: 245, distance: 21.4
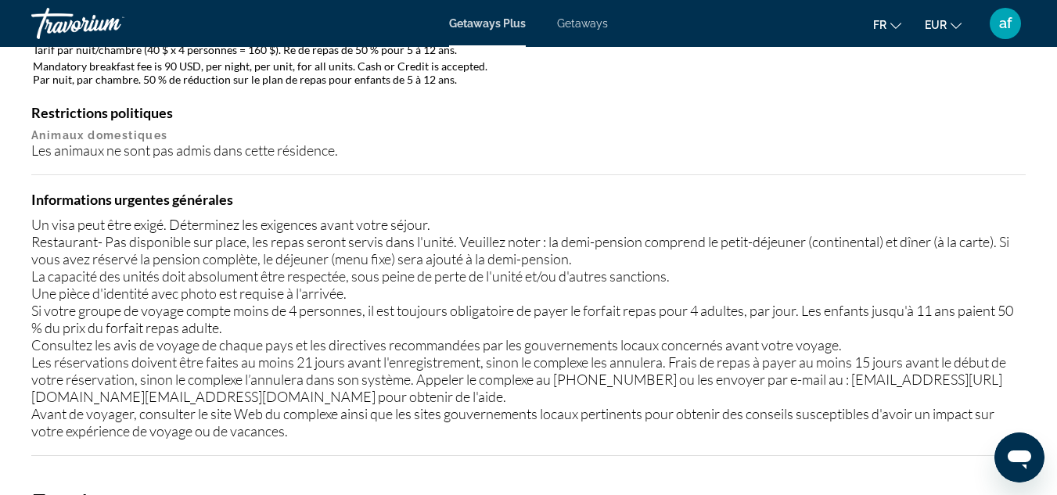
scroll to position [1858, 0]
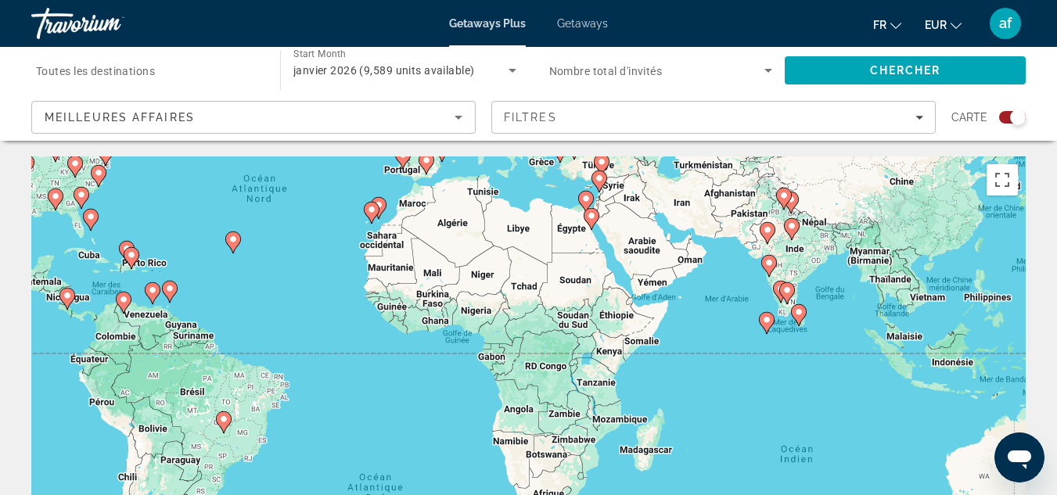
drag, startPoint x: 512, startPoint y: 463, endPoint x: 285, endPoint y: 287, distance: 287.7
click at [285, 287] on div "Pour activer le glissement avec le clavier, appuyez sur Alt+Entrée. Une fois ce…" at bounding box center [528, 390] width 994 height 469
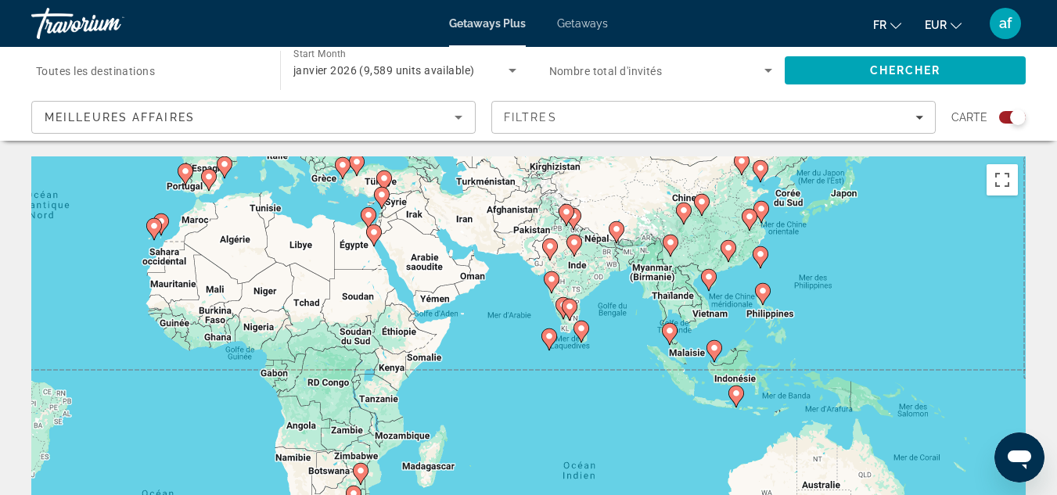
drag, startPoint x: 740, startPoint y: 368, endPoint x: 523, endPoint y: 383, distance: 217.1
click at [523, 383] on div "Pour activer le glissement avec le clavier, appuyez sur Alt+Entrée. Une fois ce…" at bounding box center [528, 390] width 994 height 469
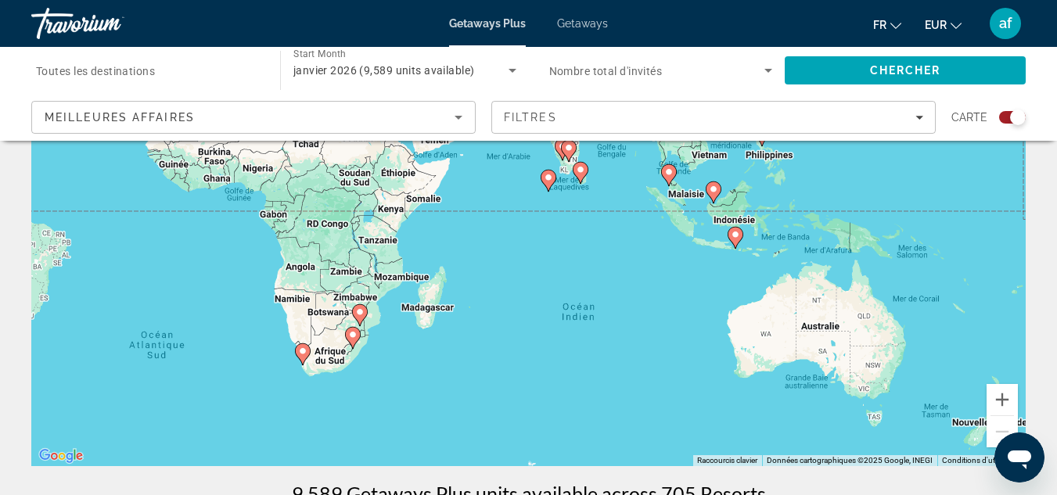
scroll to position [149, 0]
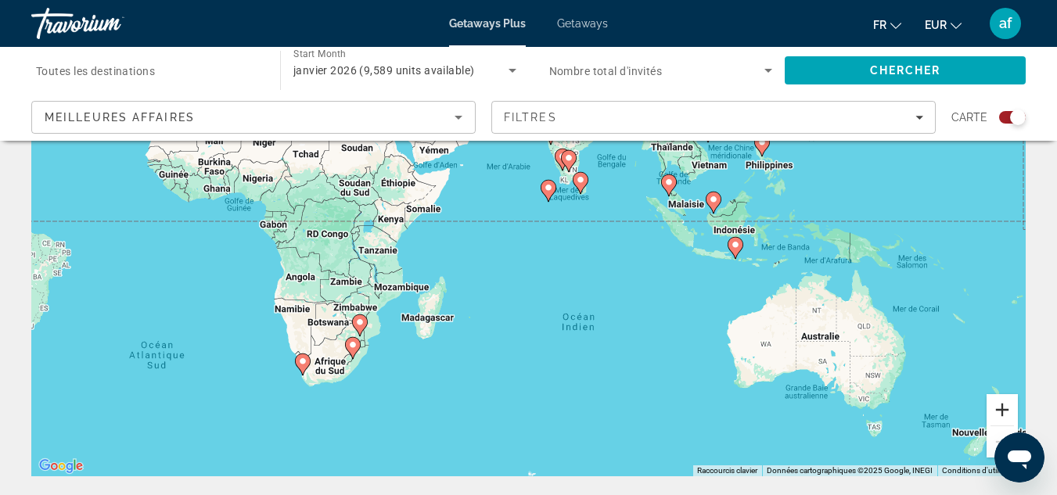
click at [998, 407] on button "Zoom avant" at bounding box center [1001, 409] width 31 height 31
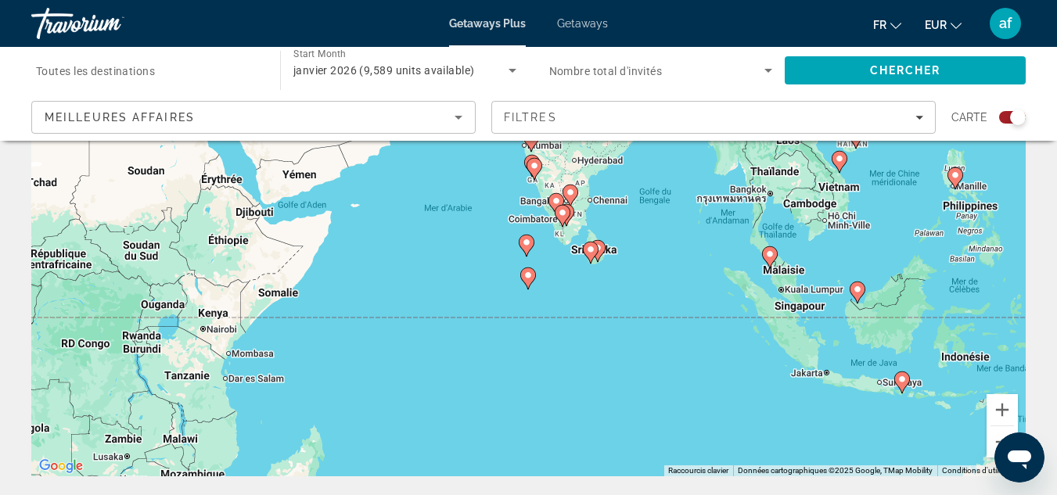
drag, startPoint x: 883, startPoint y: 243, endPoint x: 841, endPoint y: 361, distance: 124.7
click at [841, 361] on div "Pour activer le glissement avec le clavier, appuyez sur Alt+Entrée. Une fois ce…" at bounding box center [528, 241] width 994 height 469
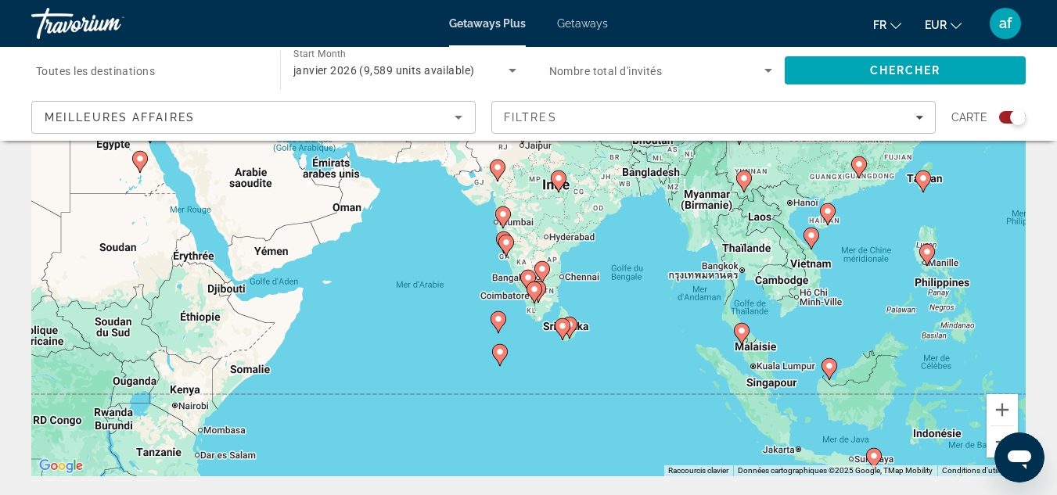
drag, startPoint x: 965, startPoint y: 294, endPoint x: 937, endPoint y: 366, distance: 77.3
click at [937, 366] on div "Pour activer le glissement avec le clavier, appuyez sur Alt+Entrée. Une fois ce…" at bounding box center [528, 241] width 994 height 469
click at [1000, 415] on button "Zoom avant" at bounding box center [1001, 409] width 31 height 31
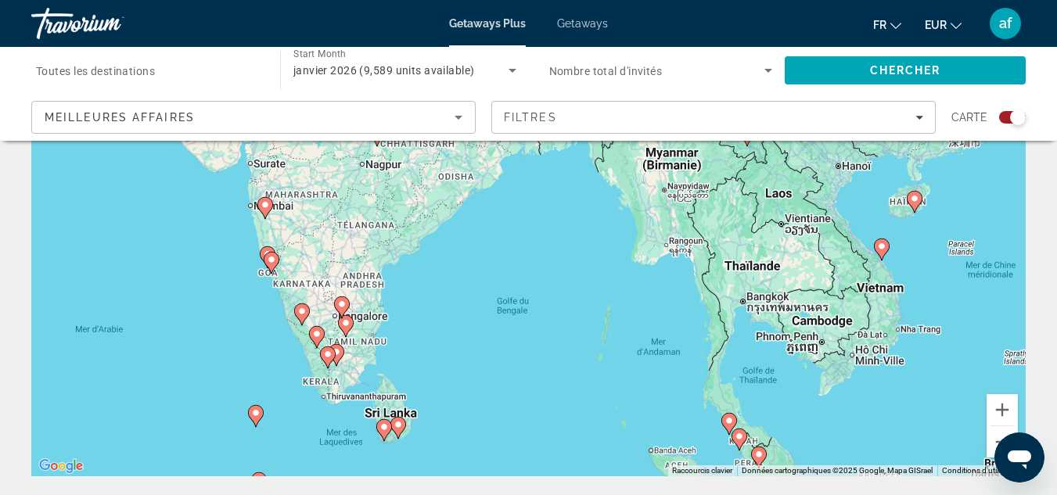
drag, startPoint x: 905, startPoint y: 383, endPoint x: 690, endPoint y: 383, distance: 215.1
click at [690, 383] on div "Pour activer le glissement avec le clavier, appuyez sur Alt+Entrée. Une fois ce…" at bounding box center [528, 241] width 994 height 469
click at [886, 246] on image "Main content" at bounding box center [881, 246] width 9 height 9
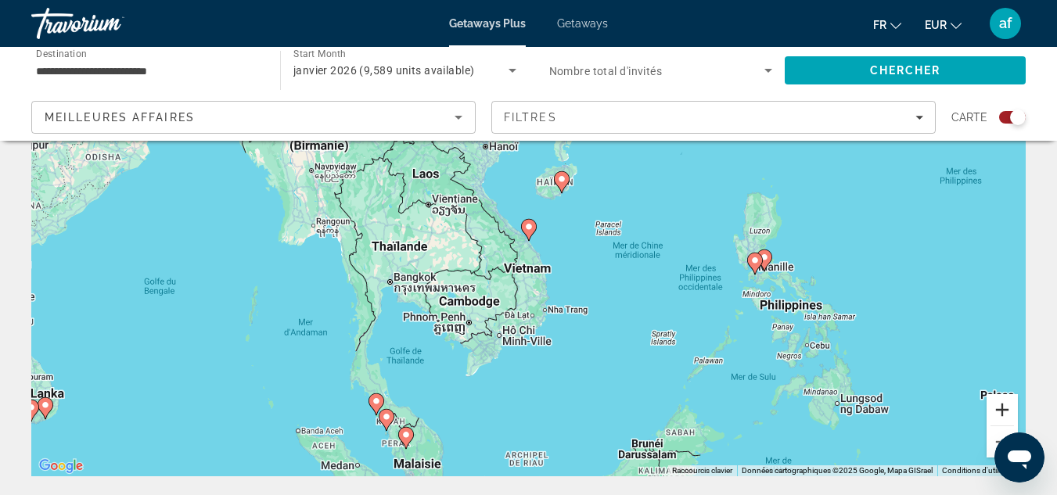
click at [1003, 404] on button "Zoom avant" at bounding box center [1001, 409] width 31 height 31
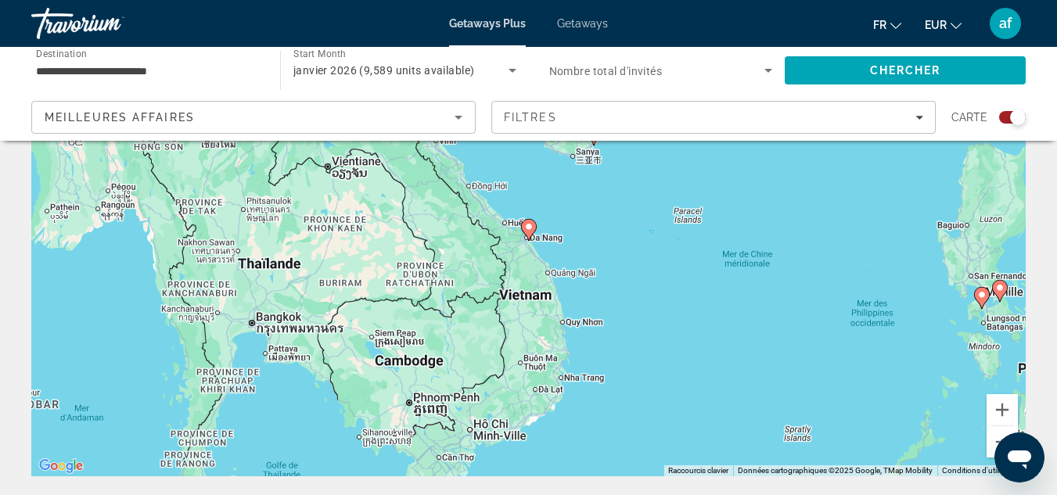
click at [529, 223] on image "Main content" at bounding box center [528, 226] width 9 height 9
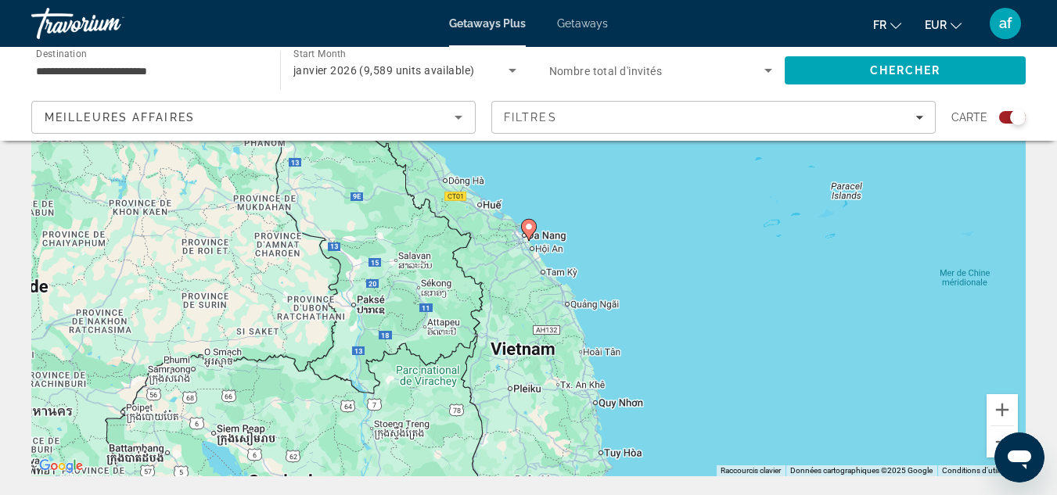
click at [529, 223] on image "Main content" at bounding box center [528, 226] width 9 height 9
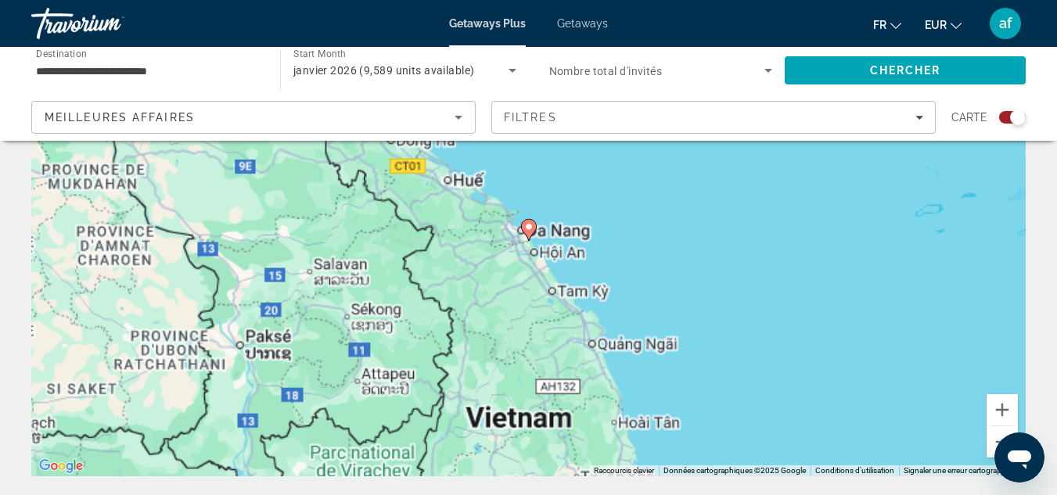
click at [529, 223] on image "Main content" at bounding box center [528, 226] width 9 height 9
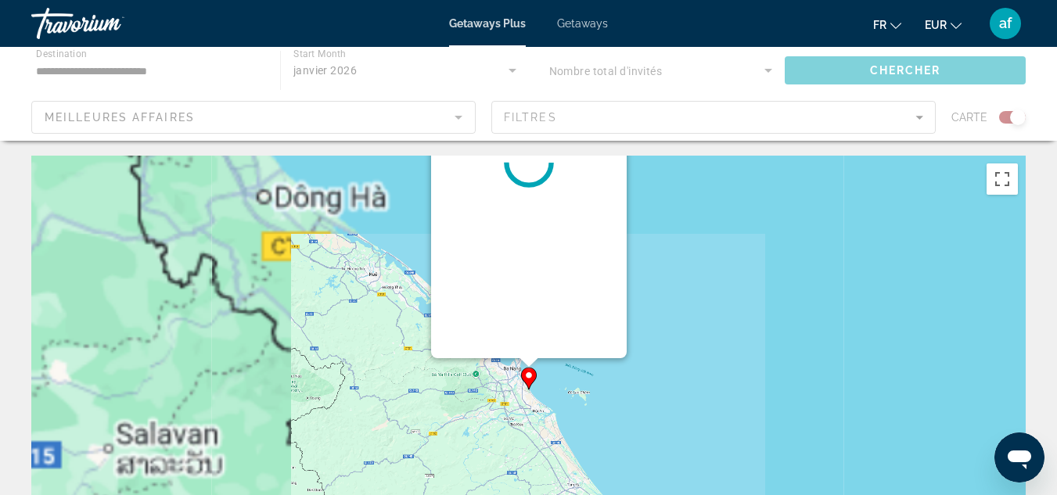
scroll to position [0, 0]
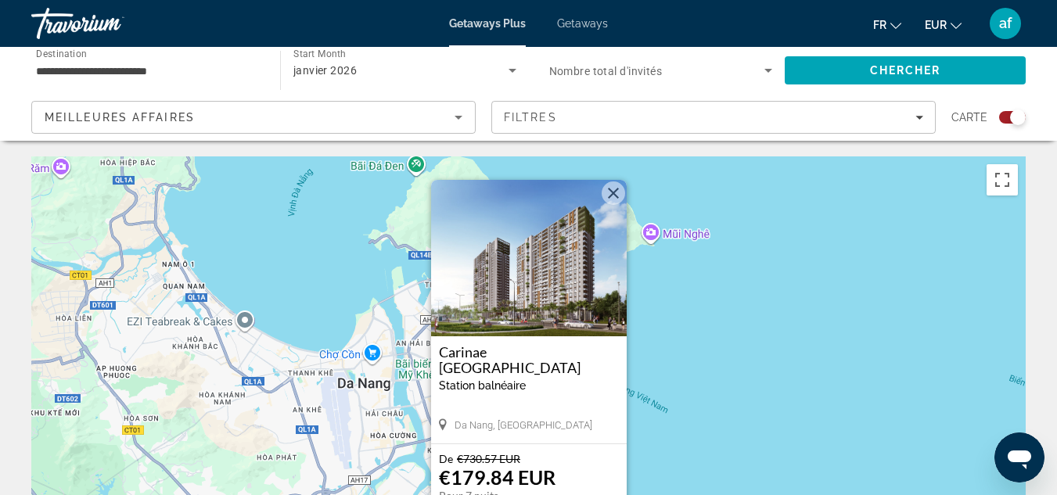
click at [614, 200] on button "Fermer" at bounding box center [613, 192] width 23 height 23
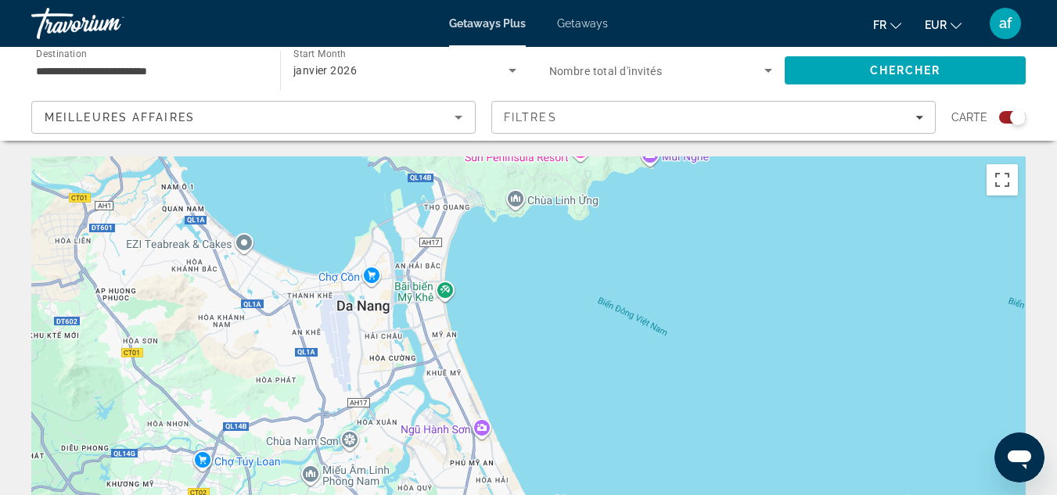
drag, startPoint x: 1008, startPoint y: 390, endPoint x: 1005, endPoint y: 314, distance: 76.7
click at [1005, 314] on div "Pour activer le glissement avec le clavier, appuyez sur Alt+Entrée. Une fois ce…" at bounding box center [528, 390] width 994 height 469
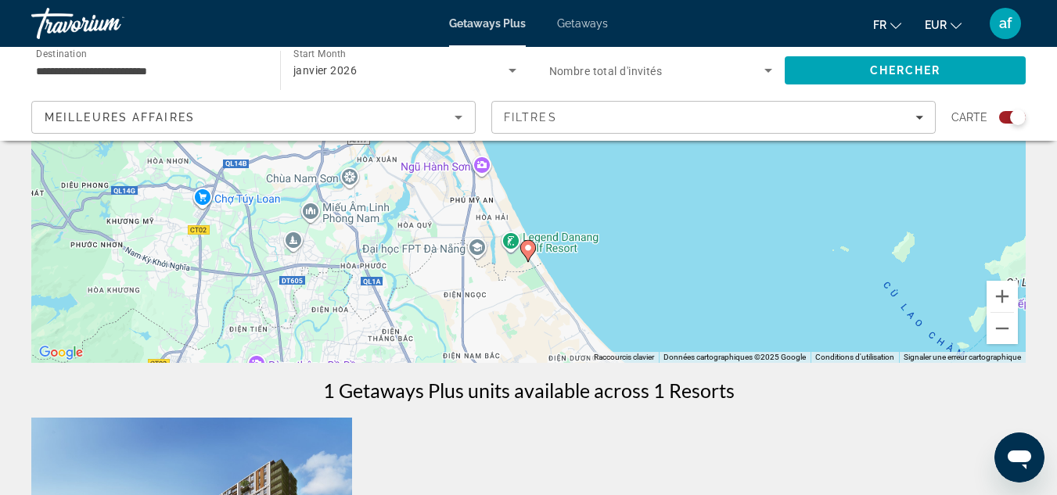
scroll to position [260, 0]
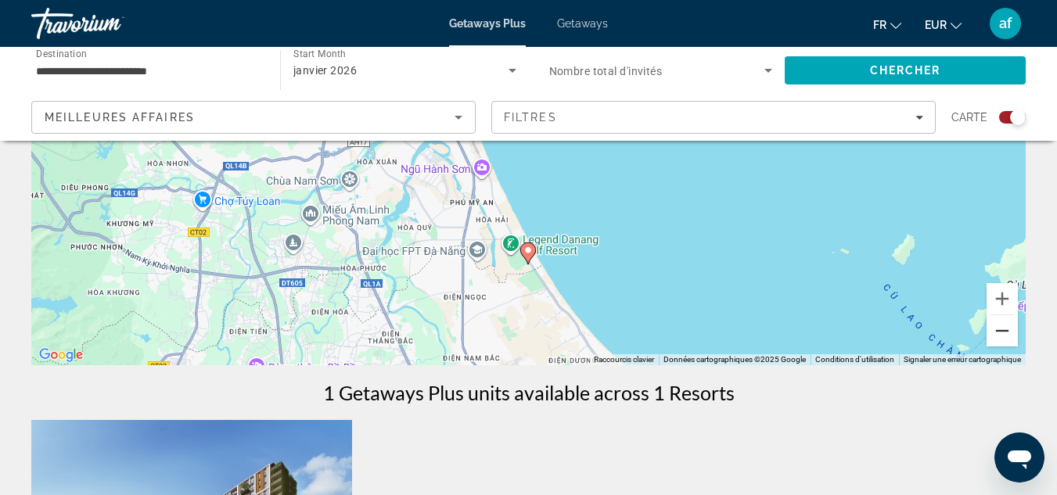
click at [1004, 339] on button "Zoom arrière" at bounding box center [1001, 330] width 31 height 31
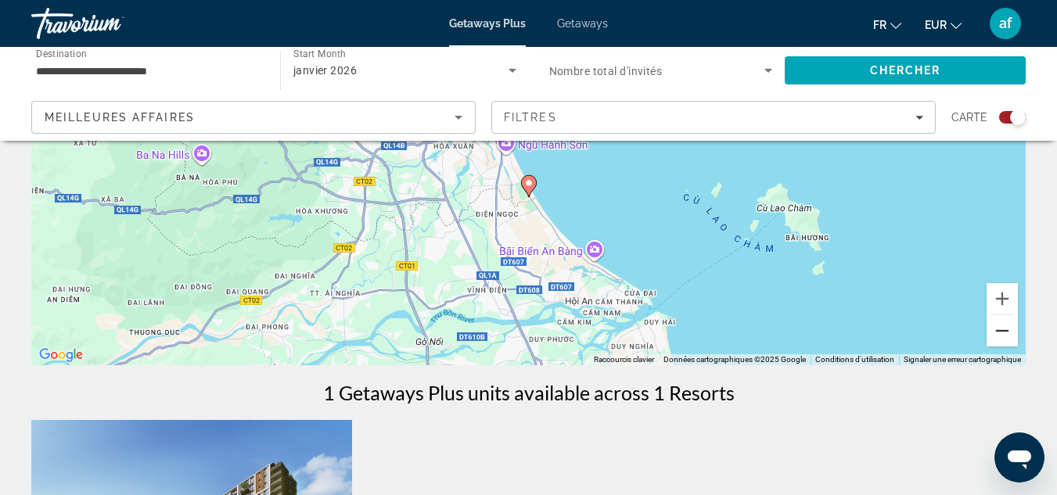
click at [1004, 339] on button "Zoom arrière" at bounding box center [1001, 330] width 31 height 31
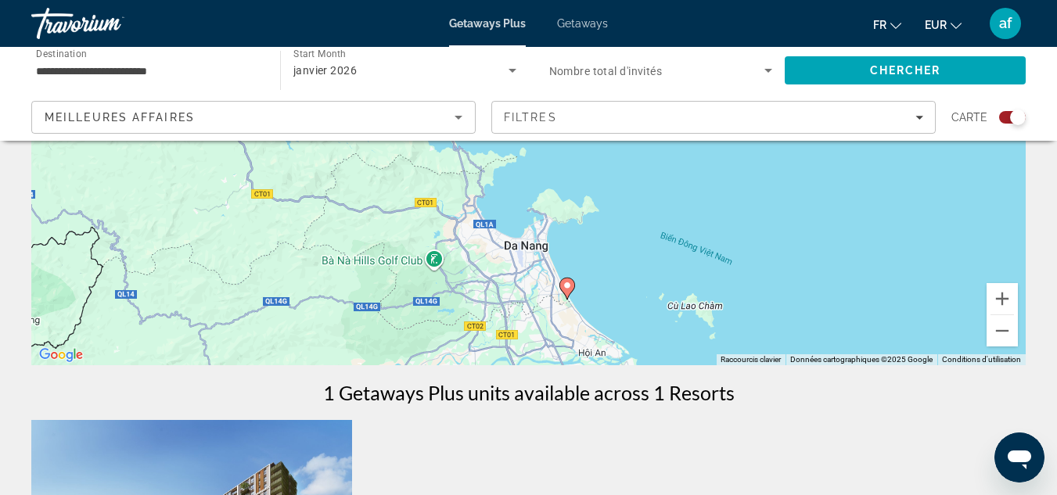
drag, startPoint x: 710, startPoint y: 198, endPoint x: 749, endPoint y: 336, distance: 143.9
click at [749, 336] on div "Pour activer le glissement avec le clavier, appuyez sur Alt+Entrée. Une fois ce…" at bounding box center [528, 130] width 994 height 469
click at [993, 339] on button "Zoom arrière" at bounding box center [1001, 330] width 31 height 31
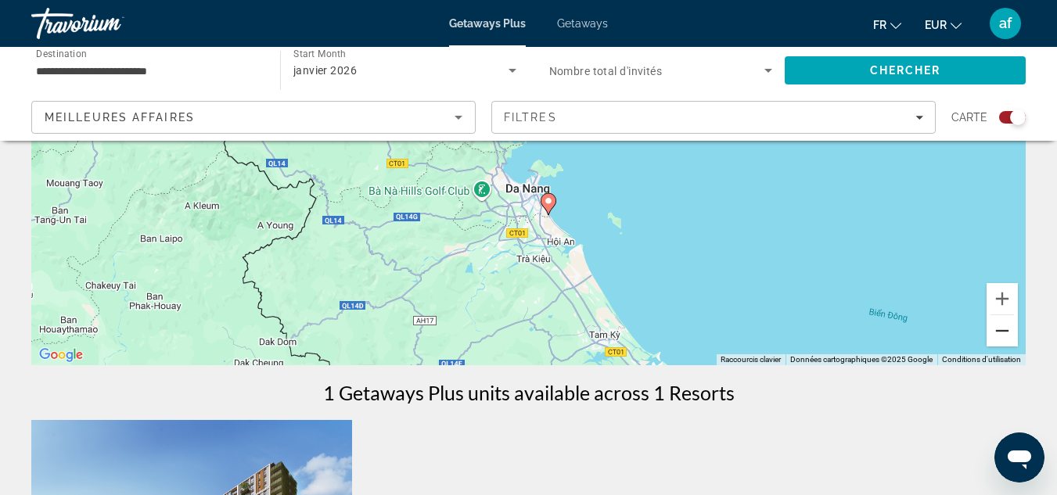
click at [993, 339] on button "Zoom arrière" at bounding box center [1001, 330] width 31 height 31
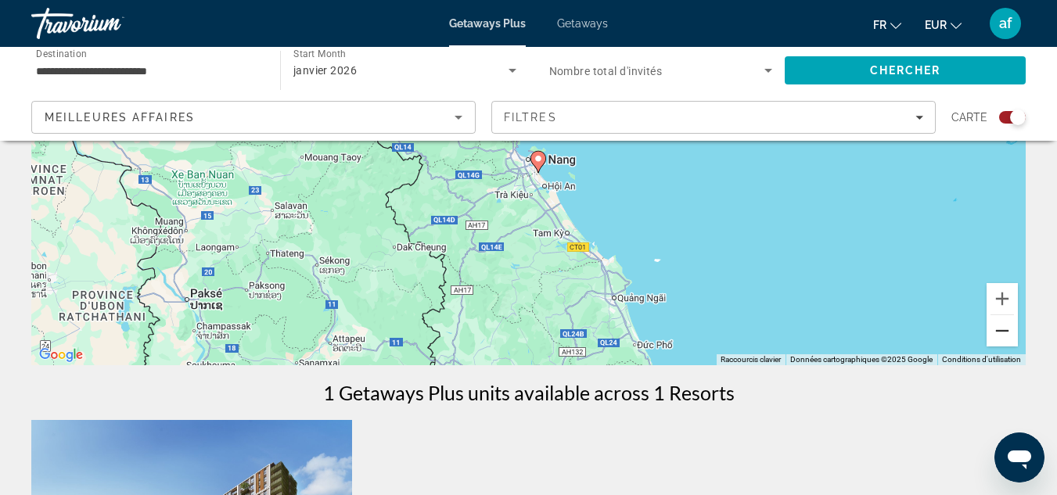
click at [993, 339] on button "Zoom arrière" at bounding box center [1001, 330] width 31 height 31
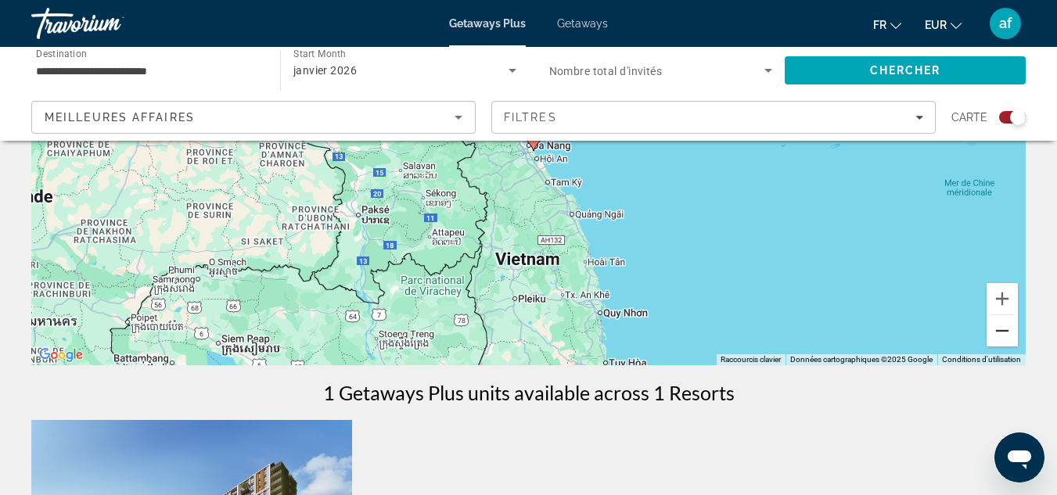
click at [993, 339] on button "Zoom arrière" at bounding box center [1001, 330] width 31 height 31
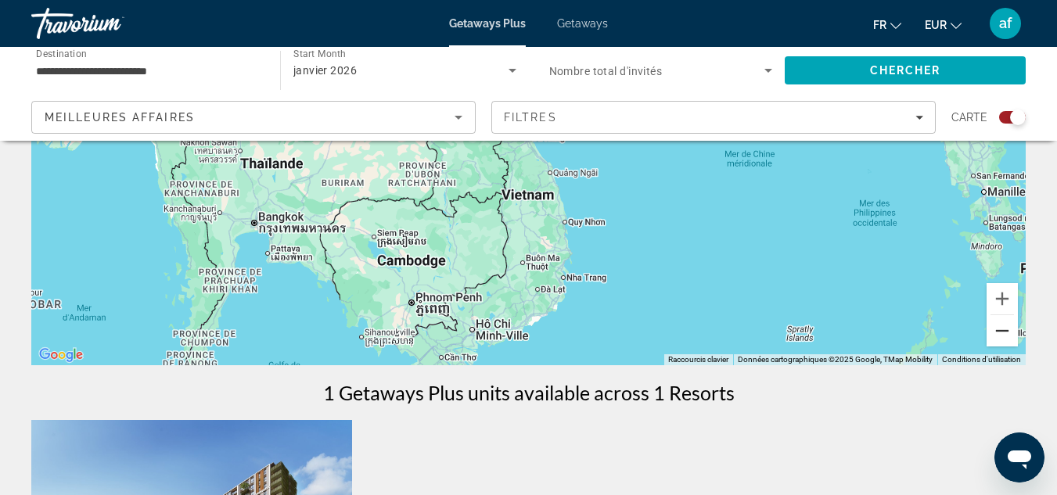
click at [993, 339] on button "Zoom arrière" at bounding box center [1001, 330] width 31 height 31
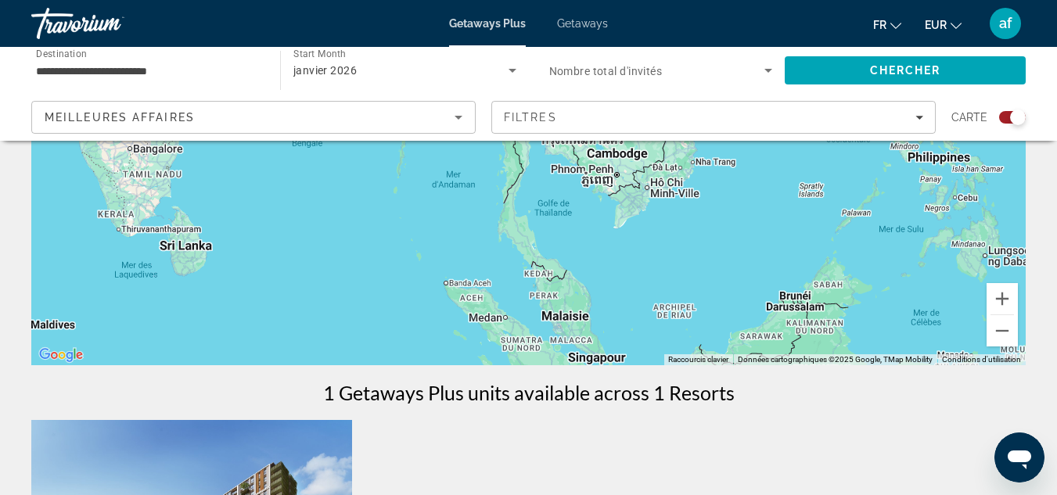
drag, startPoint x: 597, startPoint y: 340, endPoint x: 738, endPoint y: 291, distance: 149.9
click at [738, 291] on div "Pour activer le glissement avec le clavier, appuyez sur Alt+Entrée. Une fois ce…" at bounding box center [528, 130] width 994 height 469
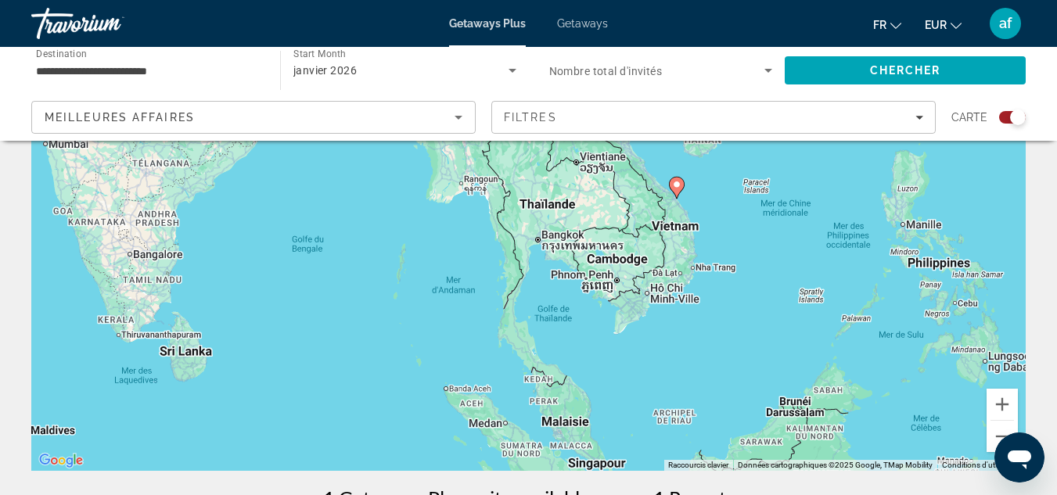
scroll to position [153, 0]
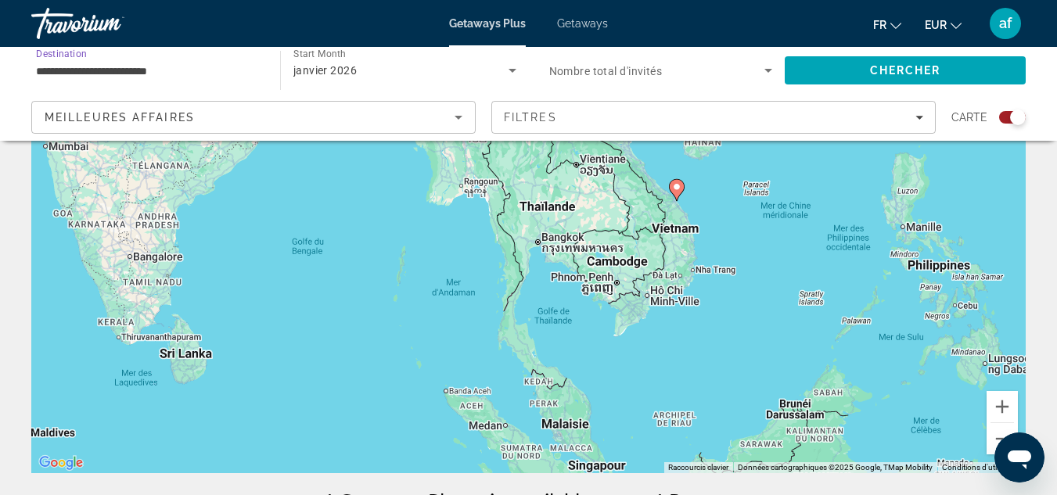
click at [214, 66] on input "**********" at bounding box center [148, 71] width 224 height 19
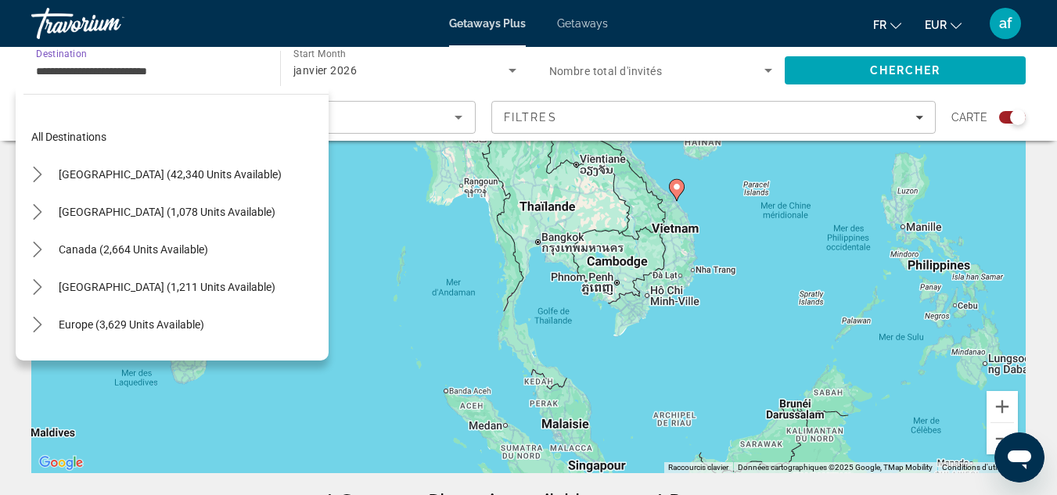
scroll to position [629, 0]
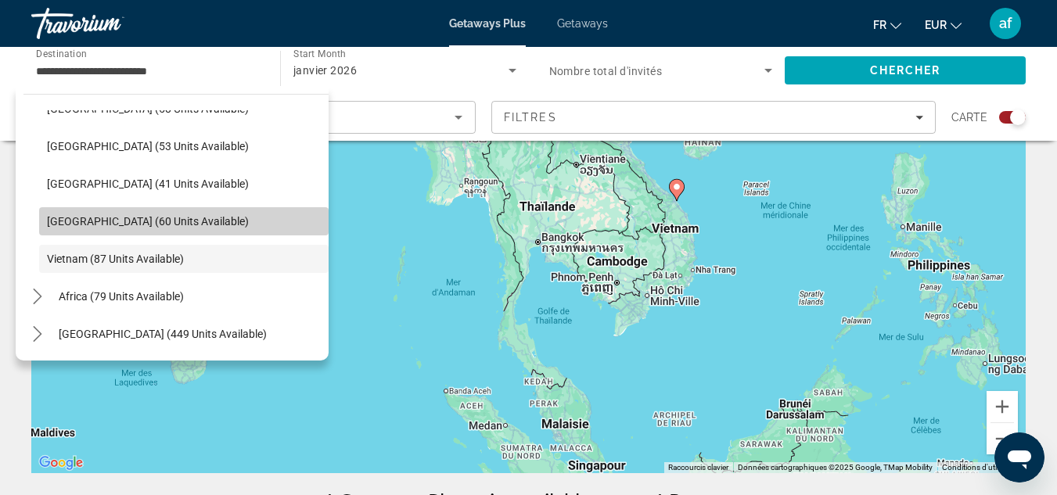
click at [185, 220] on span "[GEOGRAPHIC_DATA] (60 units available)" at bounding box center [148, 221] width 202 height 13
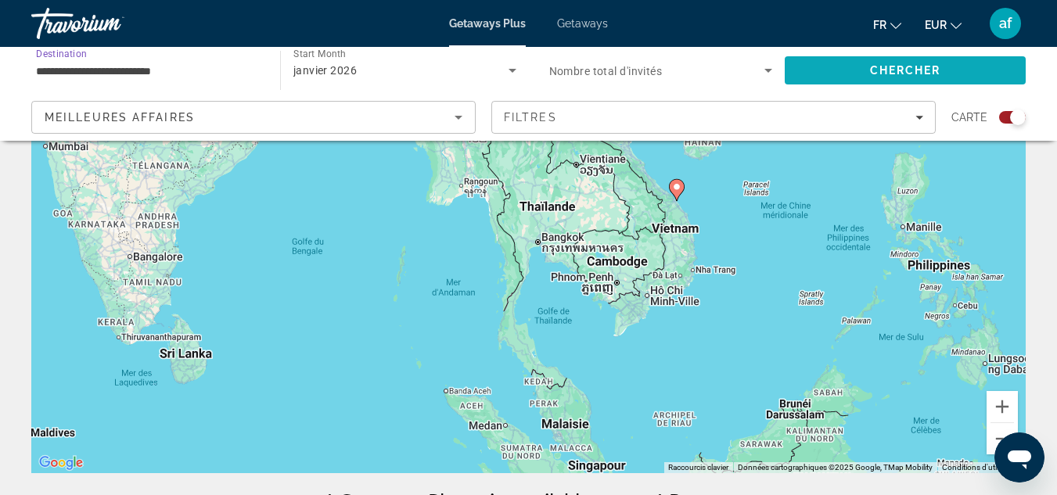
click at [957, 56] on span "Search" at bounding box center [905, 71] width 241 height 38
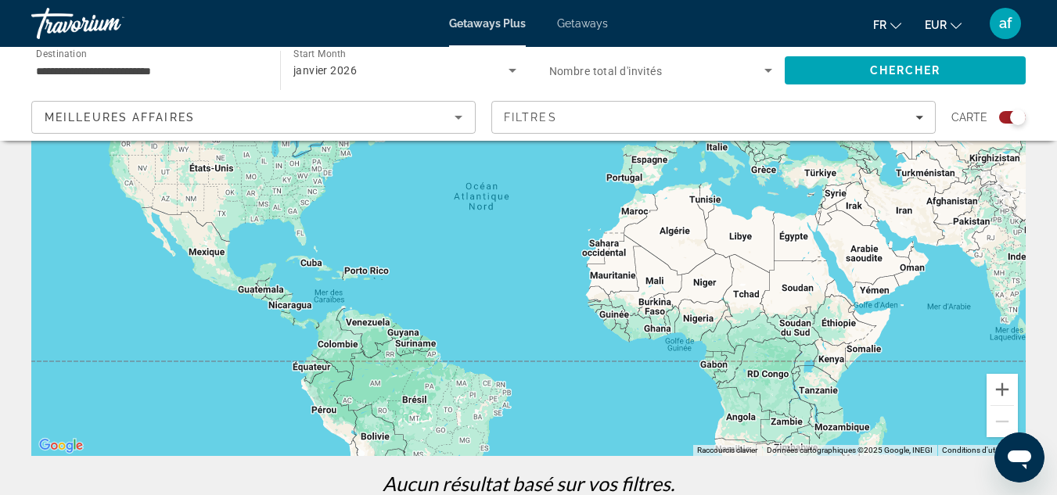
scroll to position [173, 0]
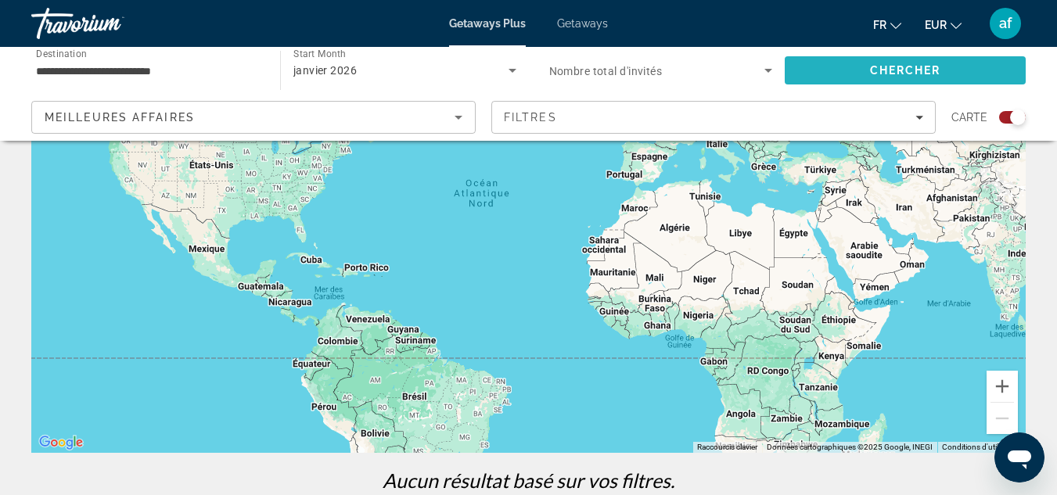
click at [915, 70] on span "Chercher" at bounding box center [905, 70] width 71 height 13
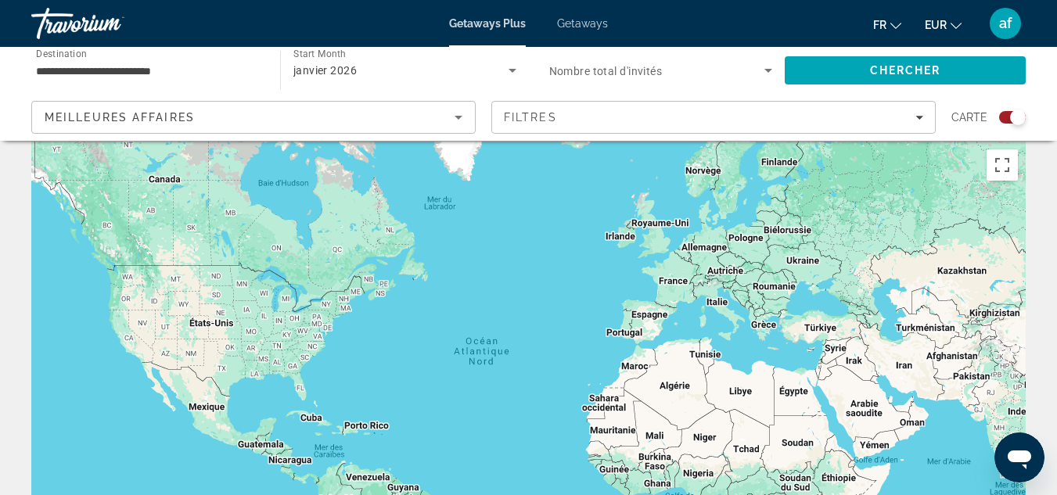
scroll to position [0, 0]
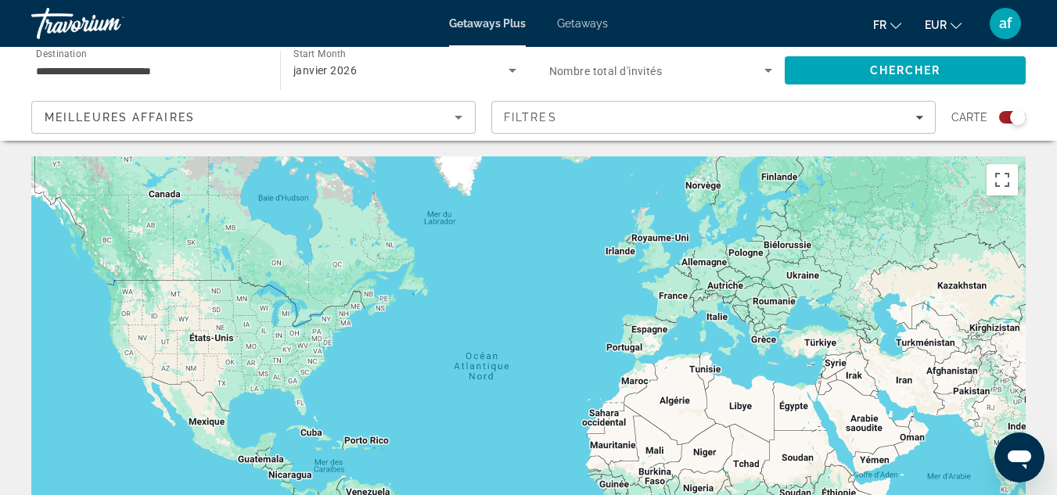
click at [237, 71] on input "**********" at bounding box center [148, 71] width 224 height 19
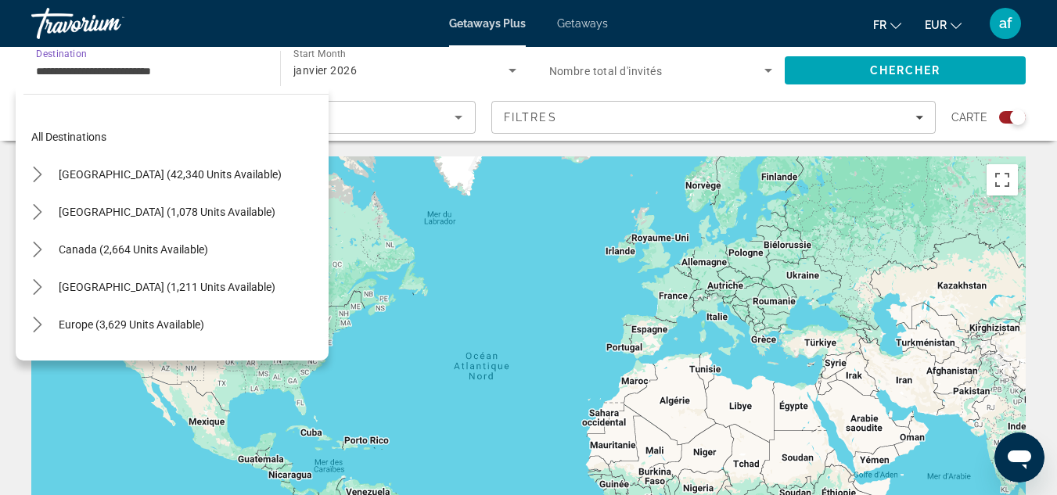
scroll to position [619, 0]
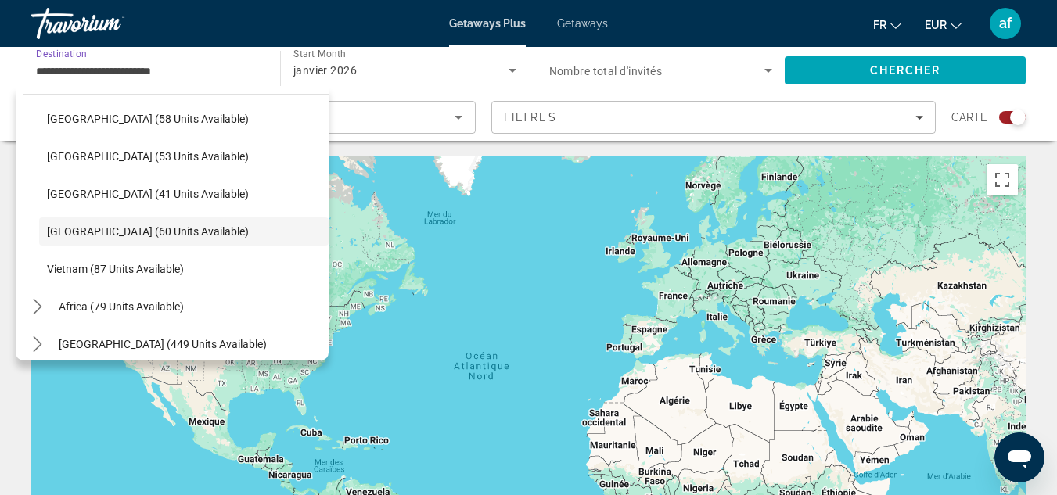
click at [153, 117] on span "[GEOGRAPHIC_DATA] (58 units available)" at bounding box center [148, 119] width 202 height 13
type input "**********"
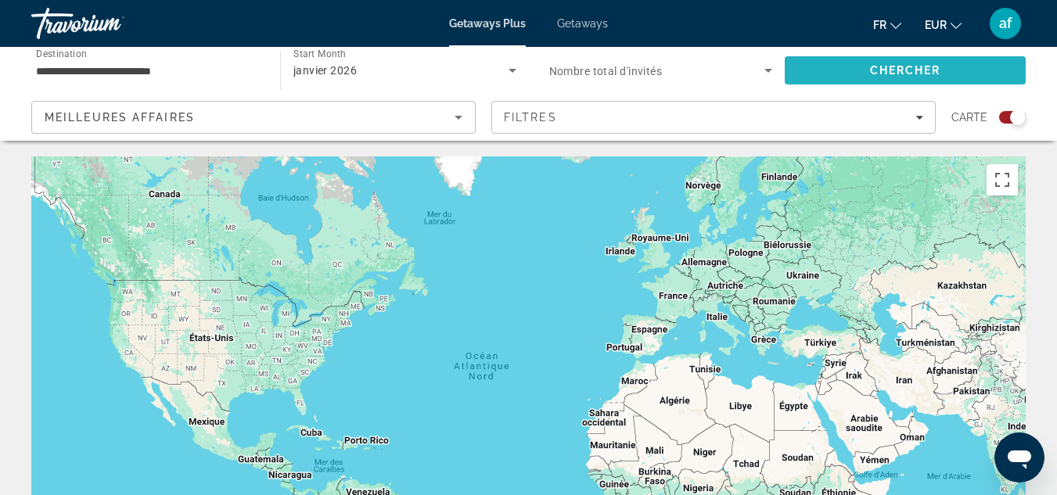
click at [850, 66] on span "Search" at bounding box center [905, 71] width 241 height 38
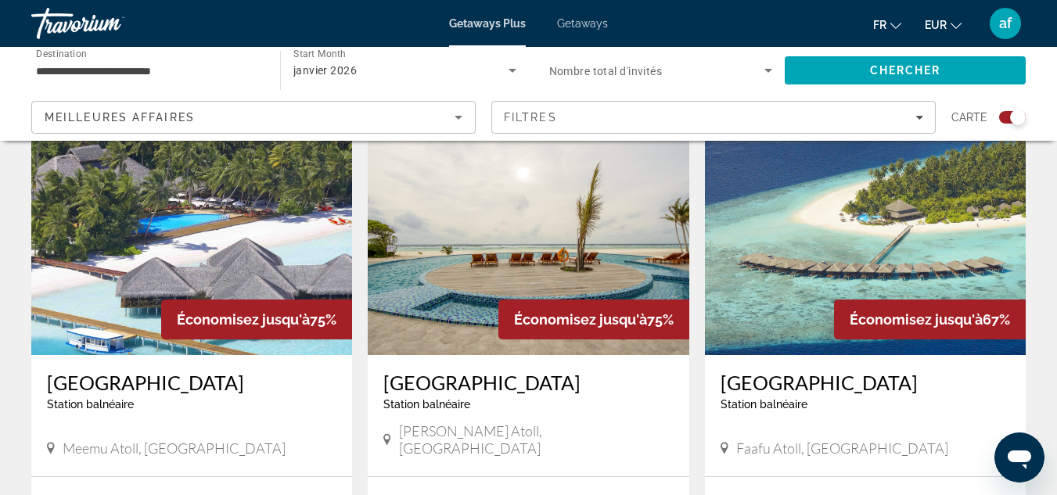
scroll to position [556, 0]
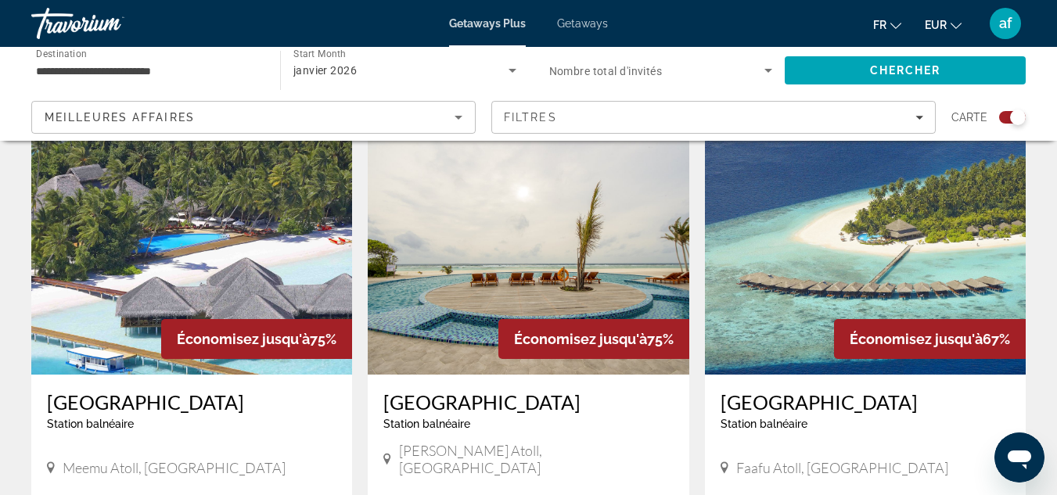
click at [291, 271] on img "Main content" at bounding box center [191, 249] width 321 height 250
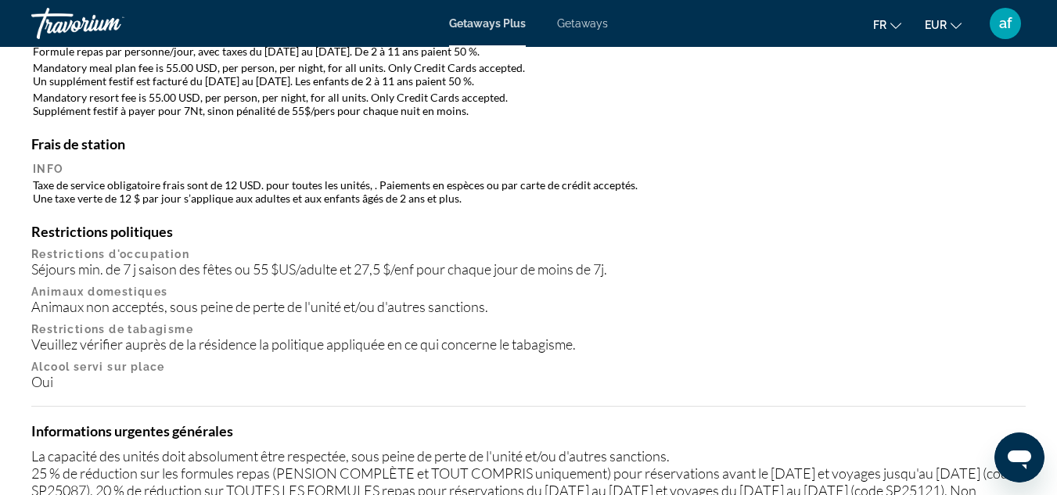
scroll to position [1903, 0]
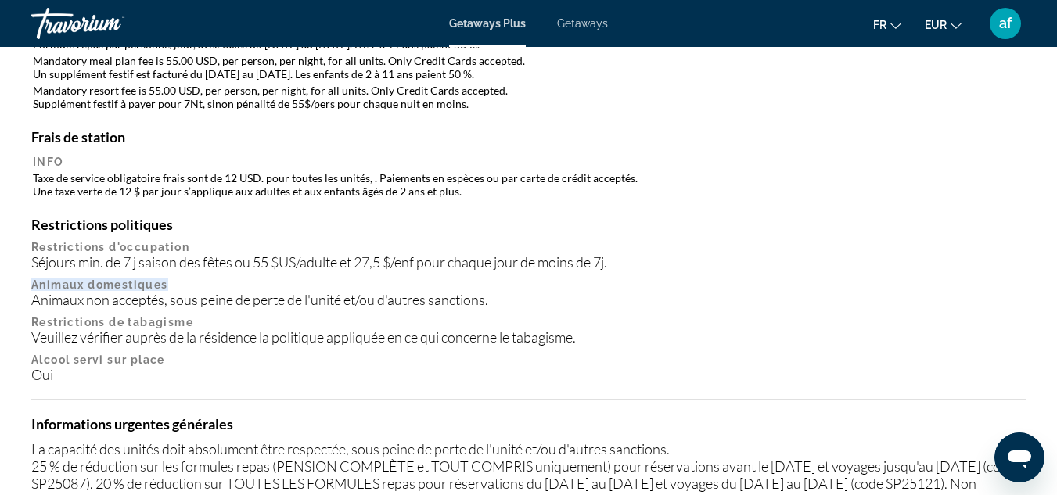
drag, startPoint x: 1045, startPoint y: 262, endPoint x: 1043, endPoint y: 286, distance: 23.6
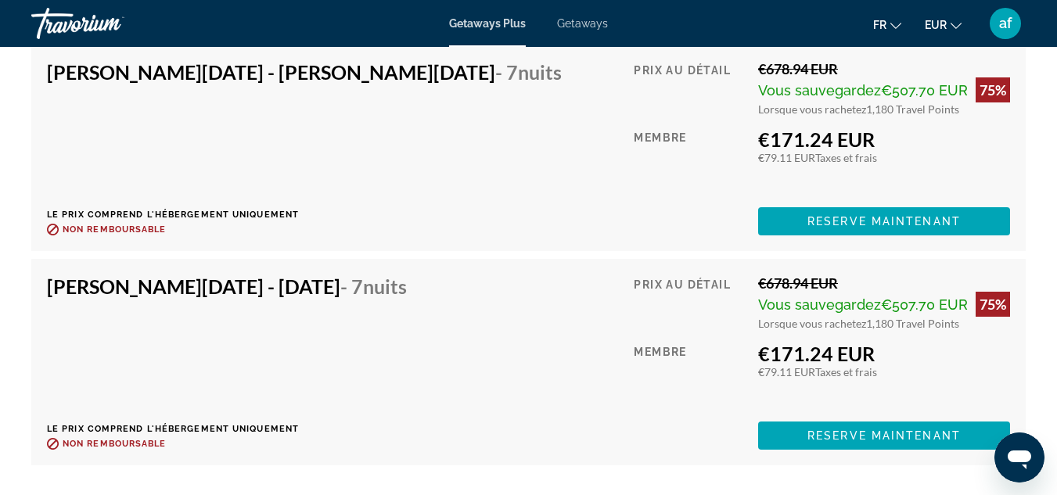
scroll to position [3605, 0]
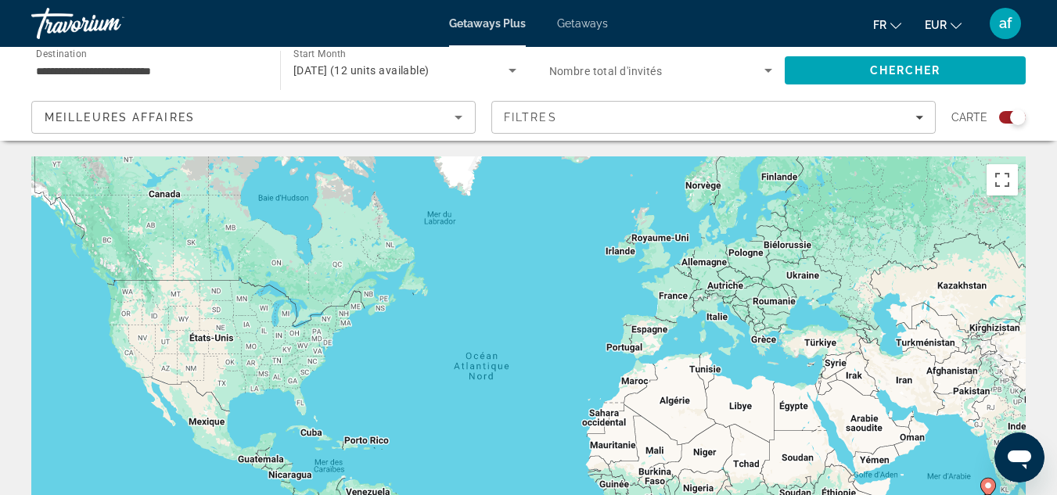
click at [225, 60] on div "**********" at bounding box center [148, 70] width 224 height 45
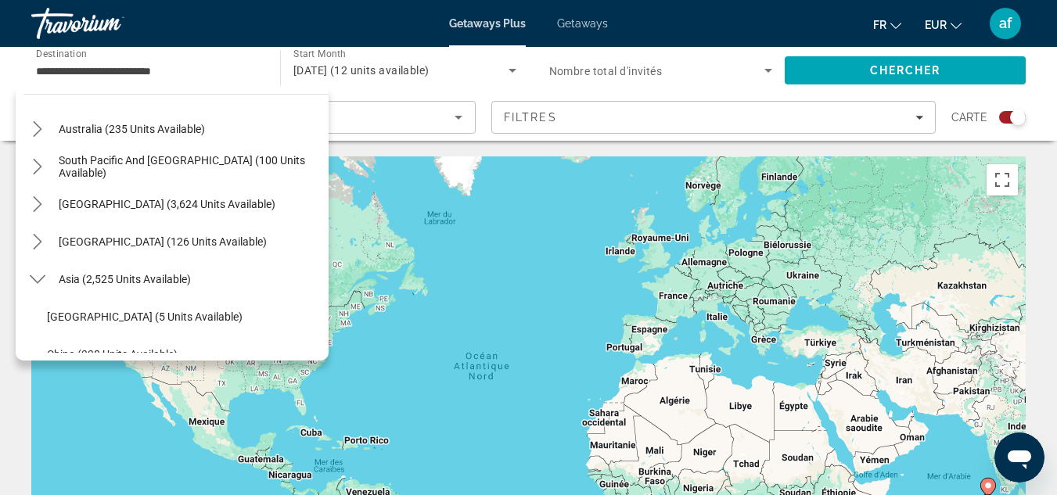
scroll to position [217, 0]
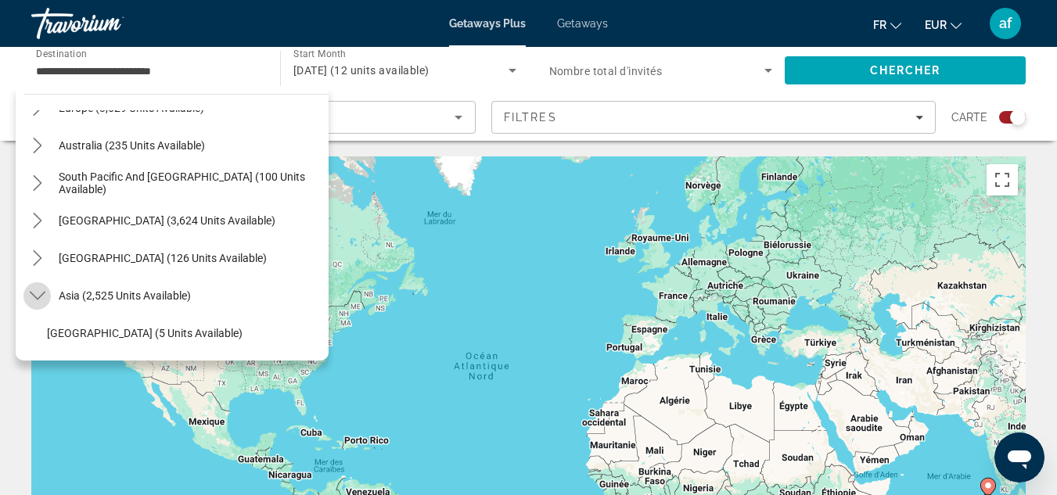
click at [38, 295] on icon "Toggle Asia (2,525 units available) submenu" at bounding box center [38, 296] width 16 height 16
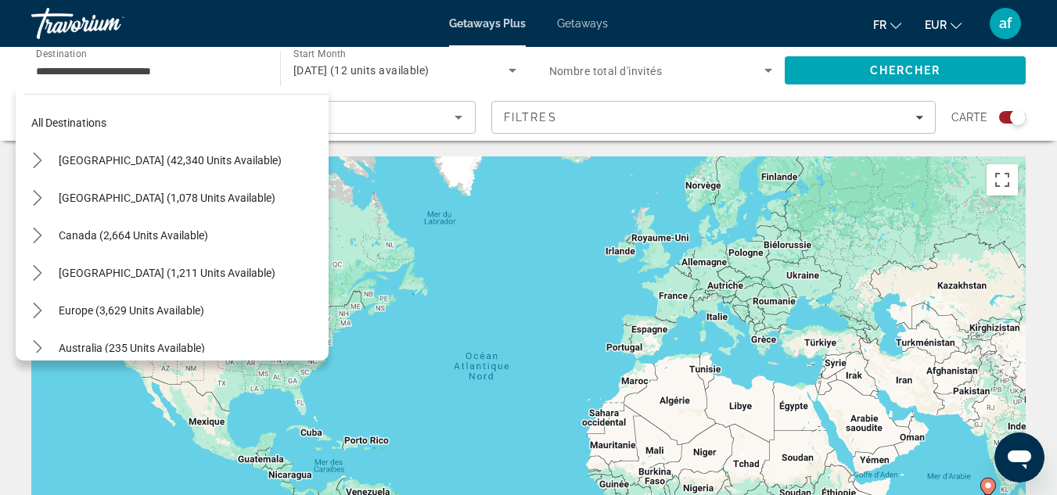
scroll to position [0, 0]
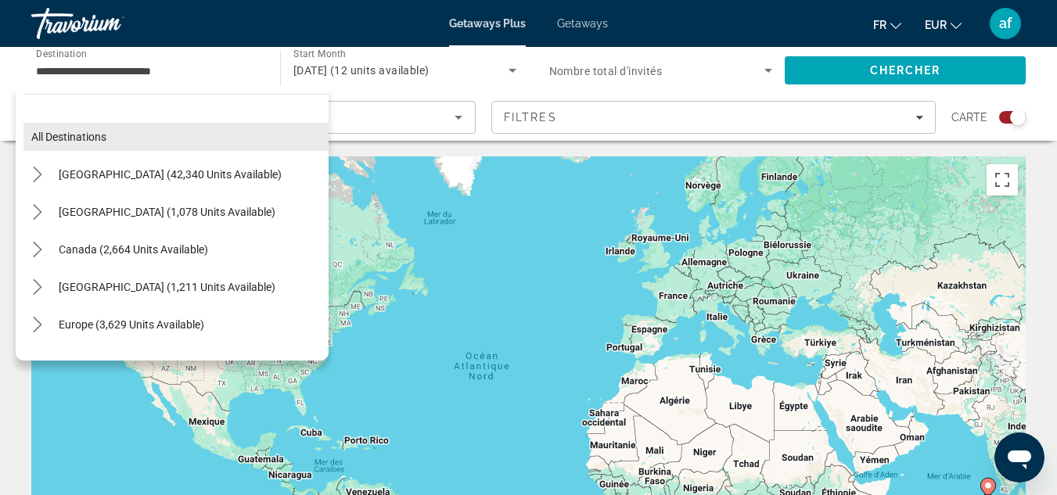
click at [108, 132] on span "Select destination: All destinations" at bounding box center [175, 137] width 305 height 38
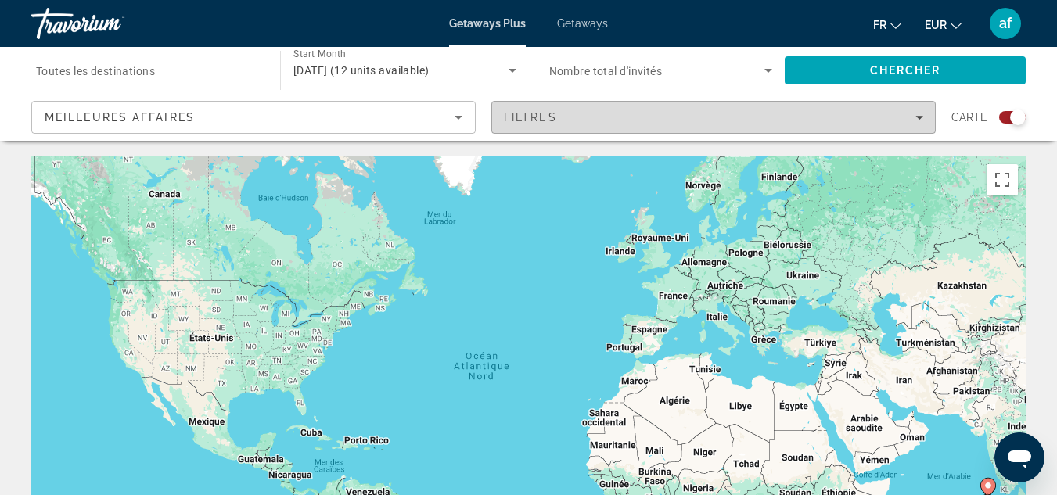
click at [893, 113] on div "Filtres" at bounding box center [713, 117] width 419 height 13
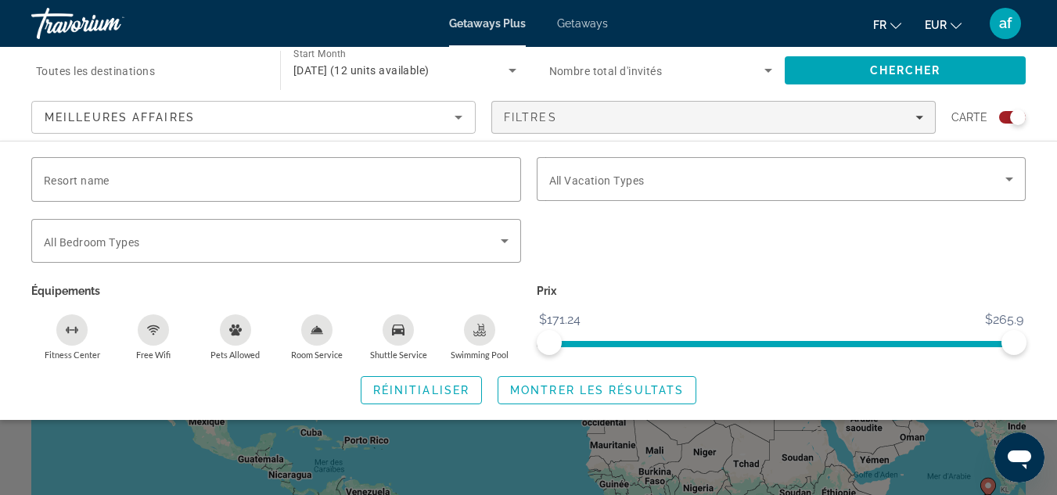
click at [487, 329] on div "Swimming Pool" at bounding box center [479, 329] width 31 height 31
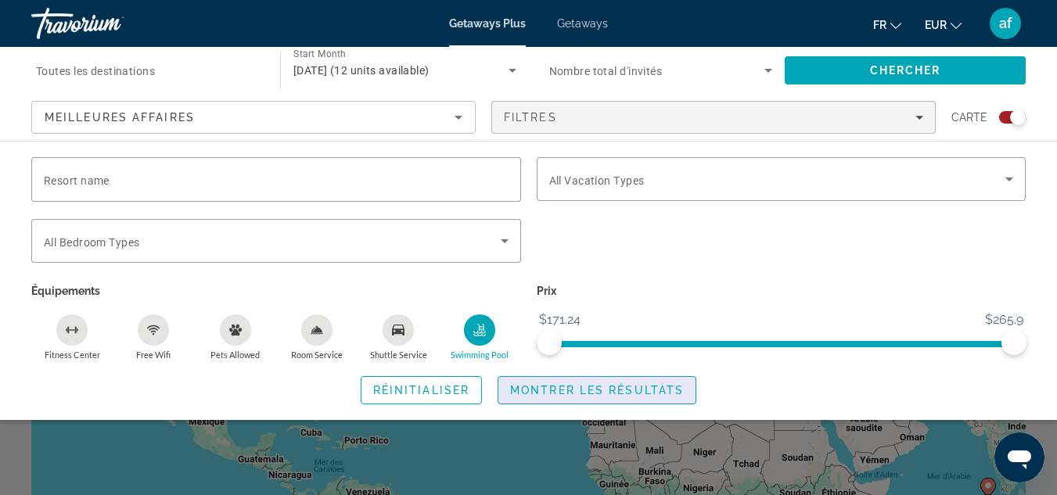
click at [550, 393] on span "Montrer les résultats" at bounding box center [597, 390] width 174 height 13
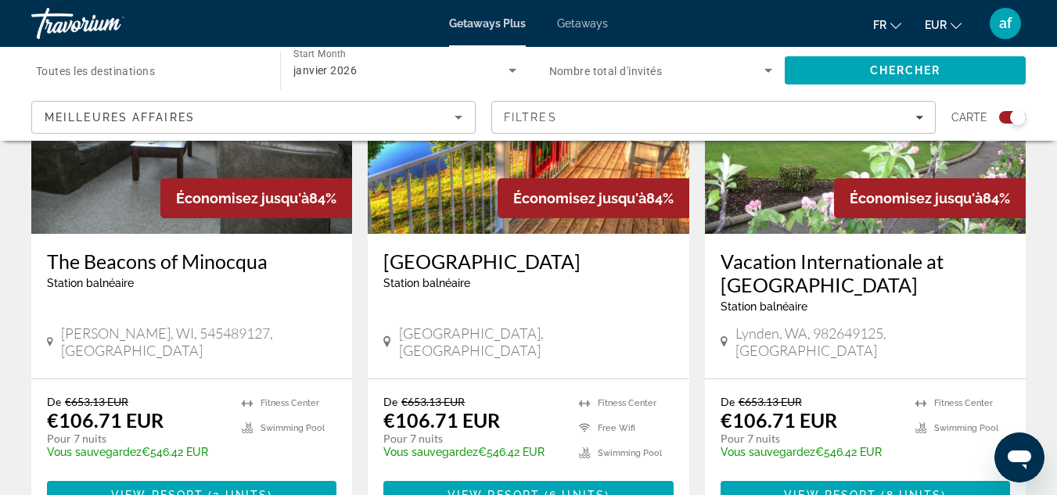
scroll to position [655, 0]
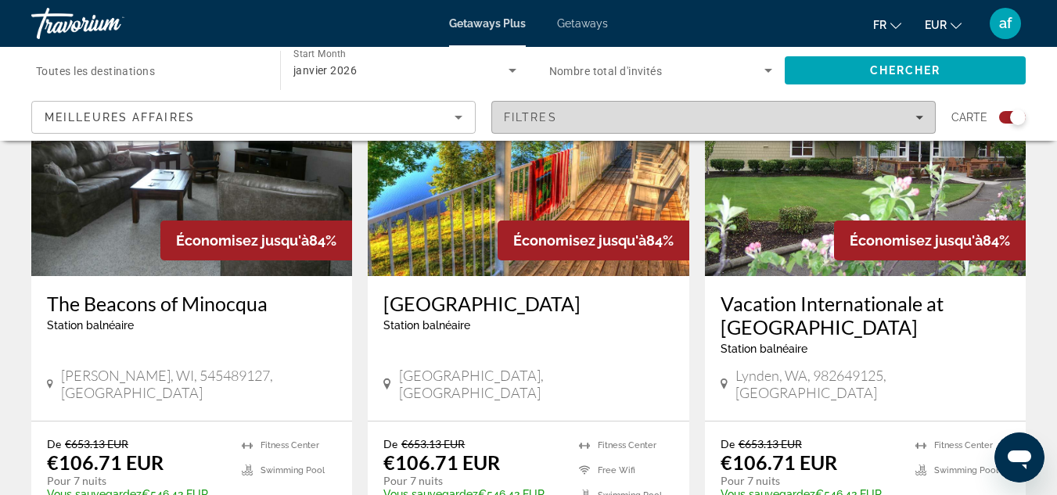
click at [692, 122] on div "Filtres" at bounding box center [713, 117] width 419 height 13
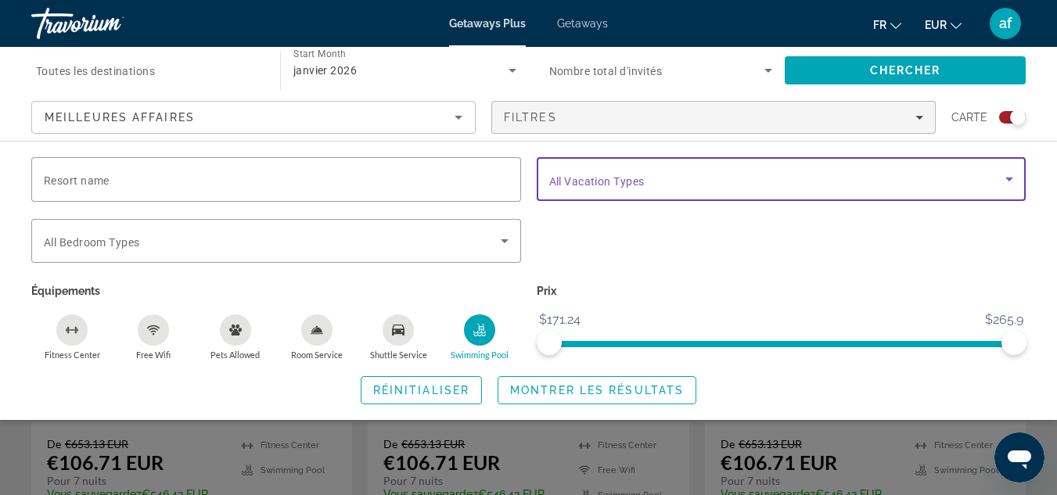
click at [682, 181] on span "Search widget" at bounding box center [777, 179] width 457 height 19
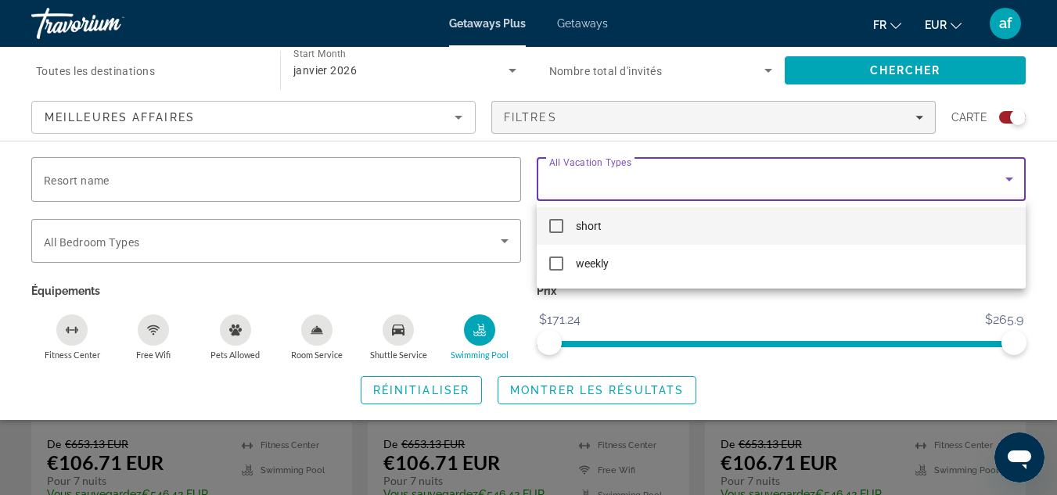
click at [145, 283] on div at bounding box center [528, 247] width 1057 height 495
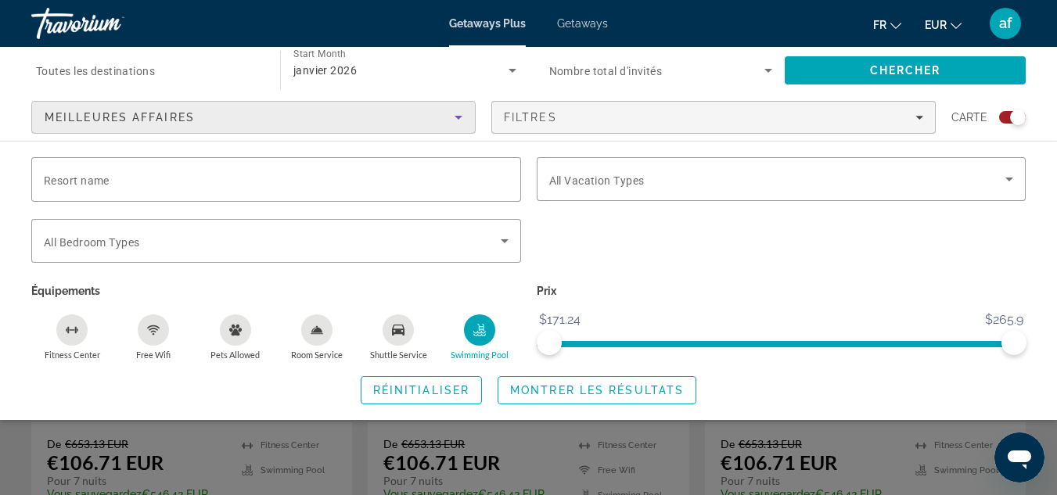
click at [337, 124] on div "Meilleures affaires" at bounding box center [250, 117] width 410 height 19
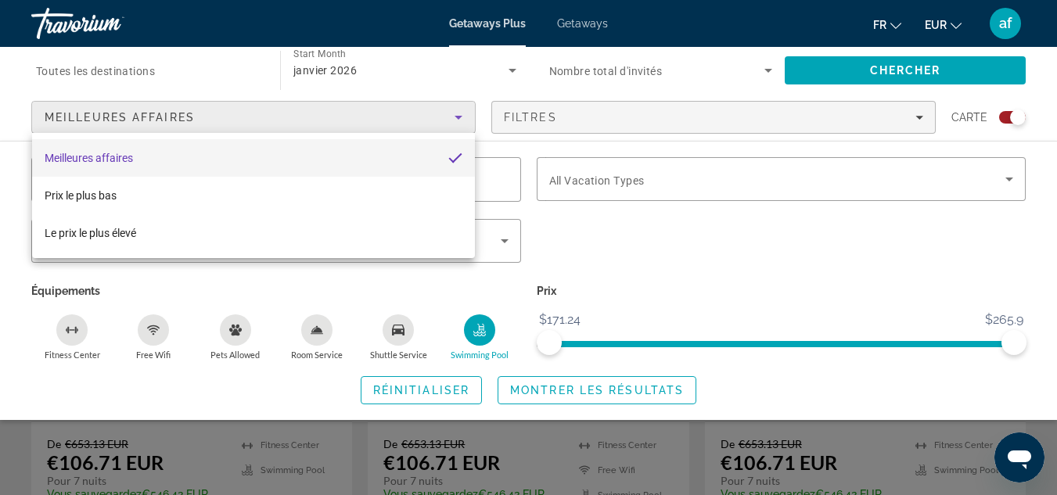
click at [337, 124] on div at bounding box center [528, 247] width 1057 height 495
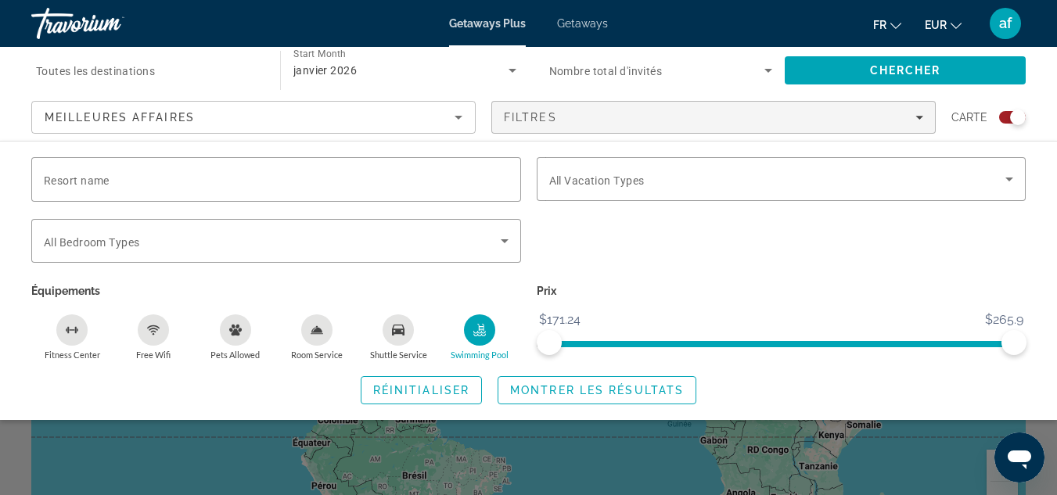
scroll to position [146, 0]
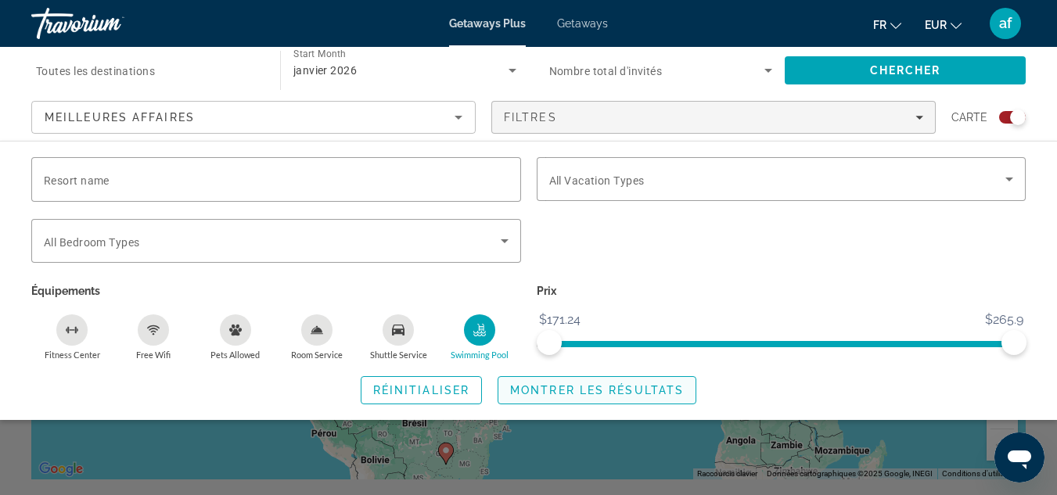
click at [678, 387] on span "Montrer les résultats" at bounding box center [597, 390] width 174 height 13
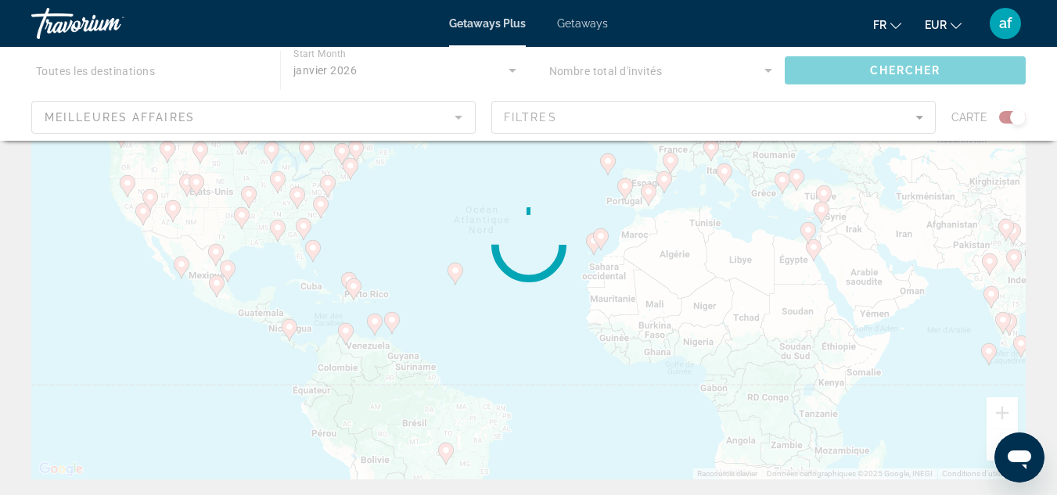
scroll to position [0, 0]
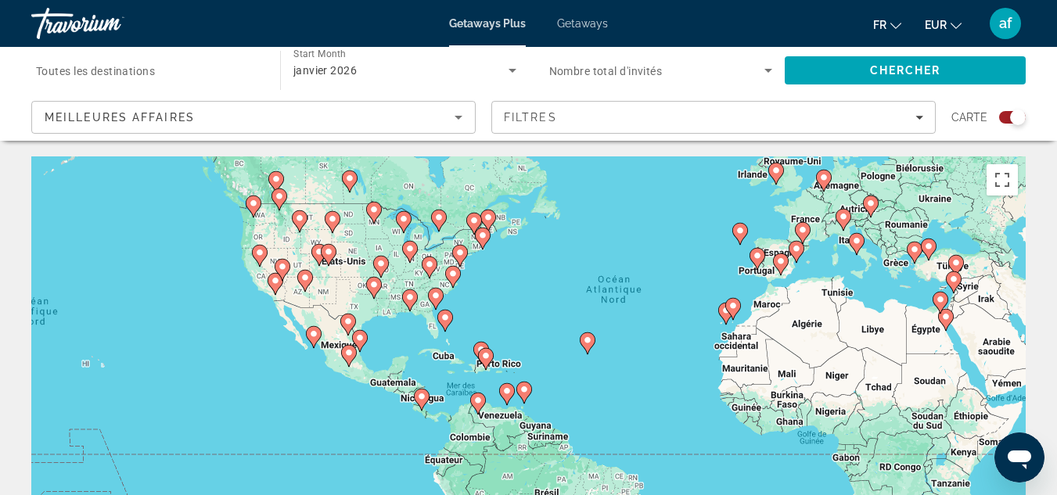
drag, startPoint x: 546, startPoint y: 433, endPoint x: 678, endPoint y: 354, distance: 153.6
click at [678, 354] on div "Pour activer le glissement avec le clavier, appuyez sur Alt+Entrée. Une fois ce…" at bounding box center [528, 390] width 994 height 469
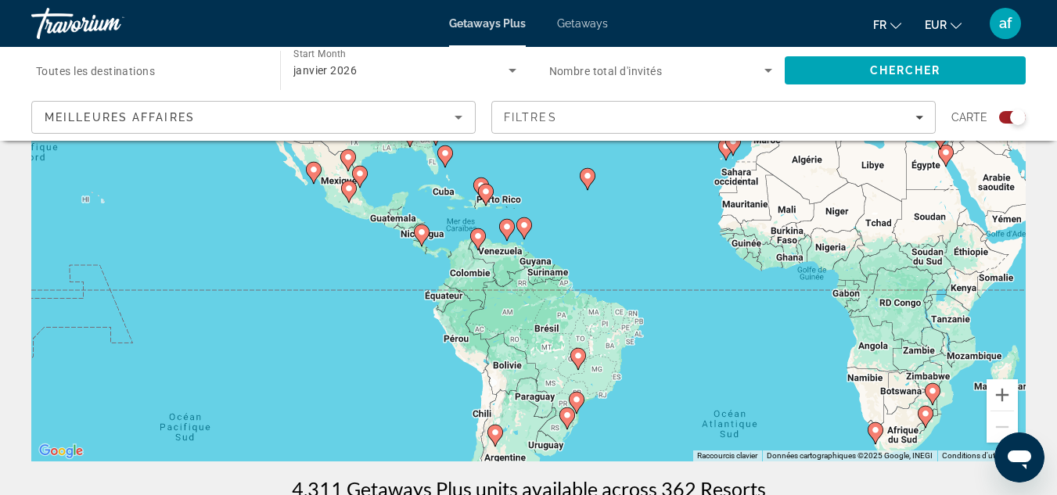
scroll to position [153, 0]
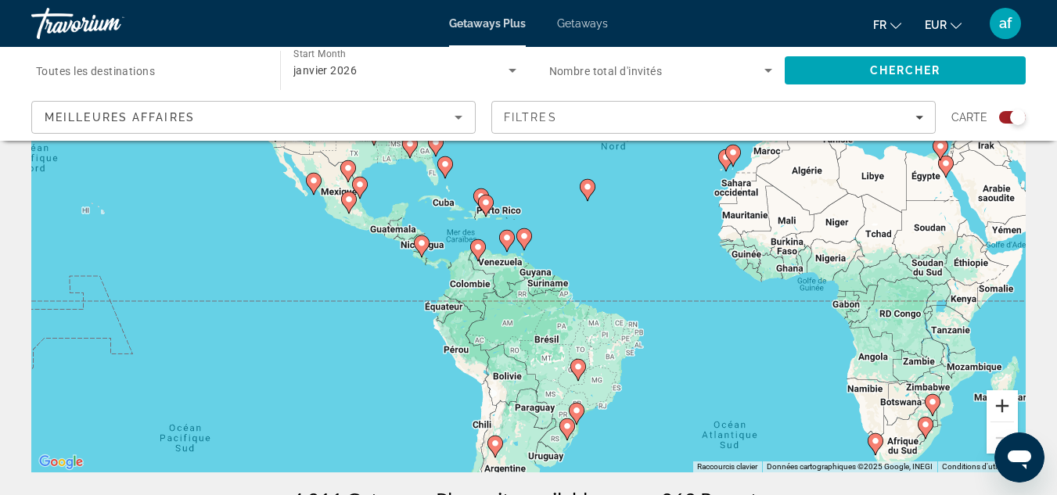
click at [1009, 401] on button "Zoom avant" at bounding box center [1001, 405] width 31 height 31
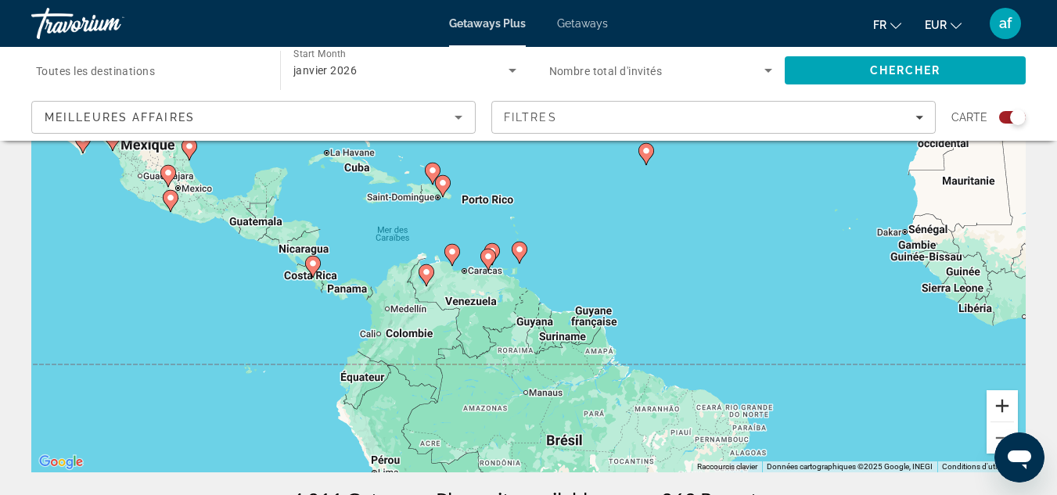
click at [1009, 401] on button "Zoom avant" at bounding box center [1001, 405] width 31 height 31
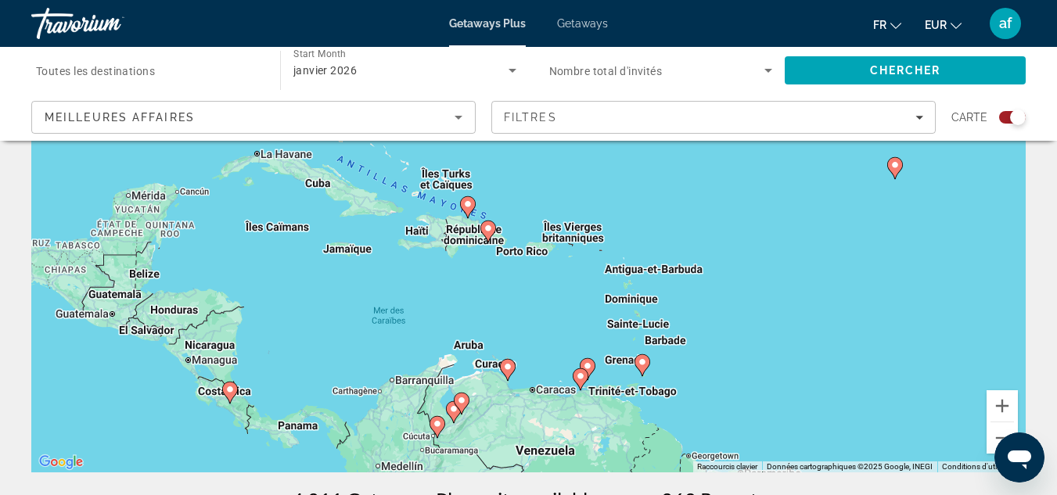
drag, startPoint x: 464, startPoint y: 325, endPoint x: 597, endPoint y: 411, distance: 158.4
click at [597, 411] on div "Pour activer le glissement avec le clavier, appuyez sur Alt+Entrée. Une fois ce…" at bounding box center [528, 237] width 994 height 469
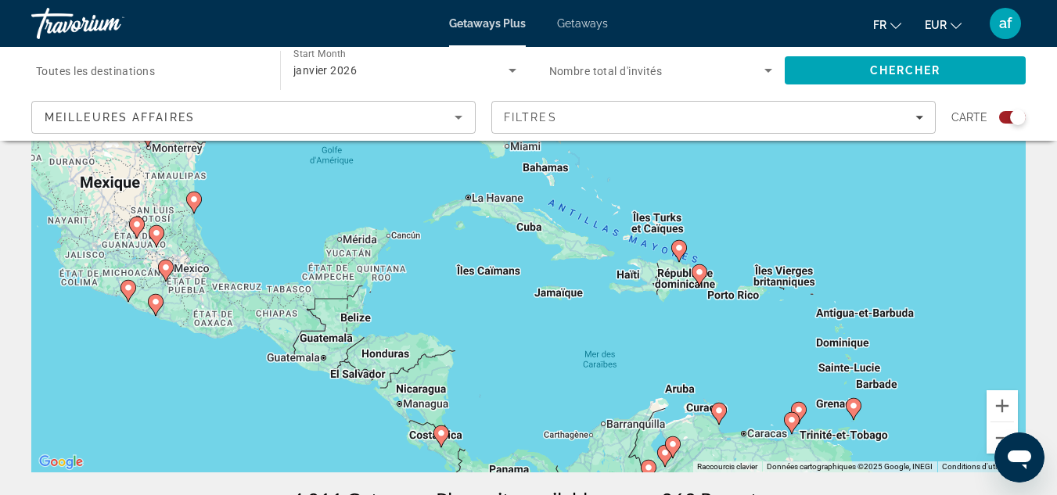
drag, startPoint x: 523, startPoint y: 308, endPoint x: 735, endPoint y: 354, distance: 216.8
click at [735, 354] on div "Pour activer le glissement avec le clavier, appuyez sur Alt+Entrée. Une fois ce…" at bounding box center [528, 237] width 994 height 469
click at [679, 246] on image "Main content" at bounding box center [678, 247] width 9 height 9
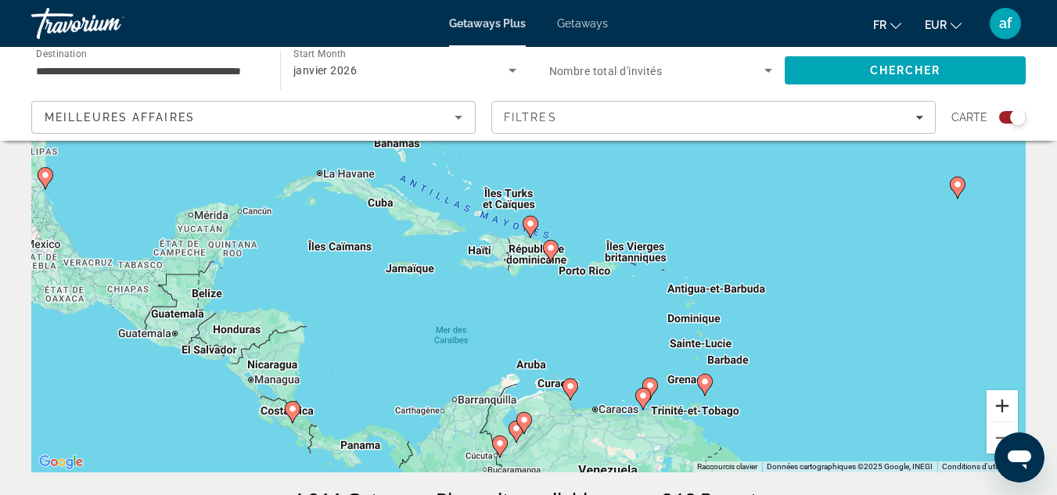
click at [990, 403] on button "Zoom avant" at bounding box center [1001, 405] width 31 height 31
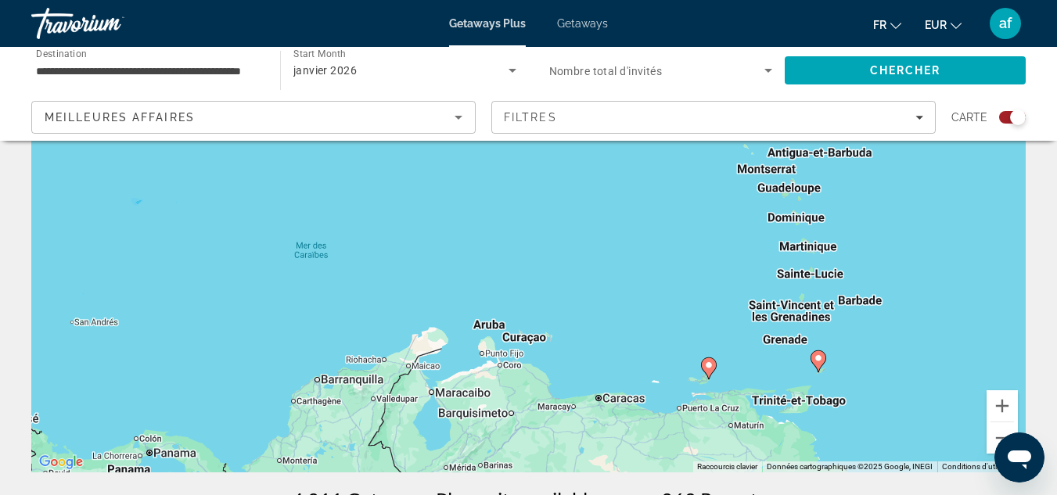
drag, startPoint x: 937, startPoint y: 407, endPoint x: 869, endPoint y: 217, distance: 201.2
click at [869, 217] on div "Pour activer le glissement avec le clavier, appuyez sur Alt+Entrée. Une fois ce…" at bounding box center [528, 237] width 994 height 469
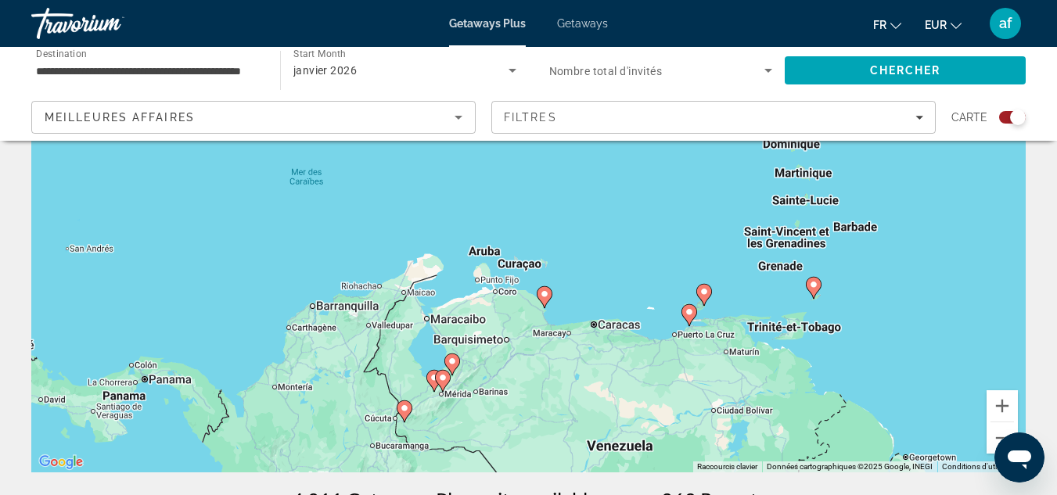
drag, startPoint x: 989, startPoint y: 230, endPoint x: 983, endPoint y: 156, distance: 74.6
click at [983, 156] on div "Pour activer le glissement avec le clavier, appuyez sur Alt+Entrée. Une fois ce…" at bounding box center [528, 237] width 994 height 469
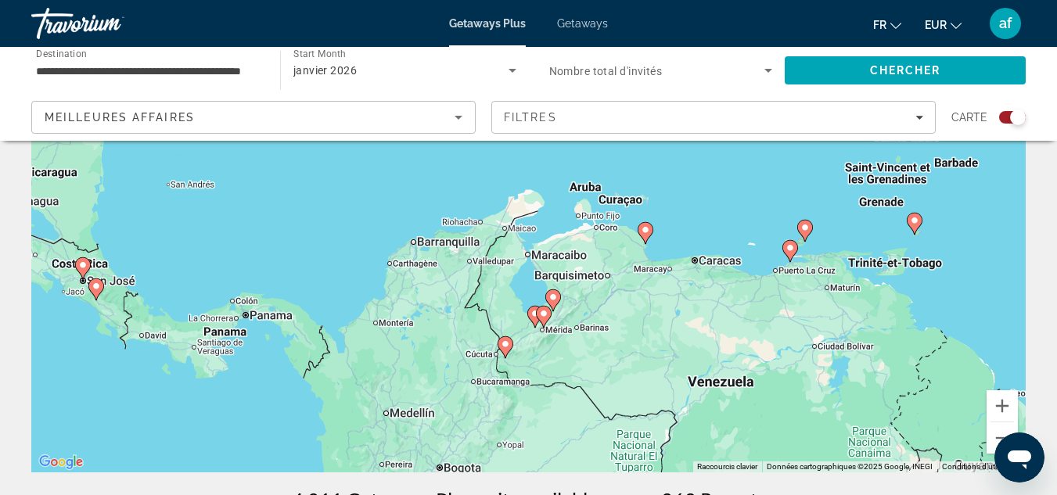
drag, startPoint x: 607, startPoint y: 390, endPoint x: 708, endPoint y: 324, distance: 120.4
click at [708, 324] on div "Pour activer le glissement avec le clavier, appuyez sur Alt+Entrée. Une fois ce…" at bounding box center [528, 237] width 994 height 469
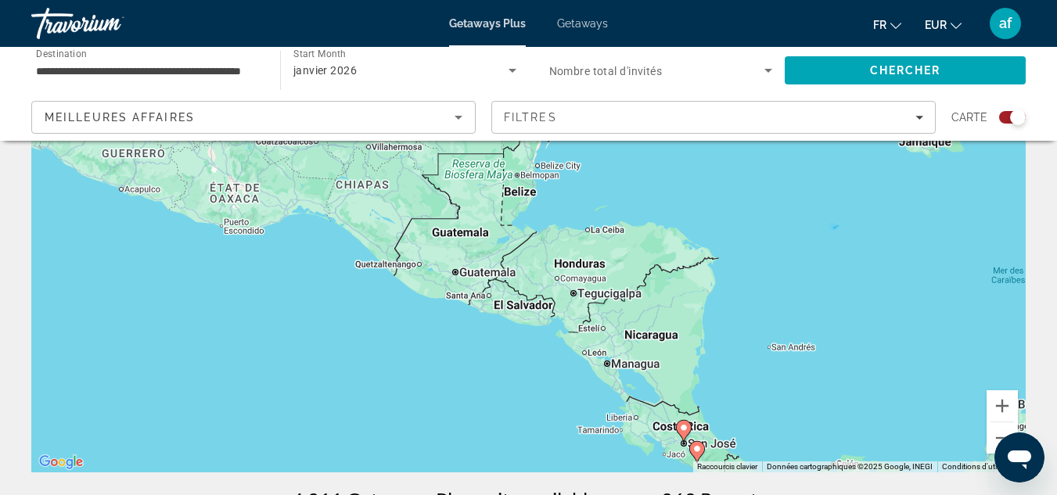
drag, startPoint x: 388, startPoint y: 372, endPoint x: 992, endPoint y: 532, distance: 624.8
click at [992, 342] on html "**********" at bounding box center [528, 94] width 1057 height 495
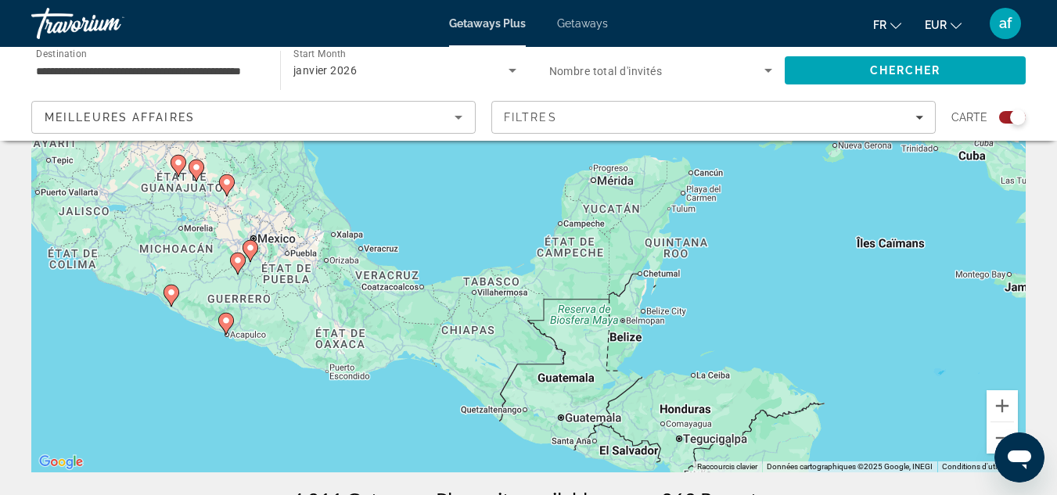
drag, startPoint x: 520, startPoint y: 276, endPoint x: 629, endPoint y: 424, distance: 183.5
click at [629, 424] on div "Pour activer le glissement avec le clavier, appuyez sur Alt+Entrée. Une fois ce…" at bounding box center [528, 237] width 994 height 469
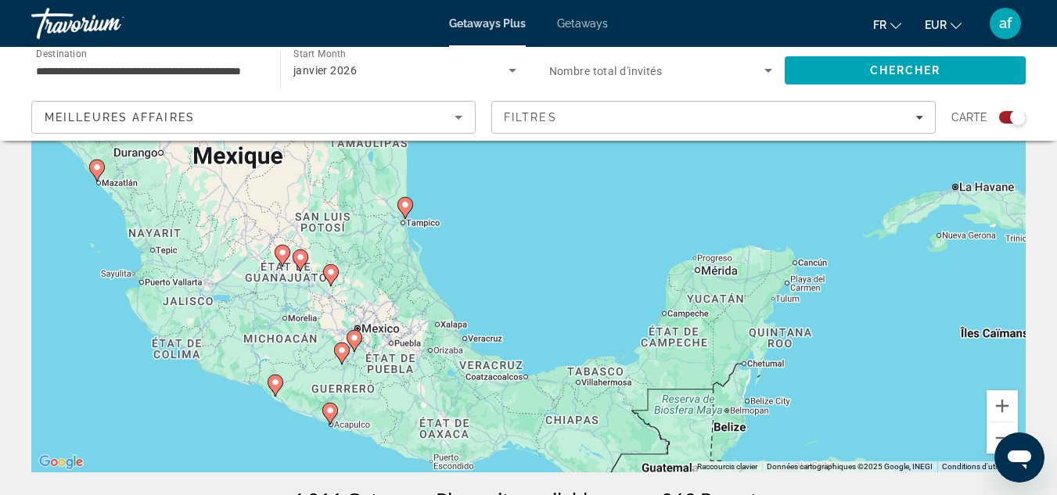
drag, startPoint x: 385, startPoint y: 362, endPoint x: 490, endPoint y: 453, distance: 139.2
click at [490, 453] on div "Pour activer le glissement avec le clavier, appuyez sur Alt+Entrée. Une fois ce…" at bounding box center [528, 237] width 994 height 469
click at [331, 411] on image "Main content" at bounding box center [329, 410] width 9 height 9
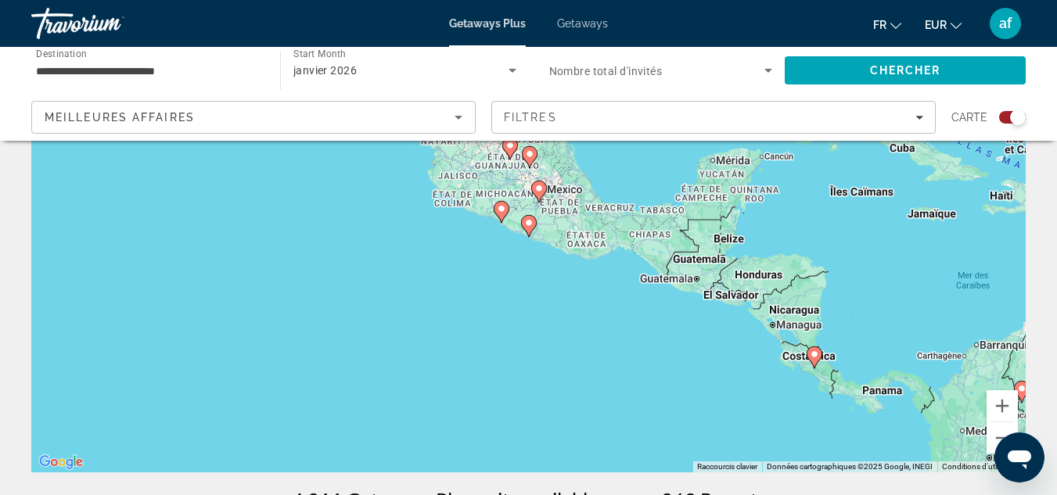
click at [532, 225] on image "Main content" at bounding box center [528, 222] width 9 height 9
type input "**********"
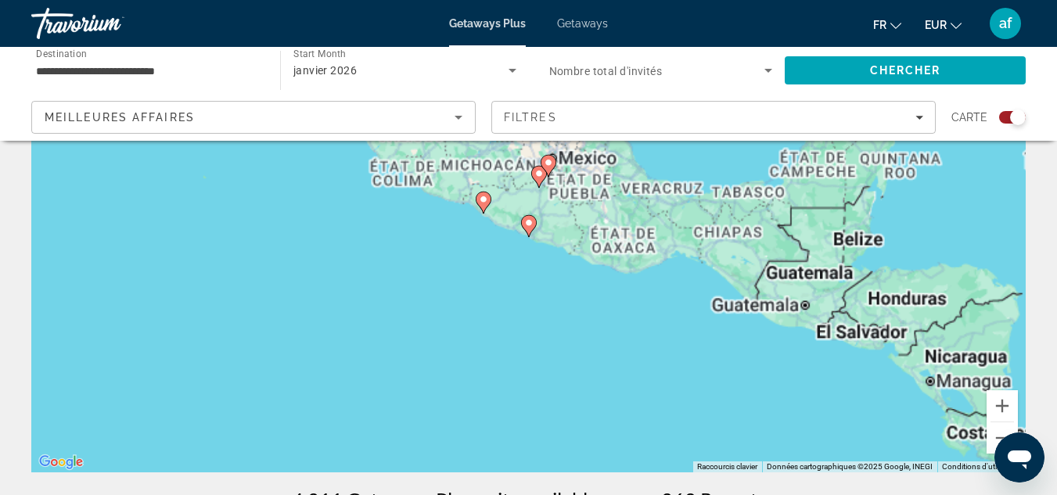
click at [532, 225] on image "Main content" at bounding box center [528, 222] width 9 height 9
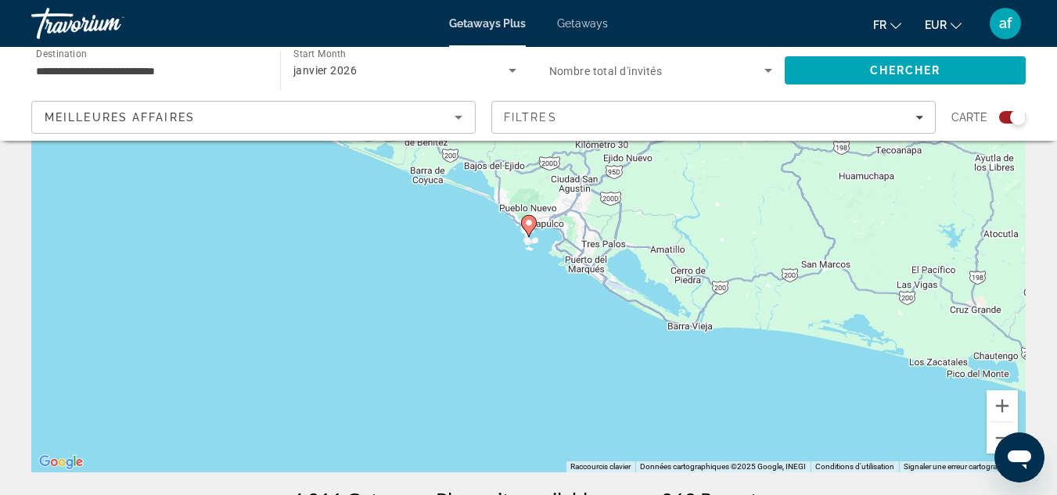
click at [532, 225] on image "Main content" at bounding box center [528, 222] width 9 height 9
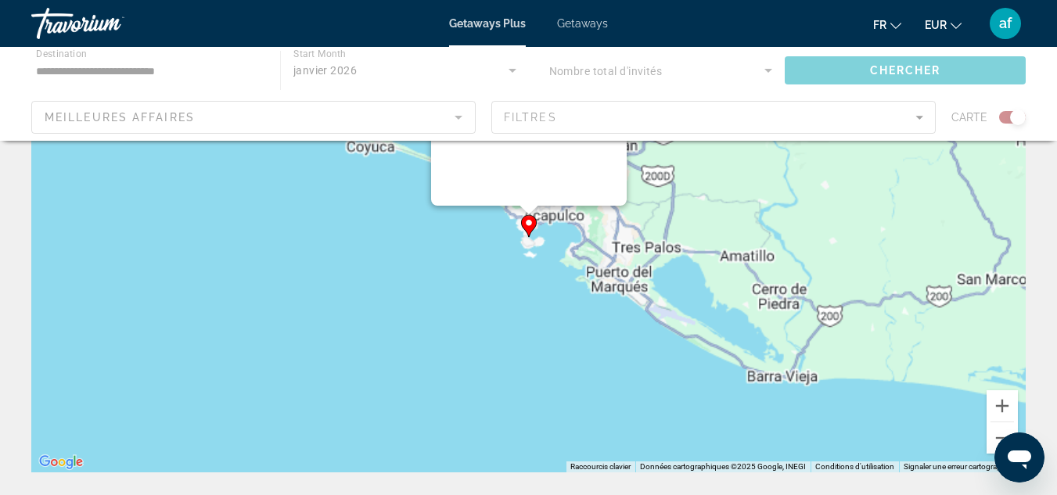
scroll to position [0, 0]
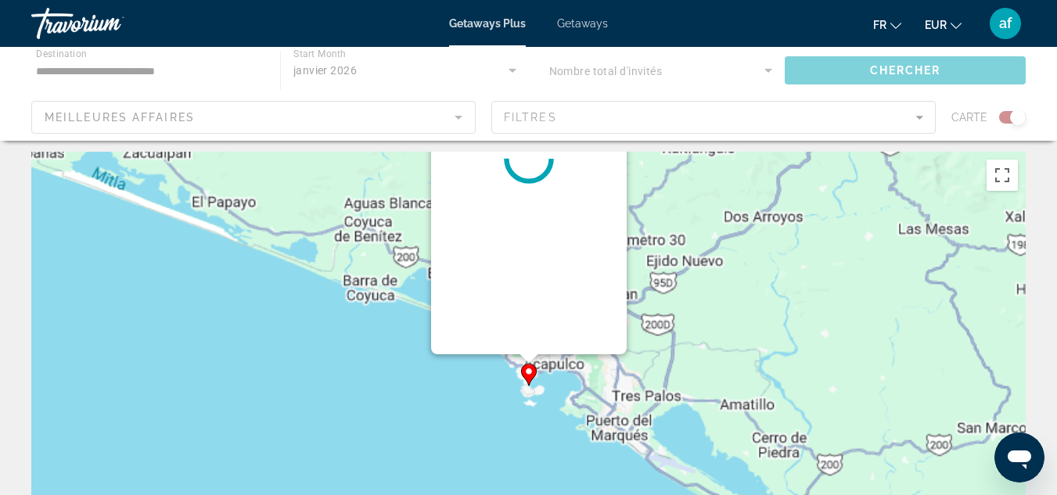
click at [532, 225] on div "Main content" at bounding box center [529, 158] width 196 height 391
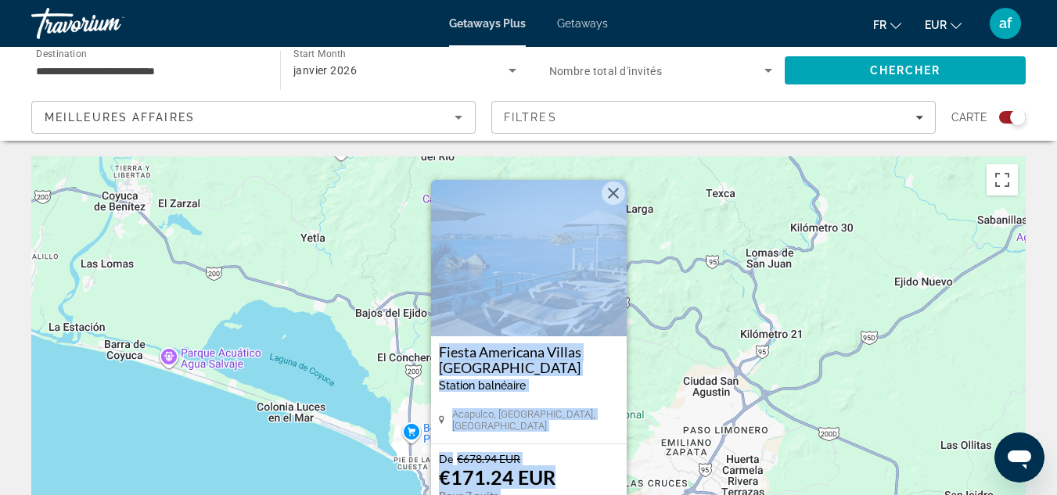
click at [527, 307] on img "Main content" at bounding box center [529, 258] width 196 height 156
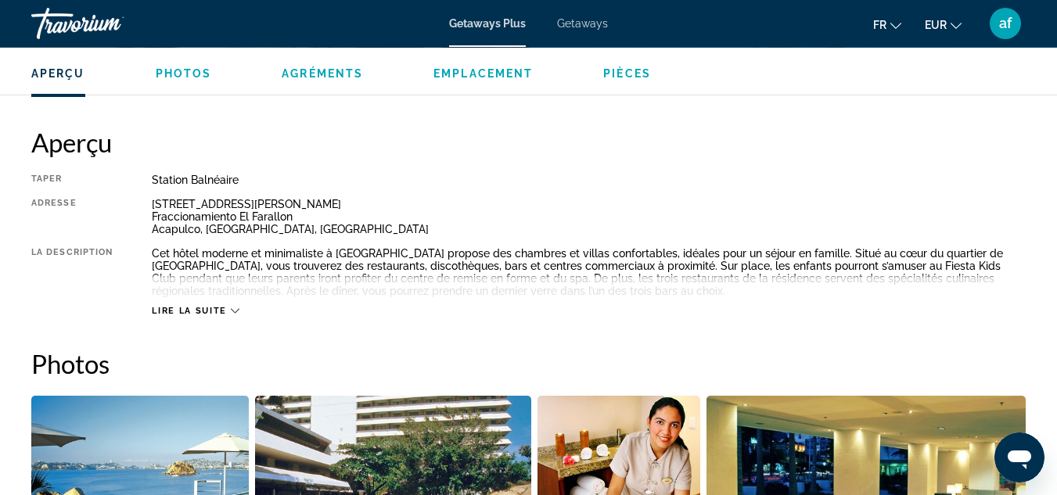
scroll to position [766, 0]
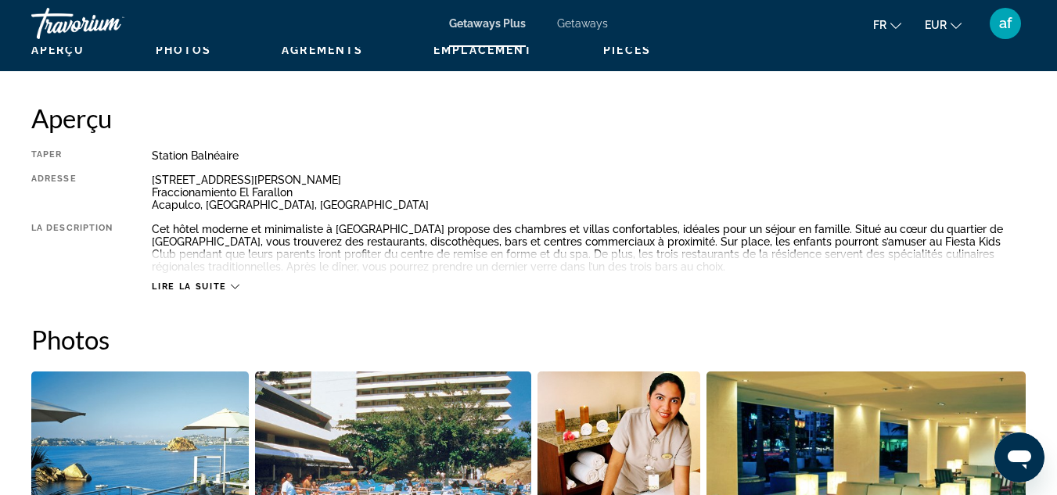
click at [164, 290] on span "Lire la suite" at bounding box center [189, 287] width 74 height 10
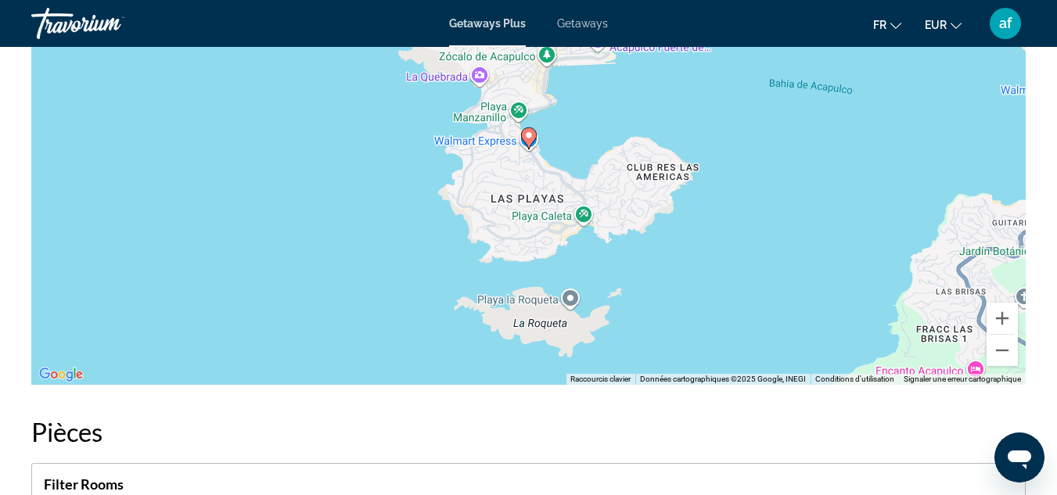
scroll to position [2611, 0]
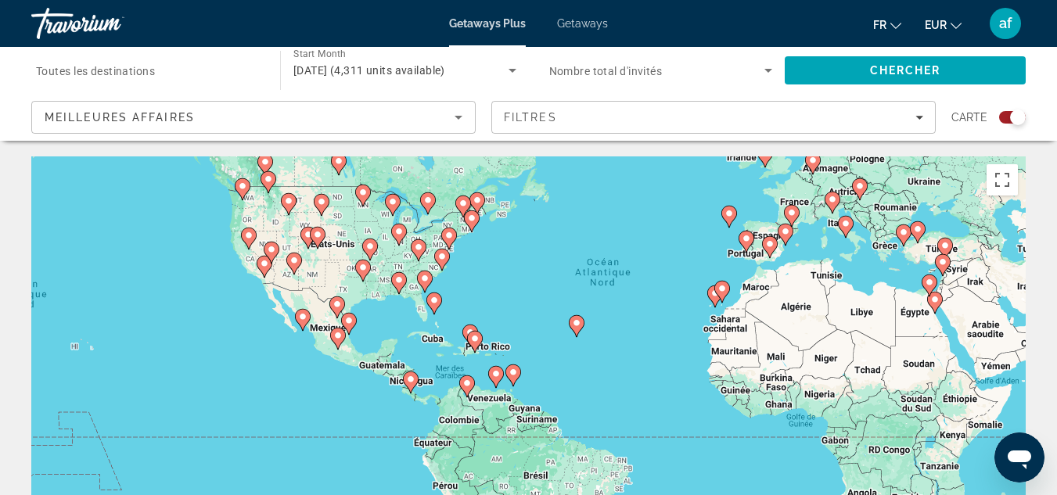
drag, startPoint x: 446, startPoint y: 399, endPoint x: 574, endPoint y: 300, distance: 162.3
click at [574, 300] on div "Pour activer le glissement avec le clavier, appuyez sur Alt+Entrée. Une fois ce…" at bounding box center [528, 390] width 994 height 469
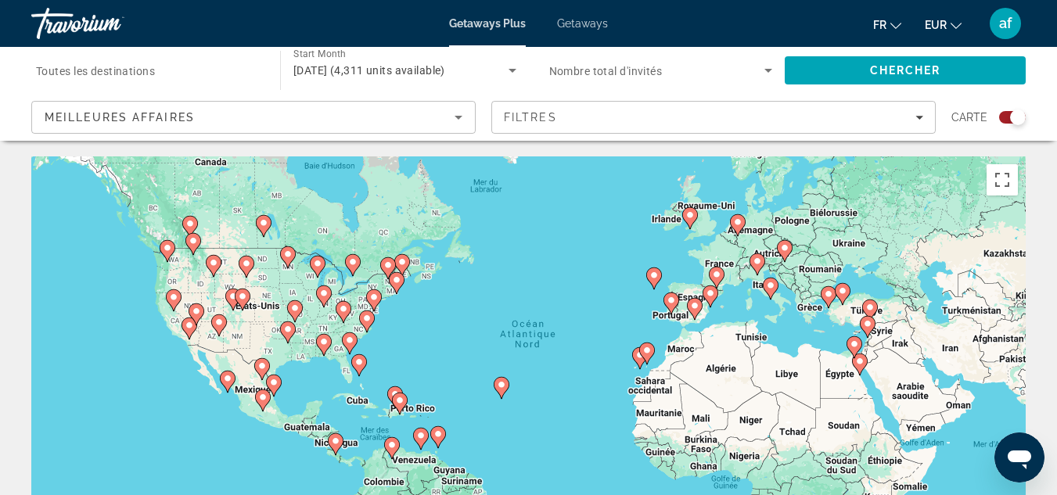
drag, startPoint x: 712, startPoint y: 275, endPoint x: 631, endPoint y: 340, distance: 103.5
click at [631, 340] on div "Pour activer le glissement avec le clavier, appuyez sur Alt+Entrée. Une fois ce…" at bounding box center [528, 390] width 994 height 469
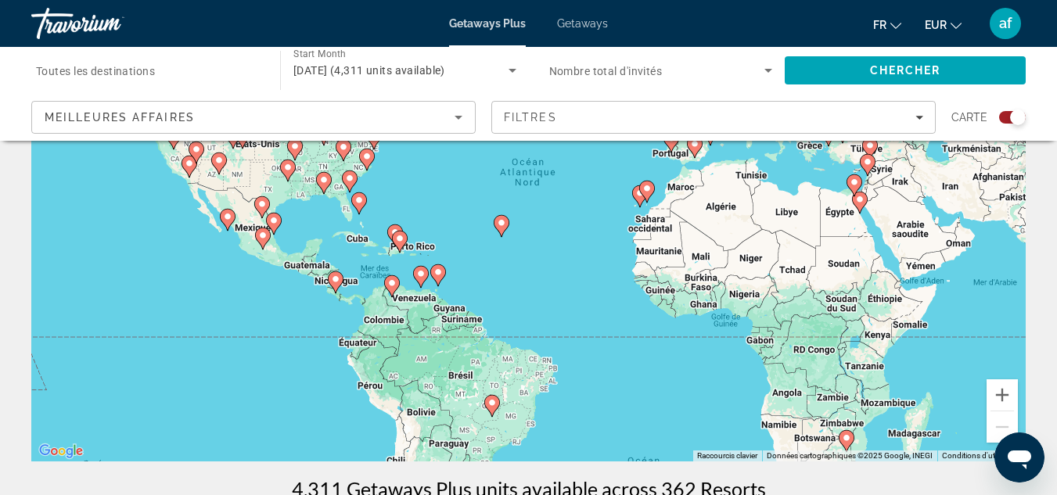
scroll to position [169, 0]
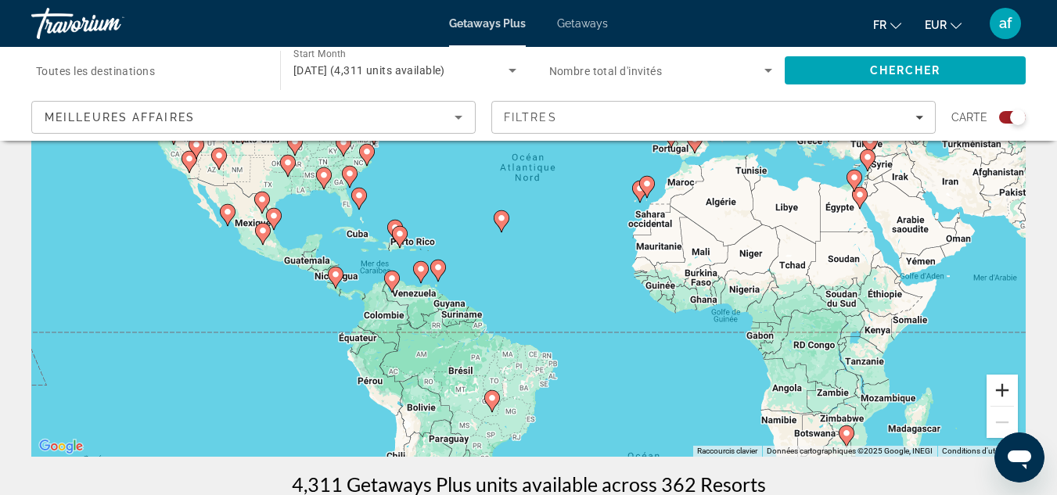
click at [1002, 386] on button "Zoom avant" at bounding box center [1001, 390] width 31 height 31
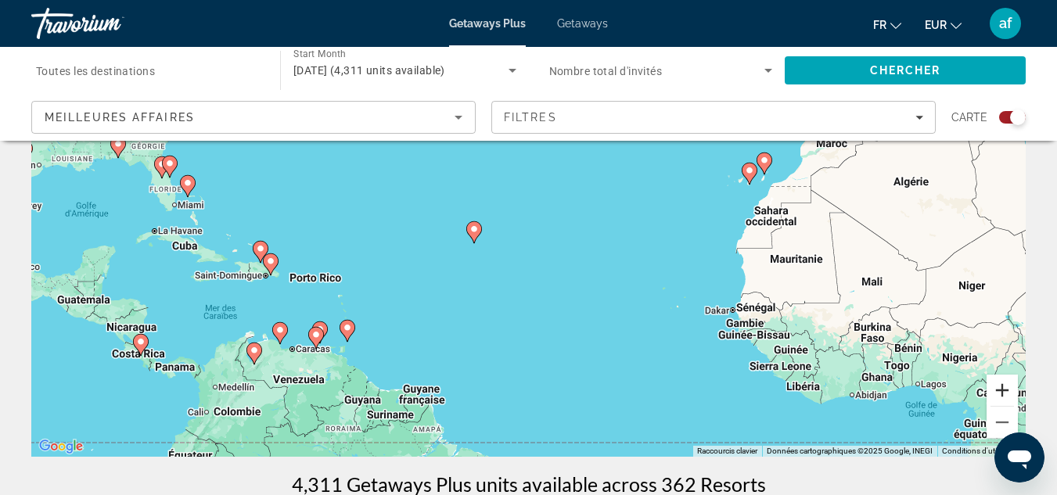
click at [1001, 386] on button "Zoom avant" at bounding box center [1001, 390] width 31 height 31
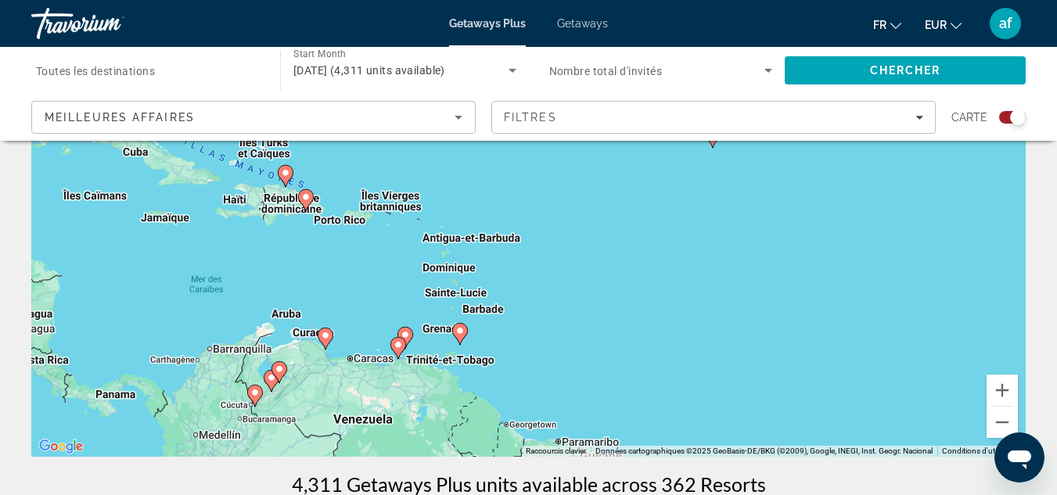
drag, startPoint x: 387, startPoint y: 373, endPoint x: 679, endPoint y: 254, distance: 315.1
click at [679, 254] on div "Pour activer le glissement avec le clavier, appuyez sur Alt+Entrée. Une fois ce…" at bounding box center [528, 221] width 994 height 469
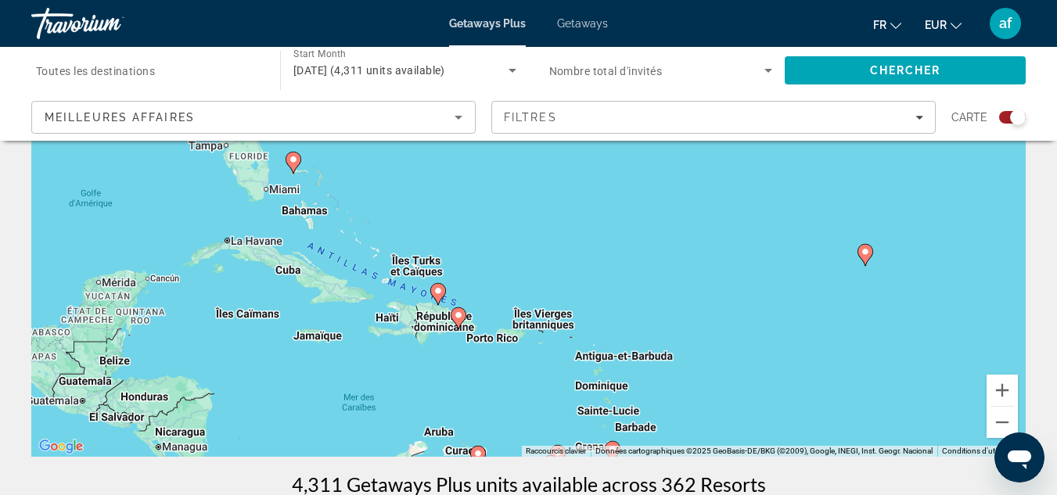
drag, startPoint x: 363, startPoint y: 260, endPoint x: 514, endPoint y: 379, distance: 191.7
click at [514, 379] on div "Pour activer le glissement avec le clavier, appuyez sur Alt+Entrée. Une fois ce…" at bounding box center [528, 221] width 994 height 469
click at [1011, 385] on button "Zoom avant" at bounding box center [1001, 390] width 31 height 31
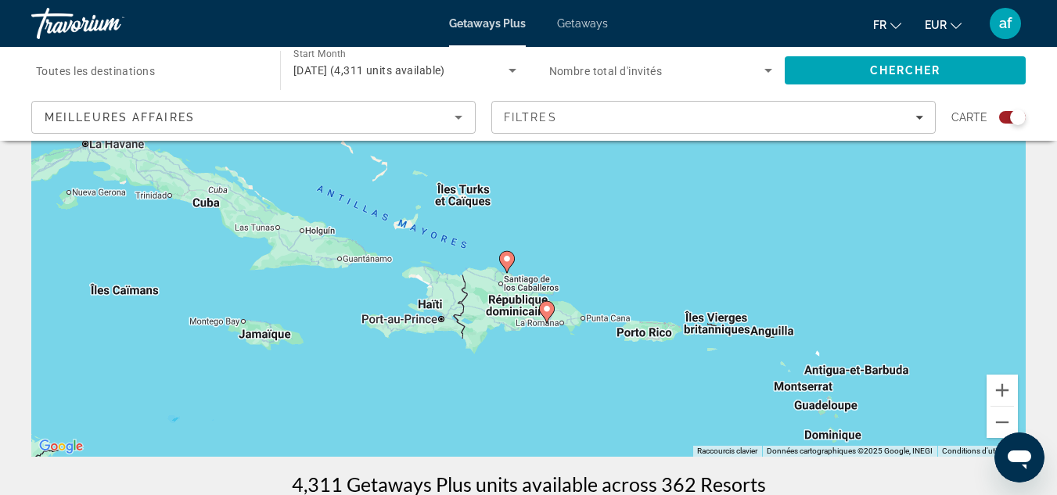
drag, startPoint x: 623, startPoint y: 378, endPoint x: 783, endPoint y: 258, distance: 199.5
click at [783, 258] on div "Pour activer le glissement avec le clavier, appuyez sur Alt+Entrée. Une fois ce…" at bounding box center [528, 221] width 994 height 469
click at [1008, 388] on button "Zoom avant" at bounding box center [1001, 390] width 31 height 31
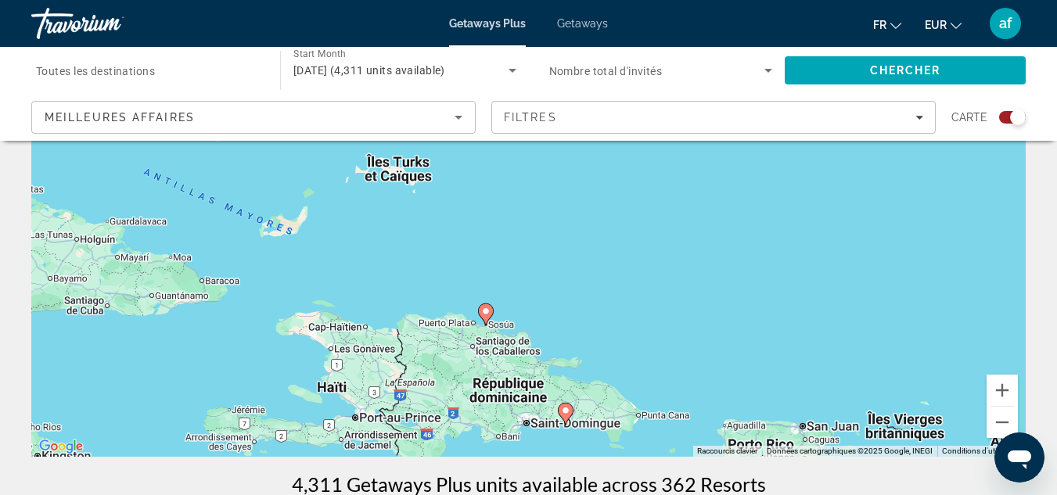
click at [566, 411] on image "Main content" at bounding box center [565, 410] width 9 height 9
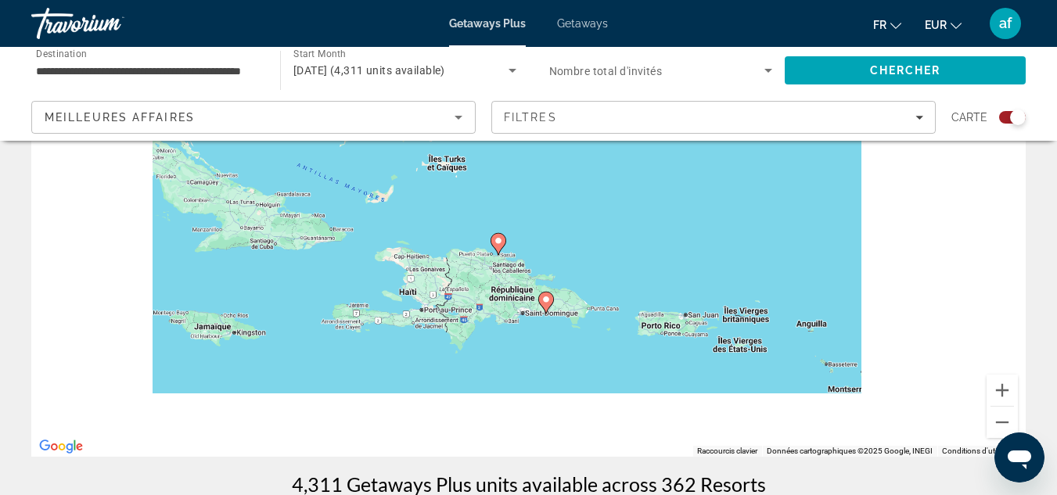
click at [566, 411] on div "Pour activer le glissement avec le clavier, appuyez sur Alt+Entrée. Une fois ce…" at bounding box center [528, 221] width 994 height 469
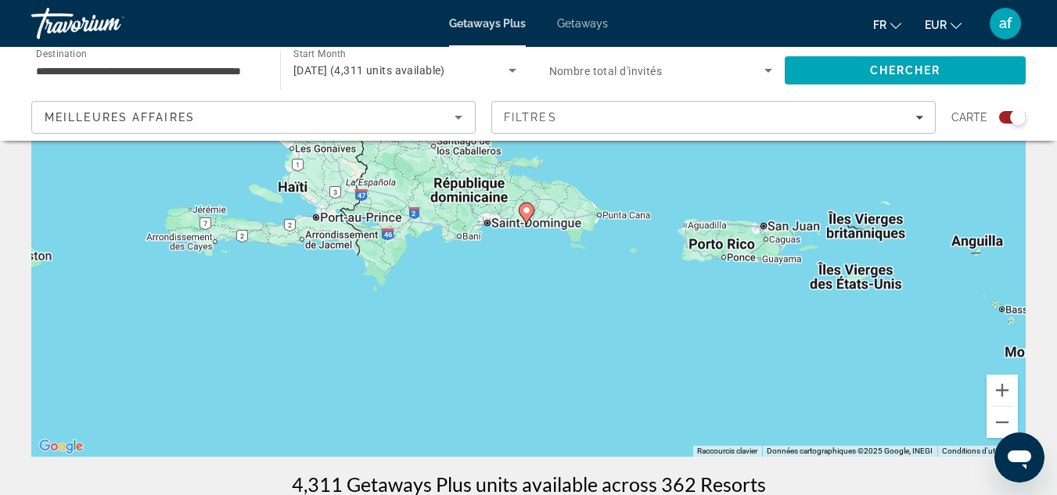
click at [530, 210] on image "Main content" at bounding box center [526, 210] width 9 height 9
type input "**********"
click at [530, 213] on image "Main content" at bounding box center [526, 210] width 9 height 9
click at [527, 211] on image "Main content" at bounding box center [526, 210] width 9 height 9
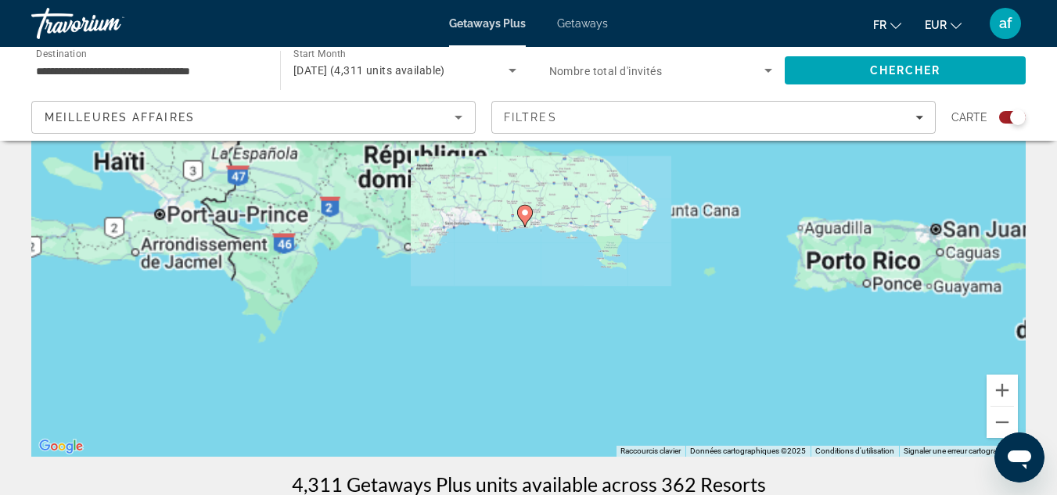
click at [527, 211] on image "Main content" at bounding box center [524, 212] width 9 height 9
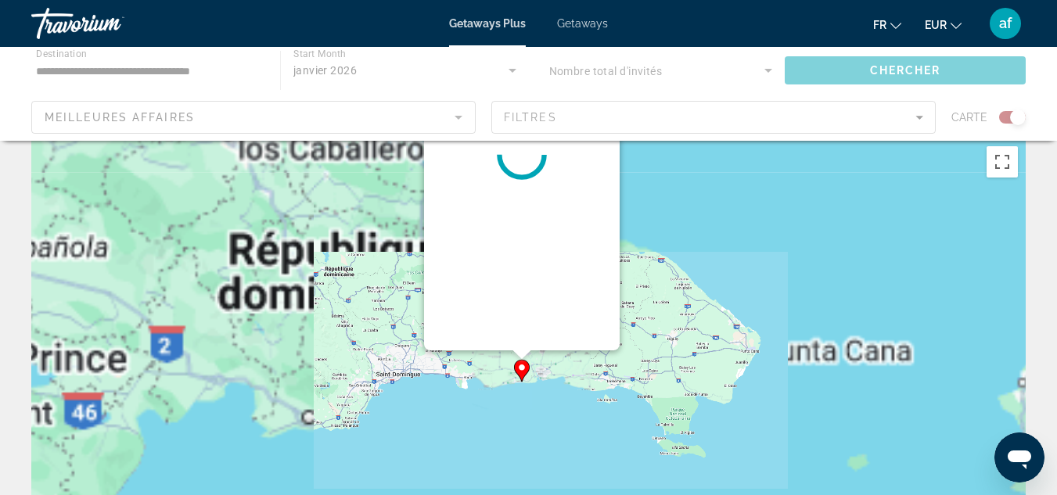
scroll to position [0, 0]
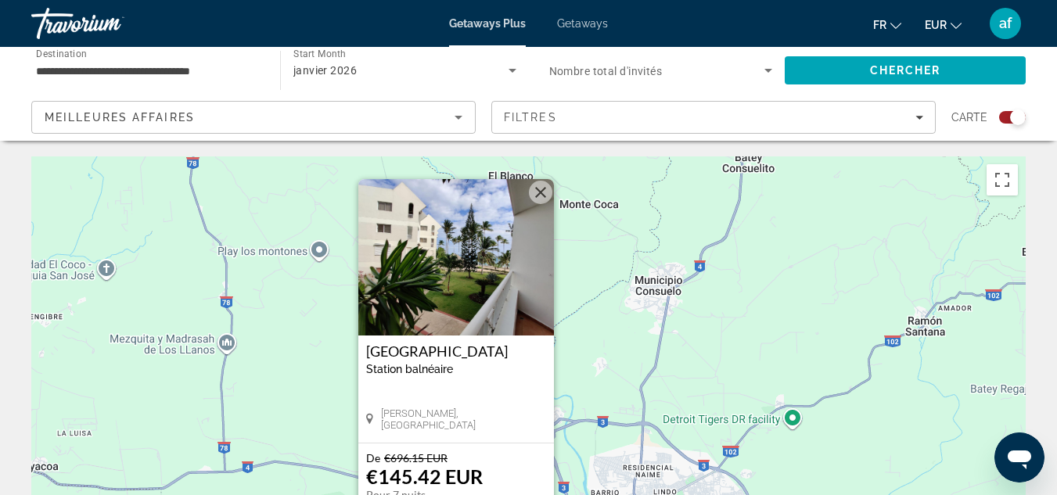
click at [520, 304] on img "Main content" at bounding box center [456, 257] width 196 height 156
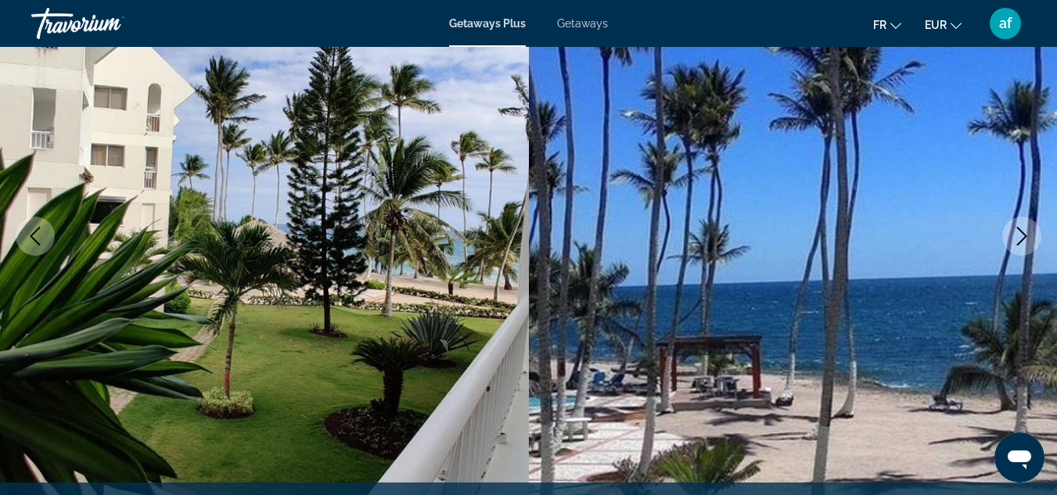
scroll to position [196, 0]
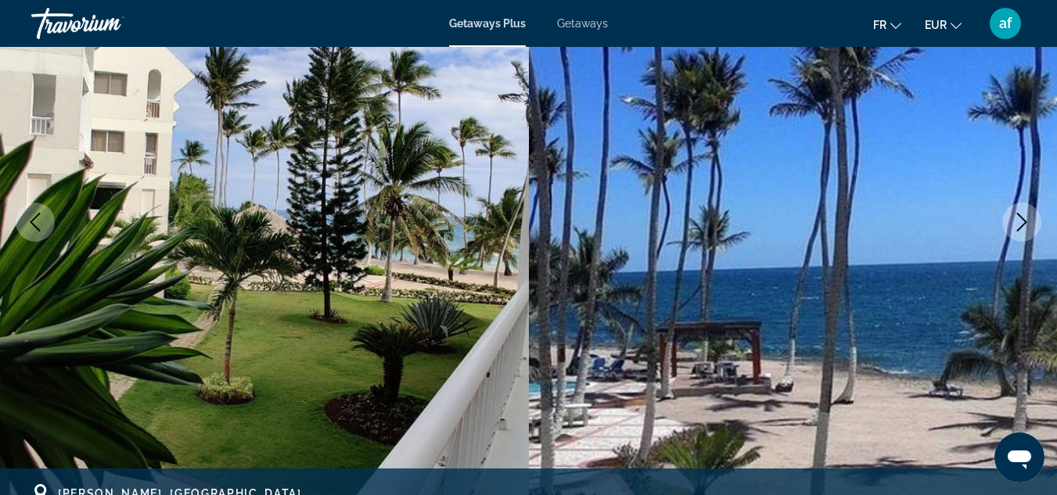
click at [415, 187] on img "Main content" at bounding box center [264, 222] width 529 height 743
click at [1022, 220] on icon "Next image" at bounding box center [1021, 222] width 19 height 19
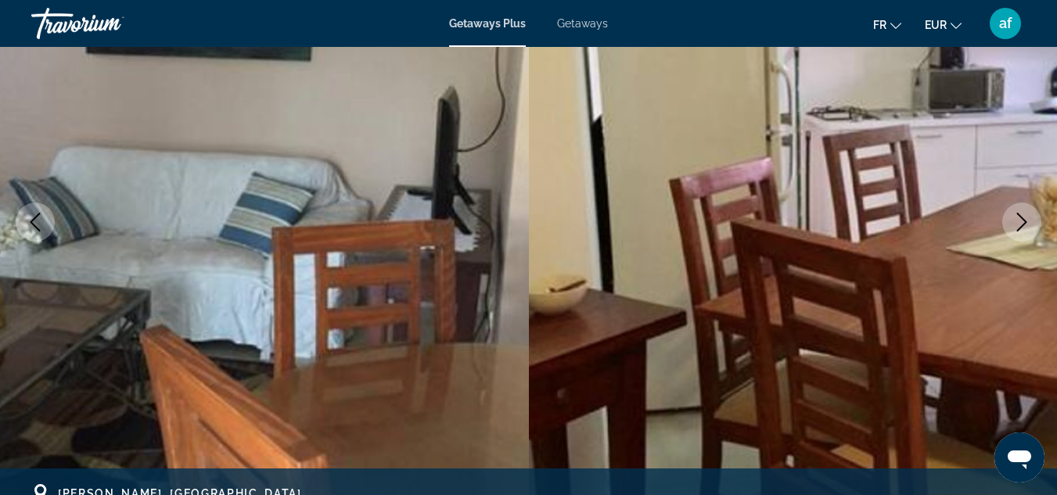
click at [1022, 220] on icon "Next image" at bounding box center [1021, 222] width 19 height 19
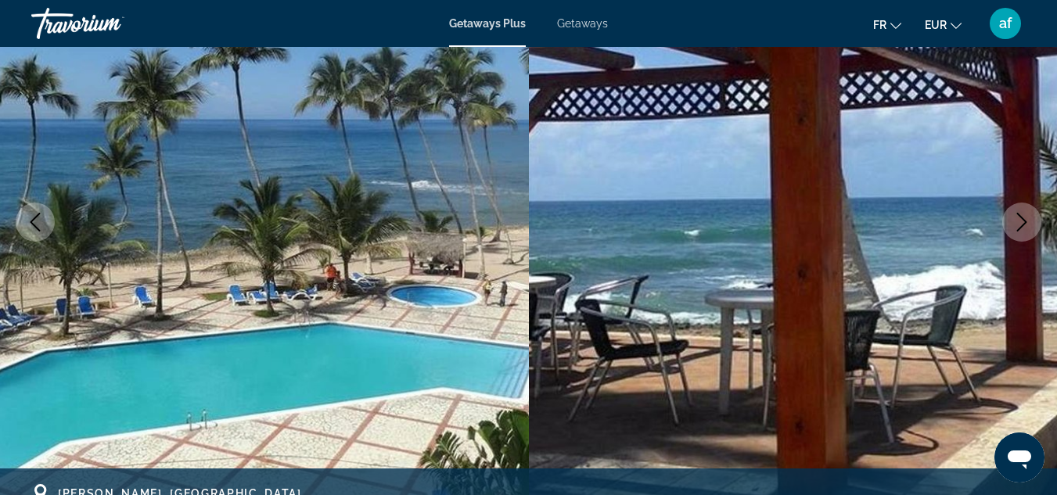
click at [1022, 220] on icon "Next image" at bounding box center [1021, 222] width 19 height 19
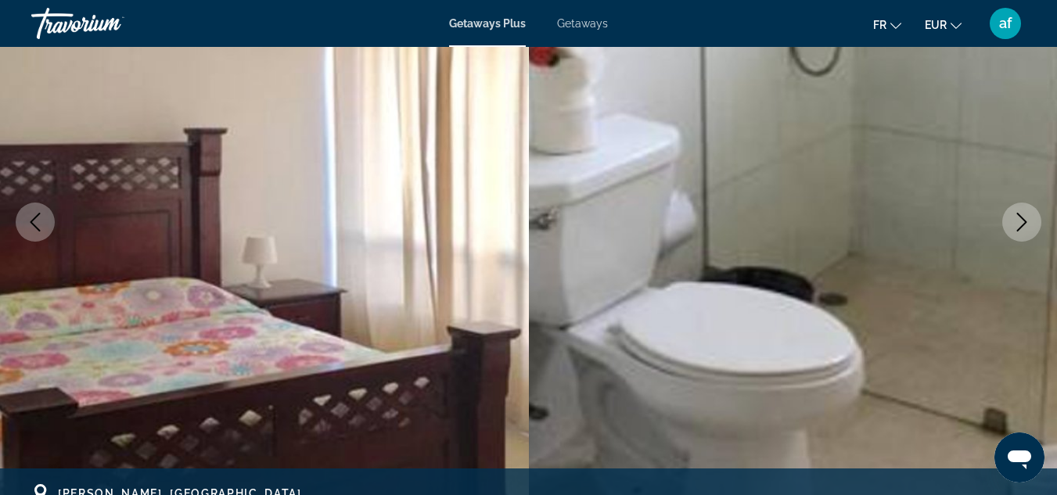
click at [1022, 220] on icon "Next image" at bounding box center [1021, 222] width 19 height 19
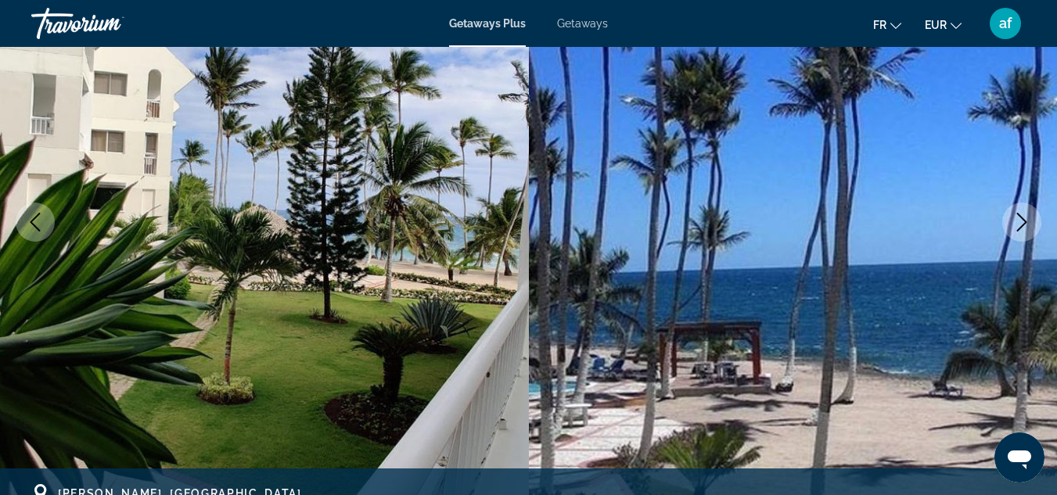
click at [1022, 220] on icon "Next image" at bounding box center [1021, 222] width 19 height 19
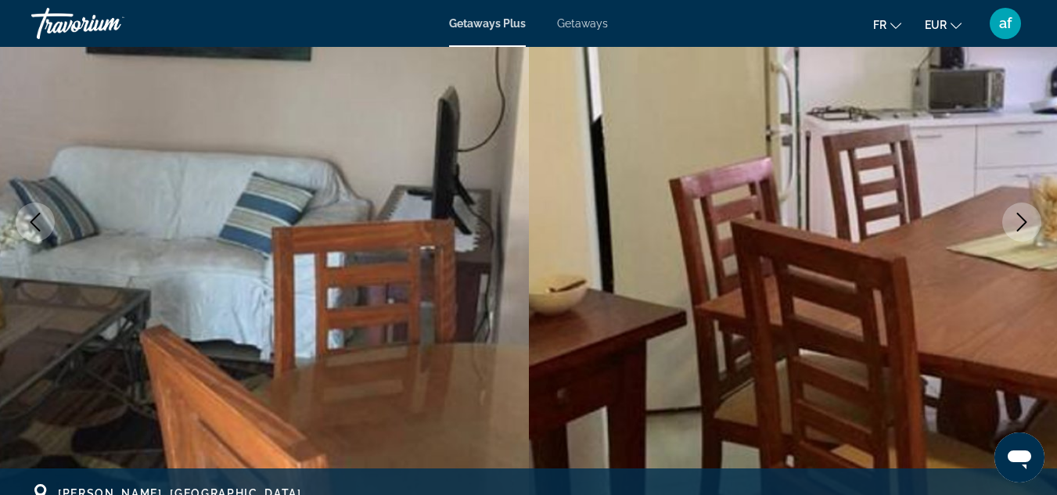
click at [1022, 220] on icon "Next image" at bounding box center [1021, 222] width 19 height 19
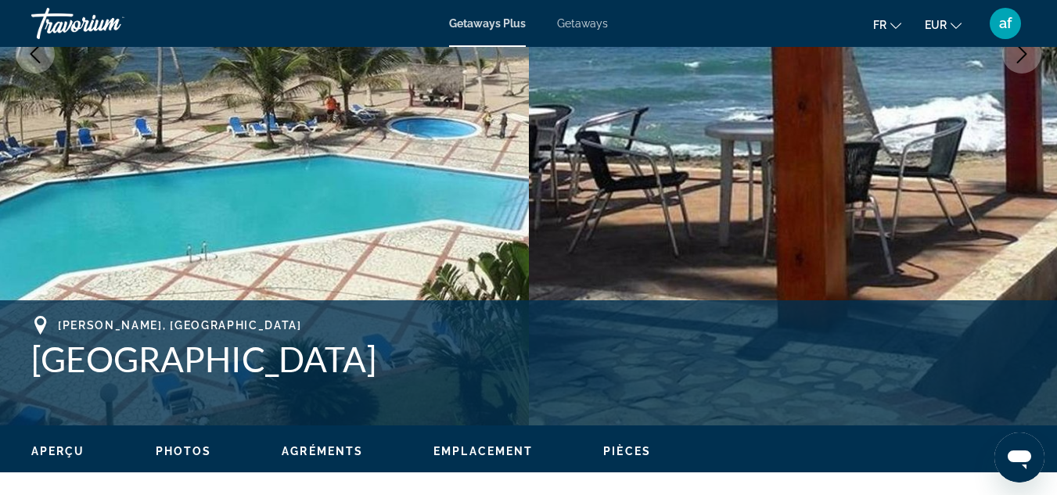
scroll to position [372, 0]
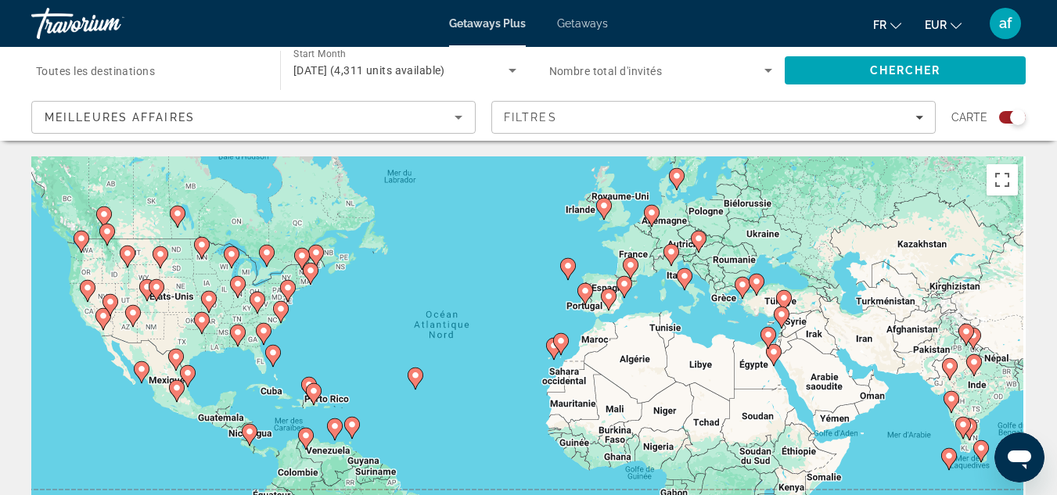
drag, startPoint x: 959, startPoint y: 408, endPoint x: 919, endPoint y: 368, distance: 56.4
click at [919, 366] on div "Pour activer le glissement avec le clavier, appuyez sur Alt+Entrée. Une fois ce…" at bounding box center [528, 390] width 994 height 469
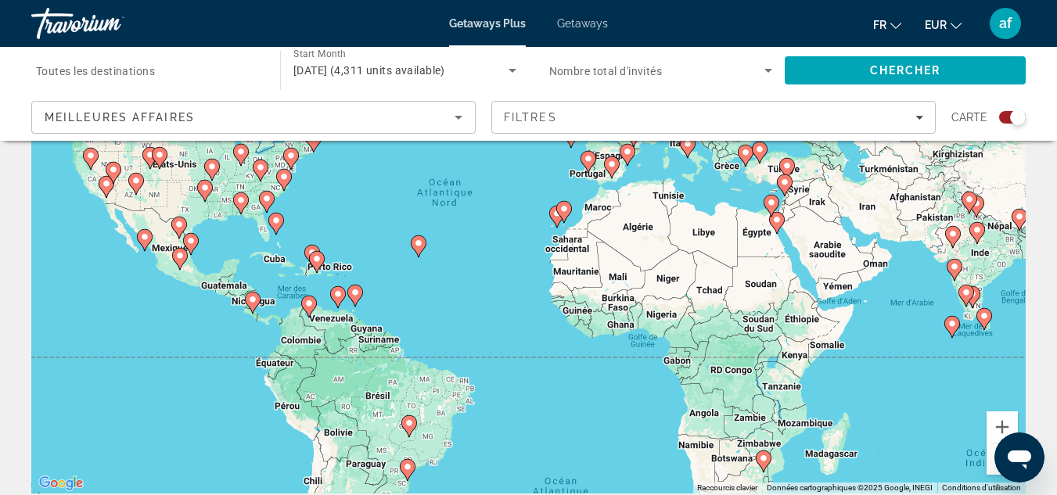
scroll to position [164, 0]
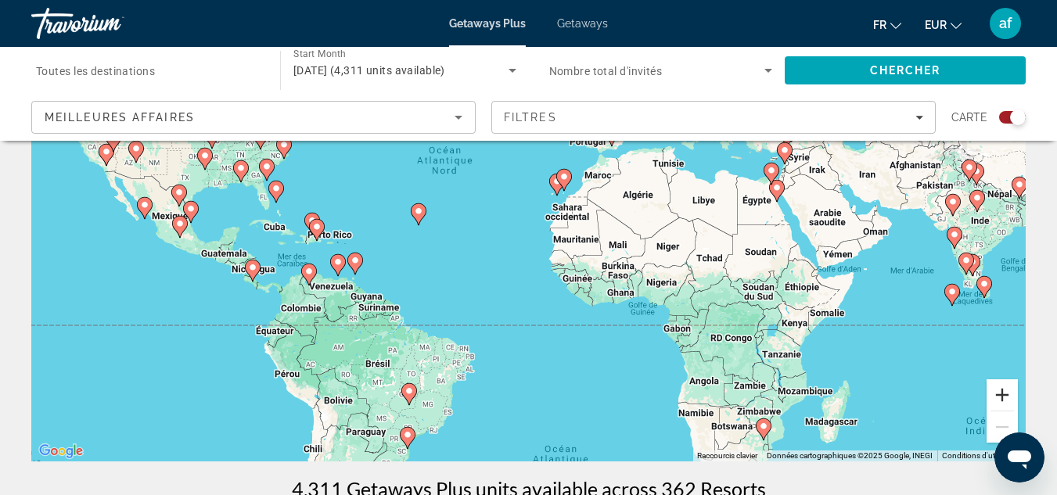
click at [1010, 394] on button "Zoom avant" at bounding box center [1001, 394] width 31 height 31
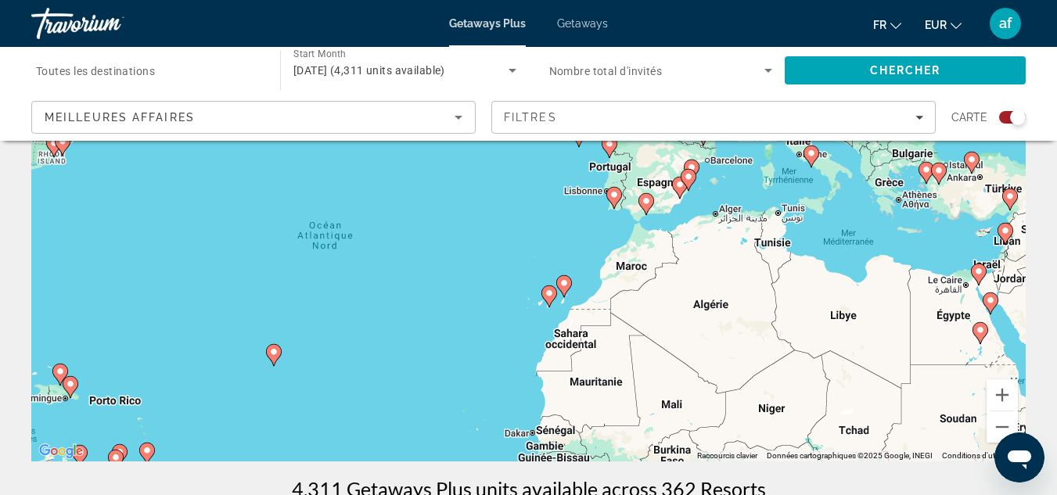
drag, startPoint x: 681, startPoint y: 215, endPoint x: 645, endPoint y: 358, distance: 147.4
click at [645, 358] on div "Pour activer le glissement avec le clavier, appuyez sur Alt+Entrée. Une fois ce…" at bounding box center [528, 226] width 994 height 469
click at [1006, 401] on button "Zoom avant" at bounding box center [1001, 394] width 31 height 31
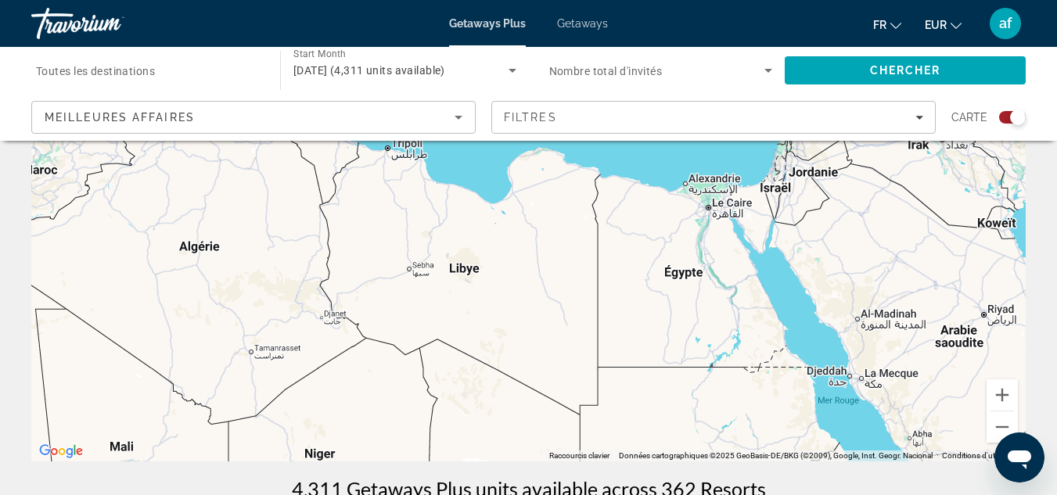
drag, startPoint x: 916, startPoint y: 361, endPoint x: 217, endPoint y: 223, distance: 712.8
click at [217, 223] on div "Pour activer le glissement avec le clavier, appuyez sur Alt+Entrée. Une fois ce…" at bounding box center [528, 226] width 994 height 469
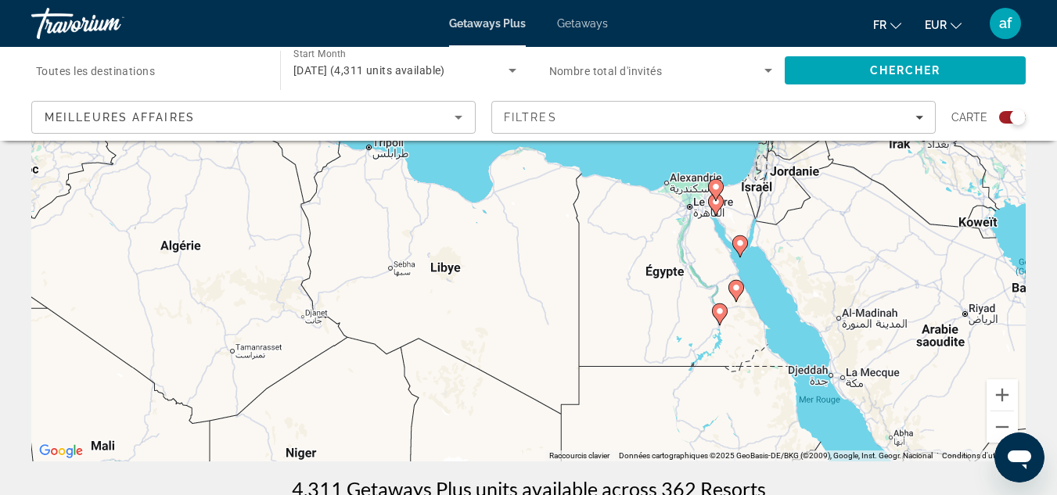
click at [742, 250] on icon "Main content" at bounding box center [739, 246] width 14 height 20
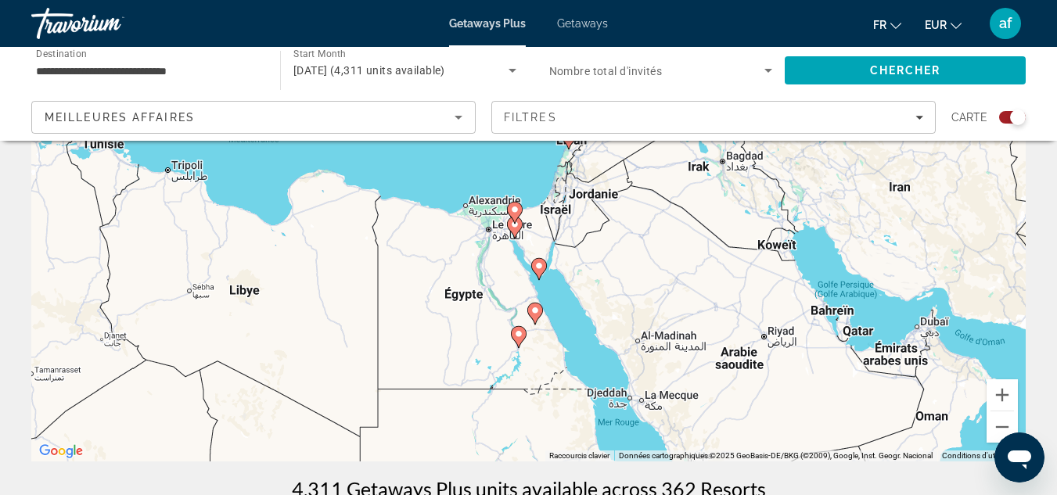
drag, startPoint x: 580, startPoint y: 238, endPoint x: 590, endPoint y: 312, distance: 74.9
click at [590, 312] on div "Pour activer le glissement avec le clavier, appuyez sur Alt+Entrée. Une fois ce…" at bounding box center [528, 226] width 994 height 469
click at [537, 315] on icon "Main content" at bounding box center [534, 314] width 14 height 20
type input "**********"
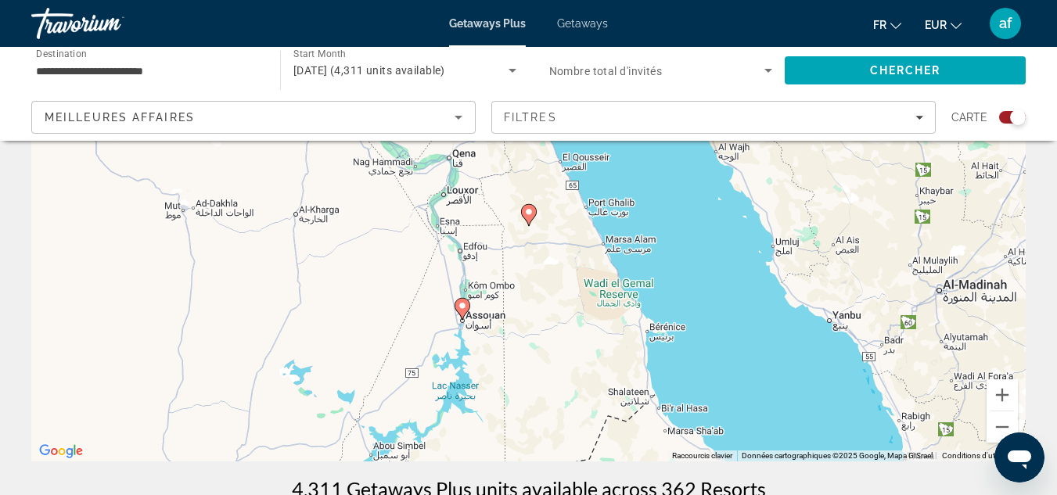
click at [528, 210] on image "Main content" at bounding box center [528, 211] width 9 height 9
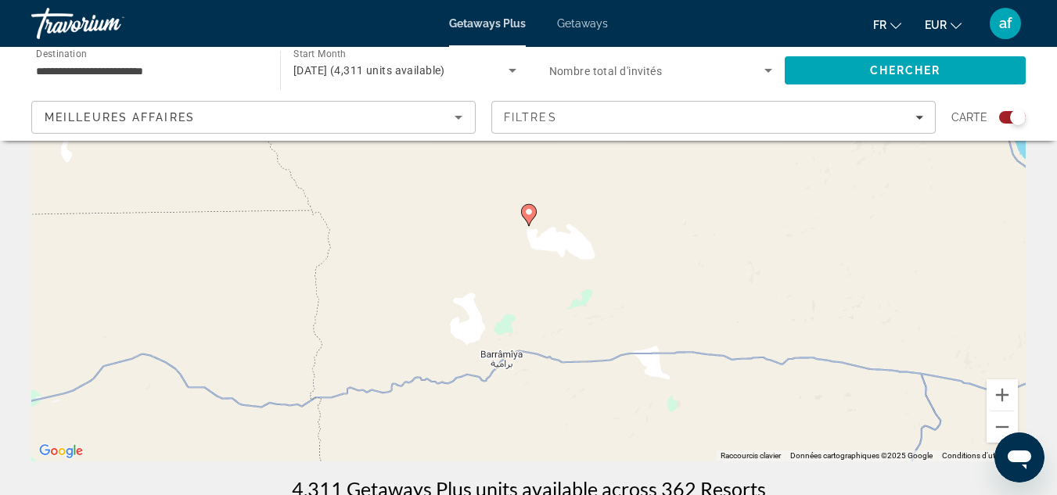
click at [528, 210] on image "Main content" at bounding box center [528, 211] width 9 height 9
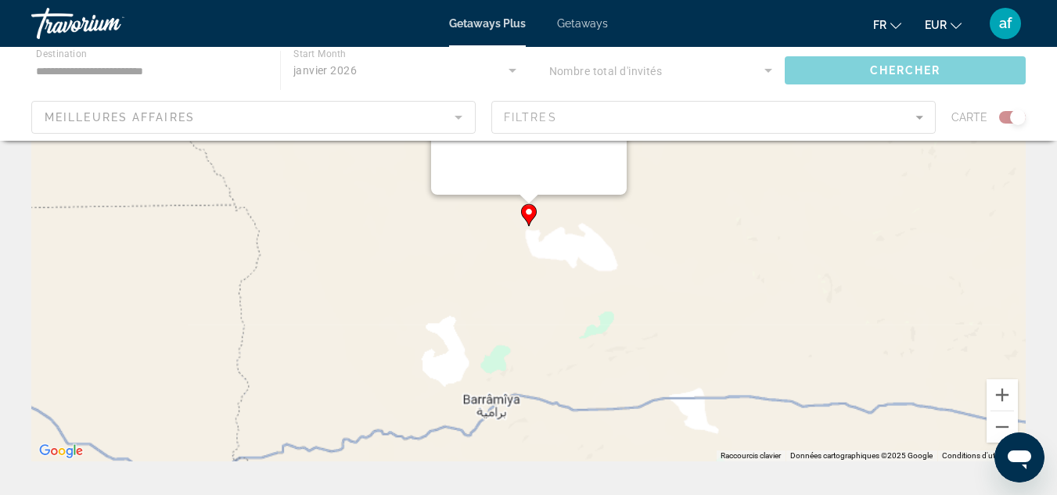
scroll to position [1, 0]
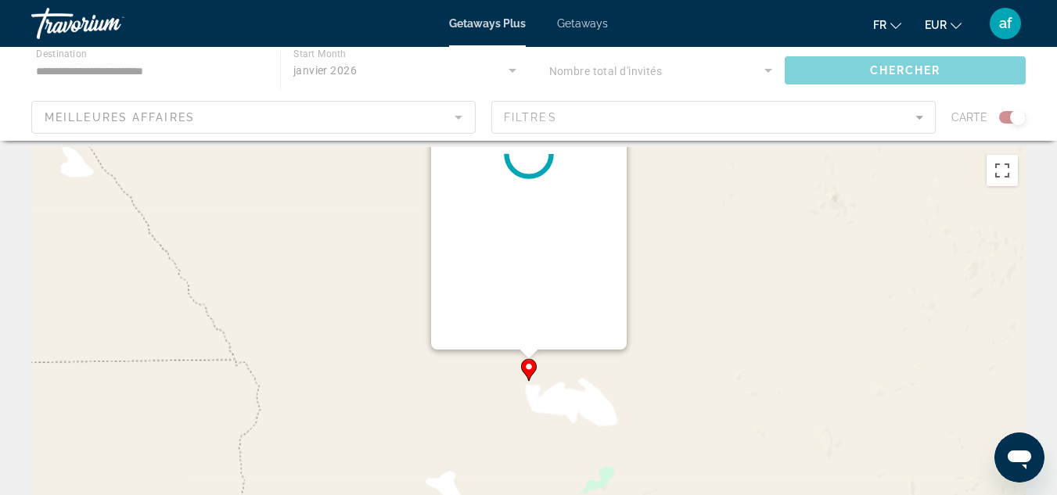
click at [528, 210] on div "Main content" at bounding box center [529, 154] width 196 height 391
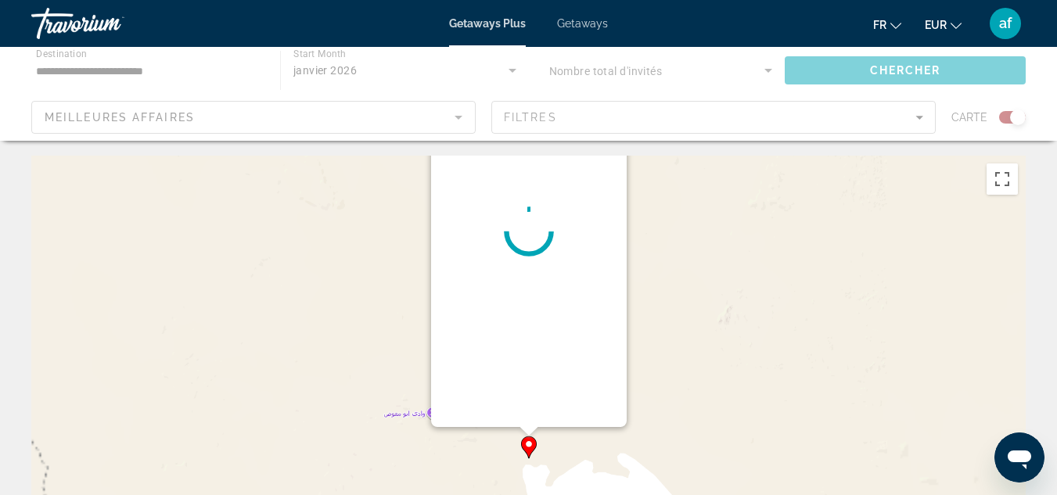
scroll to position [0, 0]
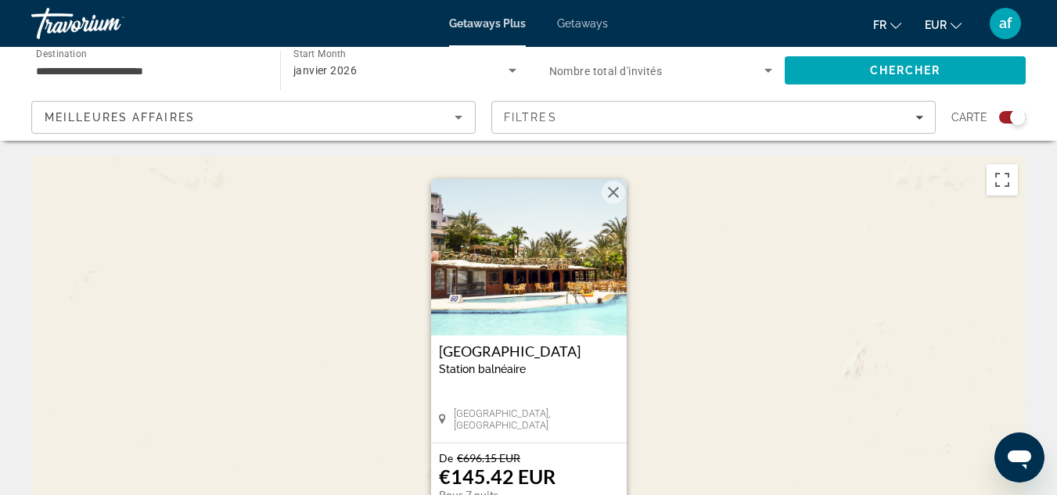
click at [708, 255] on div "Pour activer le glissement avec le clavier, appuyez sur Alt+Entrée. Une fois ce…" at bounding box center [528, 390] width 994 height 469
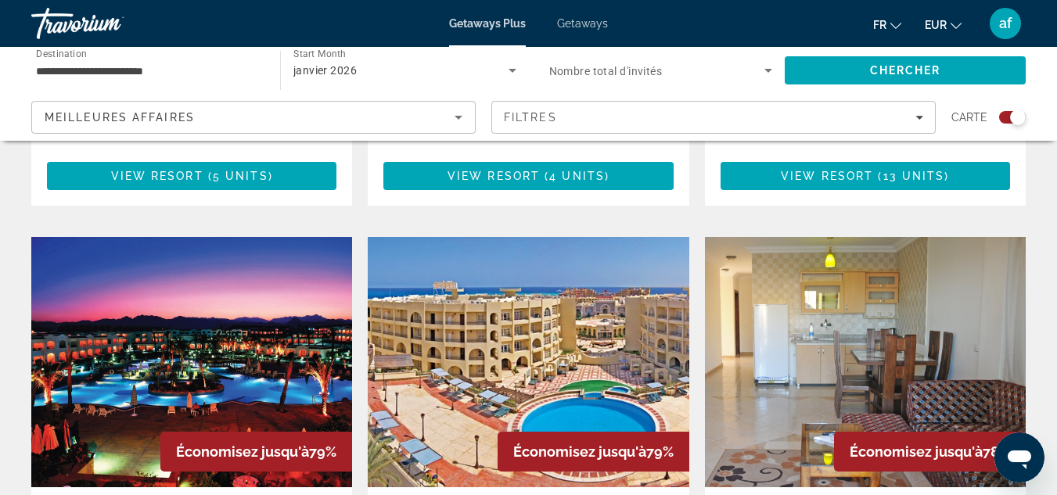
scroll to position [972, 0]
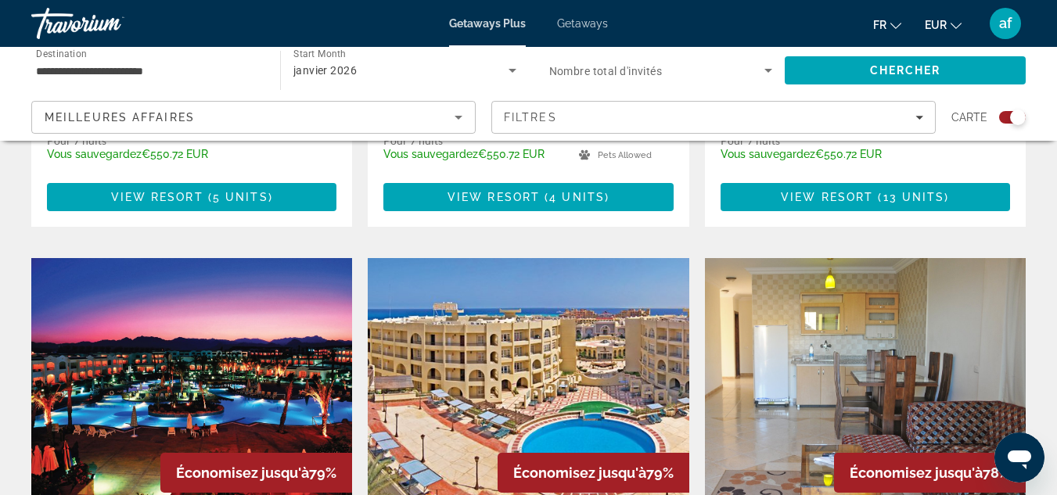
click at [277, 350] on img "Main content" at bounding box center [191, 383] width 321 height 250
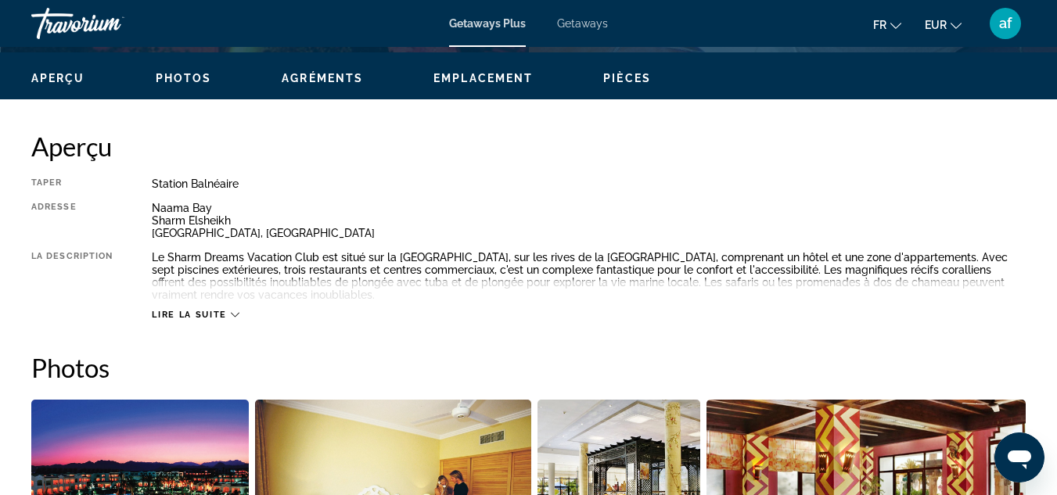
scroll to position [774, 0]
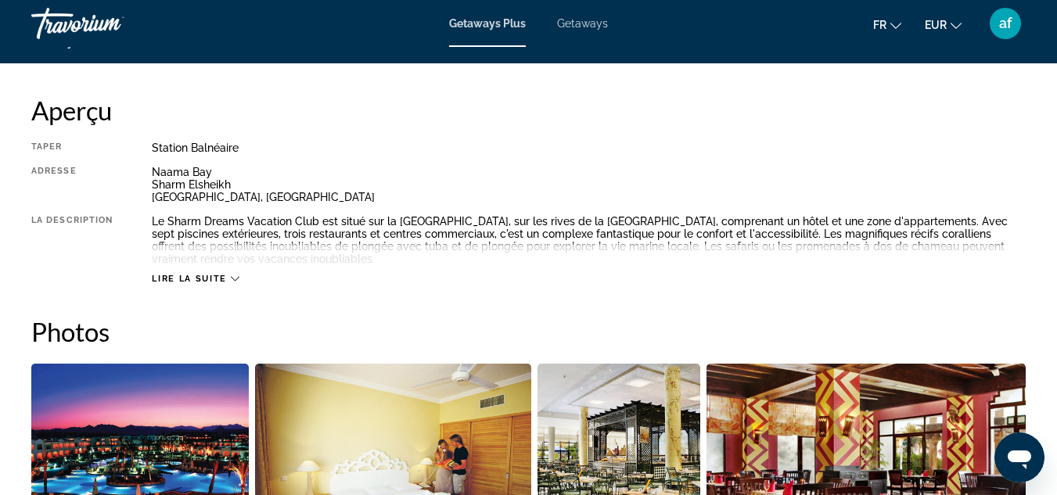
click at [237, 278] on icon "Main content" at bounding box center [235, 279] width 9 height 5
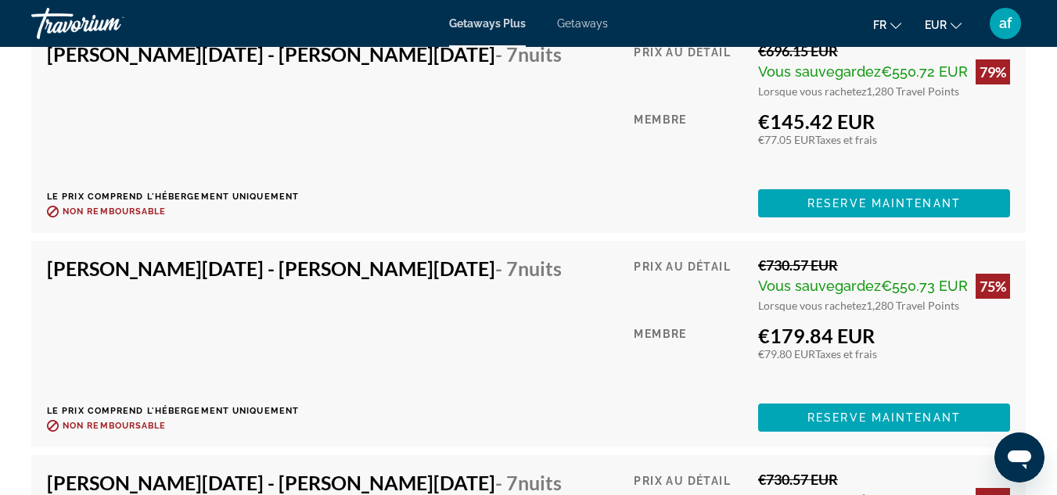
scroll to position [3223, 0]
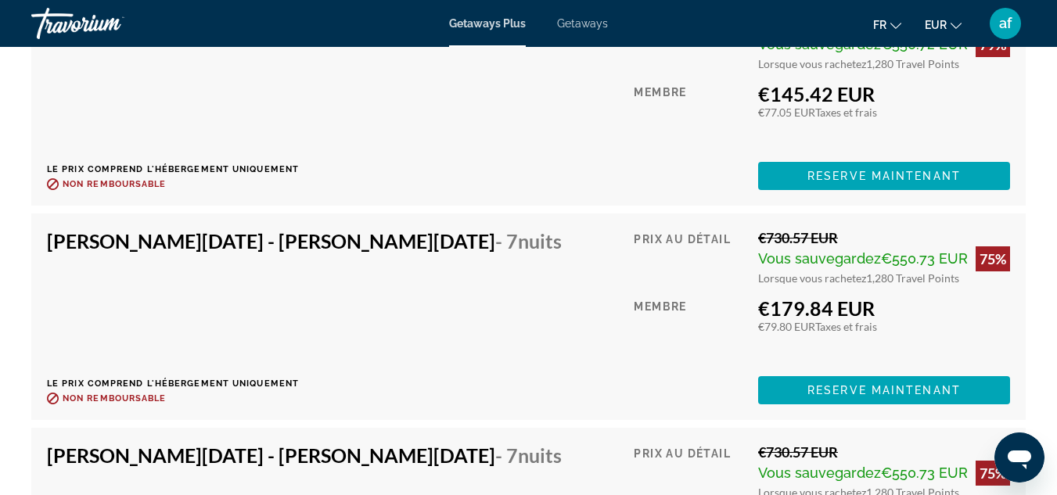
drag, startPoint x: 1054, startPoint y: 307, endPoint x: 1055, endPoint y: 339, distance: 31.3
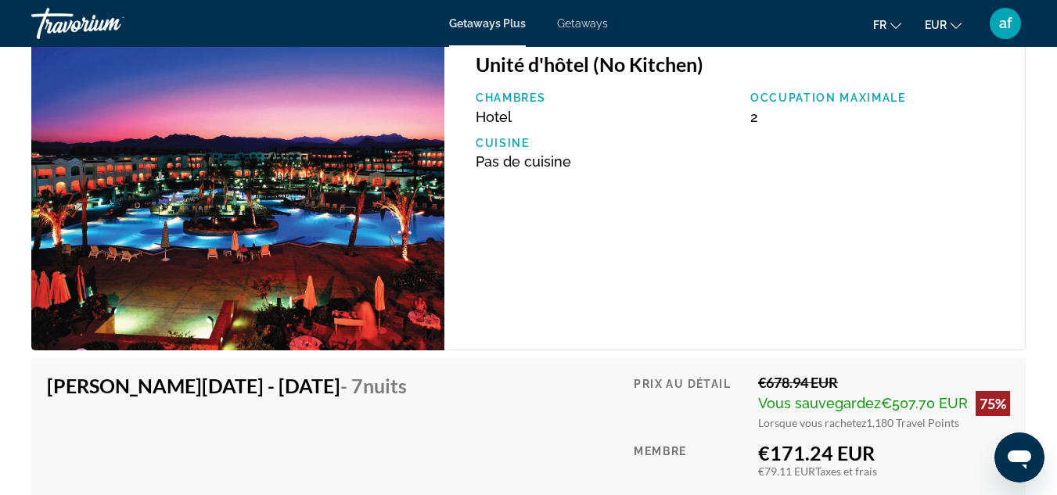
scroll to position [4652, 0]
